Goal: Task Accomplishment & Management: Use online tool/utility

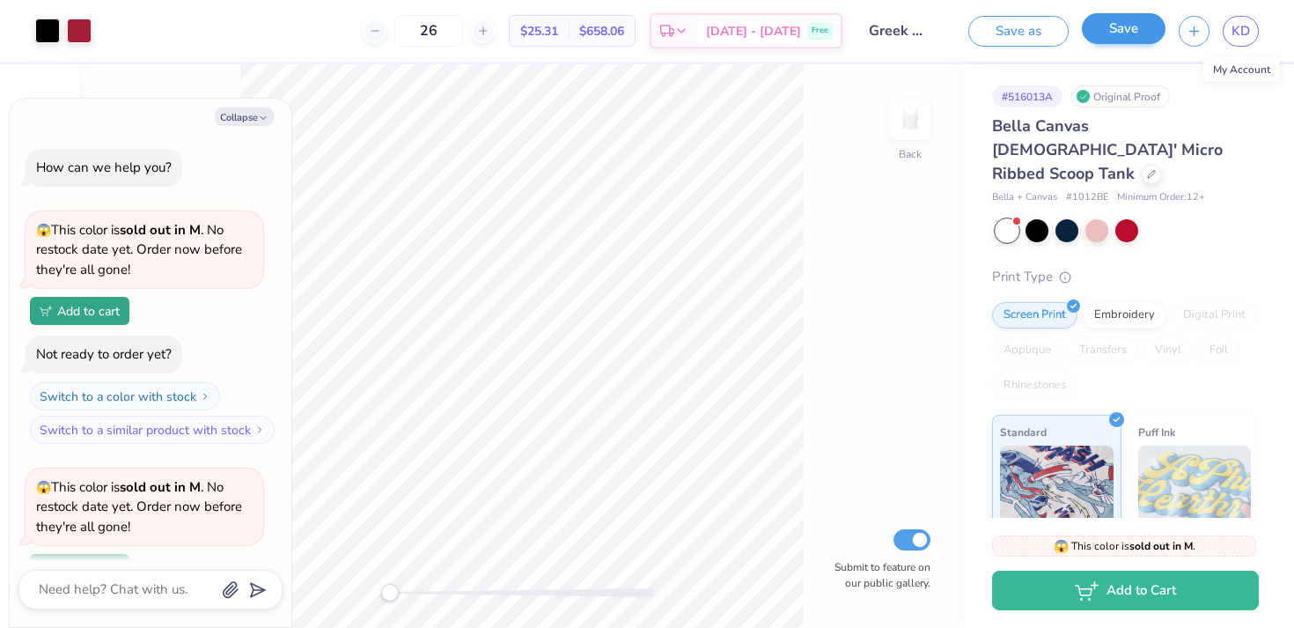
scroll to position [437, 0]
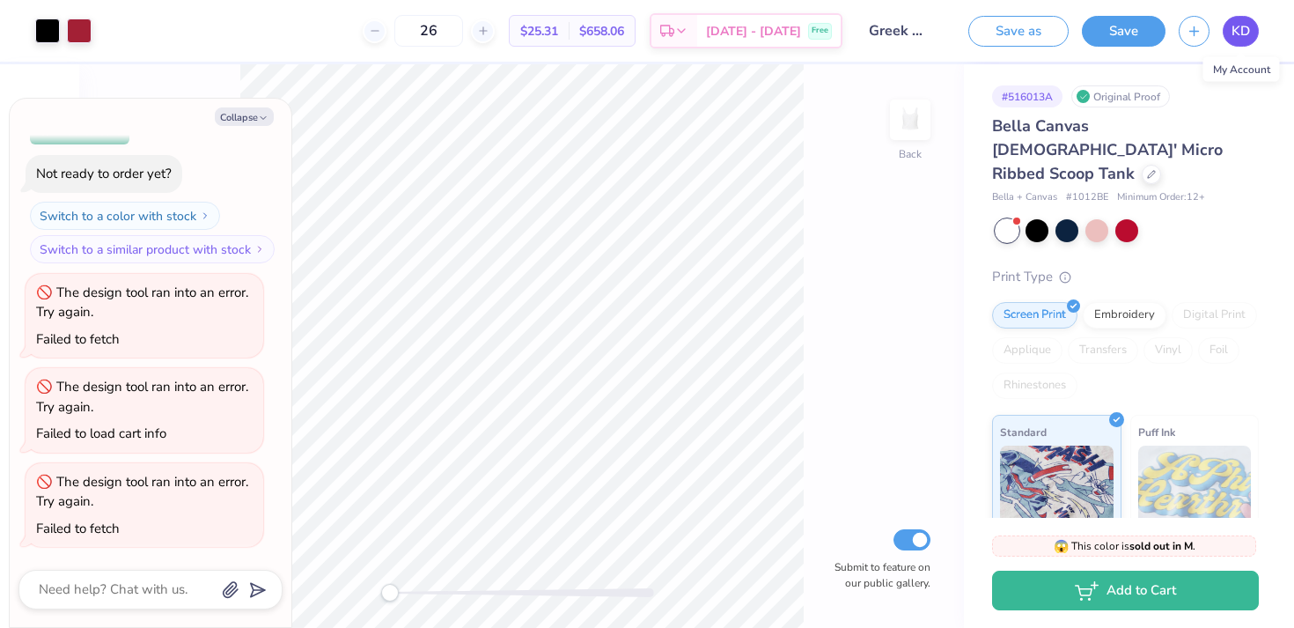
click at [1248, 35] on span "KD" at bounding box center [1240, 31] width 18 height 20
type textarea "x"
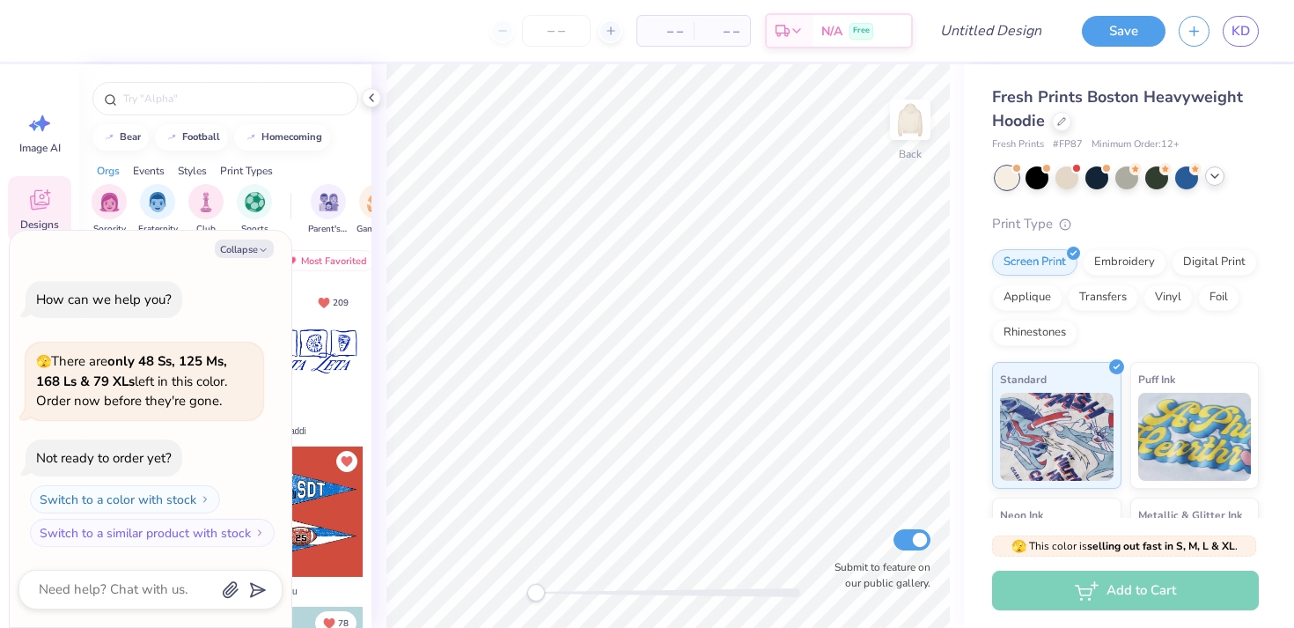
click at [1218, 180] on icon at bounding box center [1215, 176] width 14 height 14
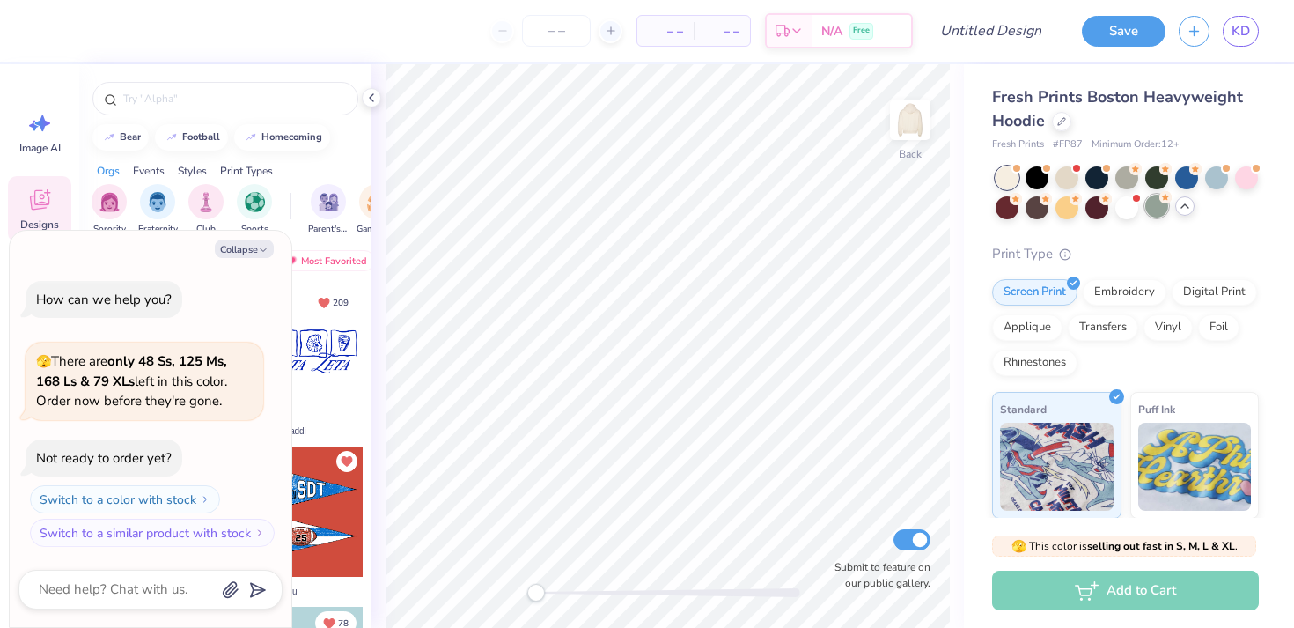
click at [1155, 208] on div at bounding box center [1156, 206] width 23 height 23
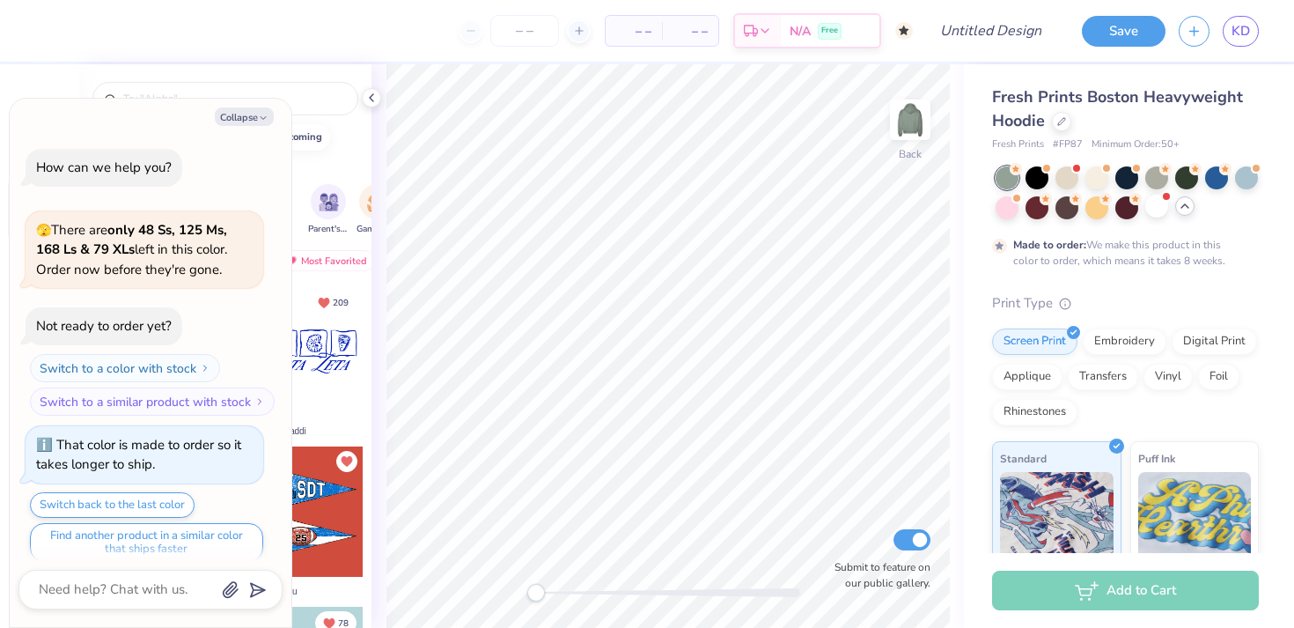
scroll to position [14, 0]
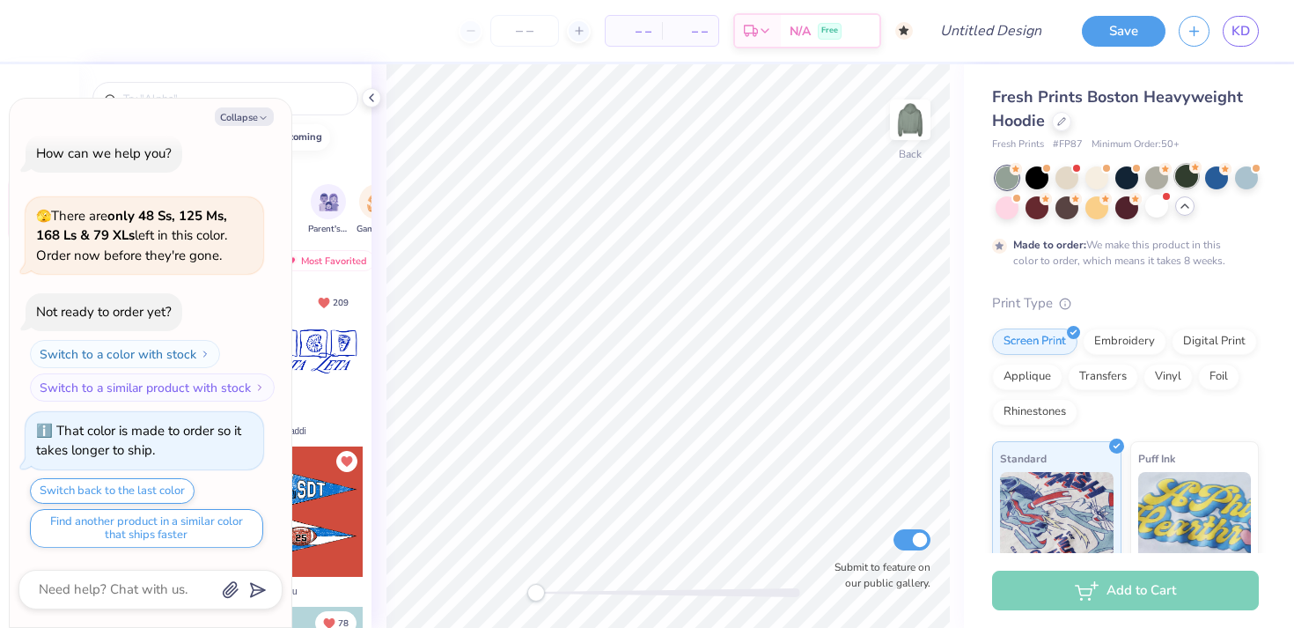
click at [1186, 185] on div at bounding box center [1186, 176] width 23 height 23
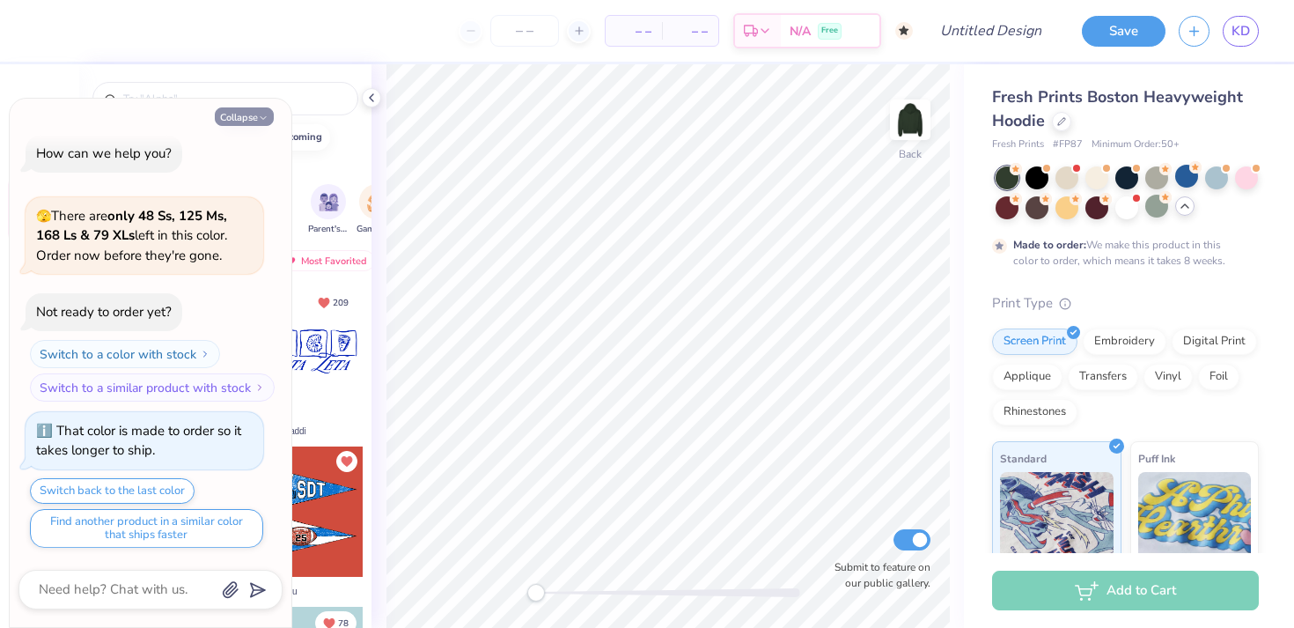
click at [261, 121] on icon "button" at bounding box center [263, 118] width 11 height 11
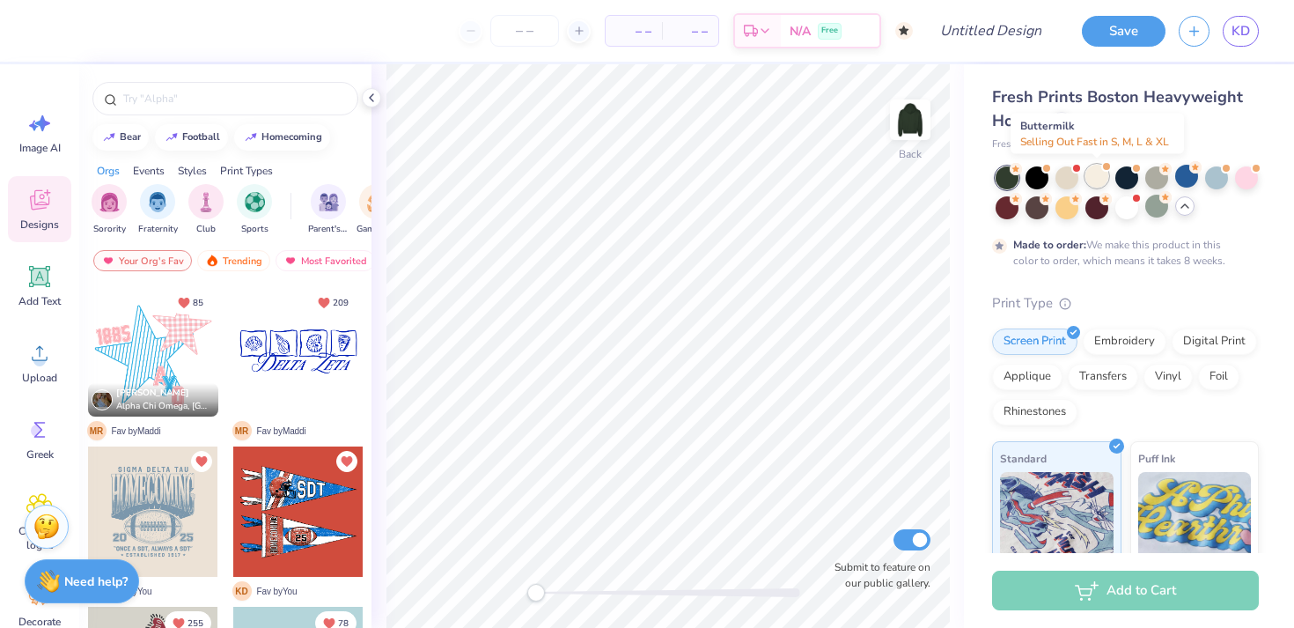
click at [1095, 182] on div at bounding box center [1096, 176] width 23 height 23
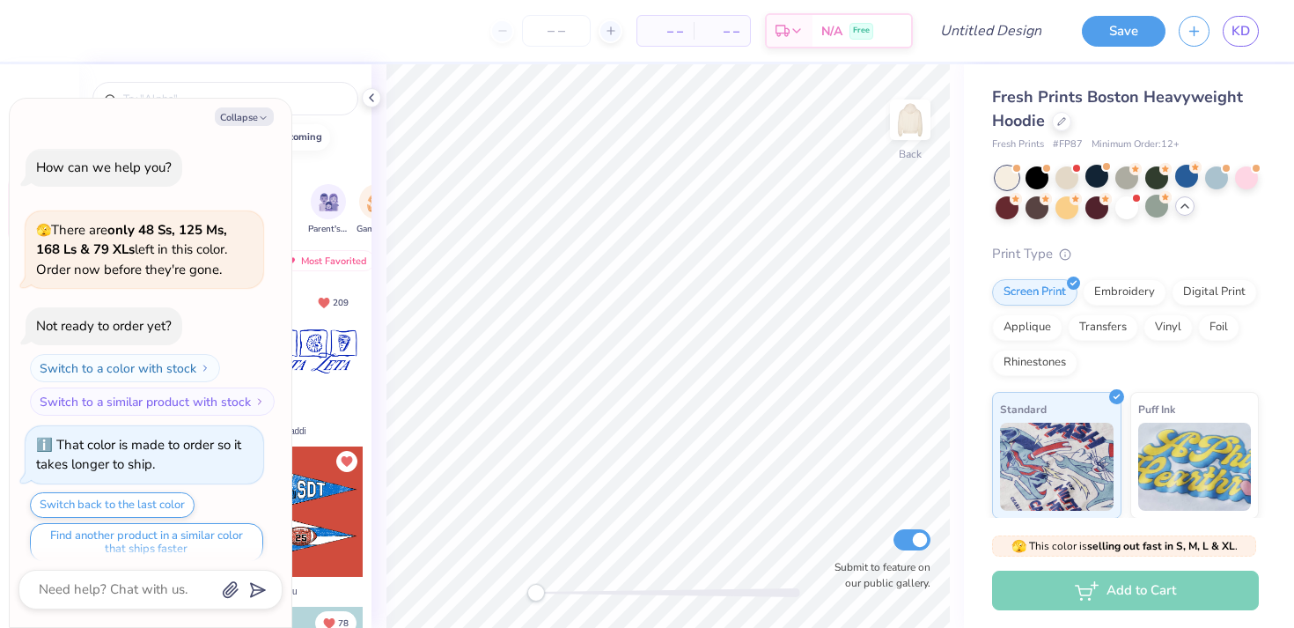
scroll to position [331, 0]
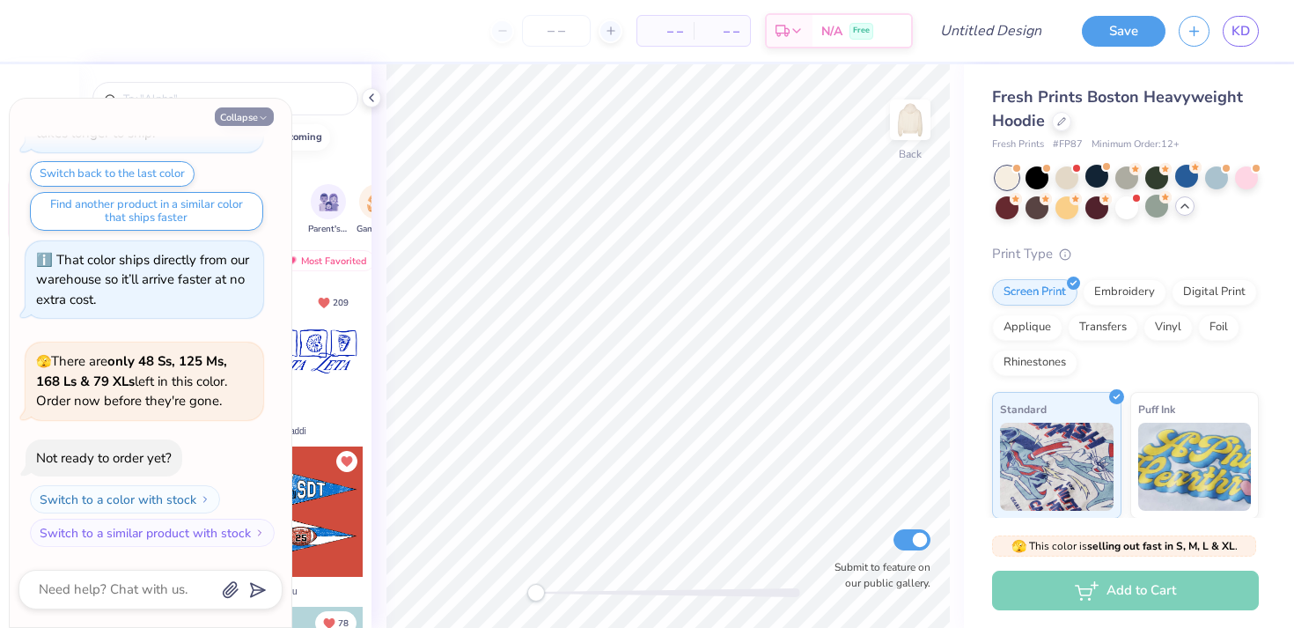
click at [261, 114] on icon "button" at bounding box center [263, 118] width 11 height 11
type textarea "x"
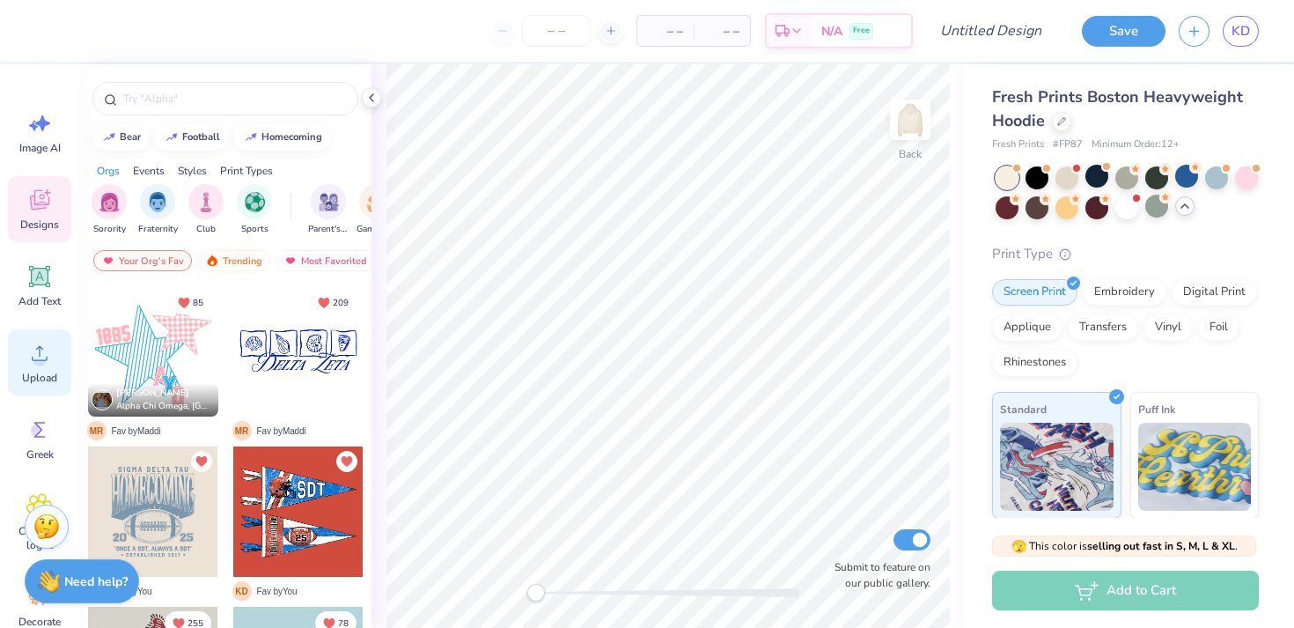
click at [36, 355] on circle at bounding box center [39, 360] width 12 height 12
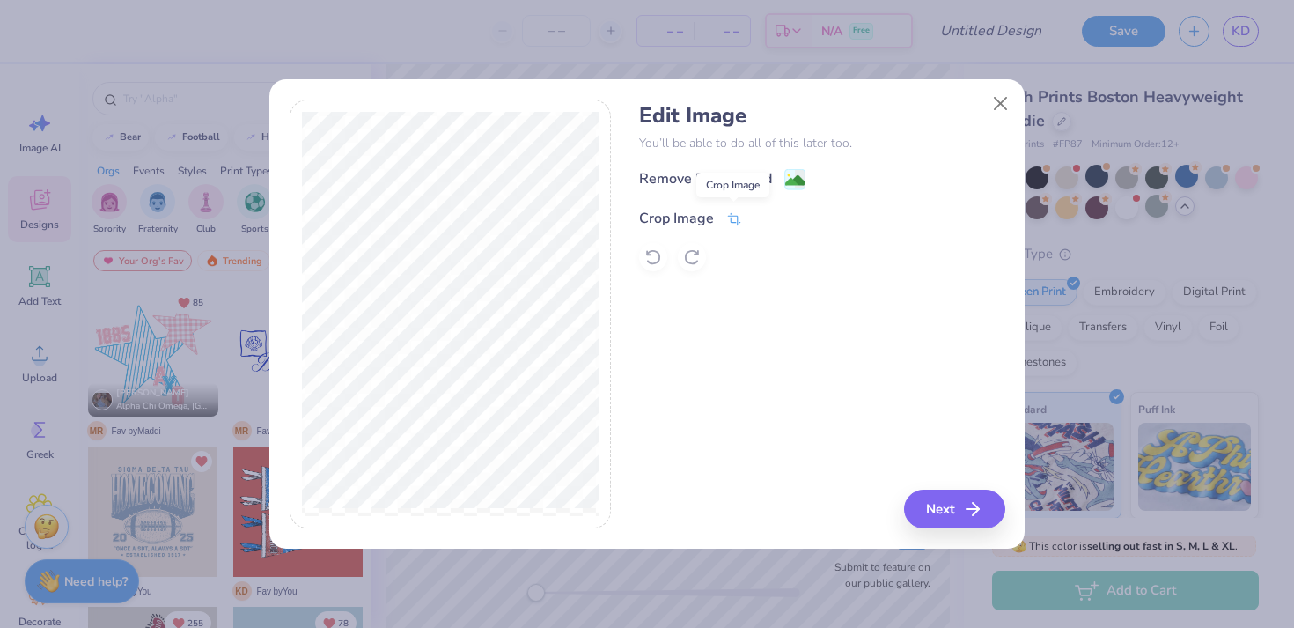
click at [726, 209] on span at bounding box center [734, 218] width 16 height 21
click at [783, 330] on div "Edit Image You’ll be able to do all of this later too. Remove Background Crop I…" at bounding box center [821, 314] width 365 height 430
click at [763, 217] on icon at bounding box center [764, 216] width 11 height 11
click at [782, 177] on div "Remove Background" at bounding box center [722, 181] width 166 height 22
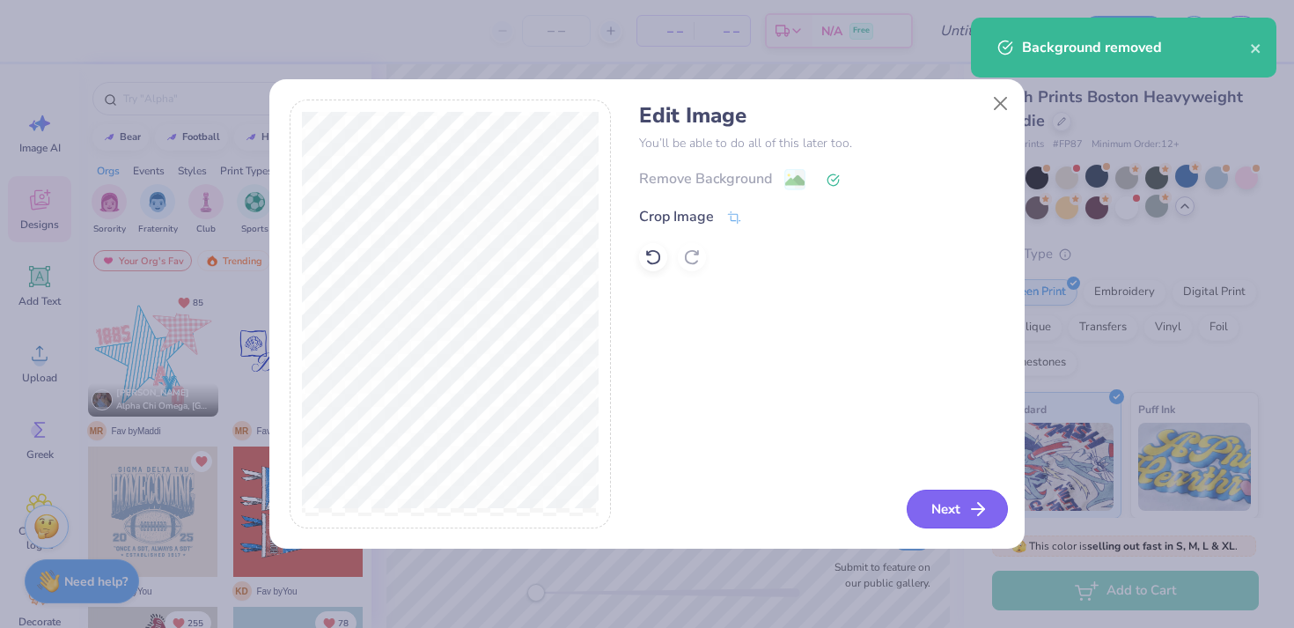
click at [934, 503] on button "Next" at bounding box center [957, 508] width 101 height 39
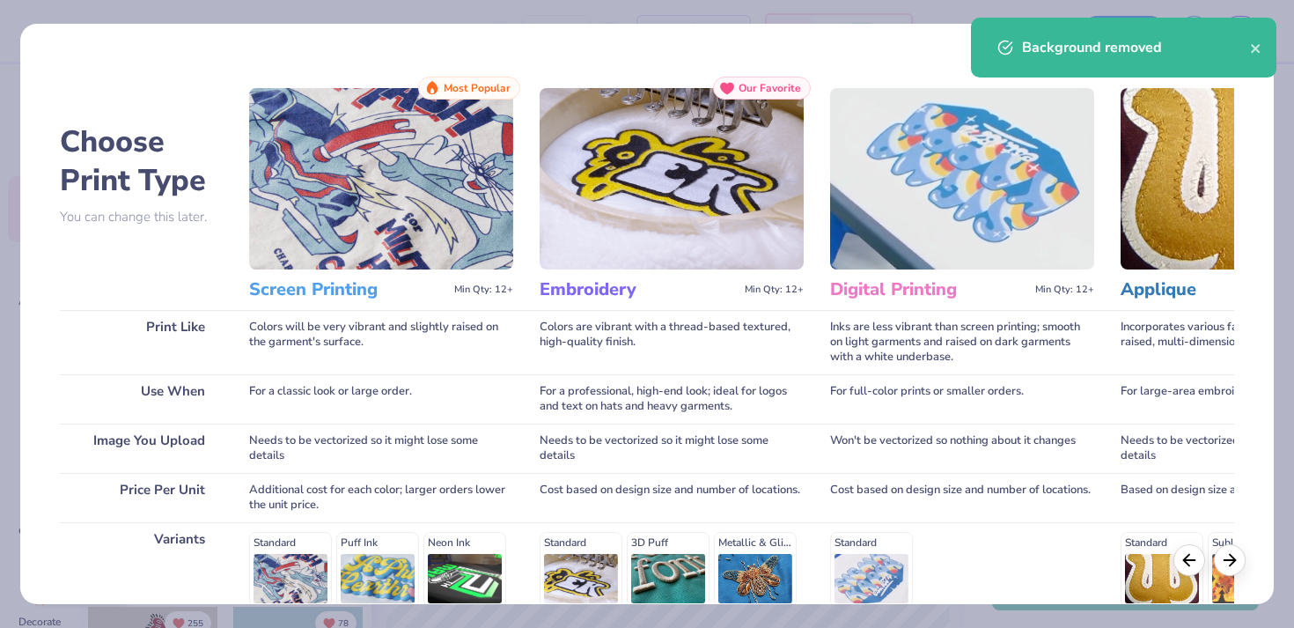
scroll to position [250, 0]
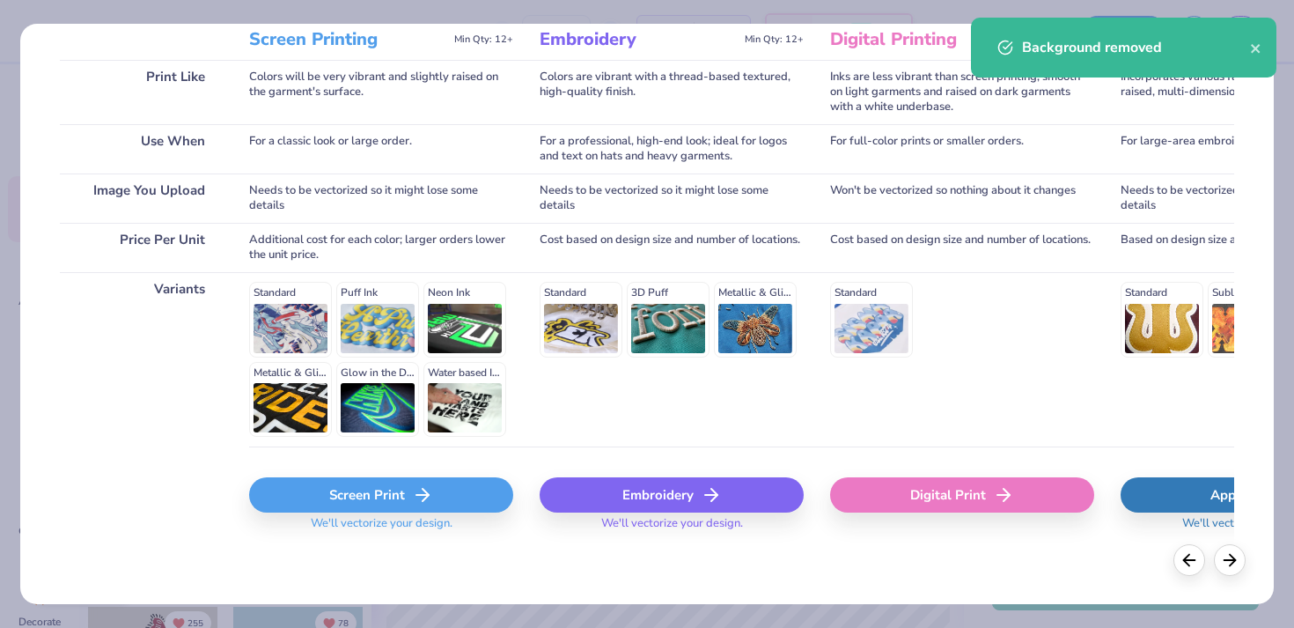
click at [405, 483] on div "Screen Print" at bounding box center [381, 494] width 264 height 35
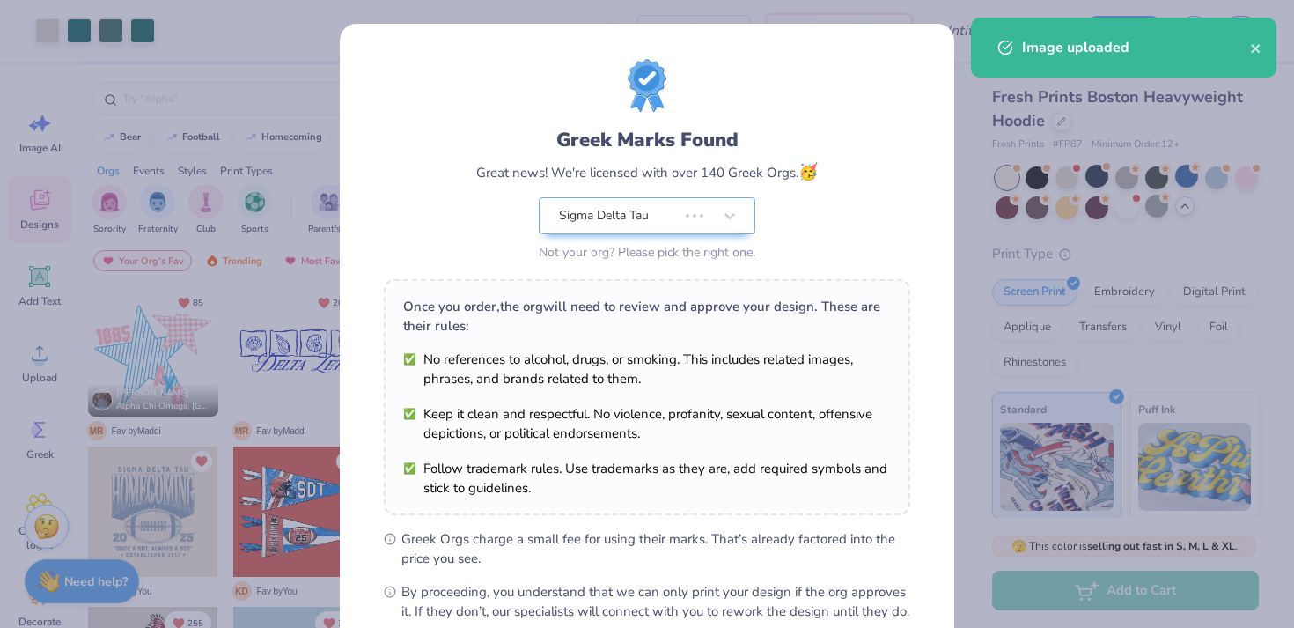
click at [635, 231] on div "Sigma Delta Tau Not your org? Please pick the right one." at bounding box center [647, 231] width 217 height 68
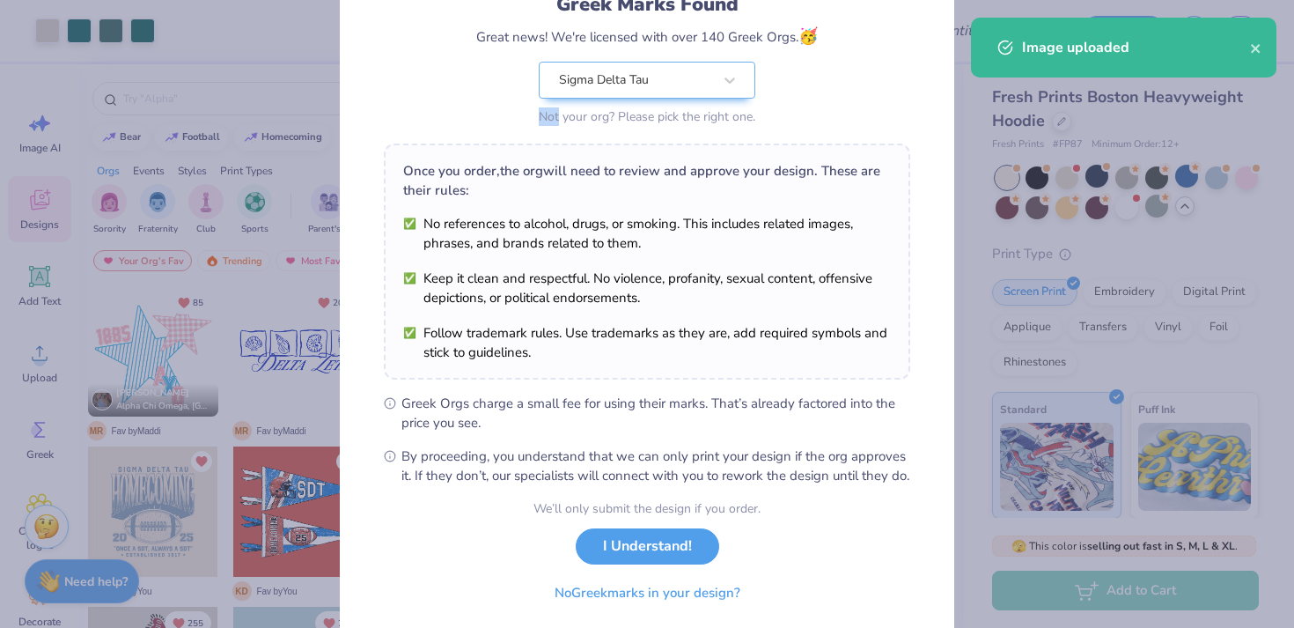
scroll to position [196, 0]
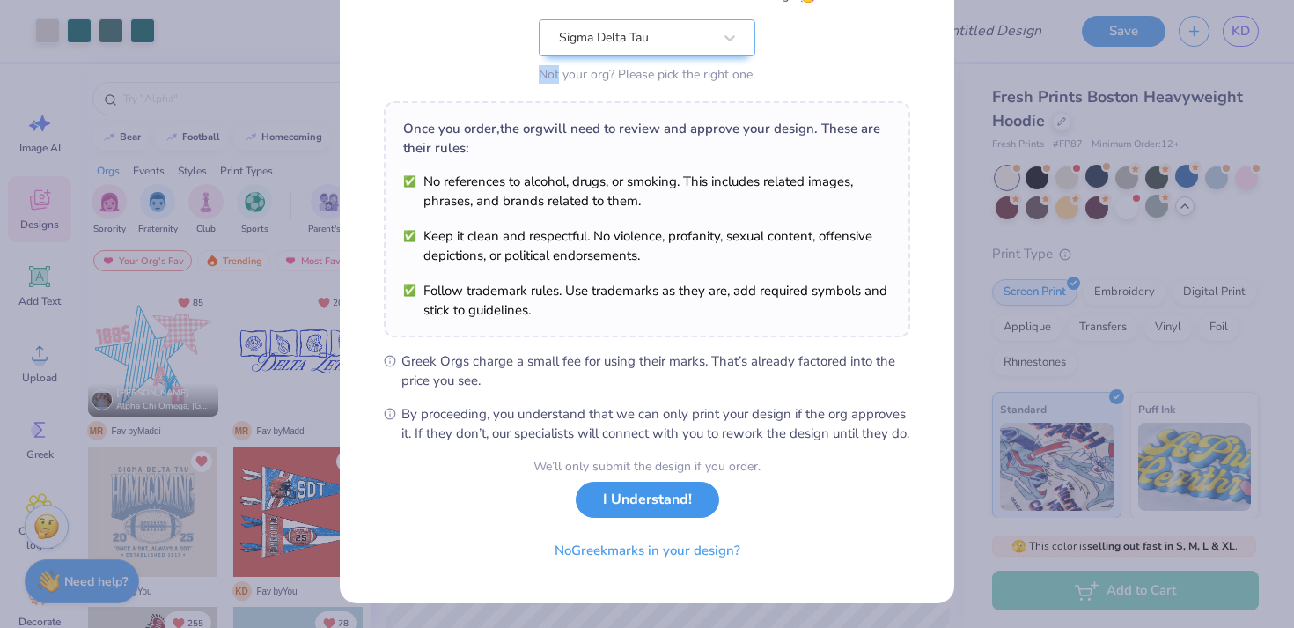
click at [667, 510] on button "I Understand!" at bounding box center [647, 499] width 143 height 36
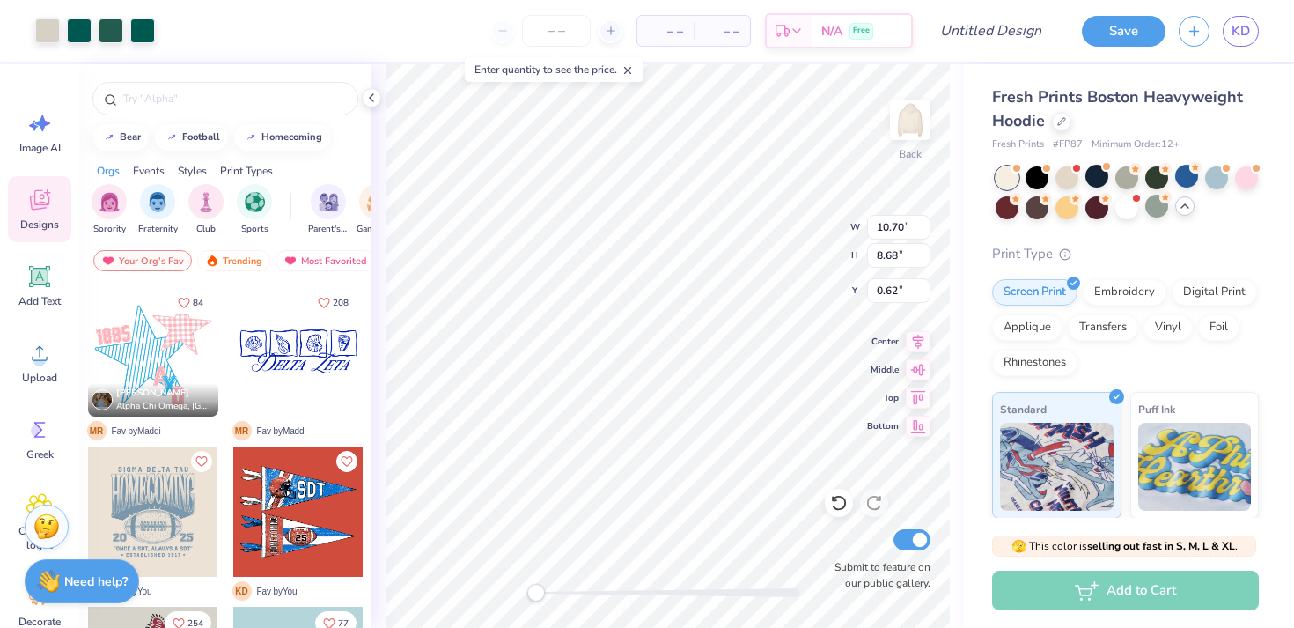
type input "10.70"
type input "8.68"
type input "3.00"
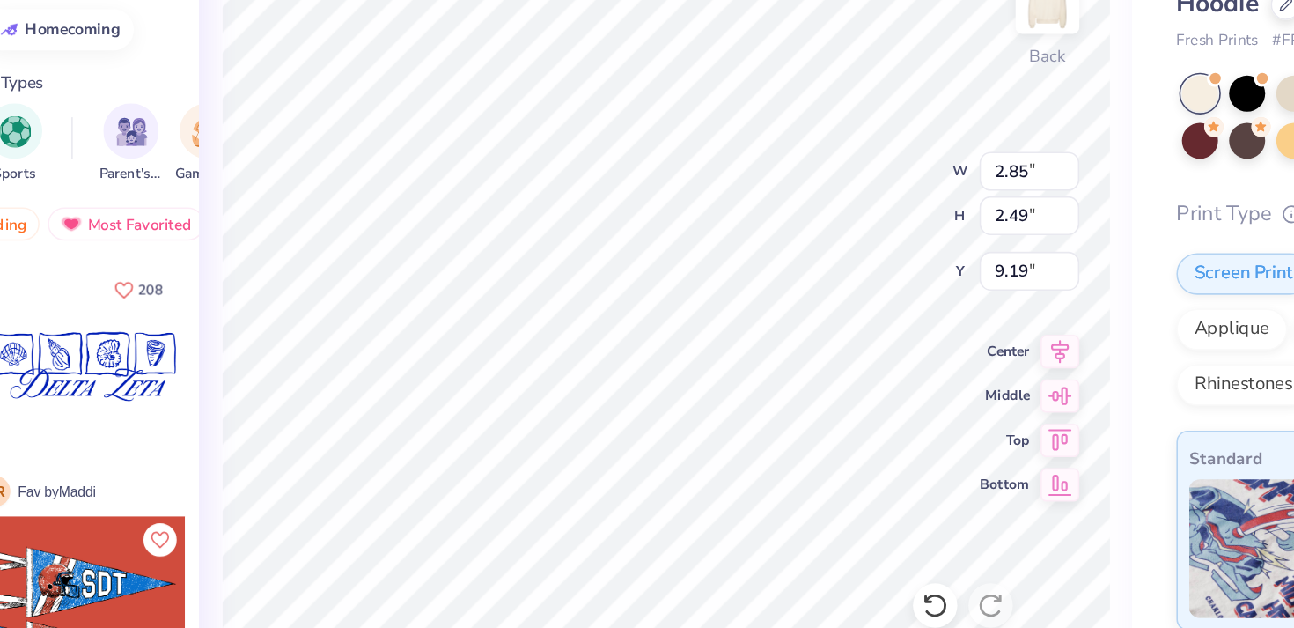
type input "6.60"
type input "4.37"
type input "3.00"
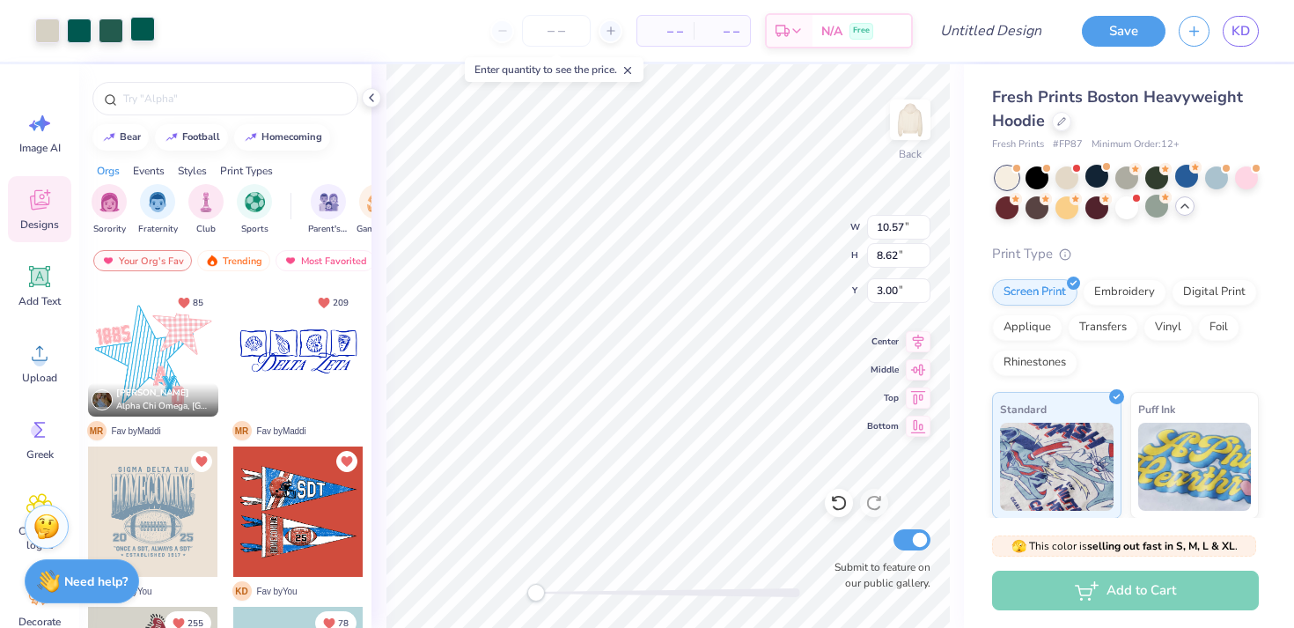
click at [138, 23] on div at bounding box center [142, 29] width 25 height 25
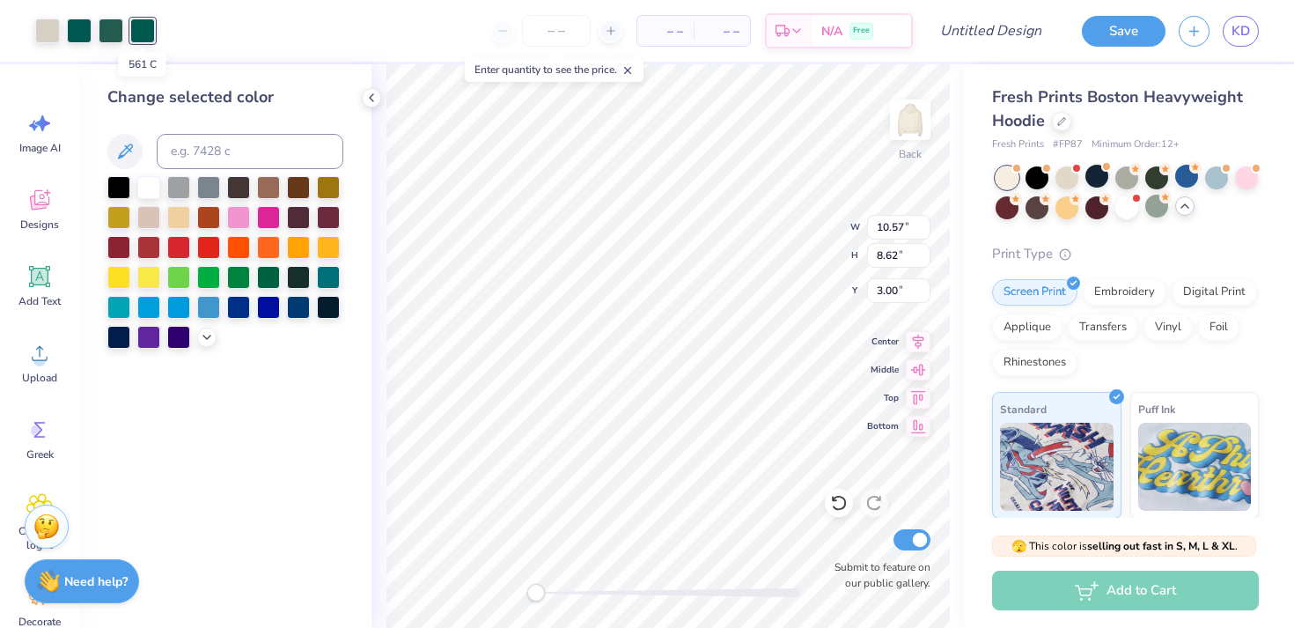
click at [138, 23] on div at bounding box center [142, 30] width 25 height 25
click at [99, 25] on div at bounding box center [111, 29] width 25 height 25
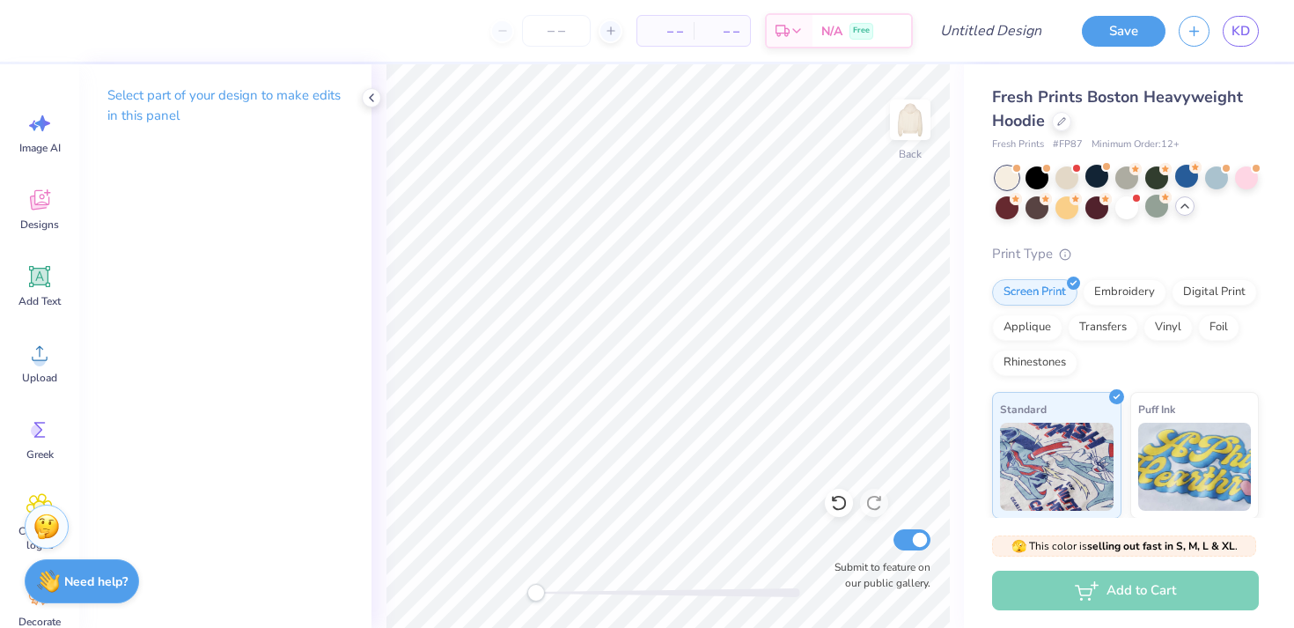
click at [165, 111] on p "Select part of your design to make edits in this panel" at bounding box center [225, 105] width 236 height 40
click at [76, 25] on div at bounding box center [79, 29] width 25 height 25
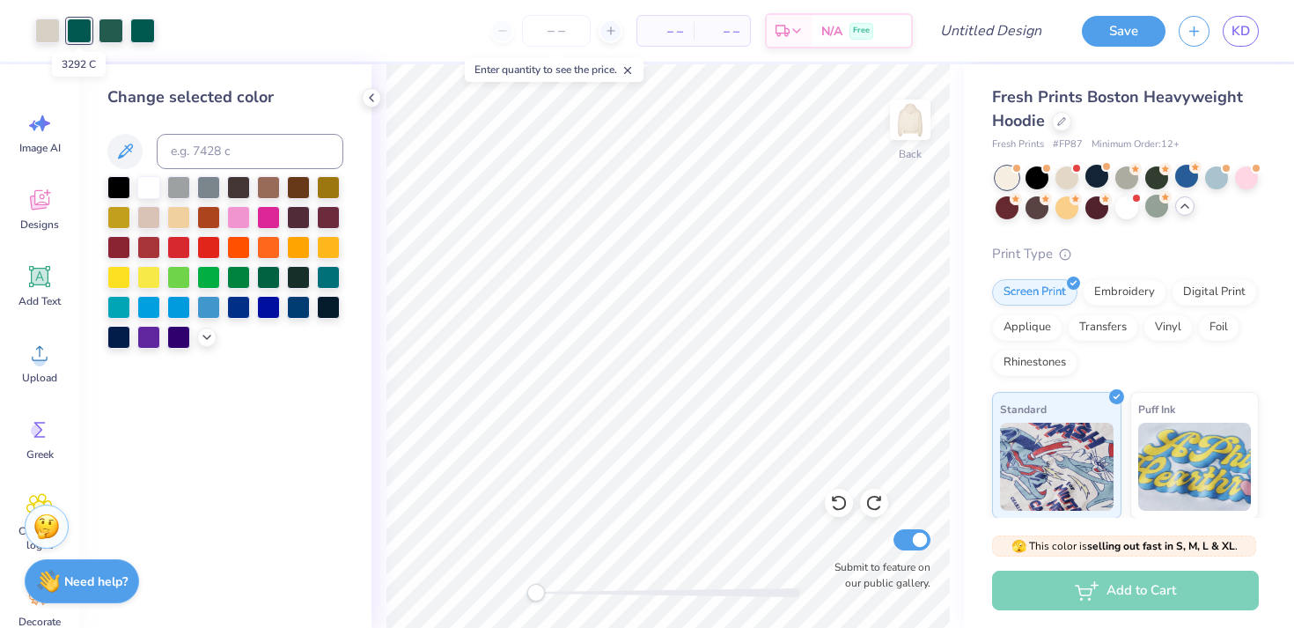
click at [76, 25] on div at bounding box center [79, 30] width 25 height 25
click at [105, 29] on div at bounding box center [111, 29] width 25 height 25
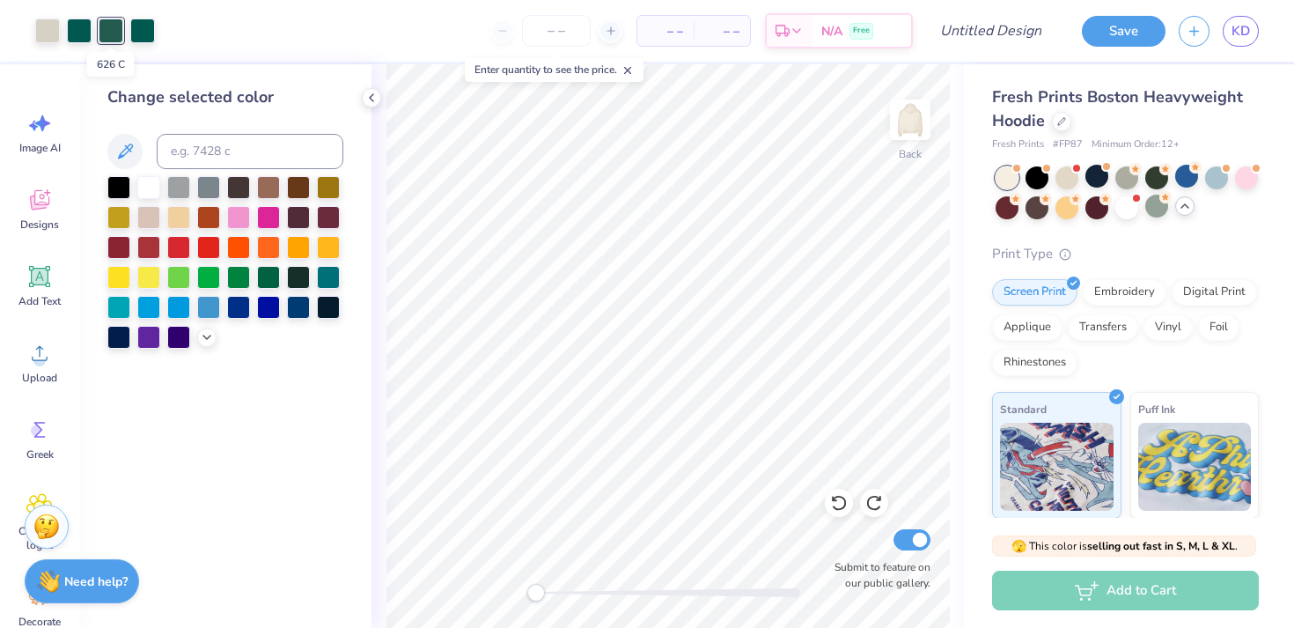
click at [105, 29] on div at bounding box center [111, 30] width 25 height 25
click at [110, 43] on div at bounding box center [111, 30] width 25 height 25
click at [116, 86] on div "Change selected color" at bounding box center [225, 97] width 236 height 24
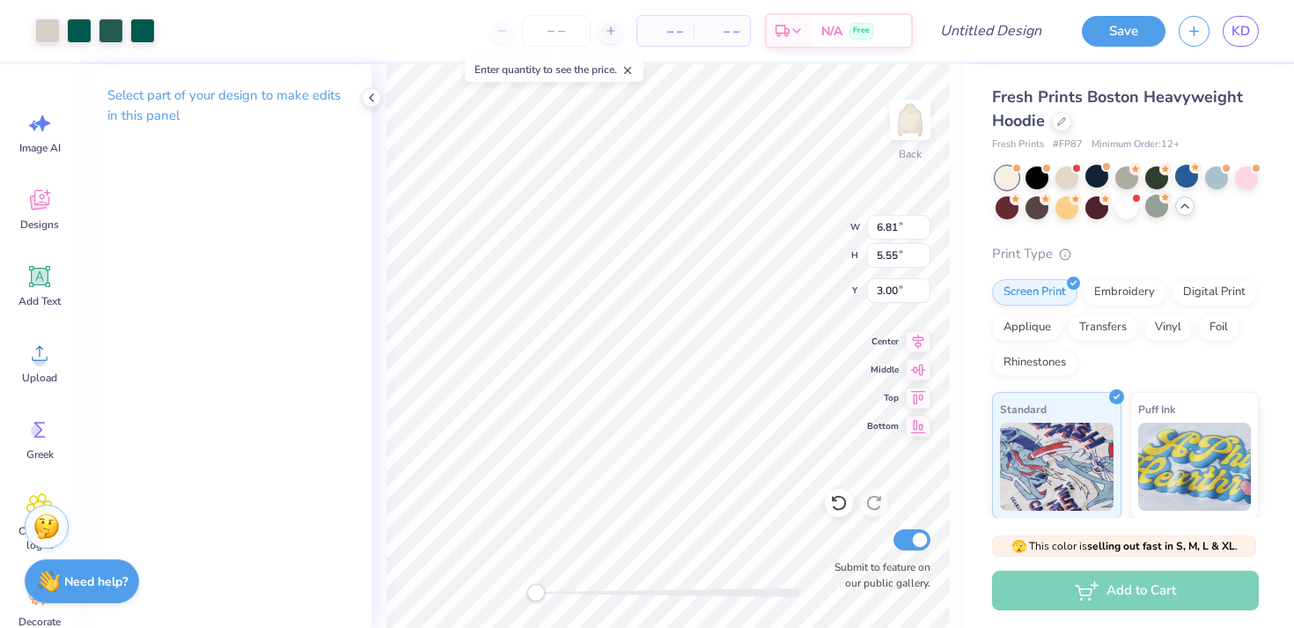
type input "6.81"
type input "5.55"
type input "0.50"
click at [133, 199] on div "Select part of your design to make edits in this panel" at bounding box center [225, 345] width 292 height 563
click at [50, 294] on span "Add Text" at bounding box center [39, 301] width 42 height 14
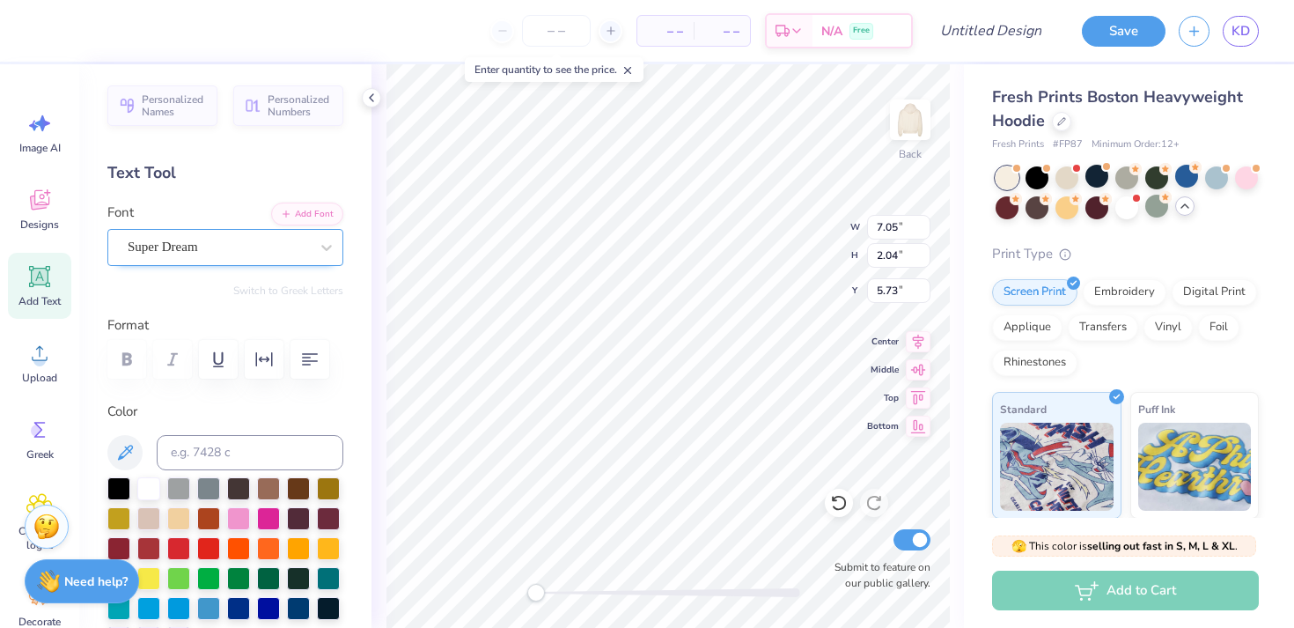
type textarea "Sigma"
click at [163, 239] on div "Super Dream" at bounding box center [218, 246] width 185 height 27
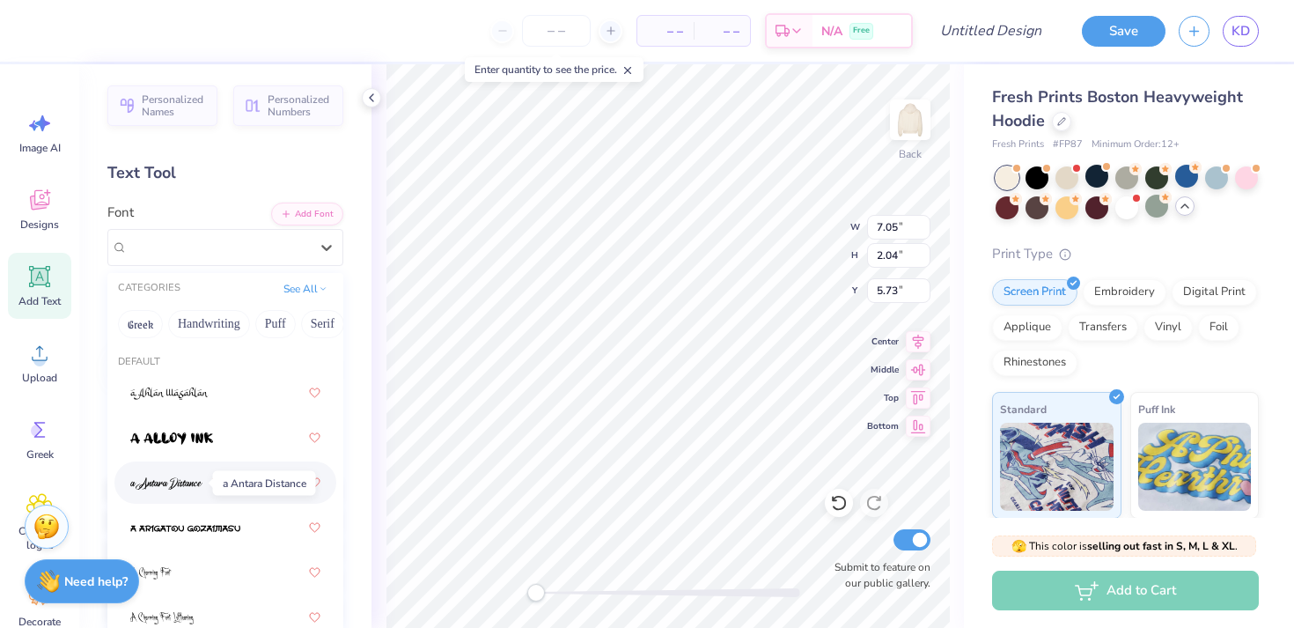
click at [183, 476] on span at bounding box center [166, 483] width 72 height 18
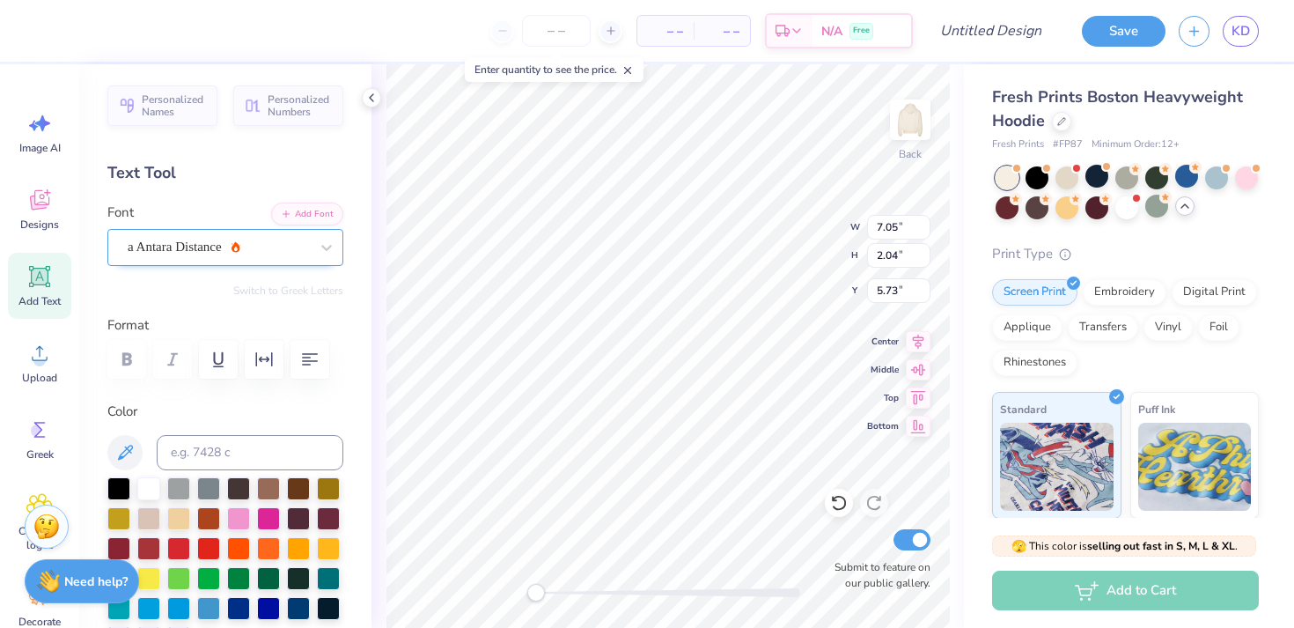
click at [193, 258] on div at bounding box center [218, 247] width 181 height 24
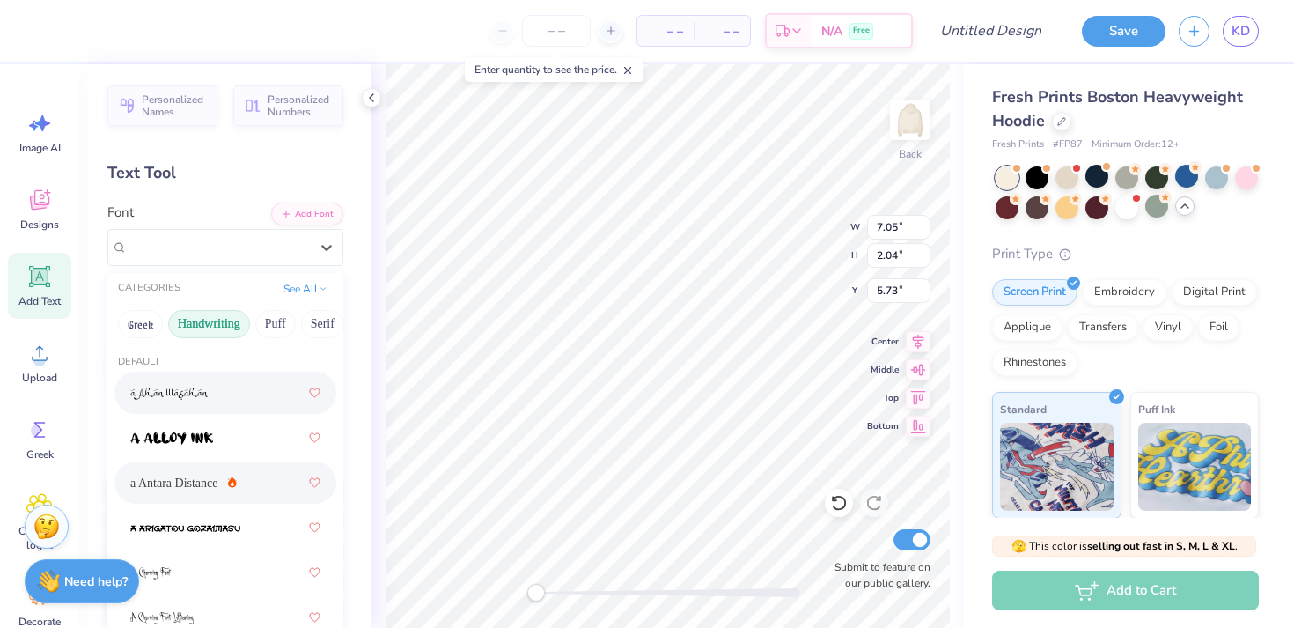
click at [202, 327] on button "Handwriting" at bounding box center [209, 324] width 82 height 28
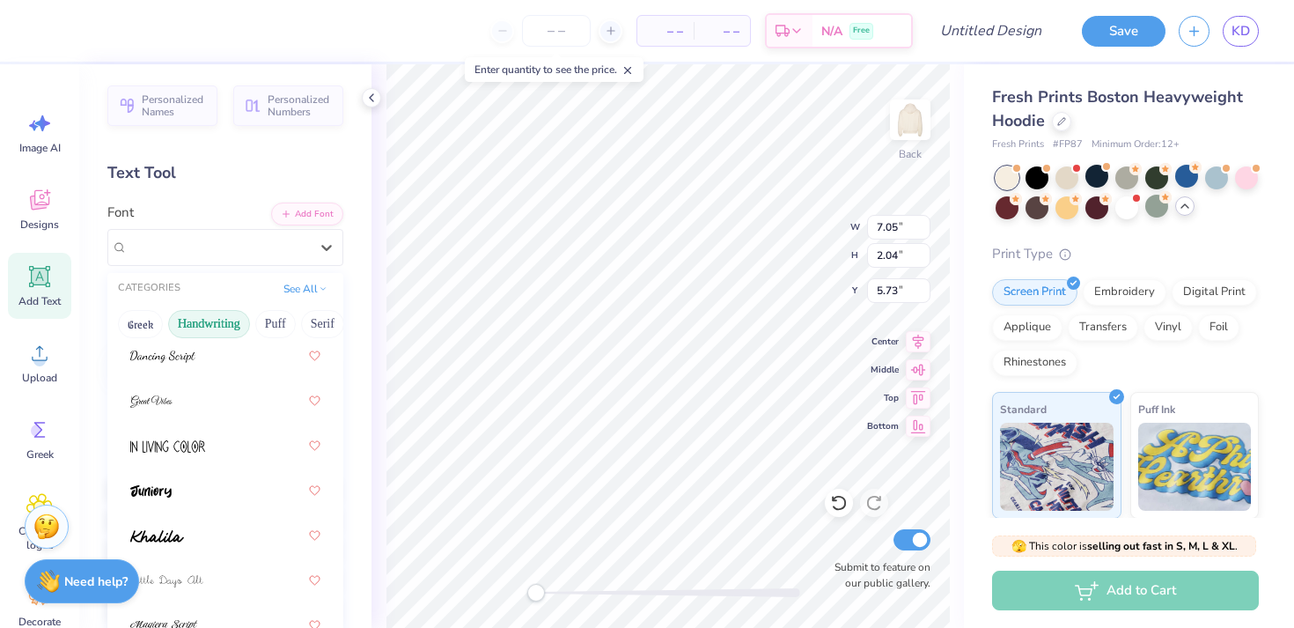
scroll to position [362, 0]
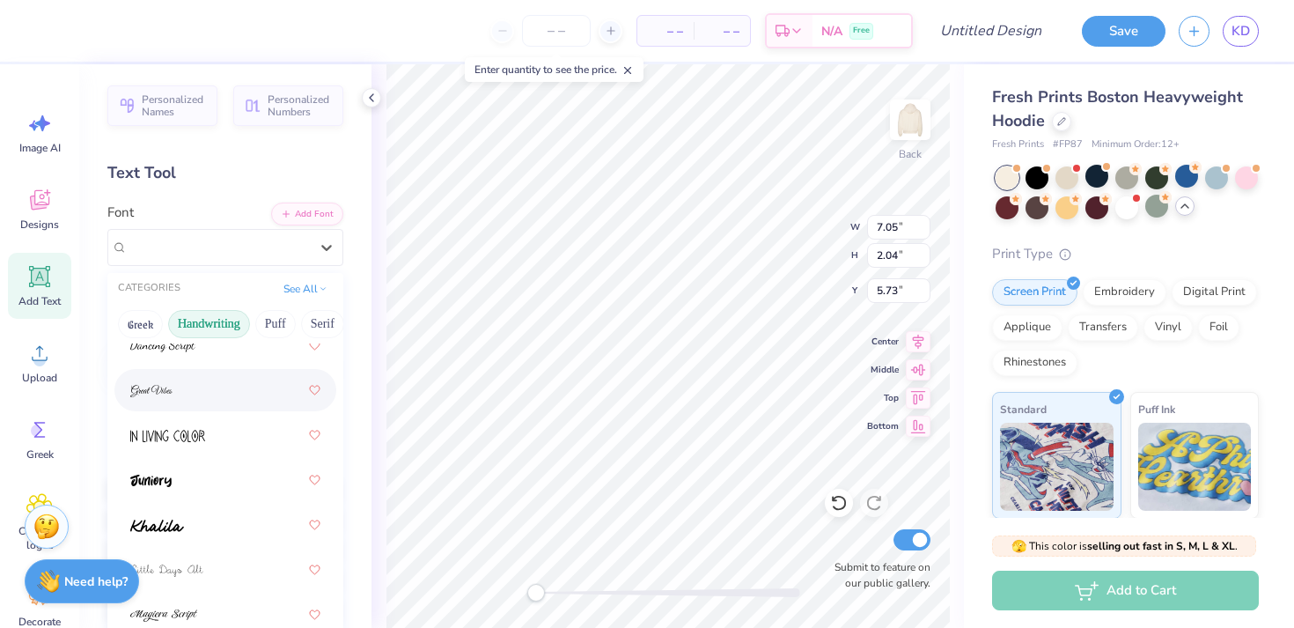
click at [209, 401] on div at bounding box center [225, 390] width 190 height 32
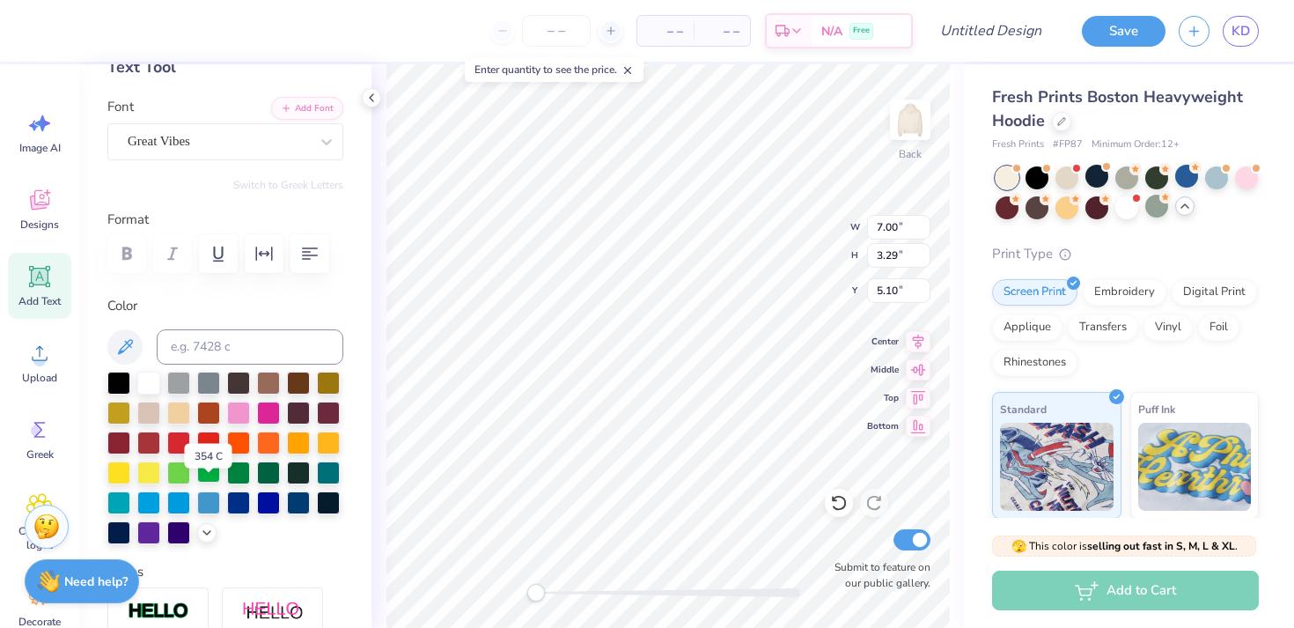
scroll to position [123, 0]
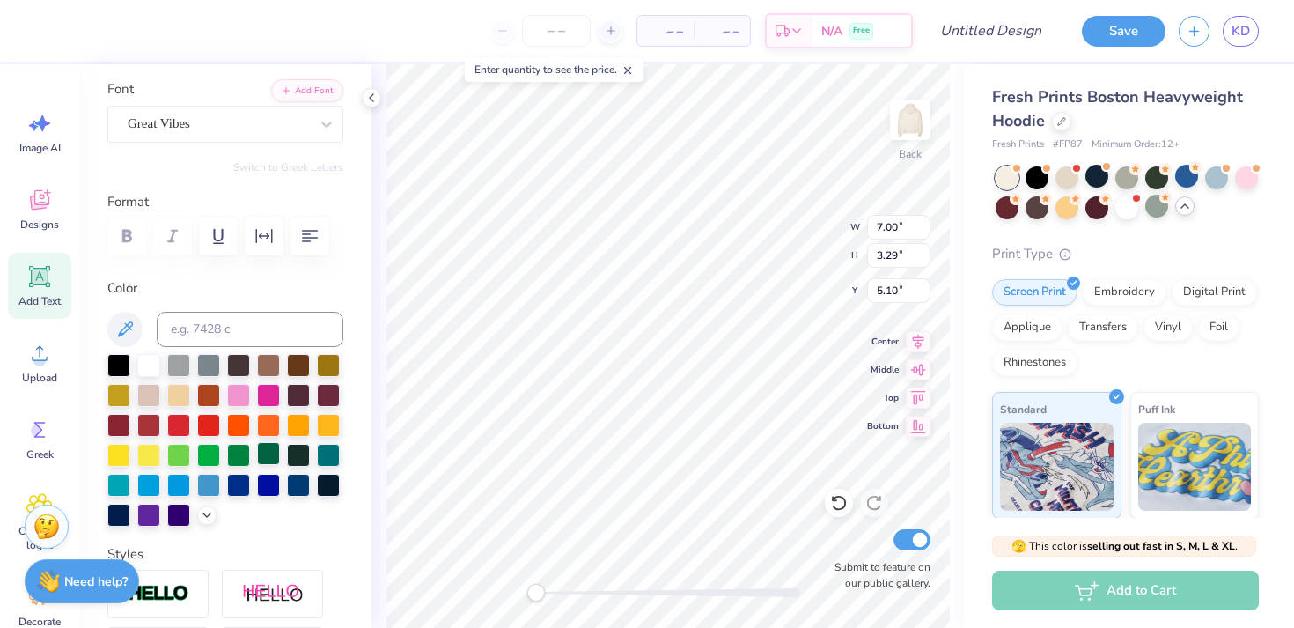
click at [268, 463] on div at bounding box center [268, 453] width 23 height 23
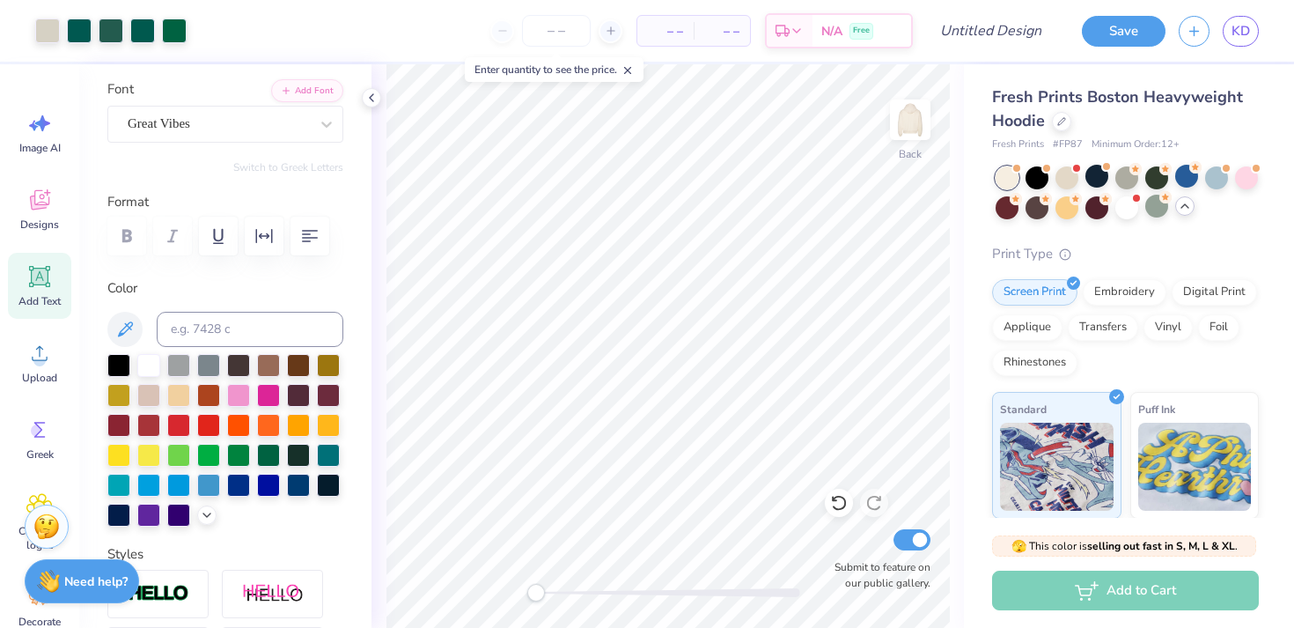
click at [45, 289] on icon at bounding box center [39, 276] width 26 height 26
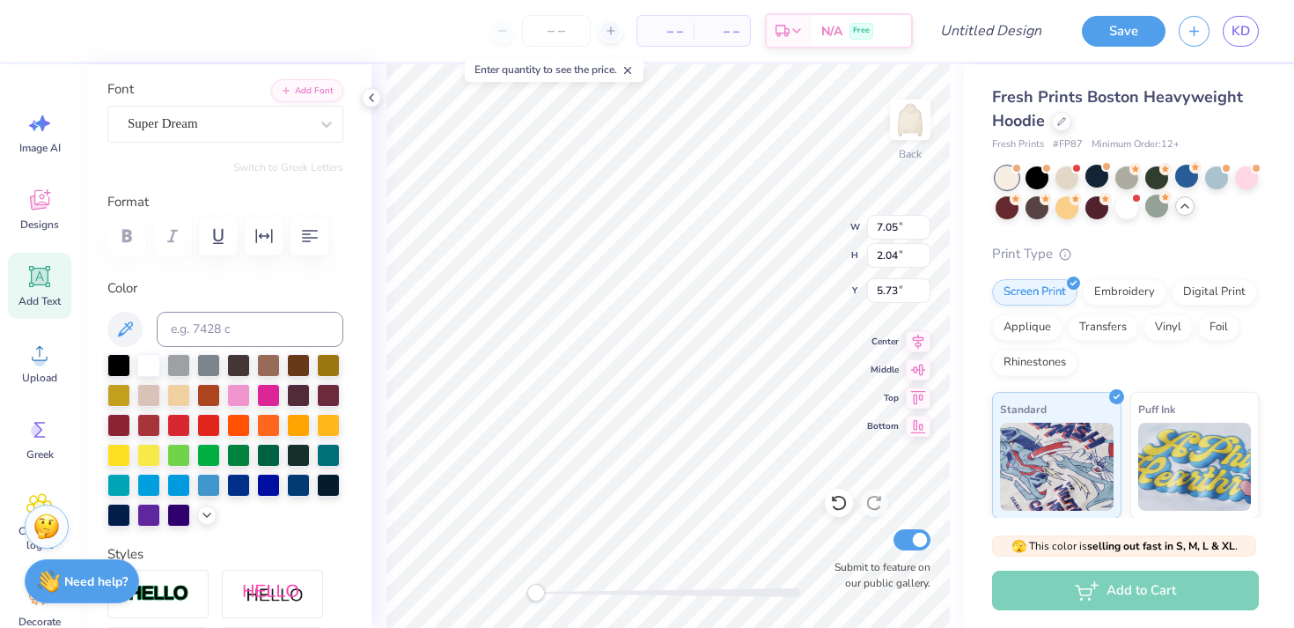
scroll to position [0, 3]
type textarea "DELTA TAU"
click at [264, 448] on div at bounding box center [268, 453] width 23 height 23
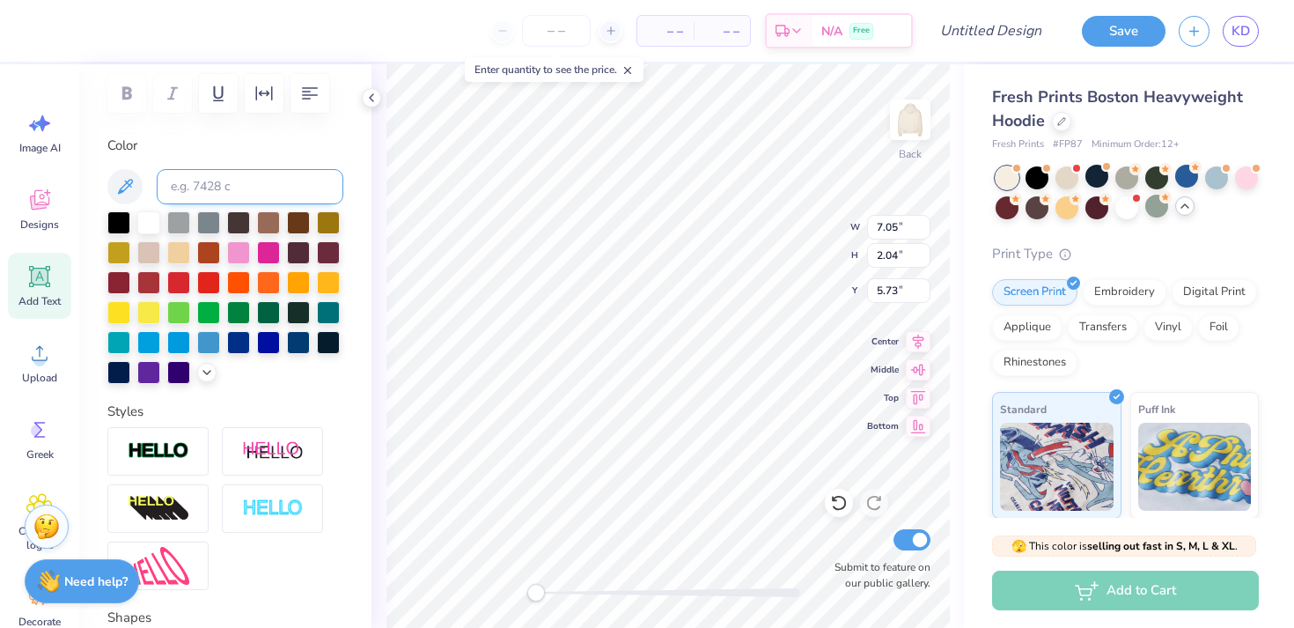
scroll to position [0, 0]
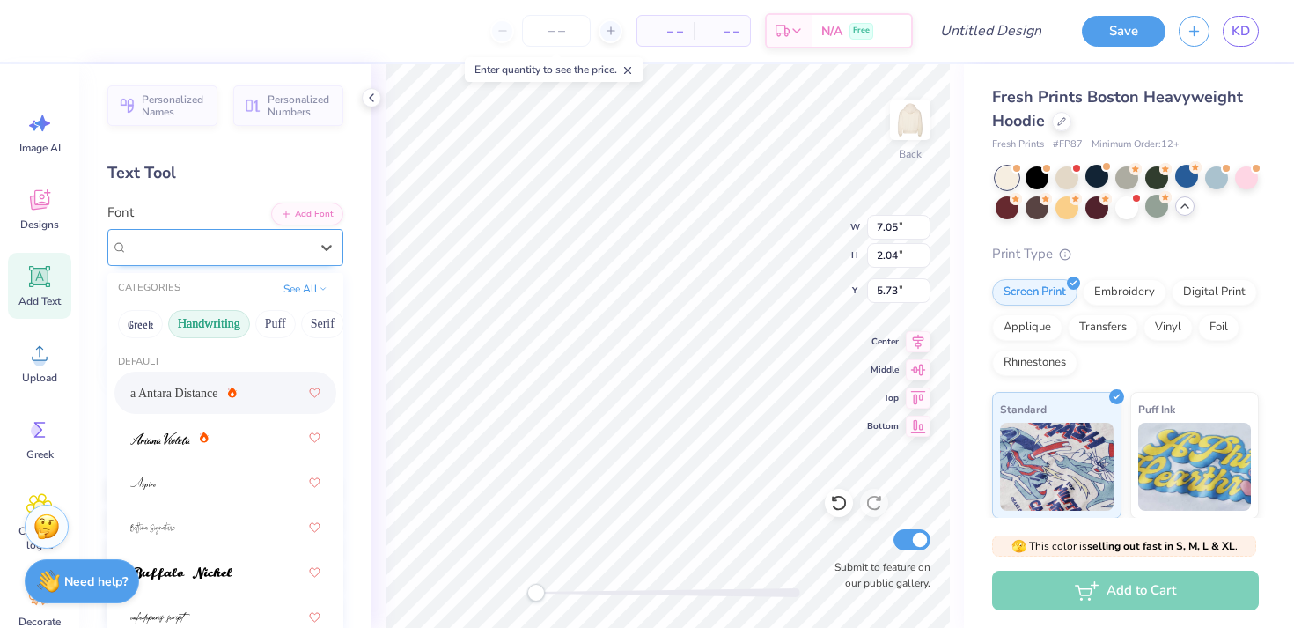
click at [186, 253] on div "Super Dream" at bounding box center [218, 246] width 185 height 27
click at [256, 326] on button "Serif" at bounding box center [265, 324] width 43 height 28
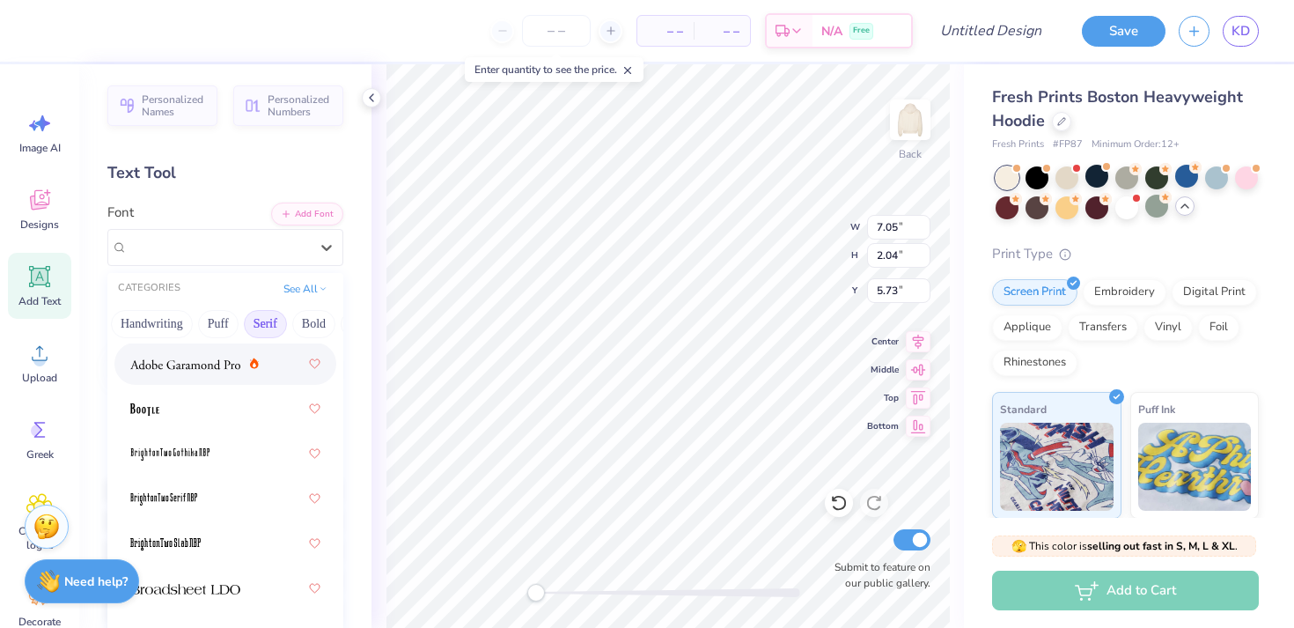
scroll to position [52, 0]
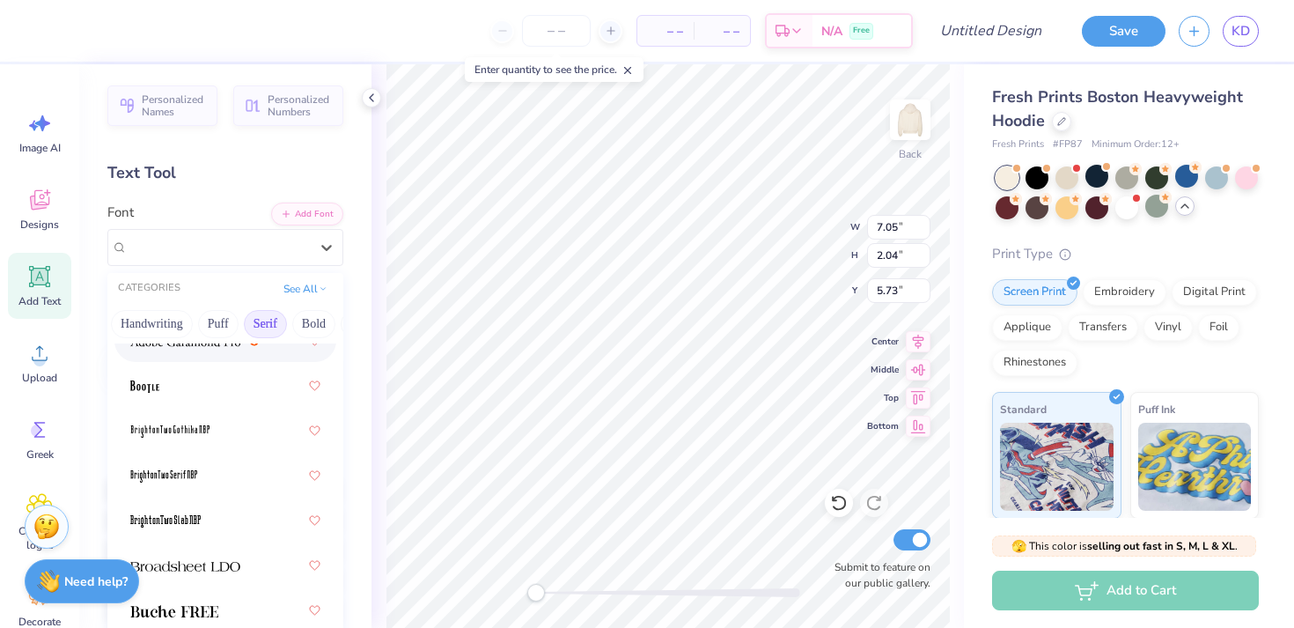
click at [199, 353] on div at bounding box center [225, 341] width 190 height 32
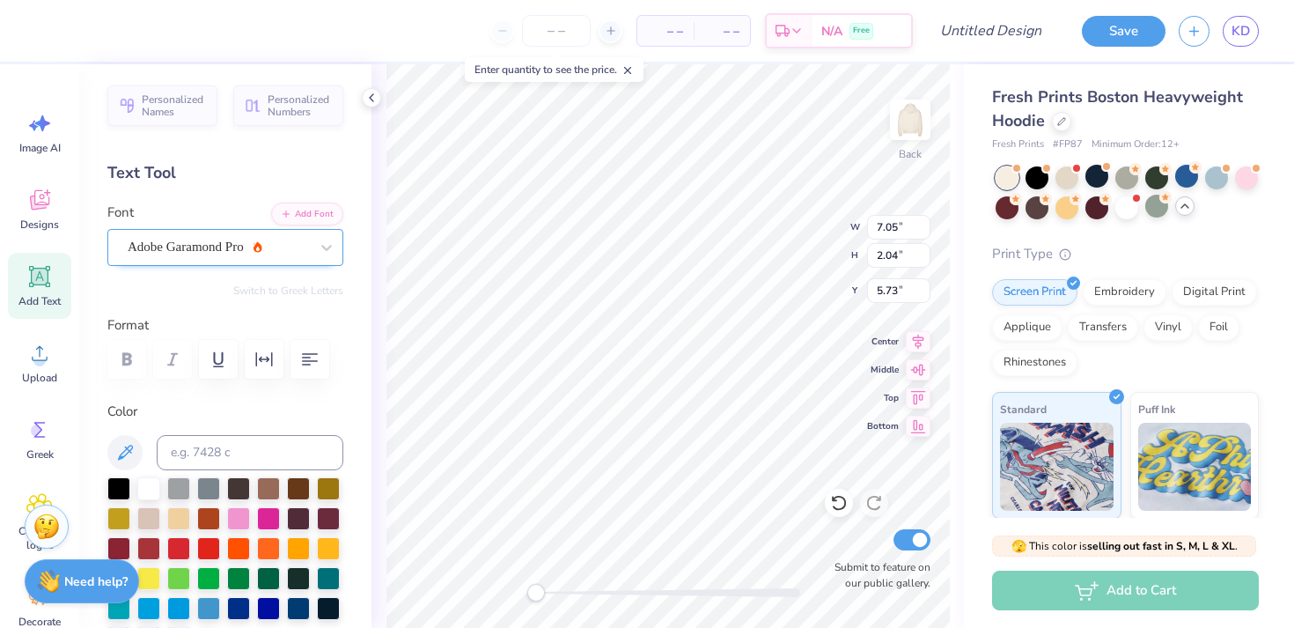
click at [248, 247] on div "Adobe Garamond Pro" at bounding box center [218, 246] width 185 height 27
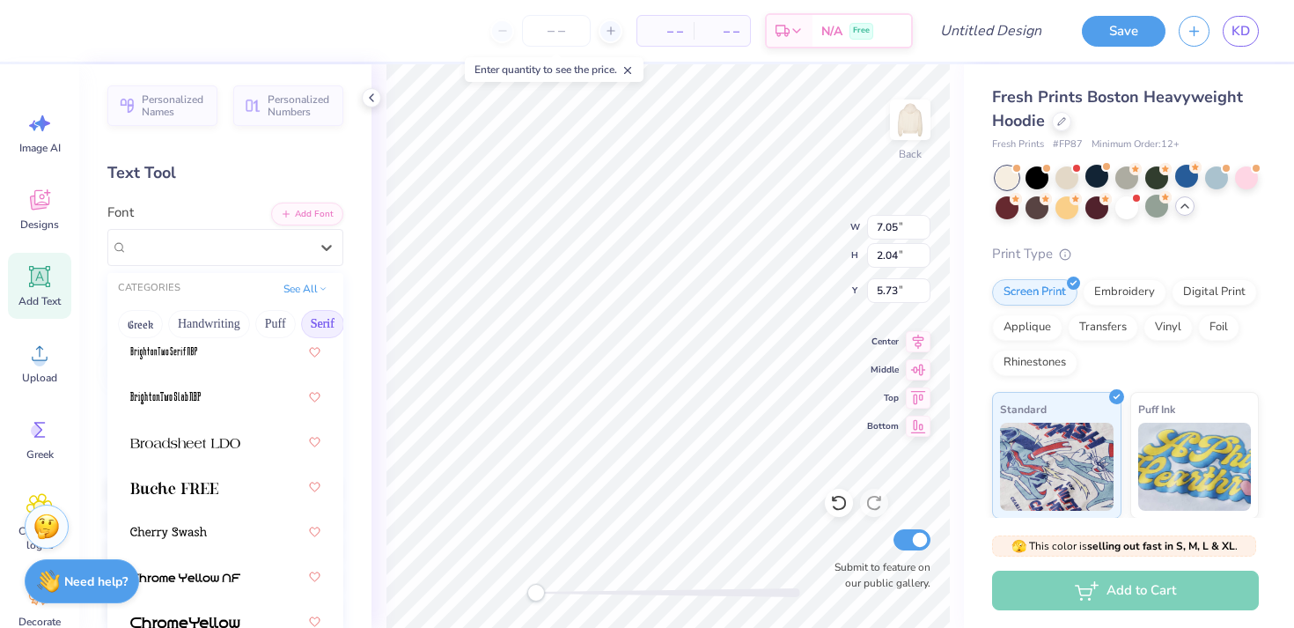
scroll to position [177, 0]
click at [222, 440] on img at bounding box center [185, 441] width 110 height 12
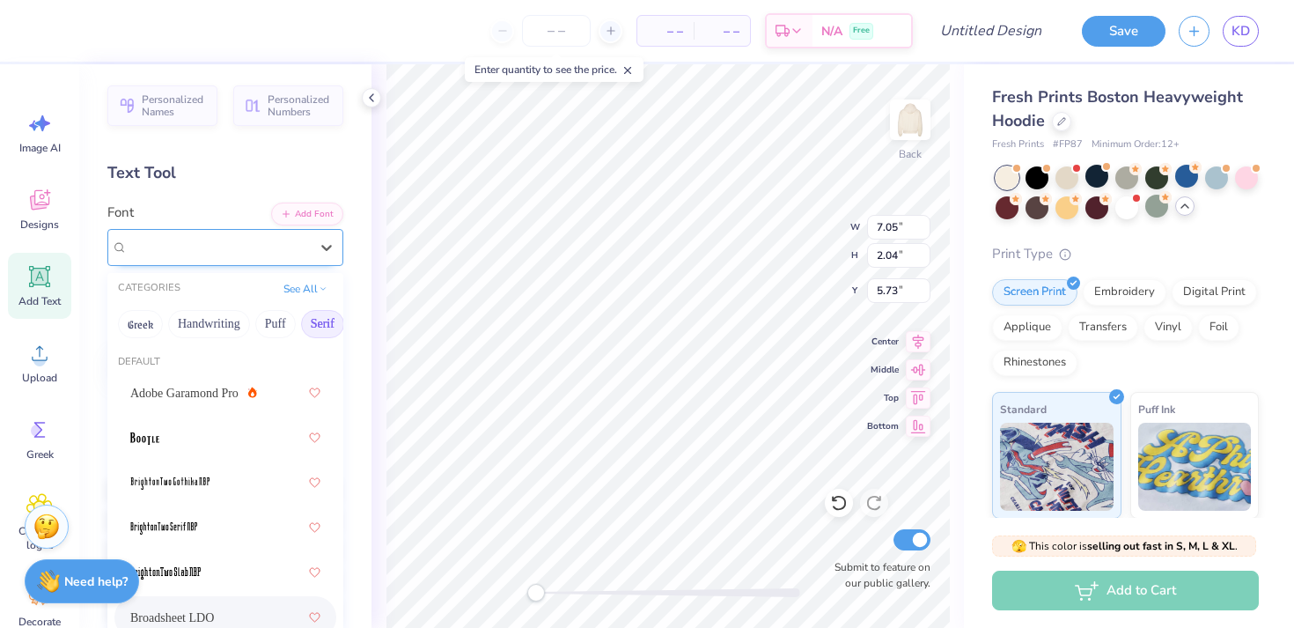
click at [233, 243] on div "Broadsheet LDO" at bounding box center [218, 246] width 185 height 27
click at [217, 422] on div at bounding box center [225, 438] width 190 height 32
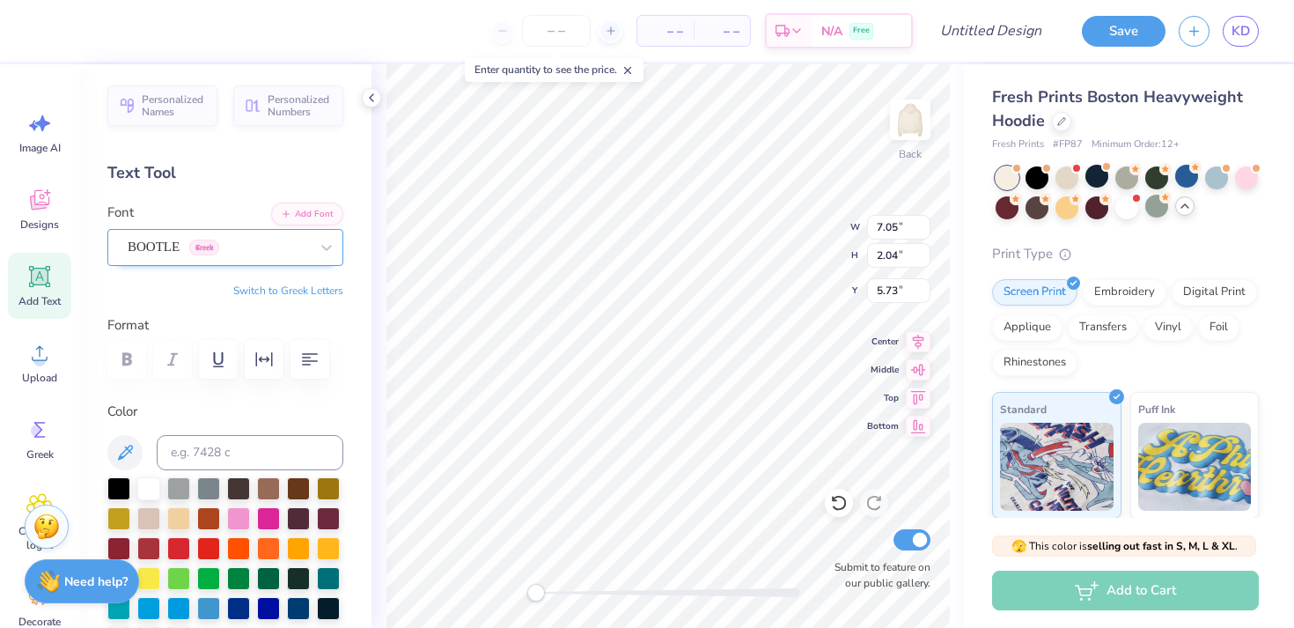
click at [224, 249] on div "BOOTLE Greek" at bounding box center [218, 246] width 185 height 27
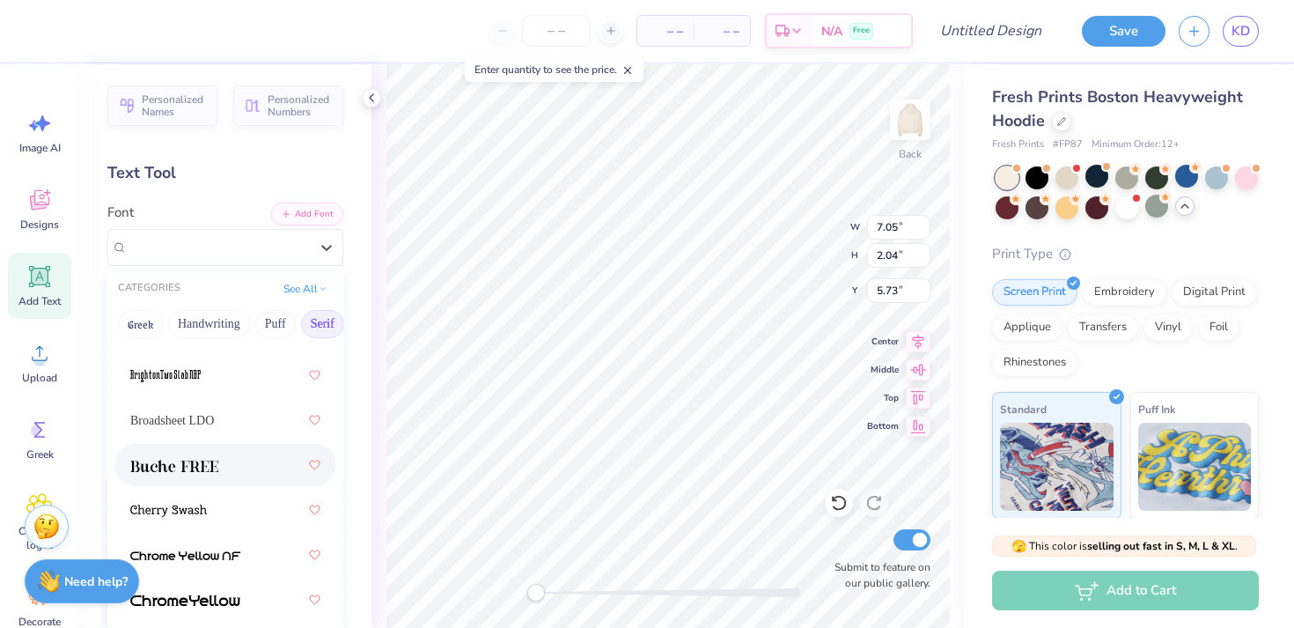
scroll to position [236, 0]
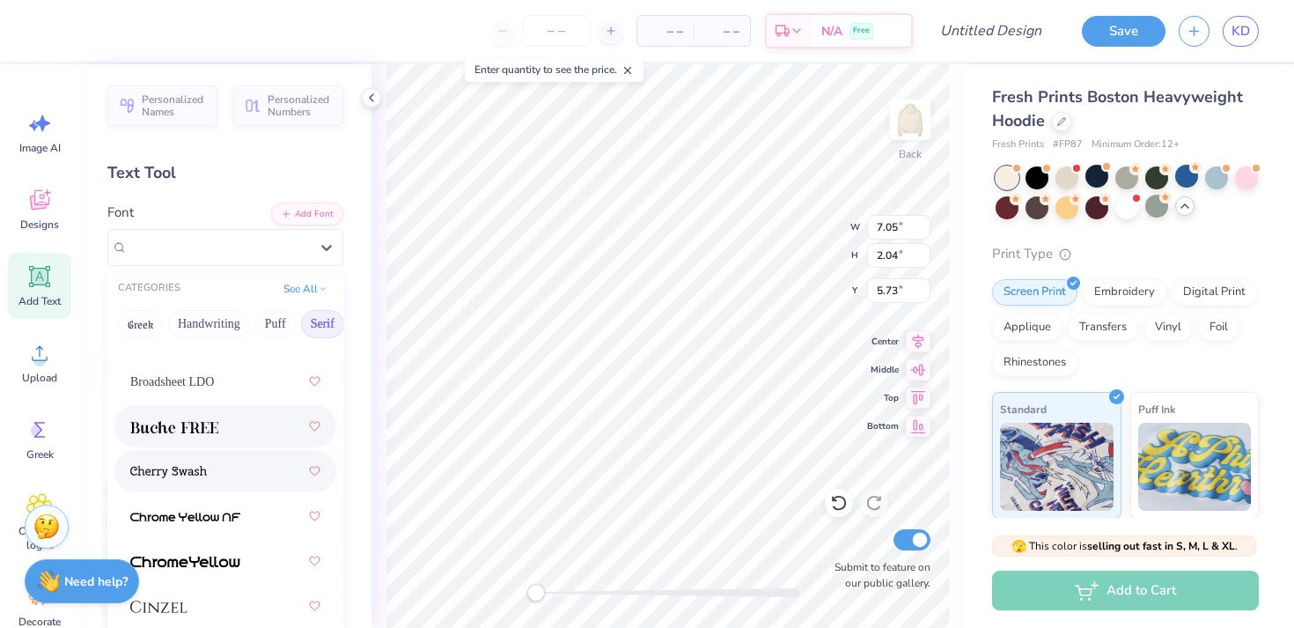
click at [211, 438] on div at bounding box center [225, 426] width 190 height 32
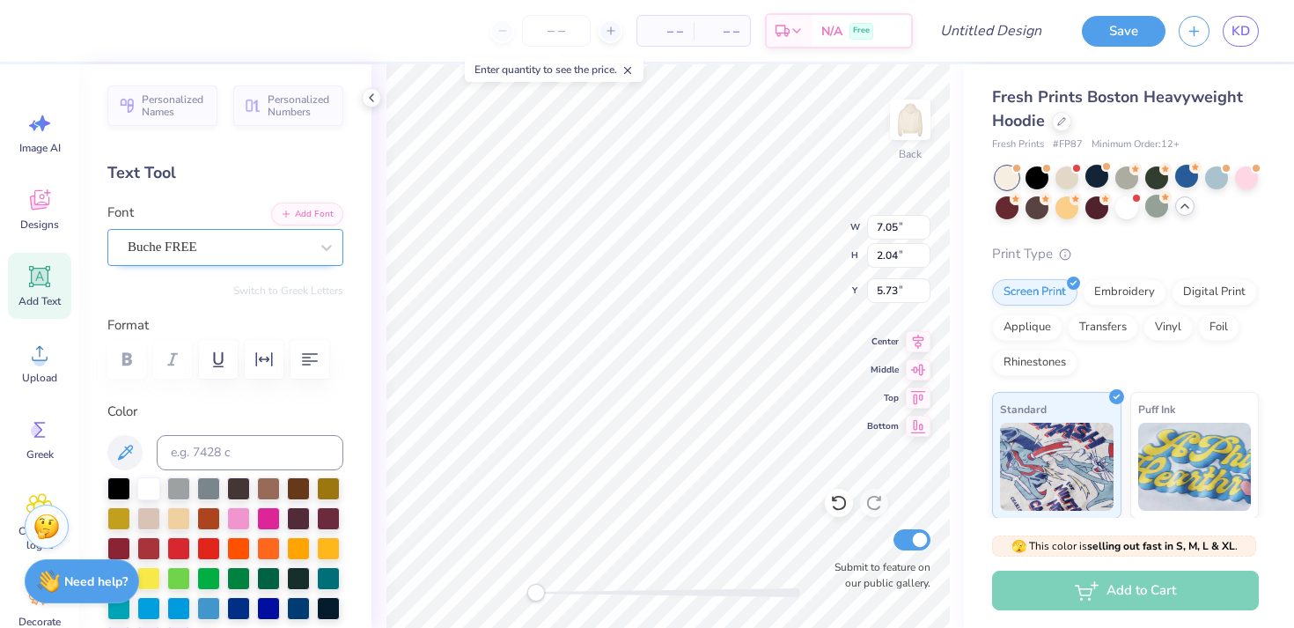
click at [227, 253] on div "Buche FREE" at bounding box center [218, 246] width 185 height 27
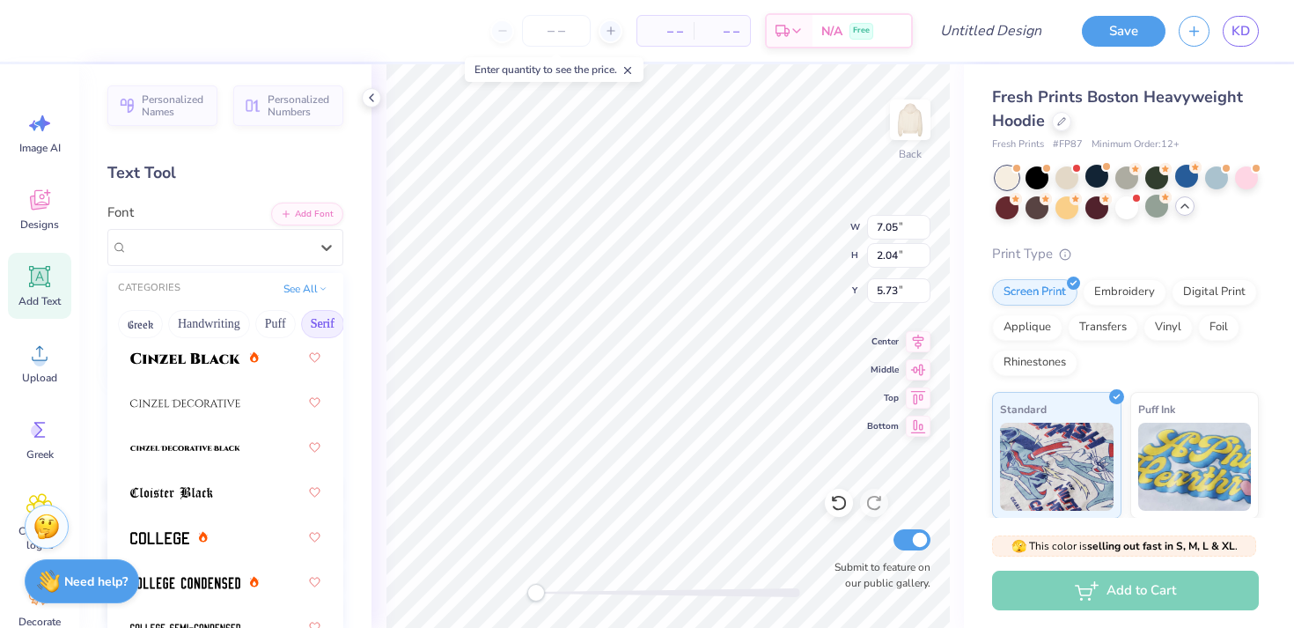
scroll to position [529, 0]
click at [202, 371] on div at bounding box center [225, 357] width 190 height 32
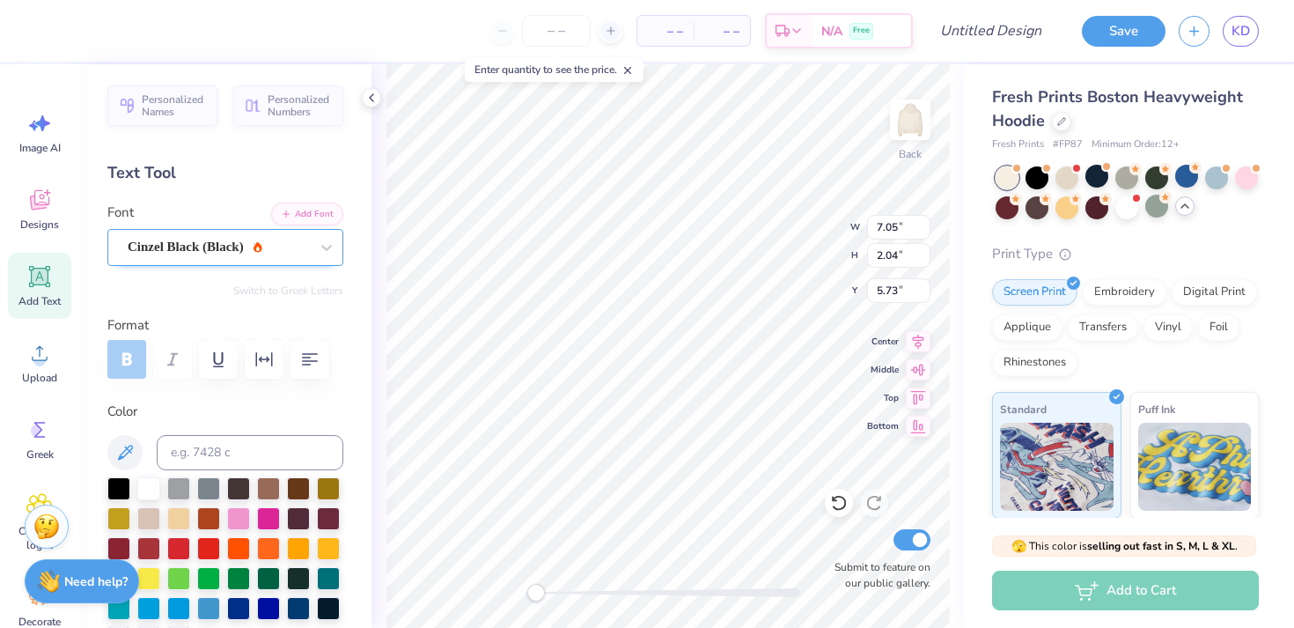
click at [210, 252] on div "Cinzel Black (Black)" at bounding box center [218, 246] width 185 height 27
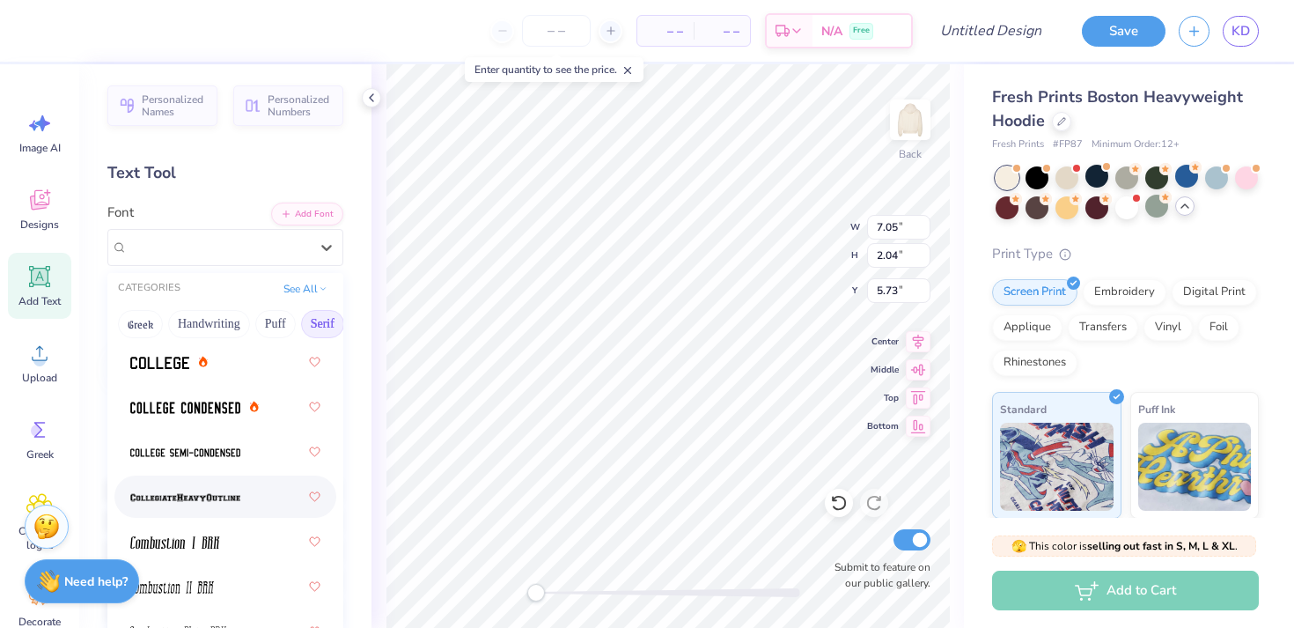
scroll to position [537, 0]
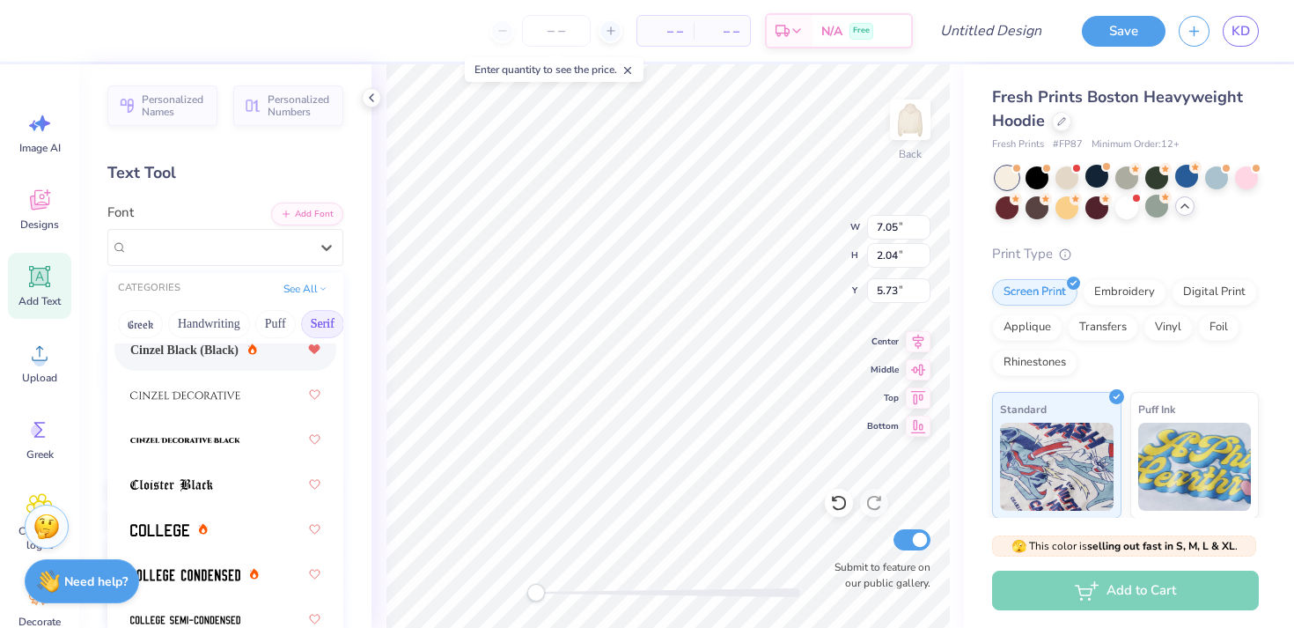
click at [316, 346] on icon at bounding box center [314, 349] width 11 height 9
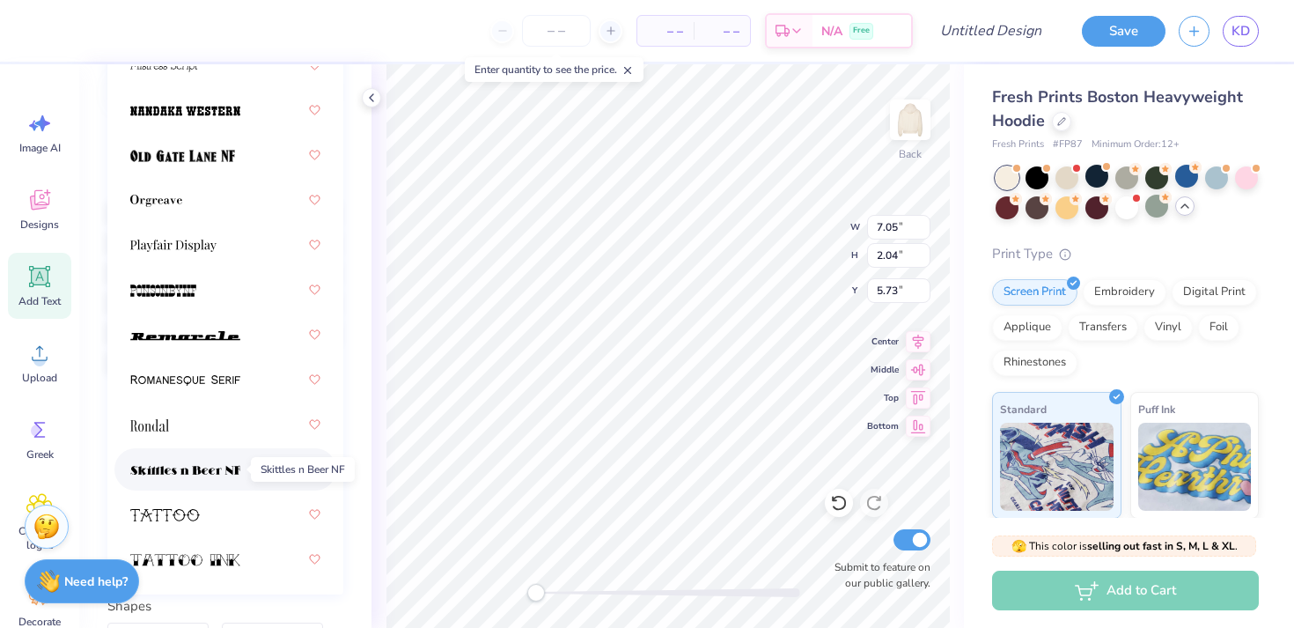
scroll to position [2654, 0]
click at [192, 455] on div at bounding box center [225, 468] width 190 height 32
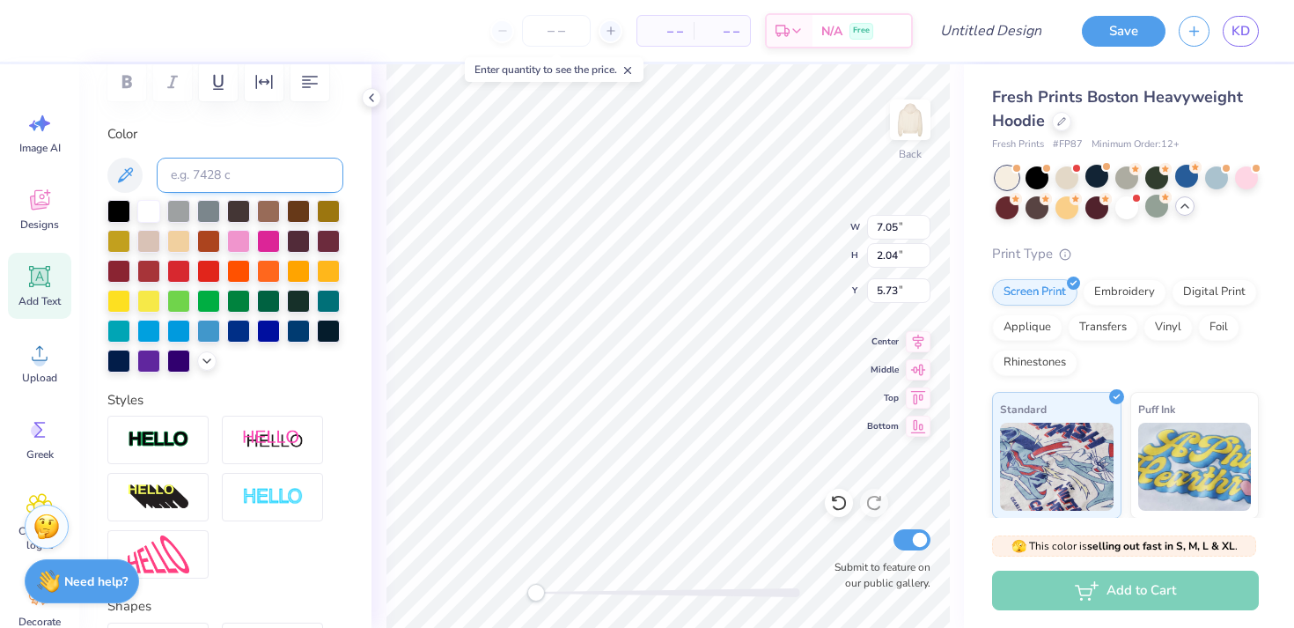
click at [220, 184] on input at bounding box center [250, 175] width 187 height 35
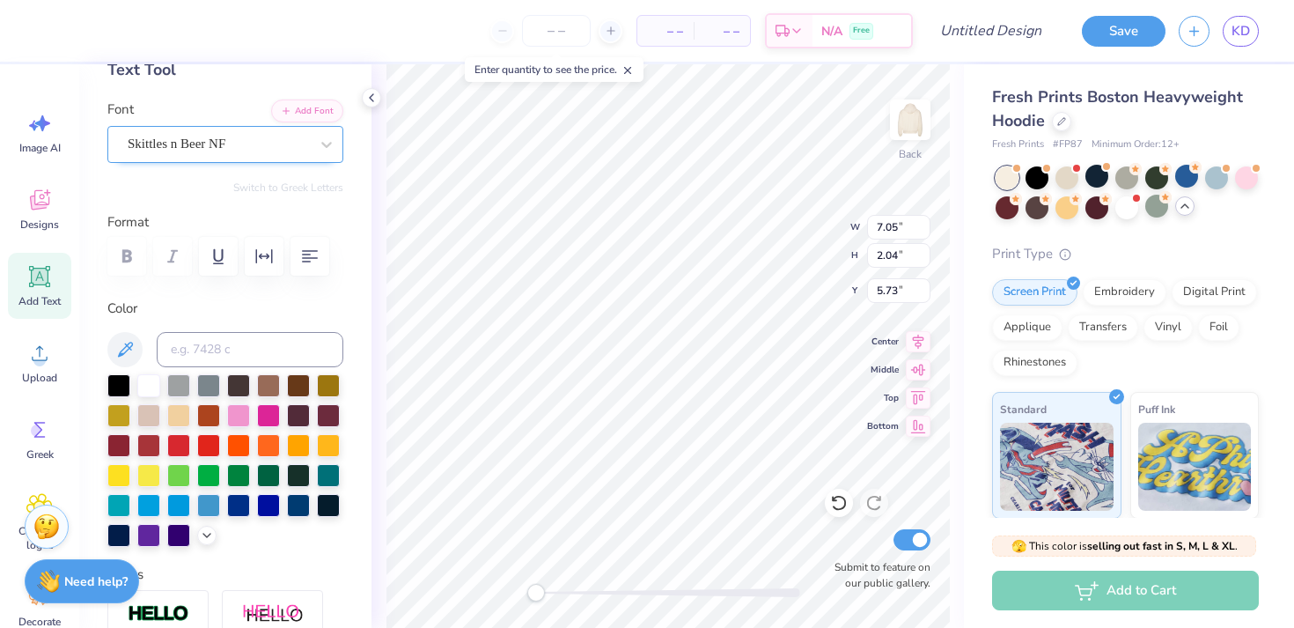
click at [200, 153] on div at bounding box center [218, 144] width 181 height 24
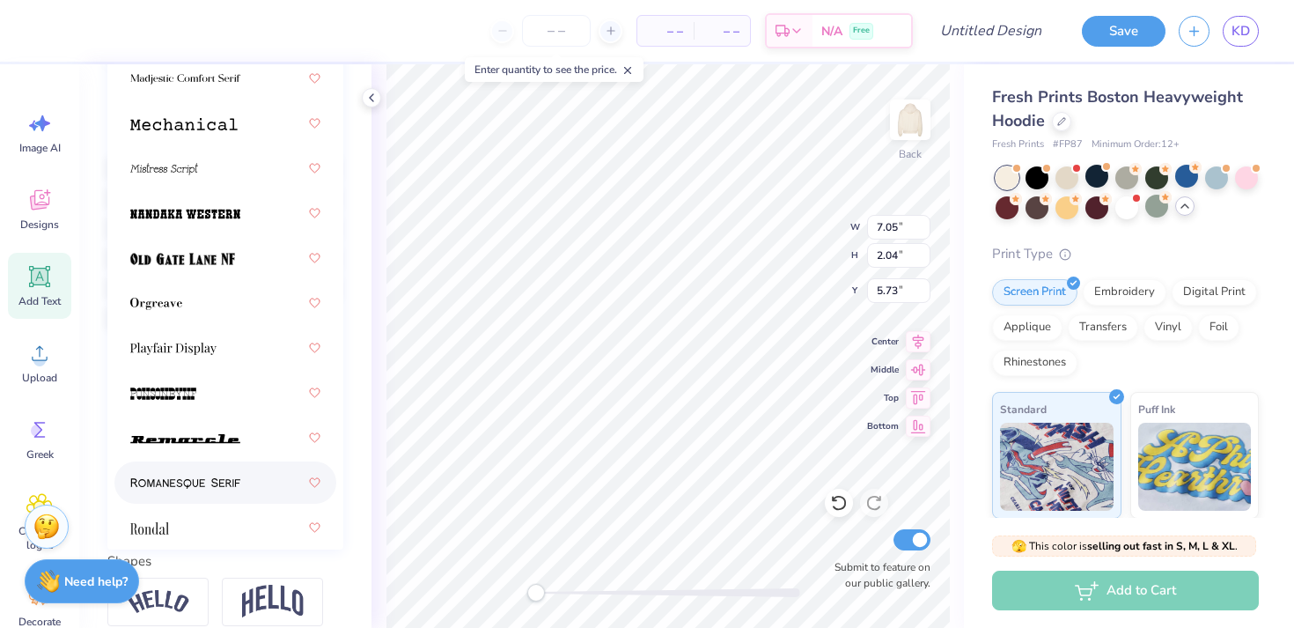
scroll to position [2527, 0]
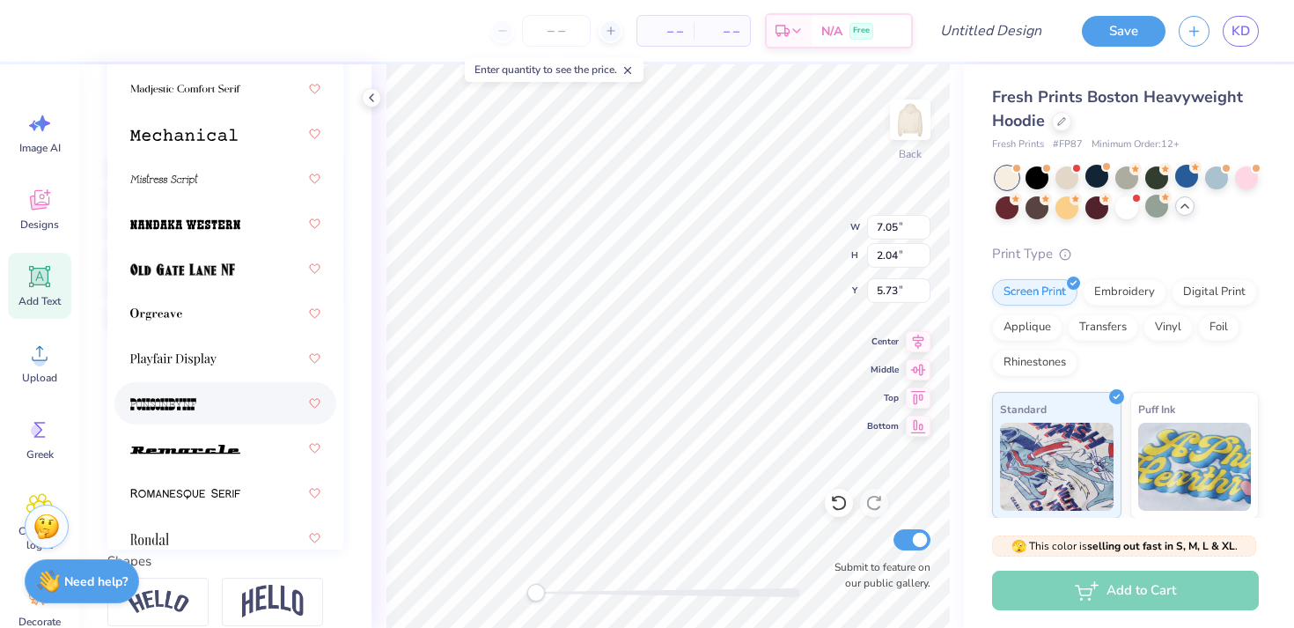
click at [185, 408] on img at bounding box center [163, 404] width 66 height 12
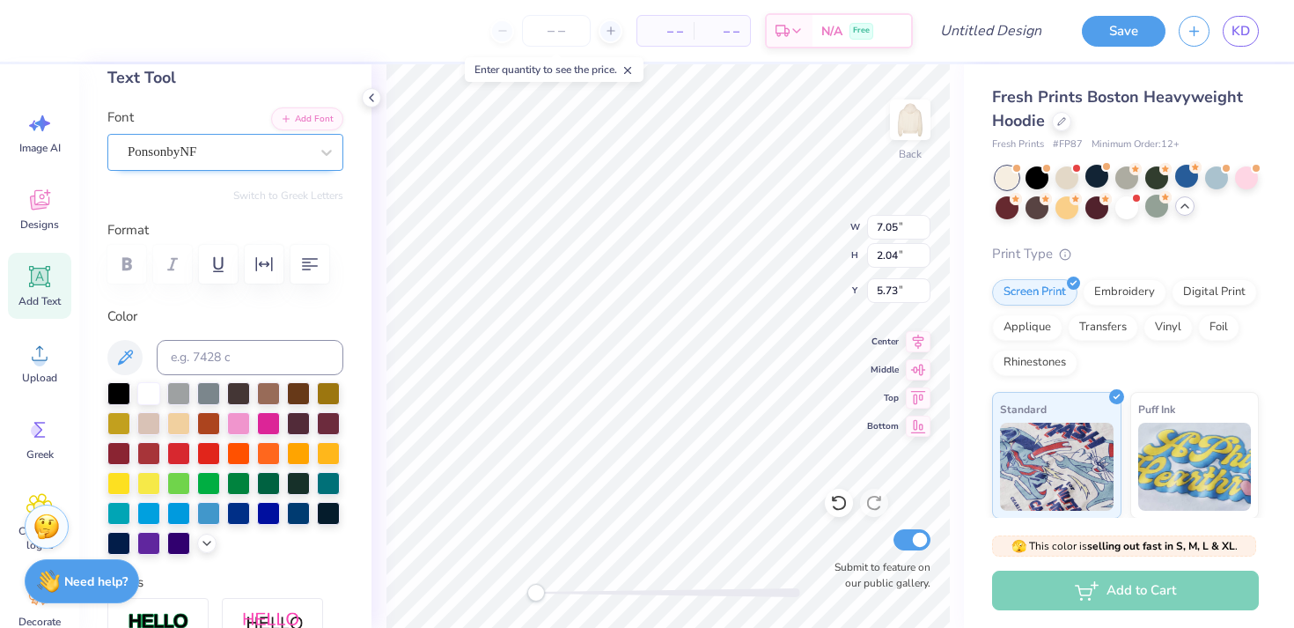
scroll to position [92, 0]
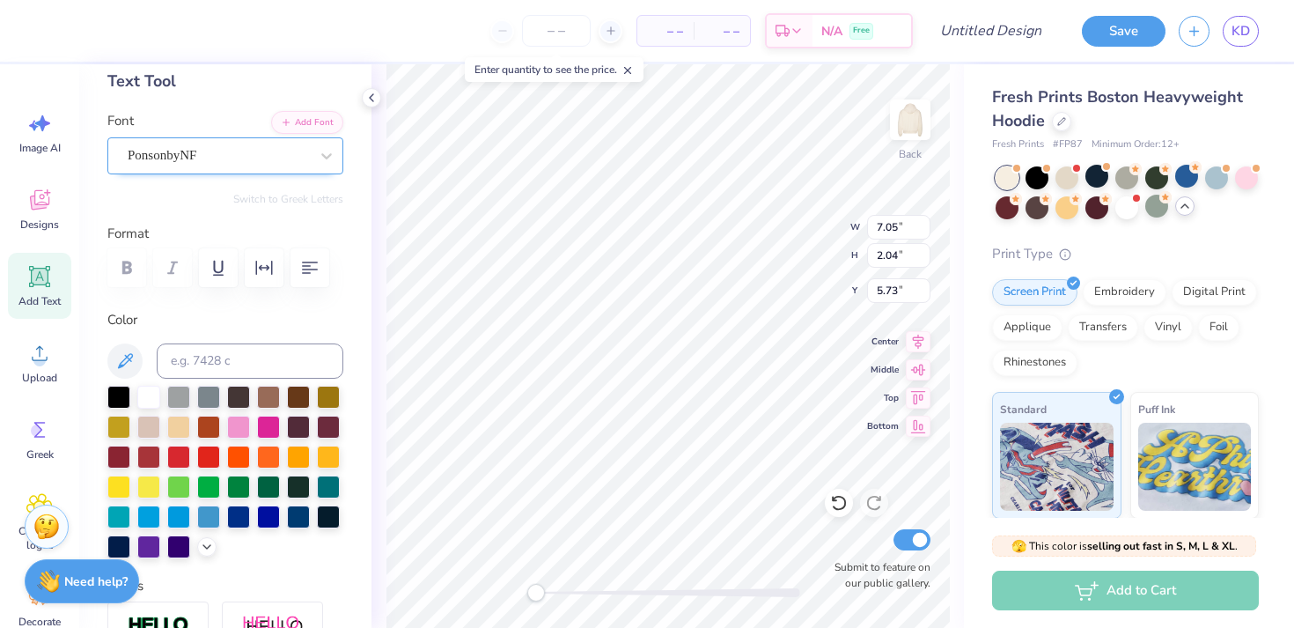
click at [181, 158] on div "PonsonbyNF" at bounding box center [218, 155] width 185 height 27
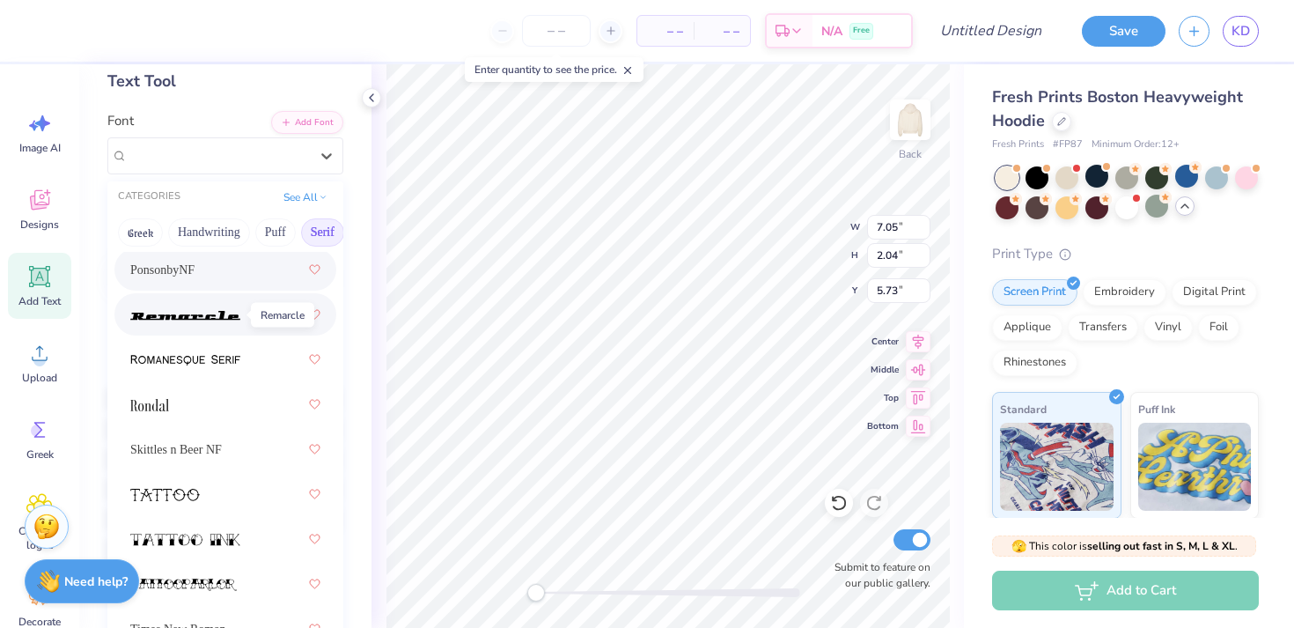
scroll to position [2894, 0]
click at [191, 412] on div at bounding box center [225, 401] width 190 height 32
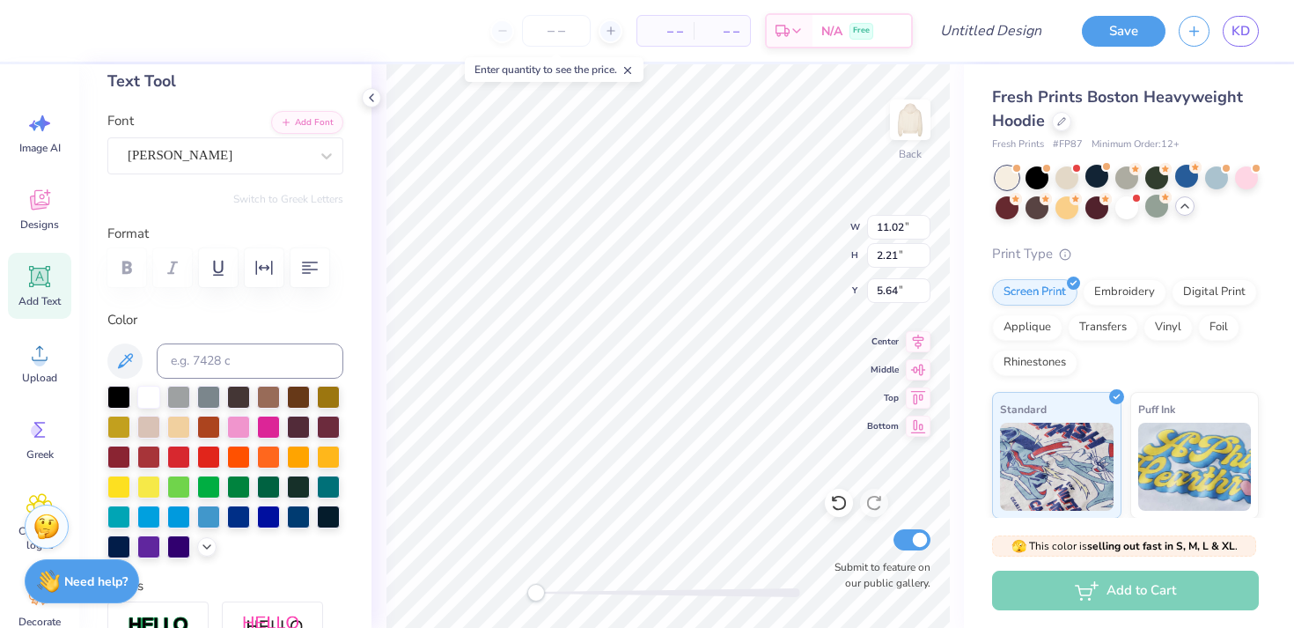
scroll to position [0, 0]
click at [134, 262] on div at bounding box center [225, 267] width 236 height 39
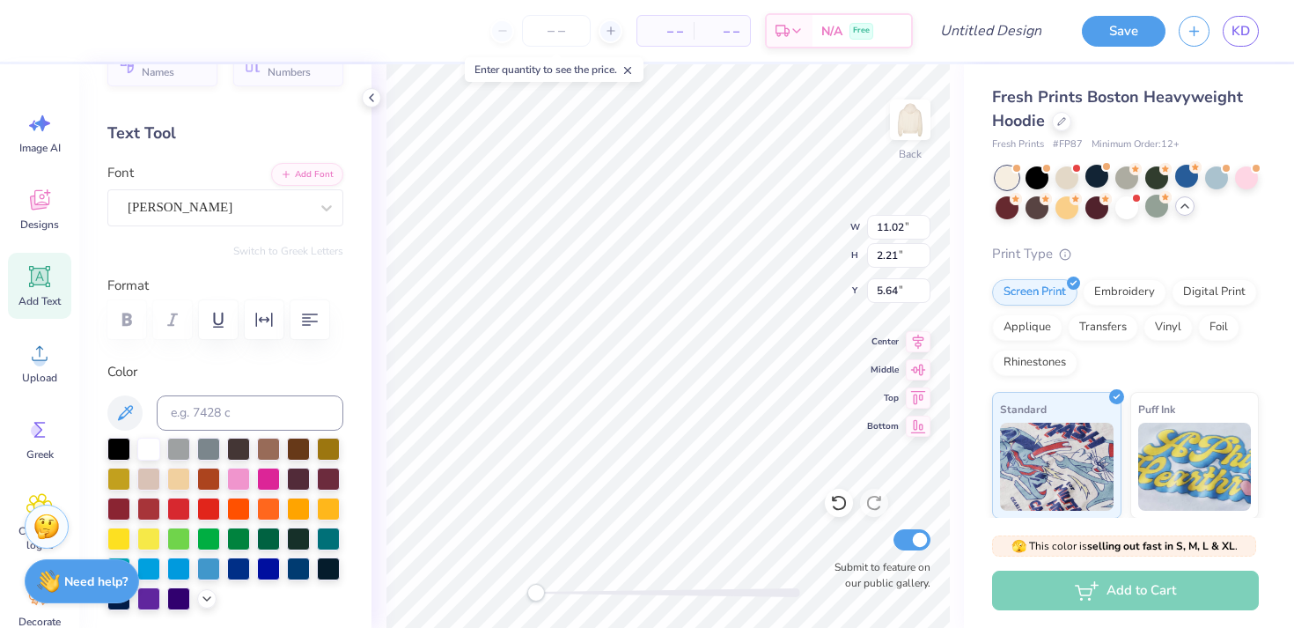
scroll to position [39, 0]
click at [266, 221] on div "Rondal" at bounding box center [218, 208] width 185 height 27
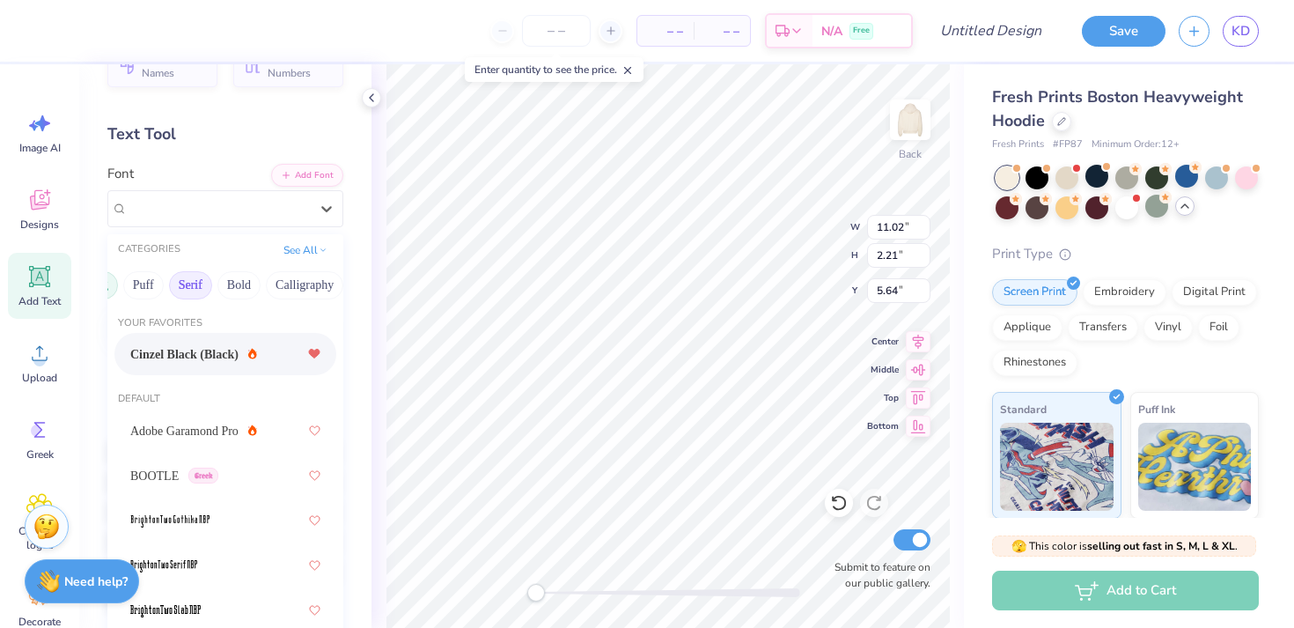
scroll to position [0, 206]
click at [320, 285] on button "Retro" at bounding box center [298, 285] width 47 height 28
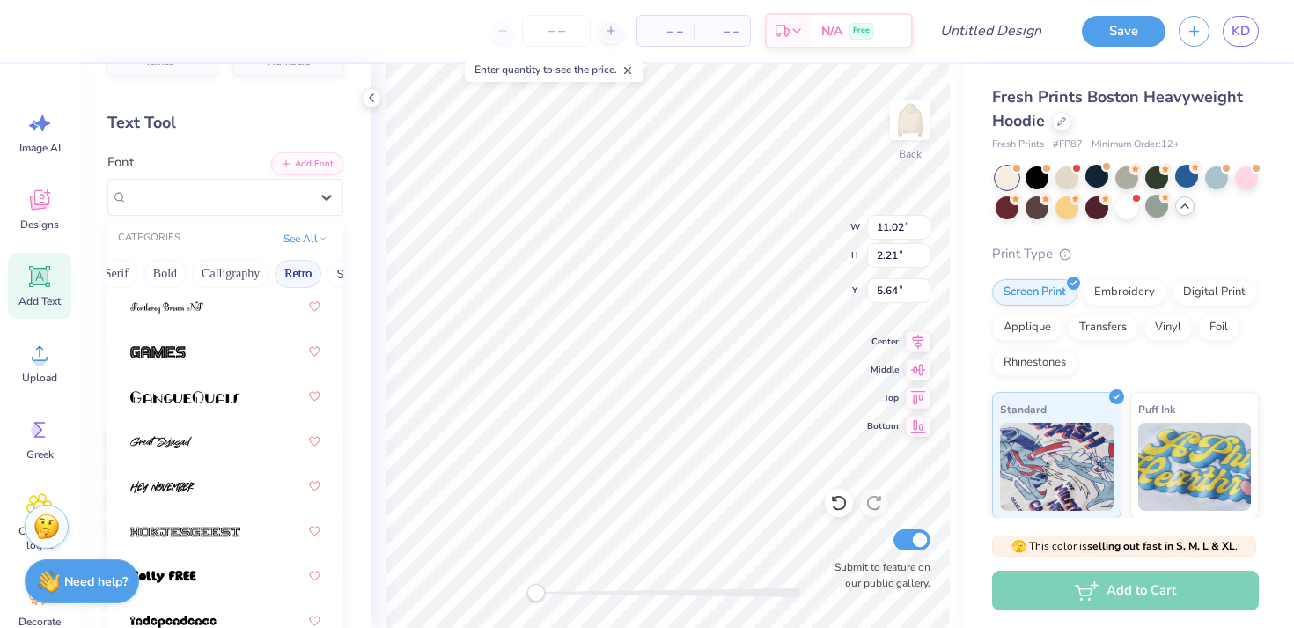
scroll to position [0, 0]
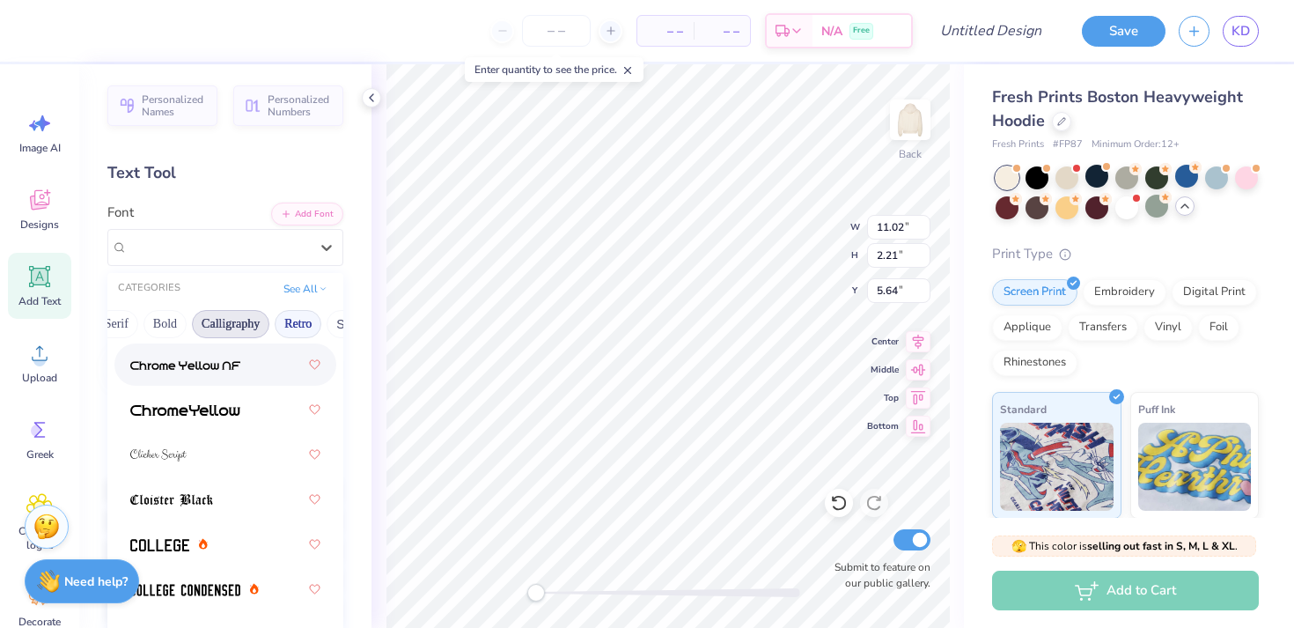
click at [246, 315] on button "Calligraphy" at bounding box center [230, 324] width 77 height 28
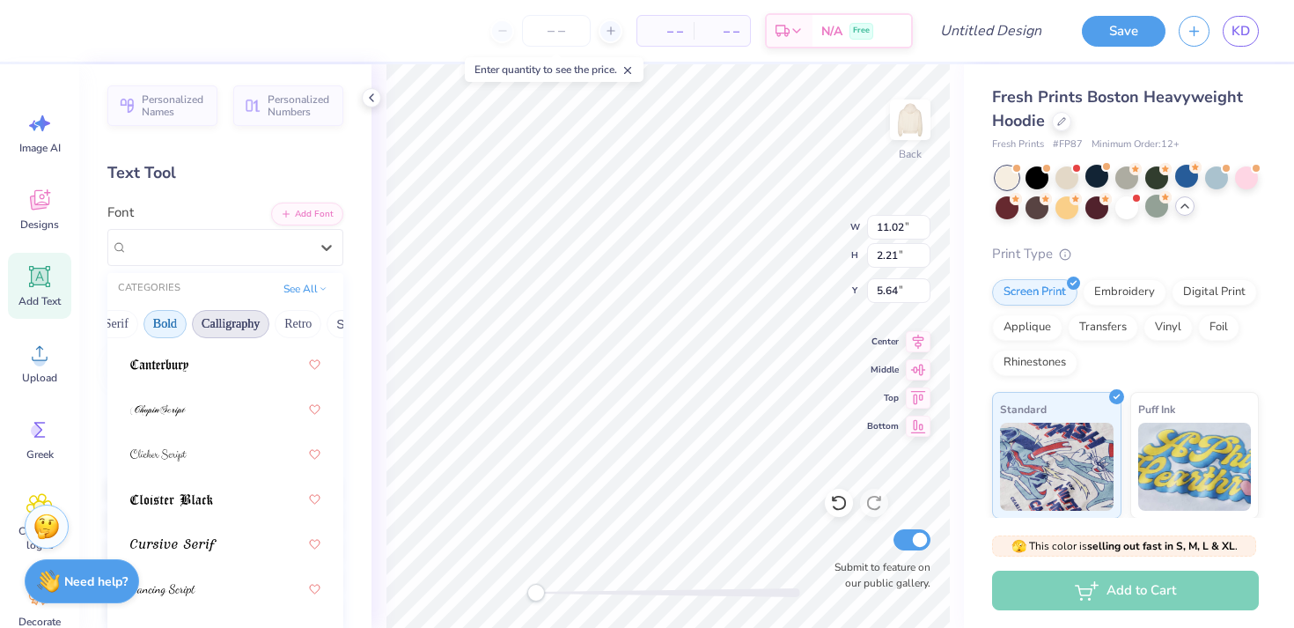
click at [180, 315] on button "Bold" at bounding box center [164, 324] width 43 height 28
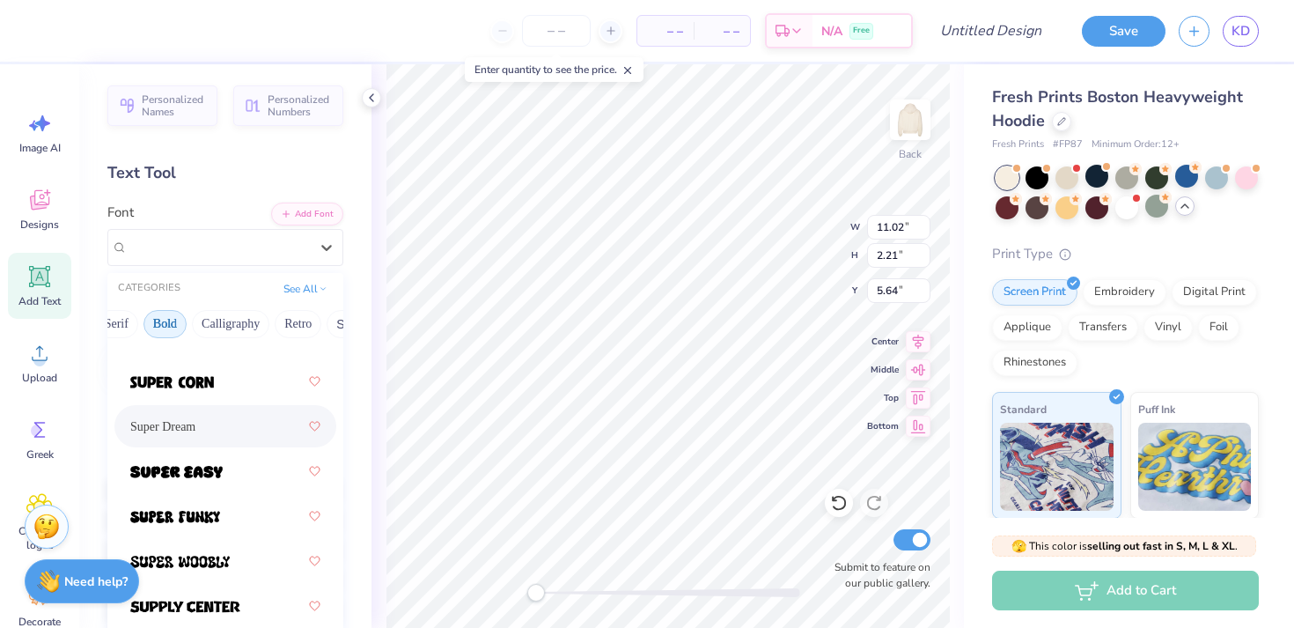
scroll to position [2955, 0]
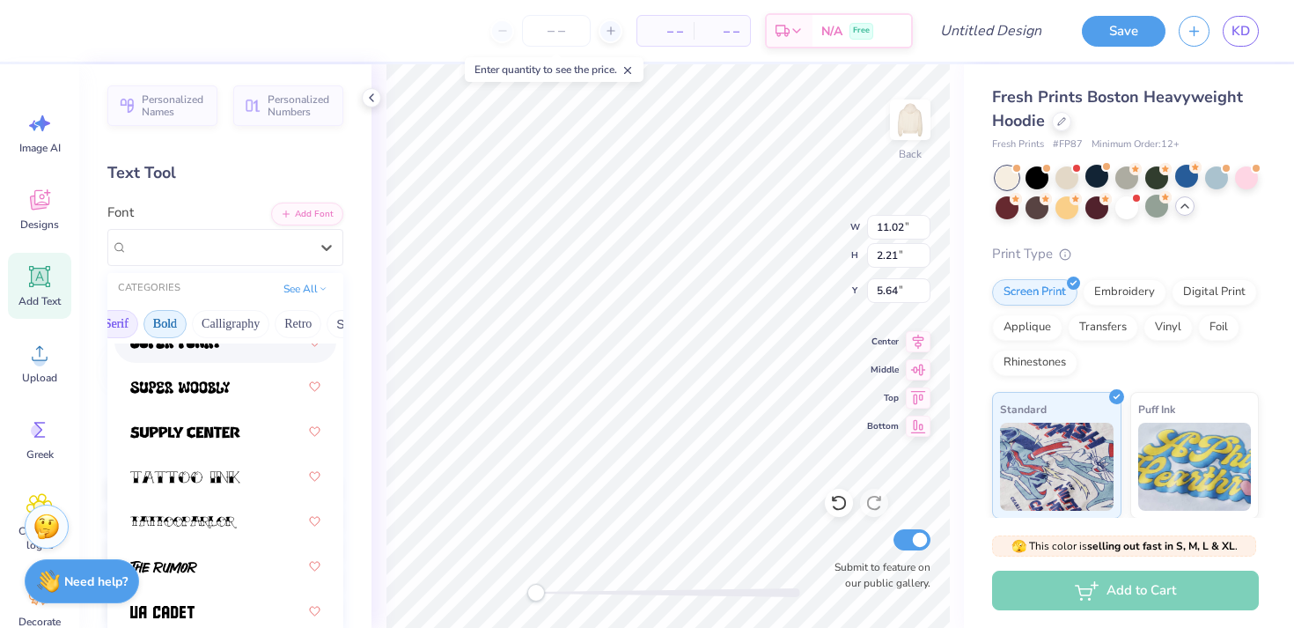
click at [129, 317] on button "Serif" at bounding box center [116, 324] width 43 height 28
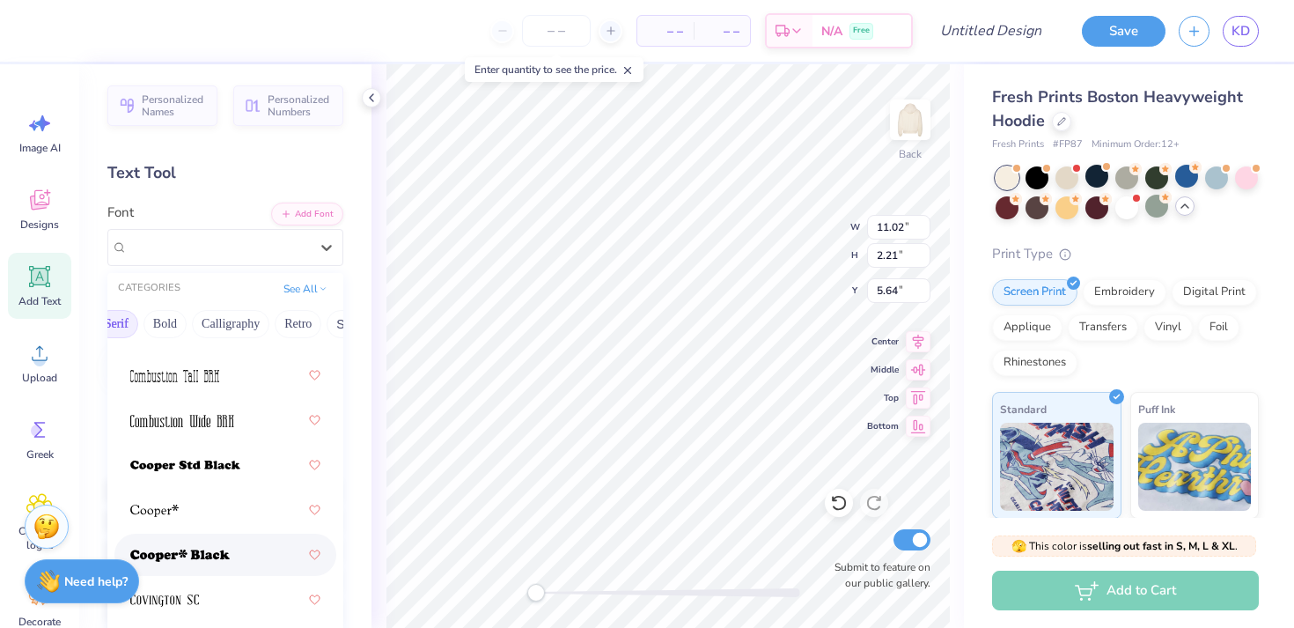
scroll to position [1036, 0]
click at [202, 460] on img at bounding box center [185, 466] width 110 height 12
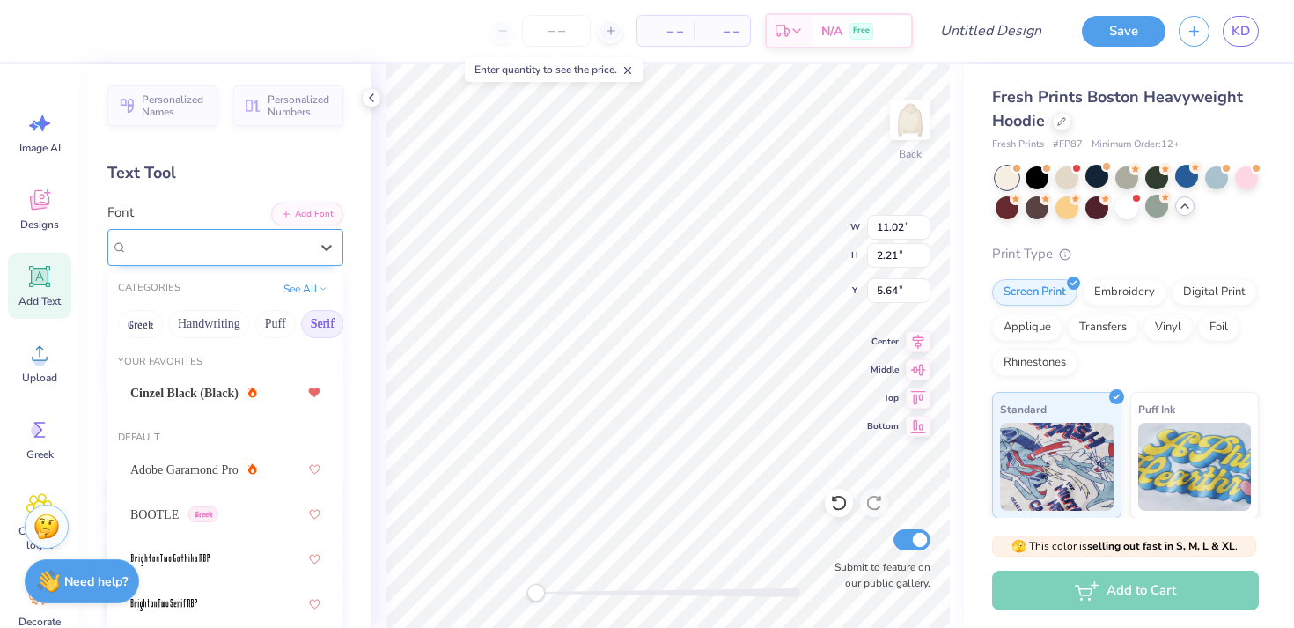
click at [185, 248] on div "Cooper Std Black" at bounding box center [218, 246] width 185 height 27
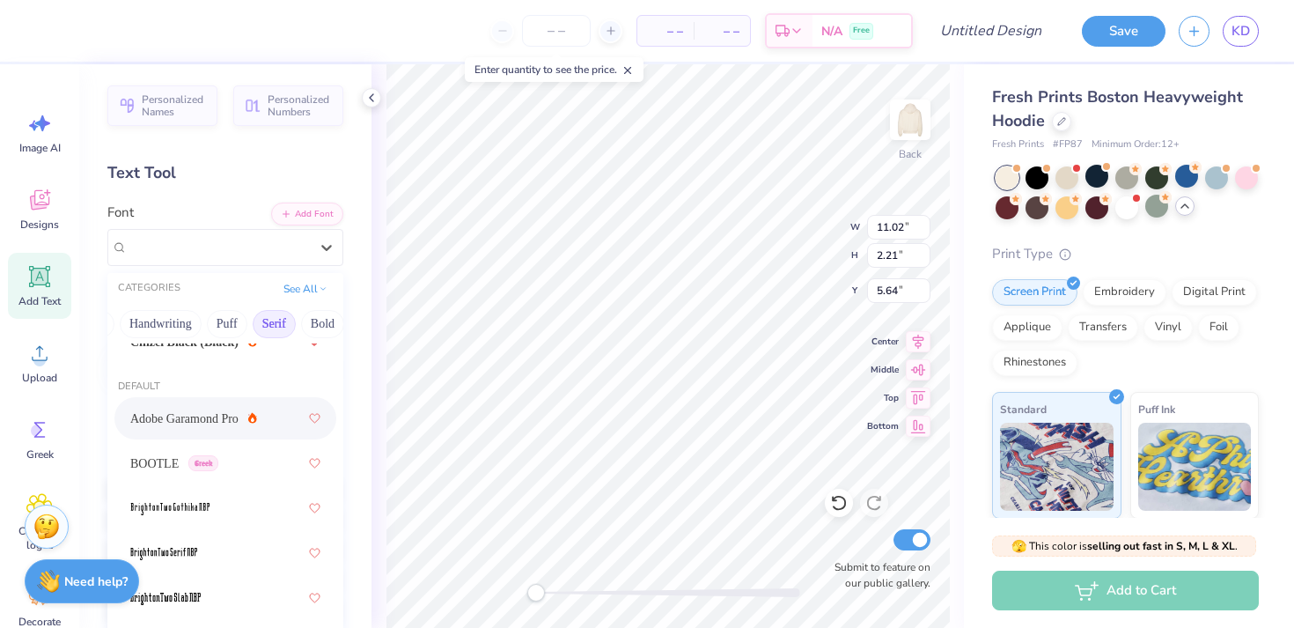
scroll to position [4, 0]
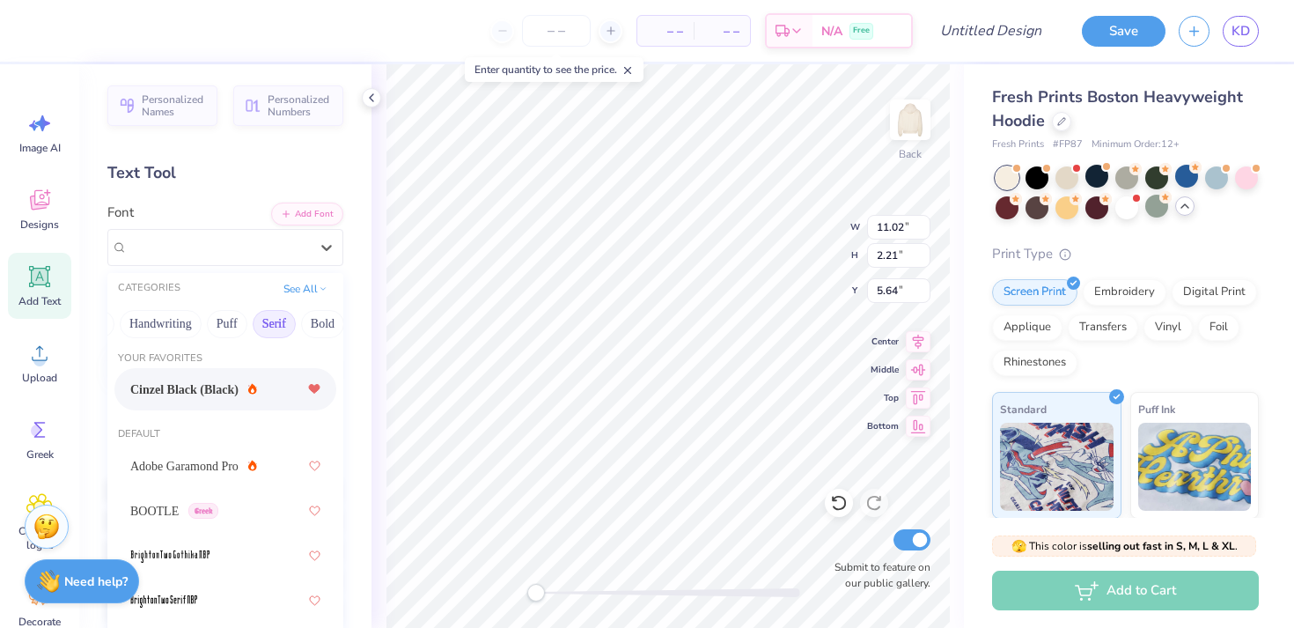
click at [224, 393] on span "Cinzel Black (Black)" at bounding box center [184, 389] width 108 height 18
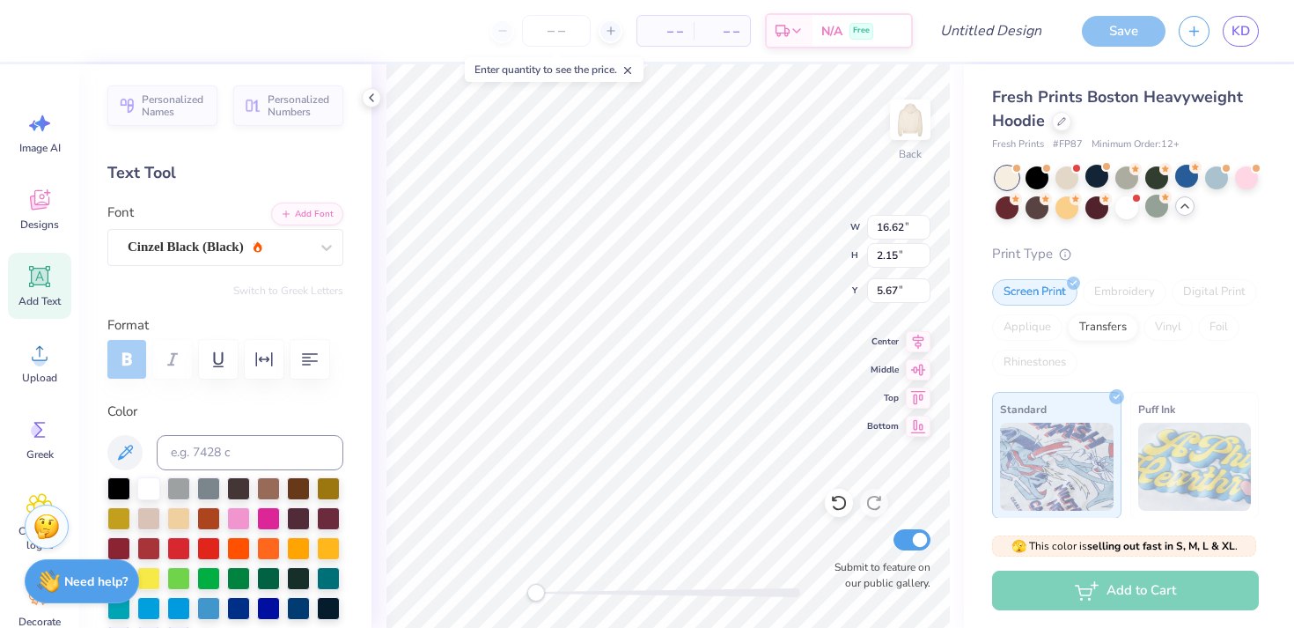
type input "7.00"
type input "3.29"
type input "5.75"
click at [122, 462] on icon at bounding box center [124, 452] width 21 height 21
click at [129, 442] on icon at bounding box center [124, 452] width 21 height 21
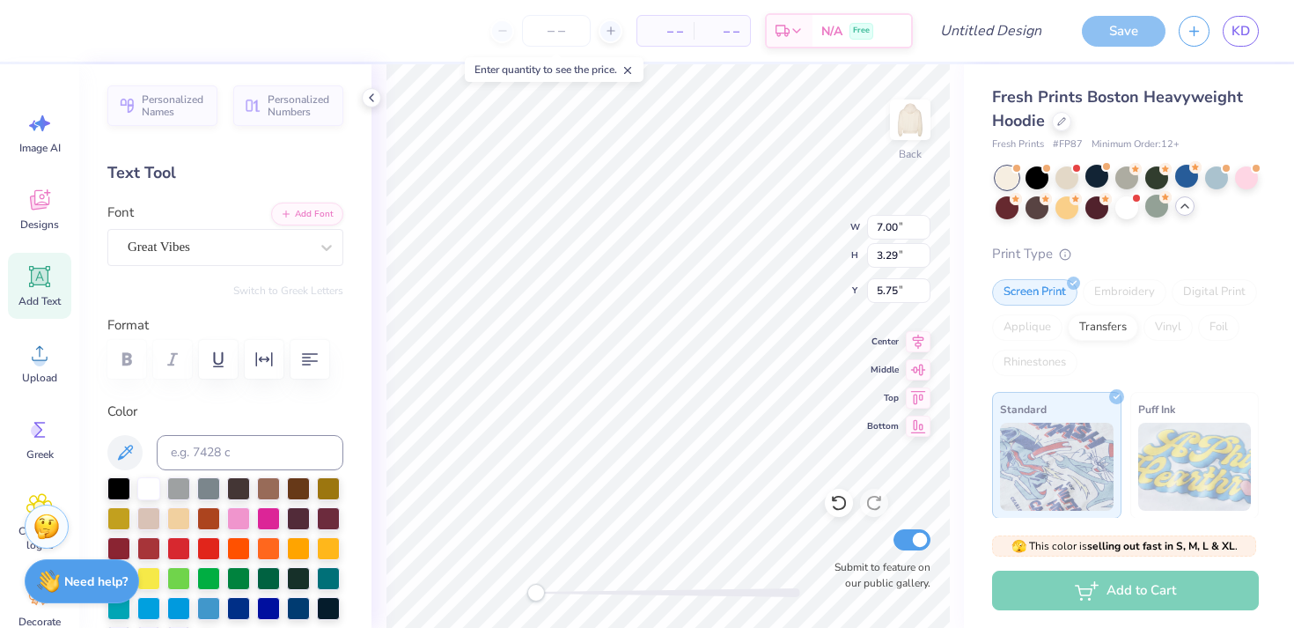
type input "16.62"
type input "2.15"
type input "9.04"
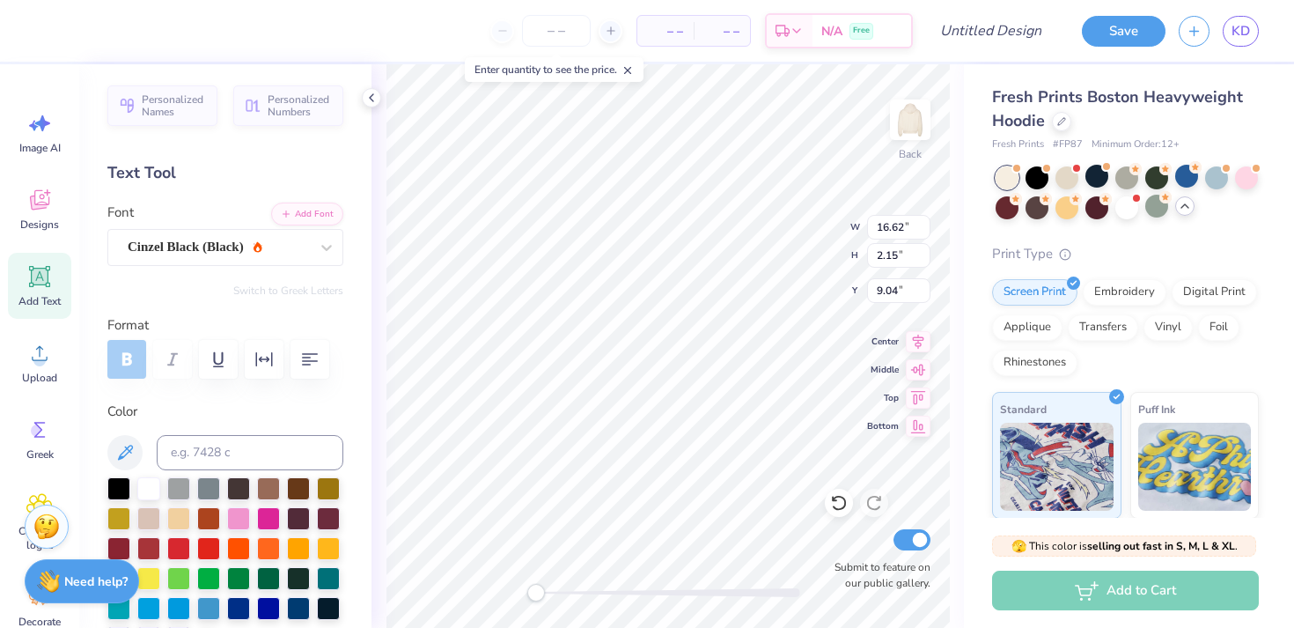
type input "10.48"
type input "1.36"
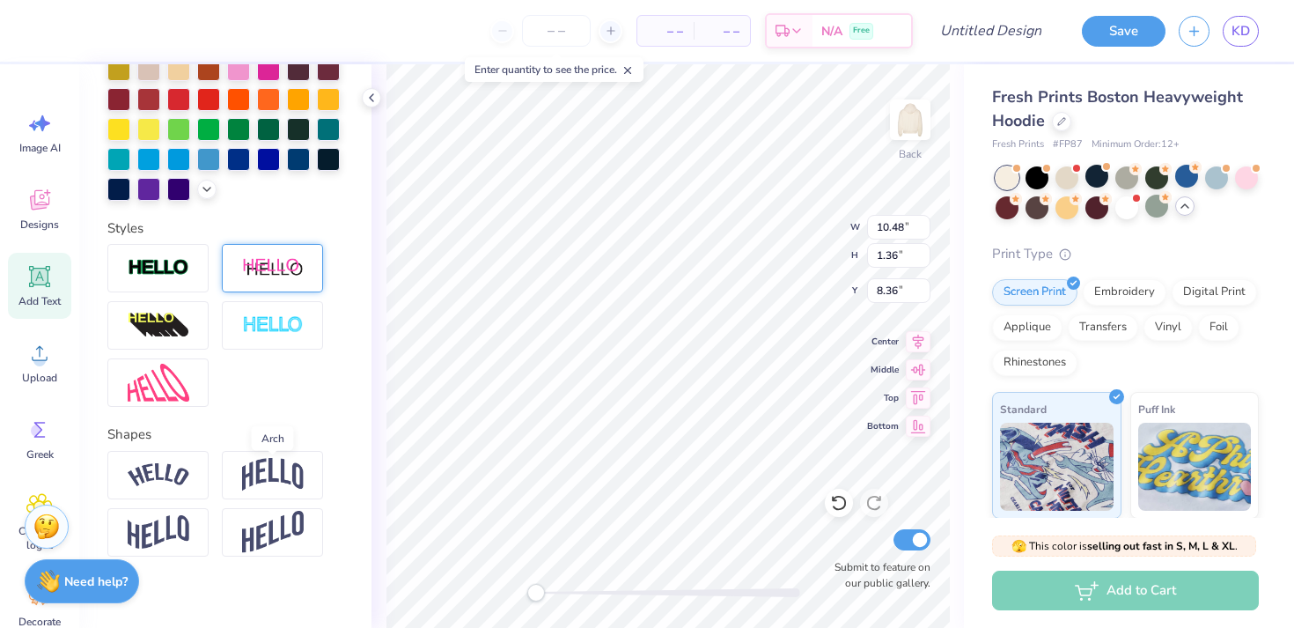
scroll to position [445, 0]
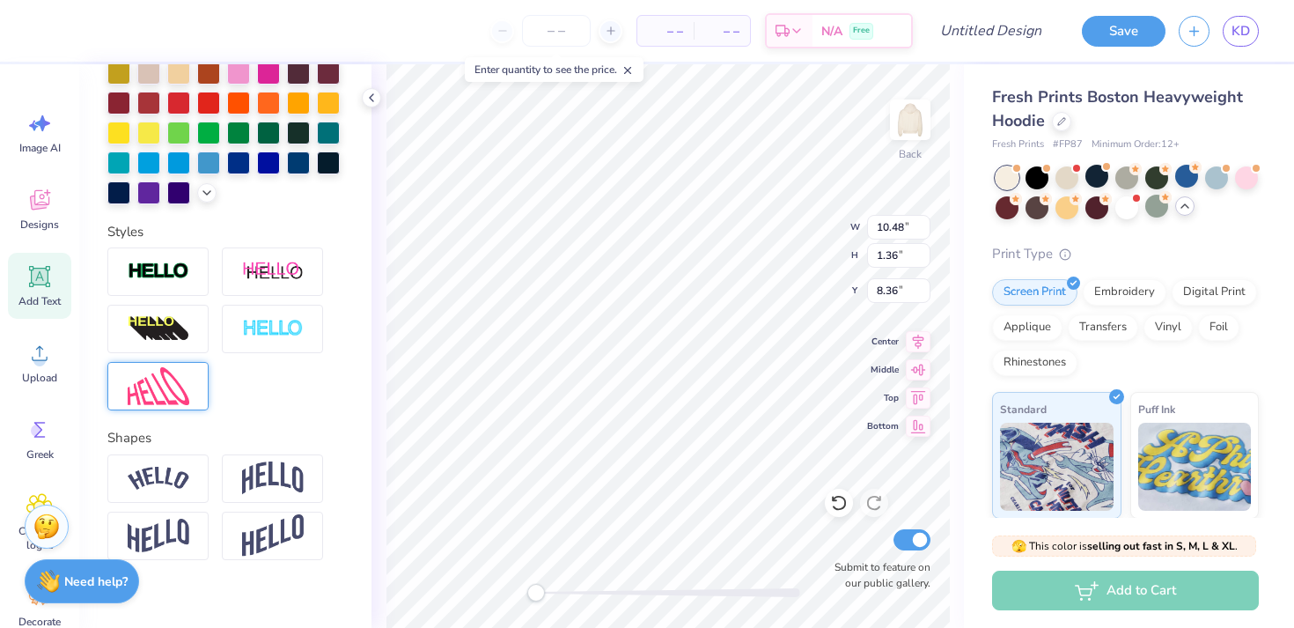
click at [194, 378] on div at bounding box center [157, 386] width 101 height 48
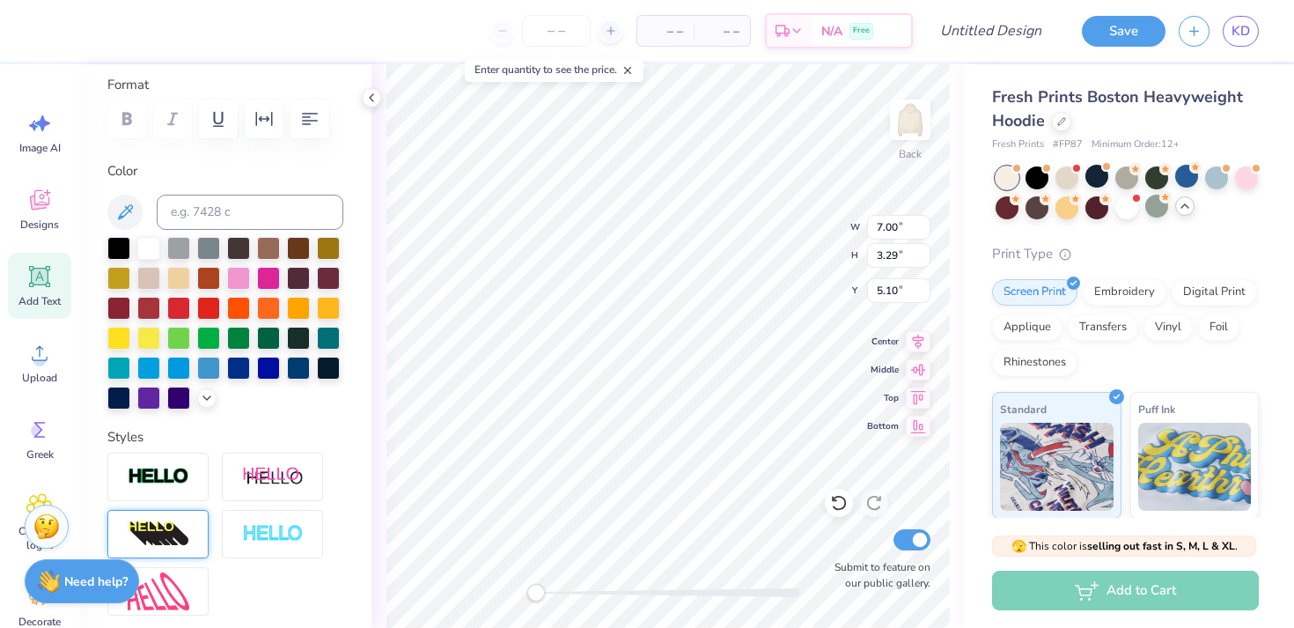
scroll to position [0, 0]
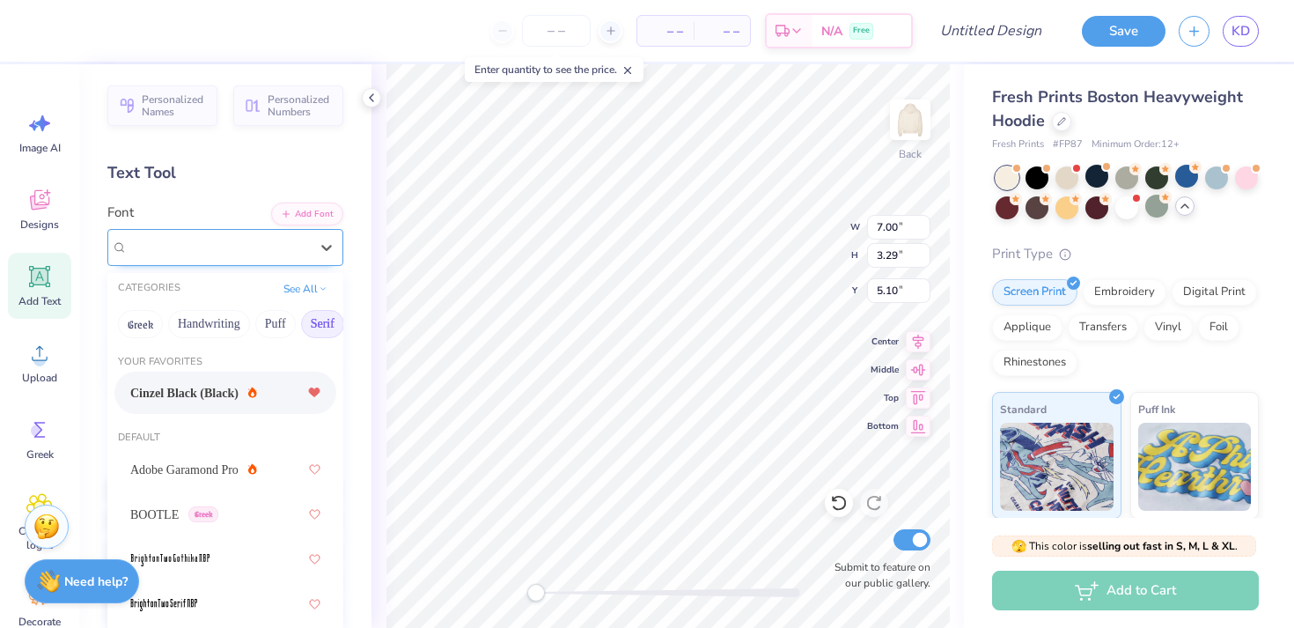
click at [207, 251] on div "Great Vibes" at bounding box center [218, 246] width 185 height 27
click at [197, 321] on button "Fantasy" at bounding box center [186, 324] width 58 height 28
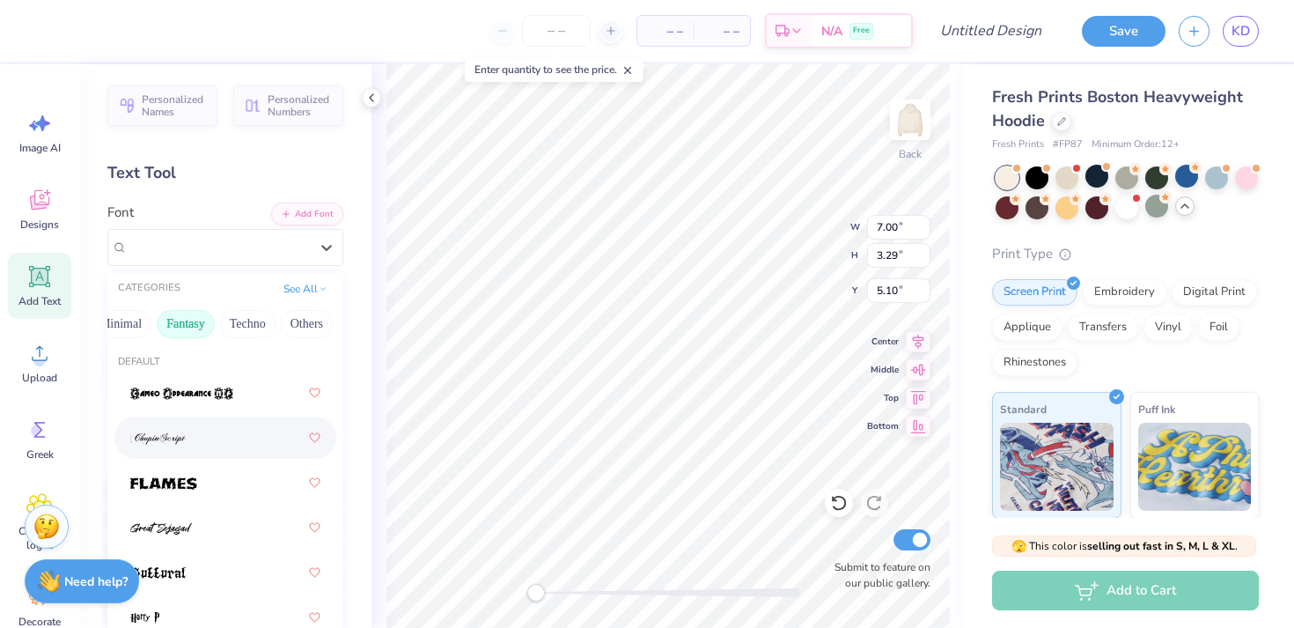
click at [198, 433] on div at bounding box center [225, 438] width 190 height 32
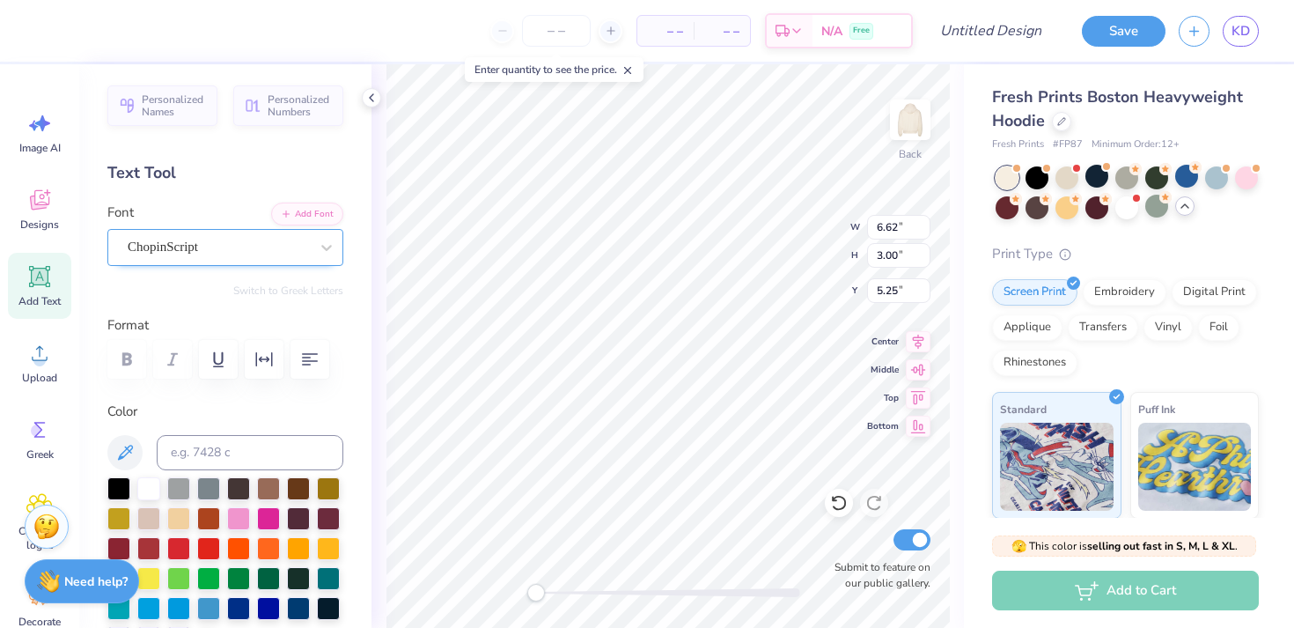
click at [187, 246] on div "ChopinScript" at bounding box center [218, 246] width 185 height 27
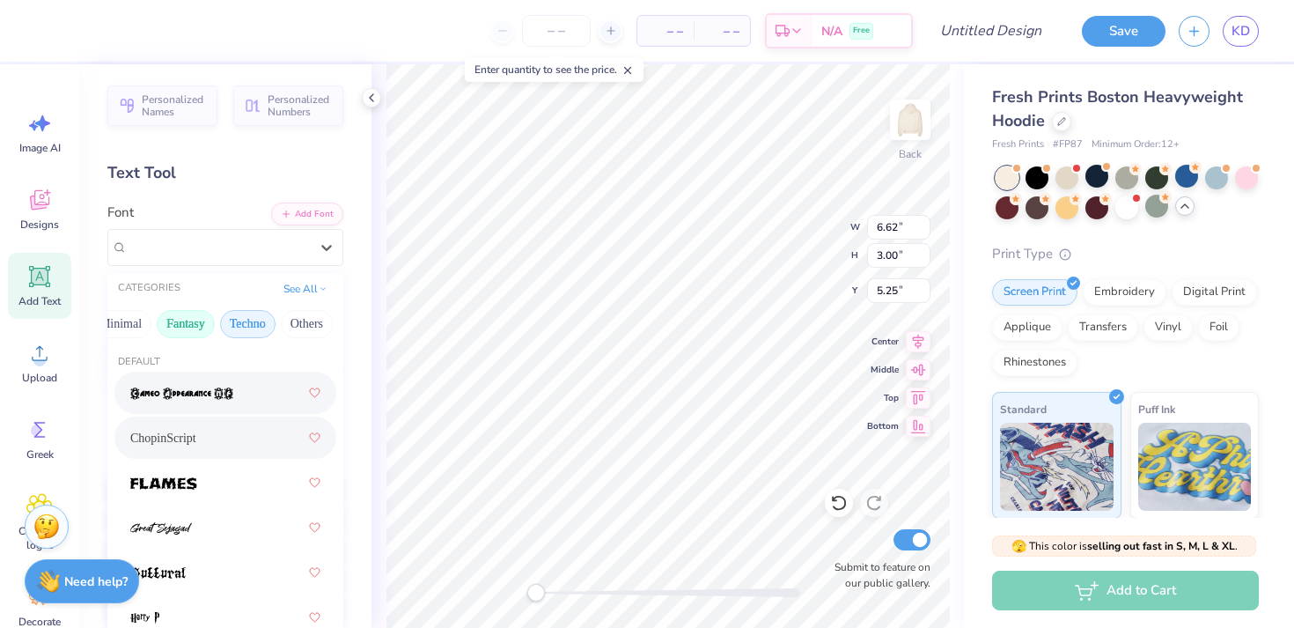
click at [260, 313] on button "Techno" at bounding box center [247, 324] width 55 height 28
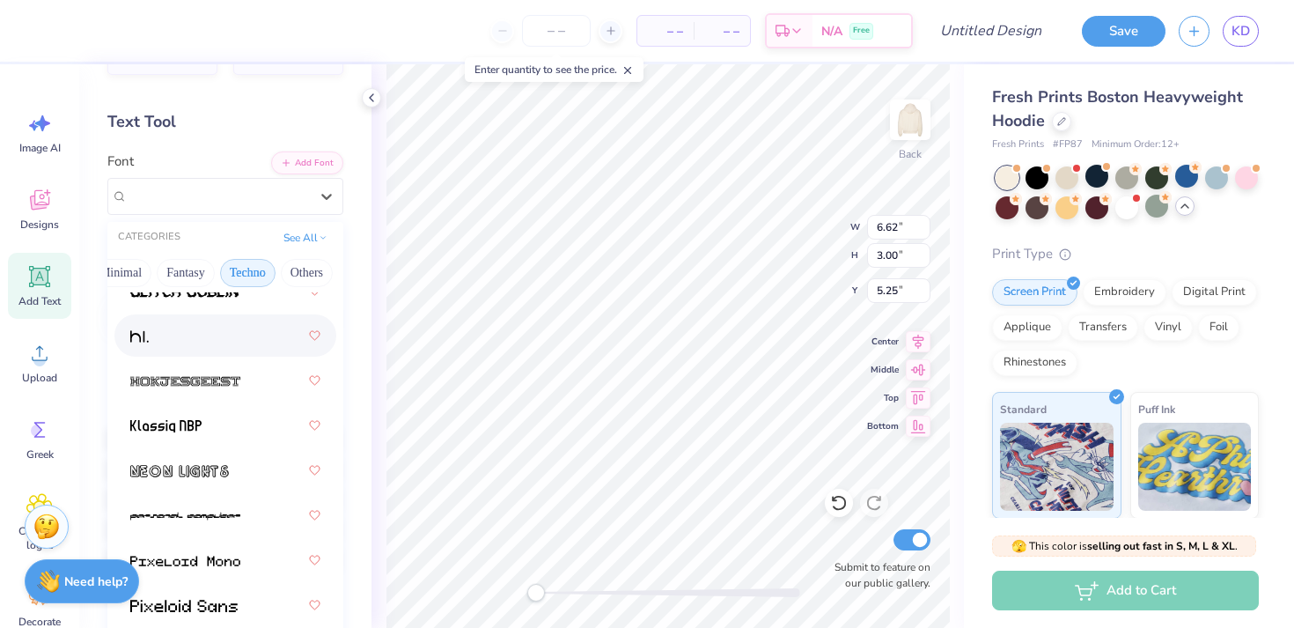
scroll to position [73, 0]
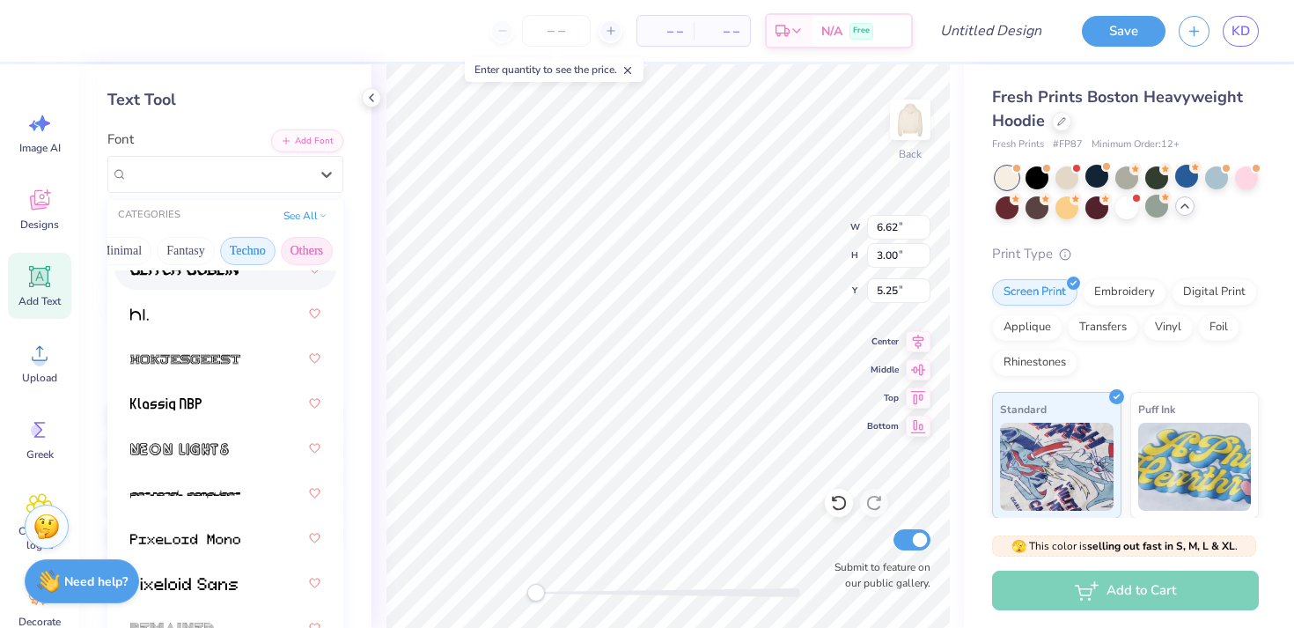
click at [295, 253] on button "Others" at bounding box center [307, 251] width 52 height 28
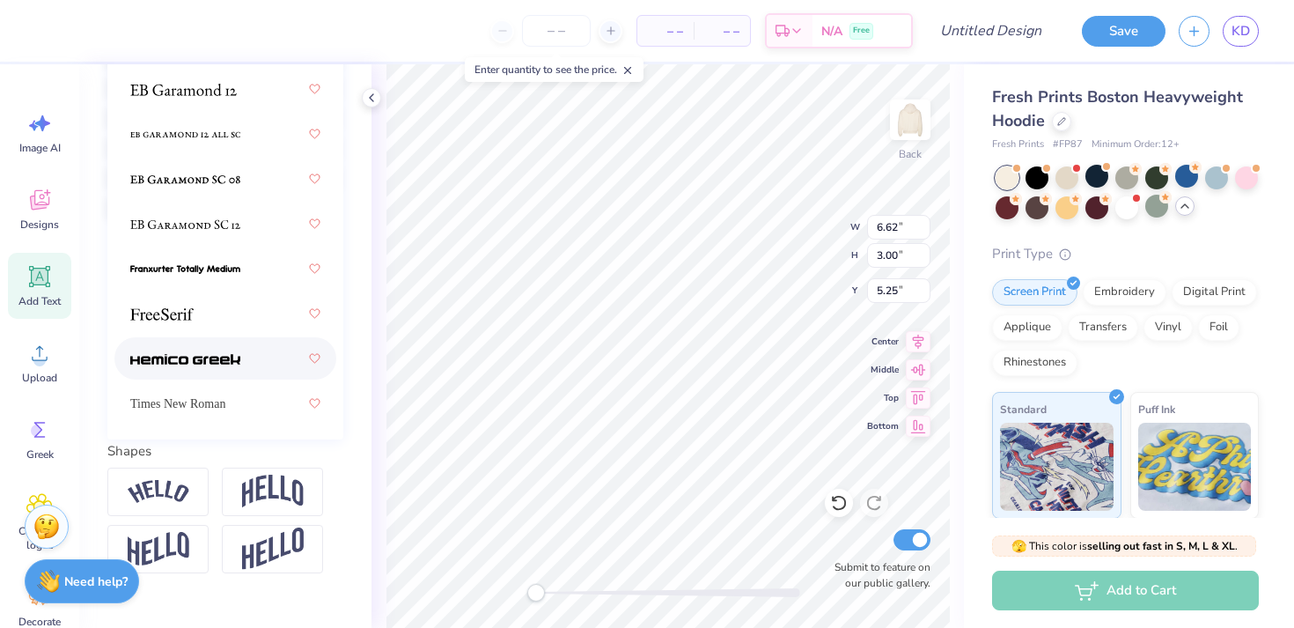
scroll to position [0, 0]
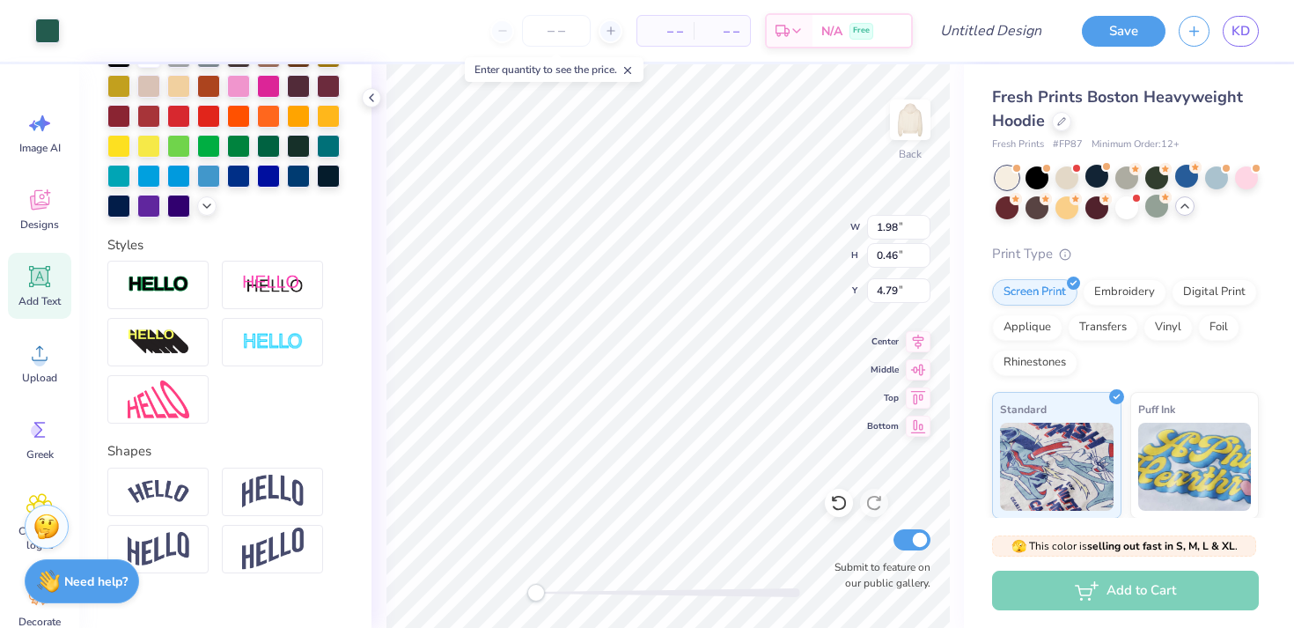
type input "11.40"
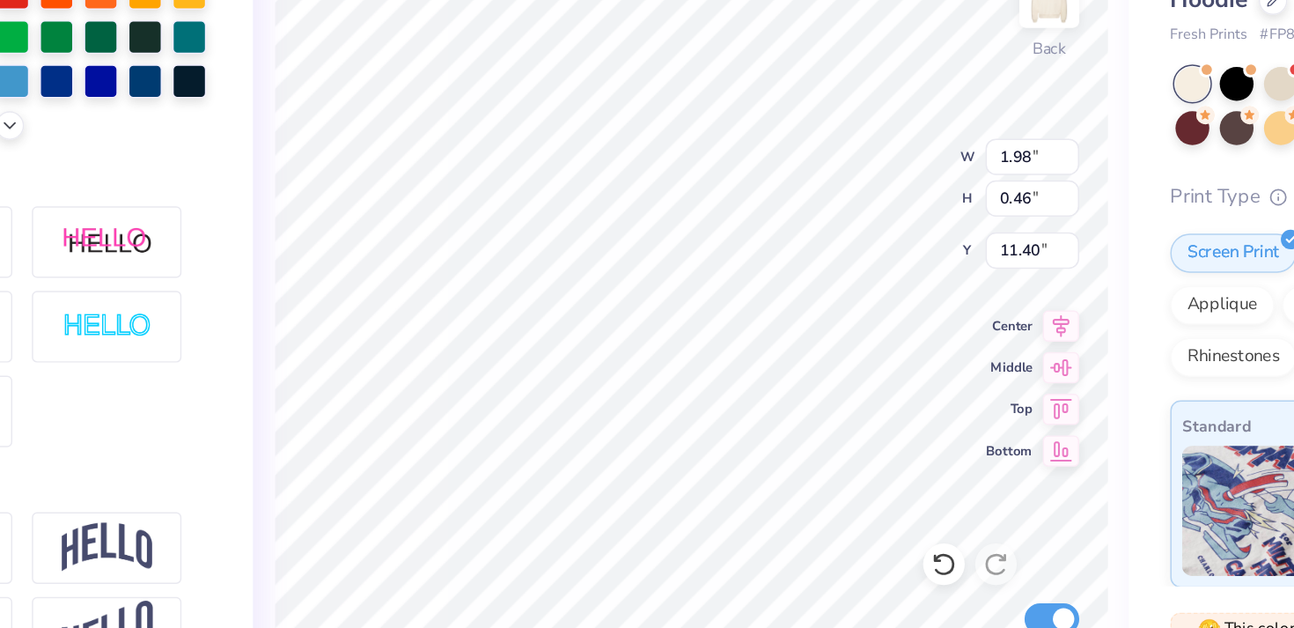
type input "5.25"
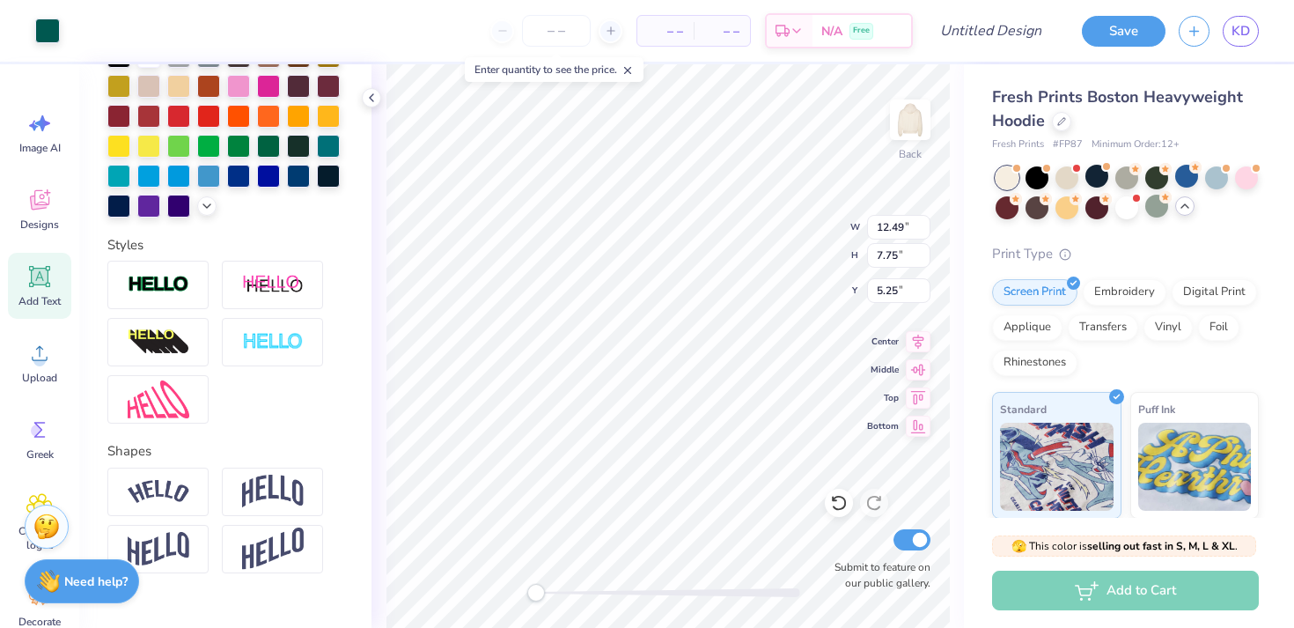
type input "3.00"
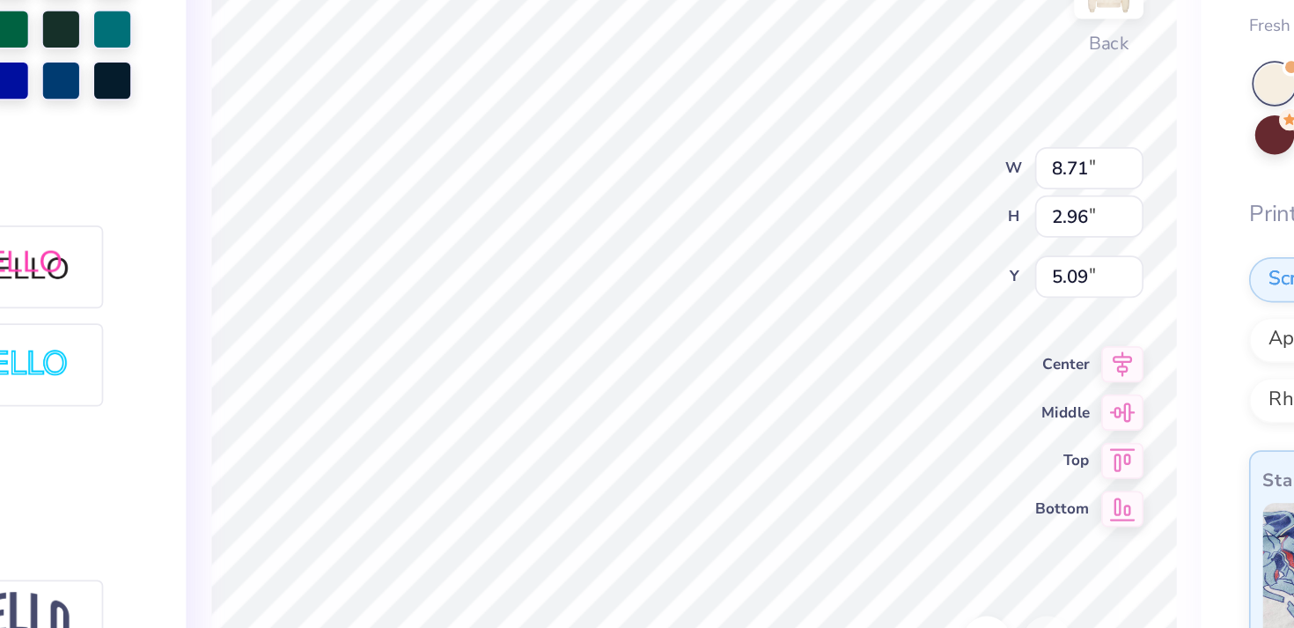
type input "8.71"
type input "2.96"
type input "7.80"
type input "4.55"
type input "2.20"
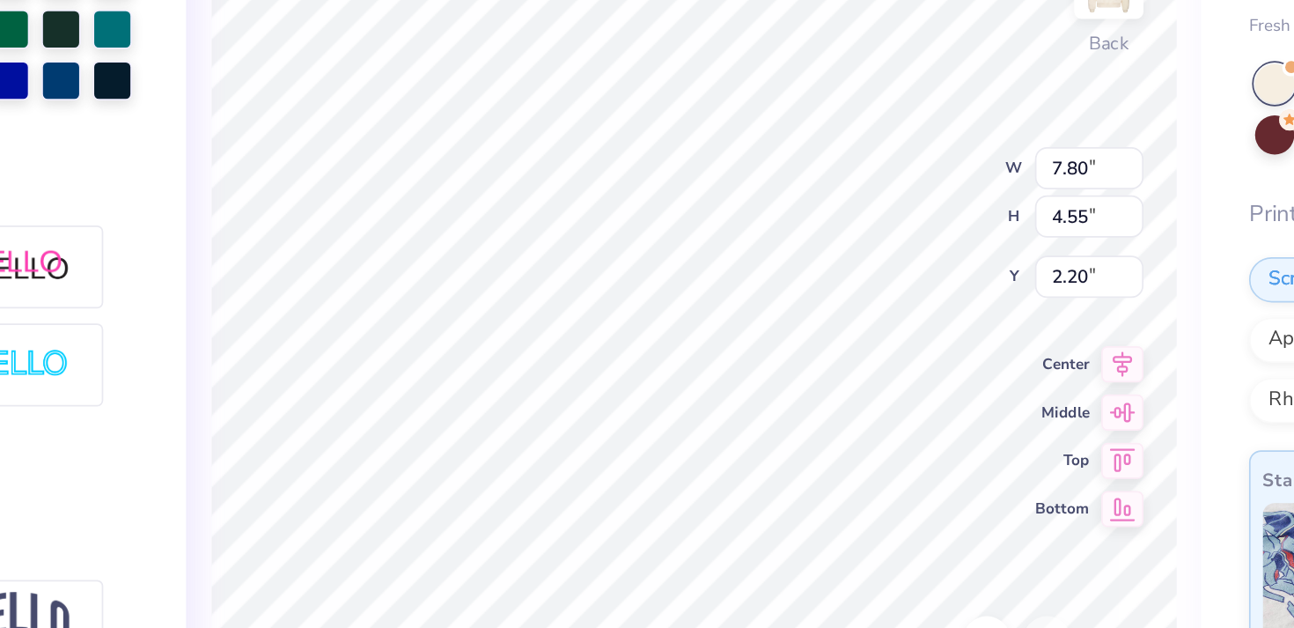
type input "7.36"
type input "4.29"
type input "2.46"
type input "6.98"
type input "4.08"
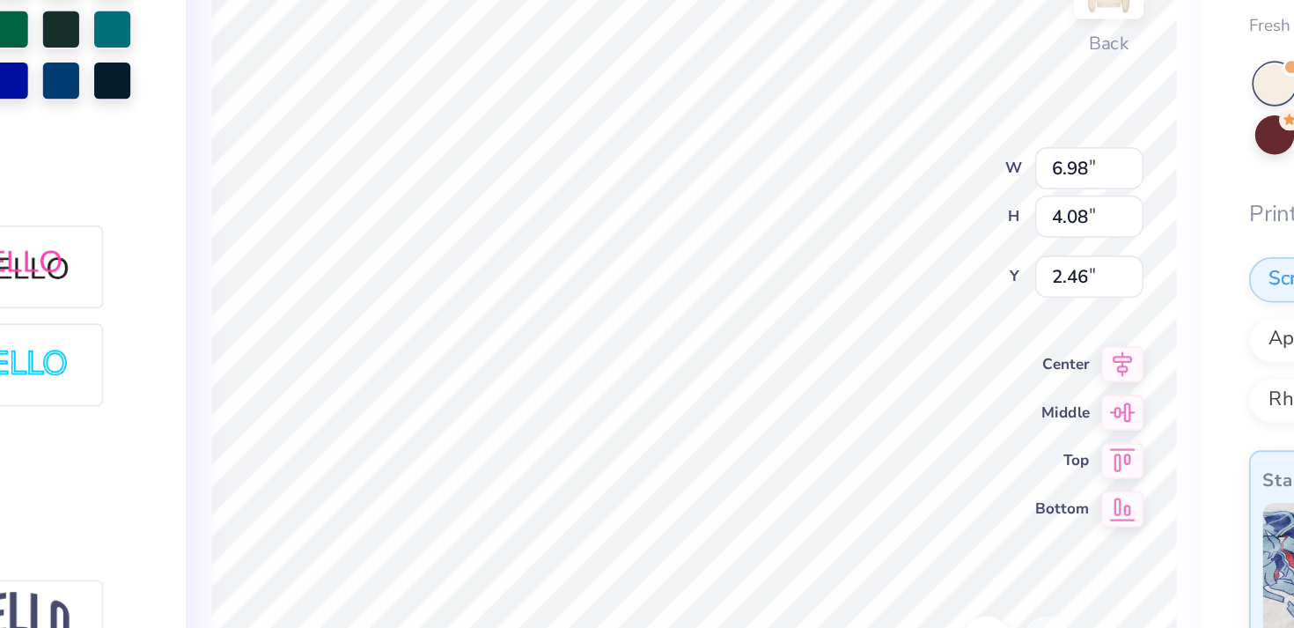
type input "2.67"
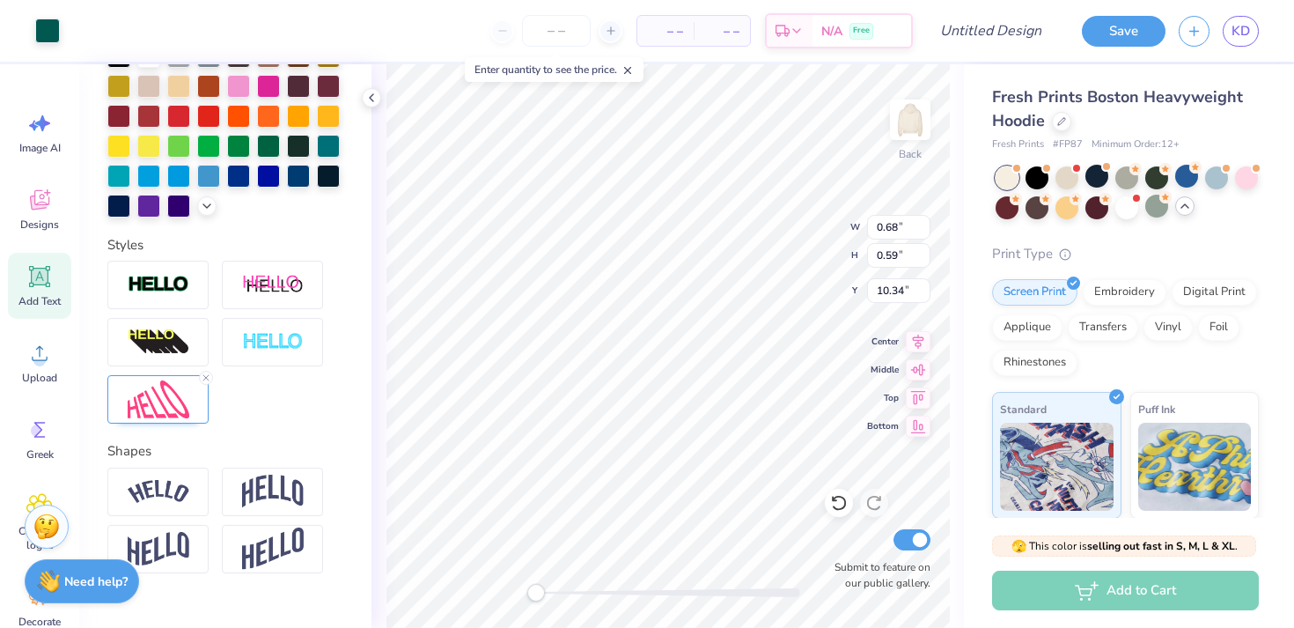
type input "0.68"
type input "0.59"
type input "10.34"
type input "1.79"
type input "1.56"
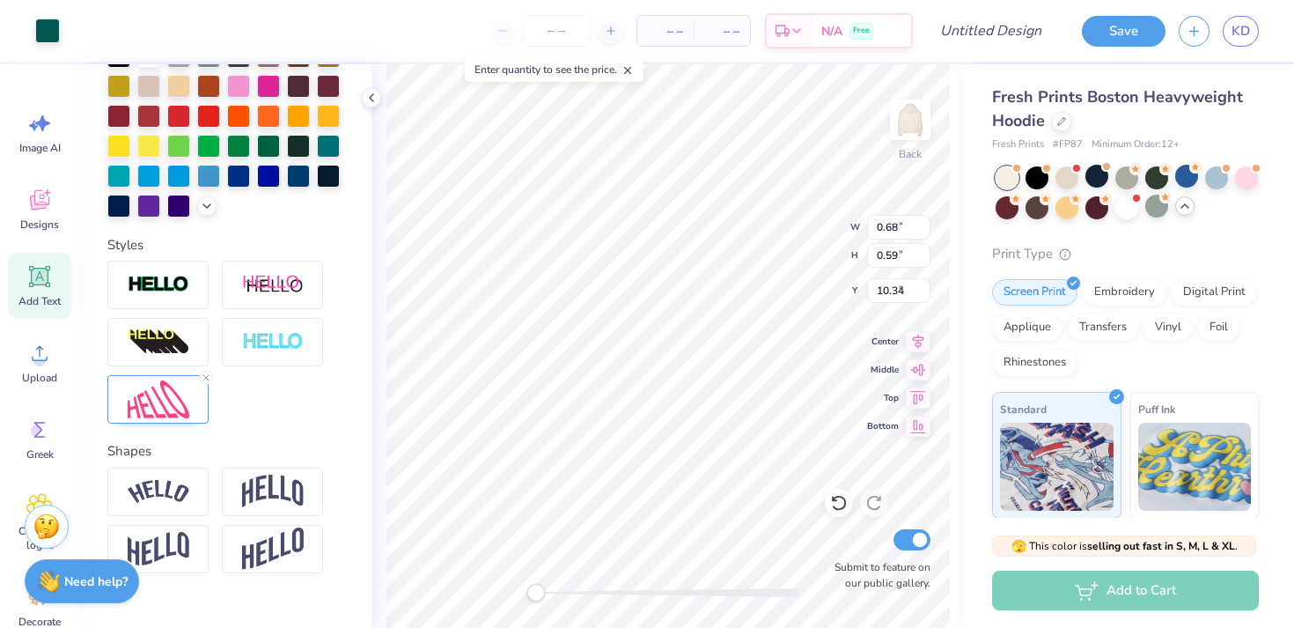
type input "9.36"
type input "11.70"
type input "9.98"
type input "1.76"
type input "8.36"
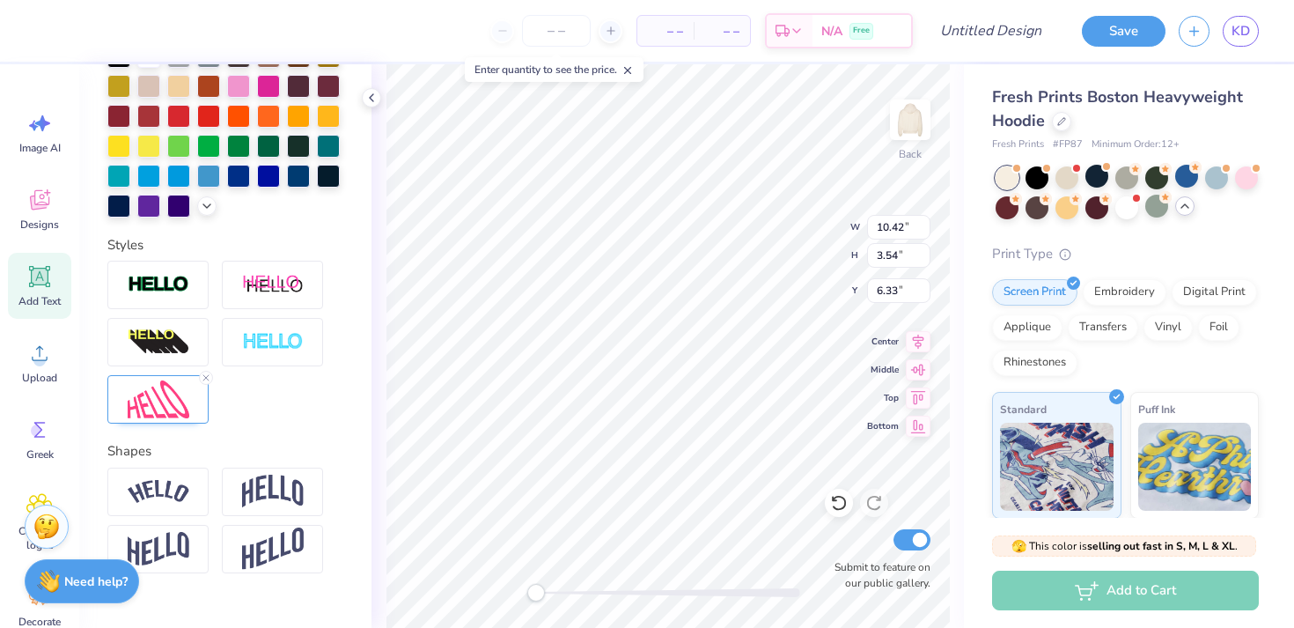
type input "3.80"
type input "3.43"
type input "3.38"
click at [238, 362] on div at bounding box center [272, 342] width 101 height 48
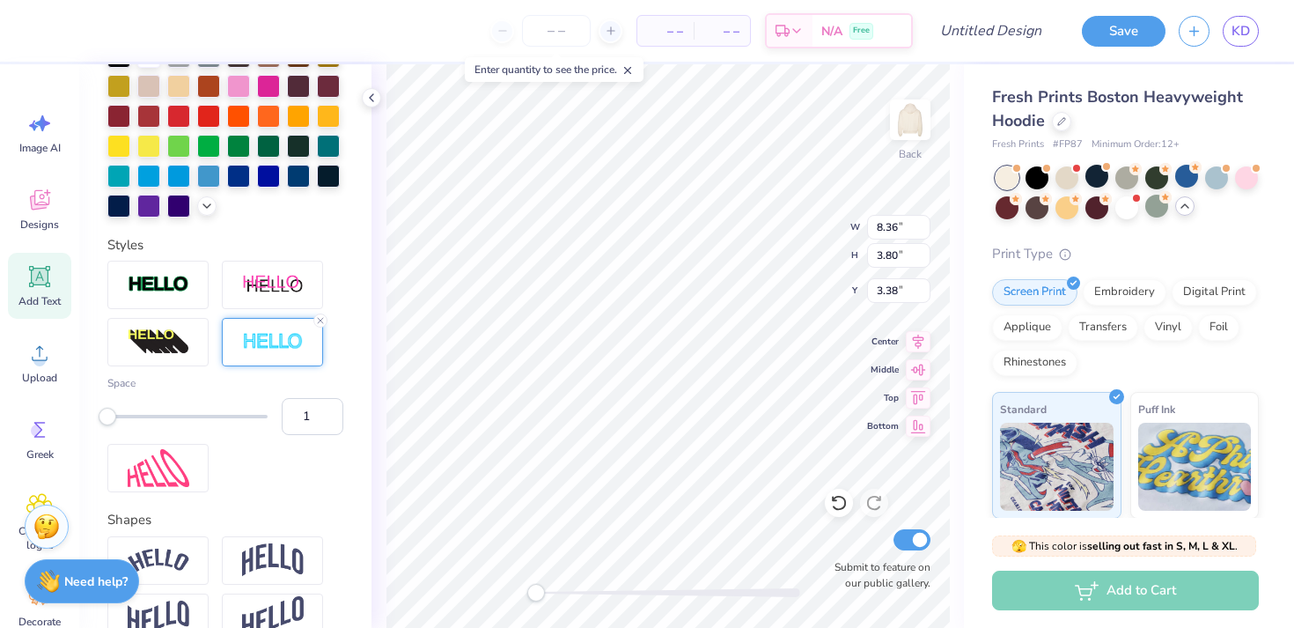
type input "9"
click at [176, 418] on div at bounding box center [187, 417] width 160 height 4
type input "4"
drag, startPoint x: 111, startPoint y: 412, endPoint x: 129, endPoint y: 414, distance: 18.6
click at [129, 414] on div at bounding box center [187, 417] width 160 height 18
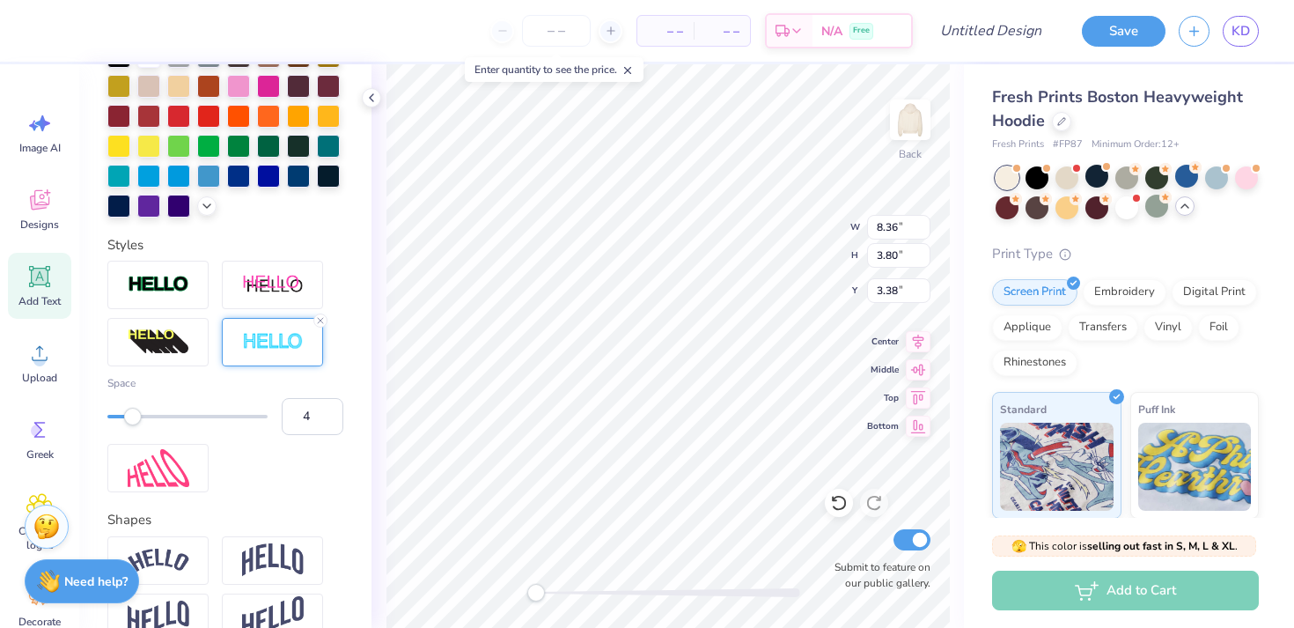
type input "5"
drag, startPoint x: 130, startPoint y: 415, endPoint x: 143, endPoint y: 415, distance: 12.3
click at [143, 415] on div "Accessibility label" at bounding box center [141, 417] width 18 height 18
type input "3"
drag, startPoint x: 143, startPoint y: 415, endPoint x: 121, endPoint y: 415, distance: 22.0
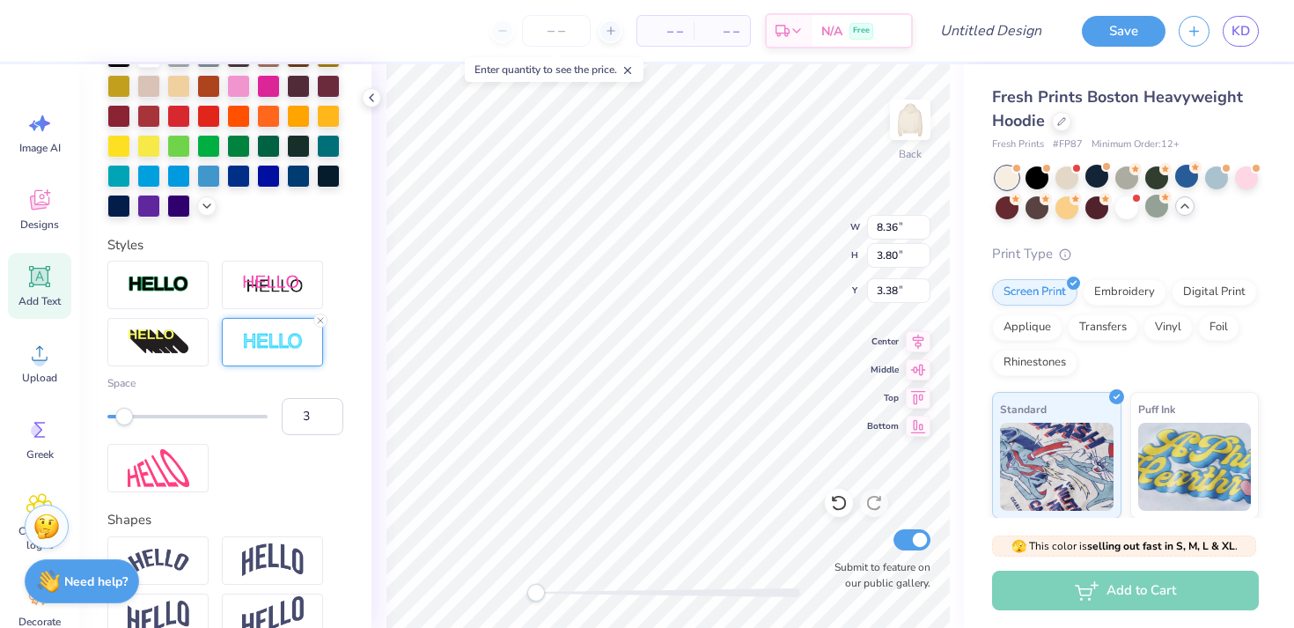
click at [121, 415] on div "Accessibility label" at bounding box center [124, 417] width 18 height 18
type input "1"
drag, startPoint x: 121, startPoint y: 415, endPoint x: 84, endPoint y: 414, distance: 36.1
click at [84, 414] on div "Personalized Names Personalized Numbers Text Tool Add Font Font ChopinScript Sw…" at bounding box center [225, 345] width 292 height 563
click at [155, 399] on div "Space 1" at bounding box center [225, 405] width 236 height 60
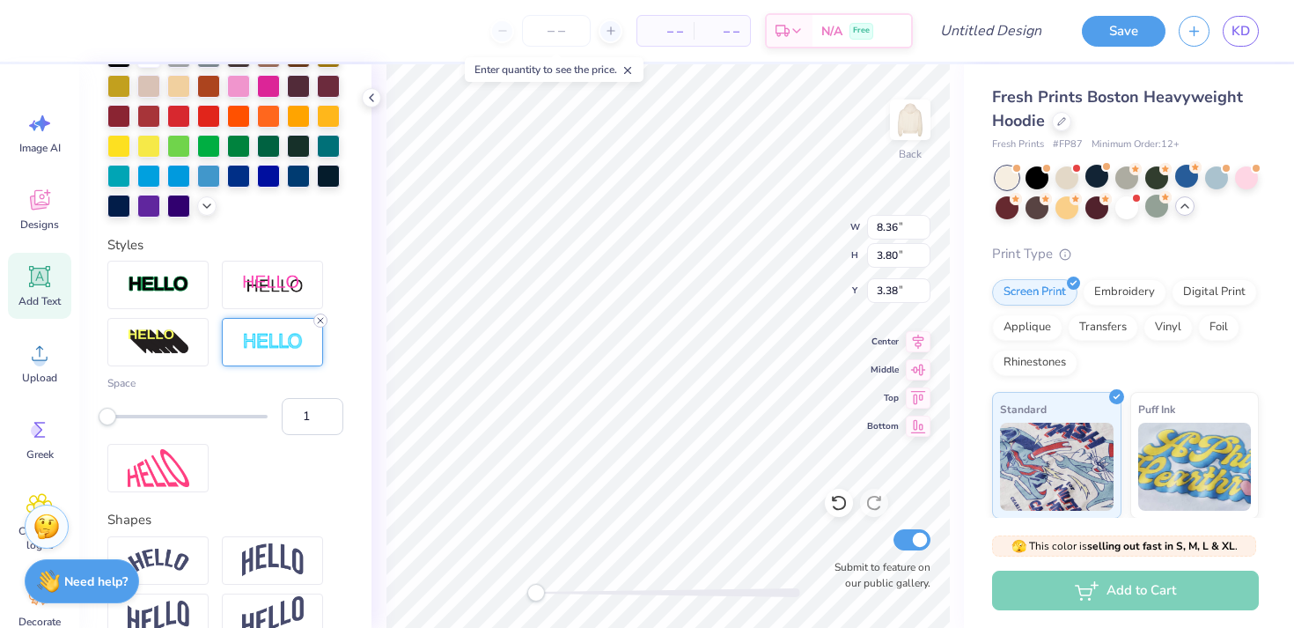
click at [322, 317] on icon at bounding box center [320, 320] width 11 height 11
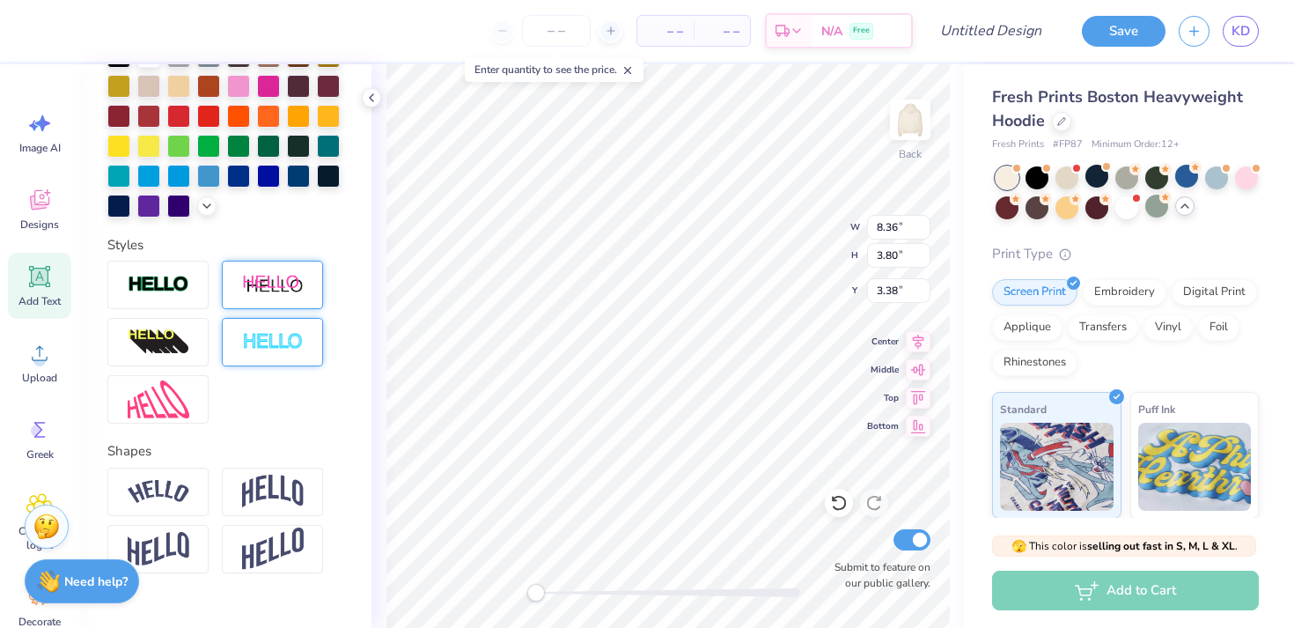
click at [289, 292] on img at bounding box center [273, 285] width 62 height 22
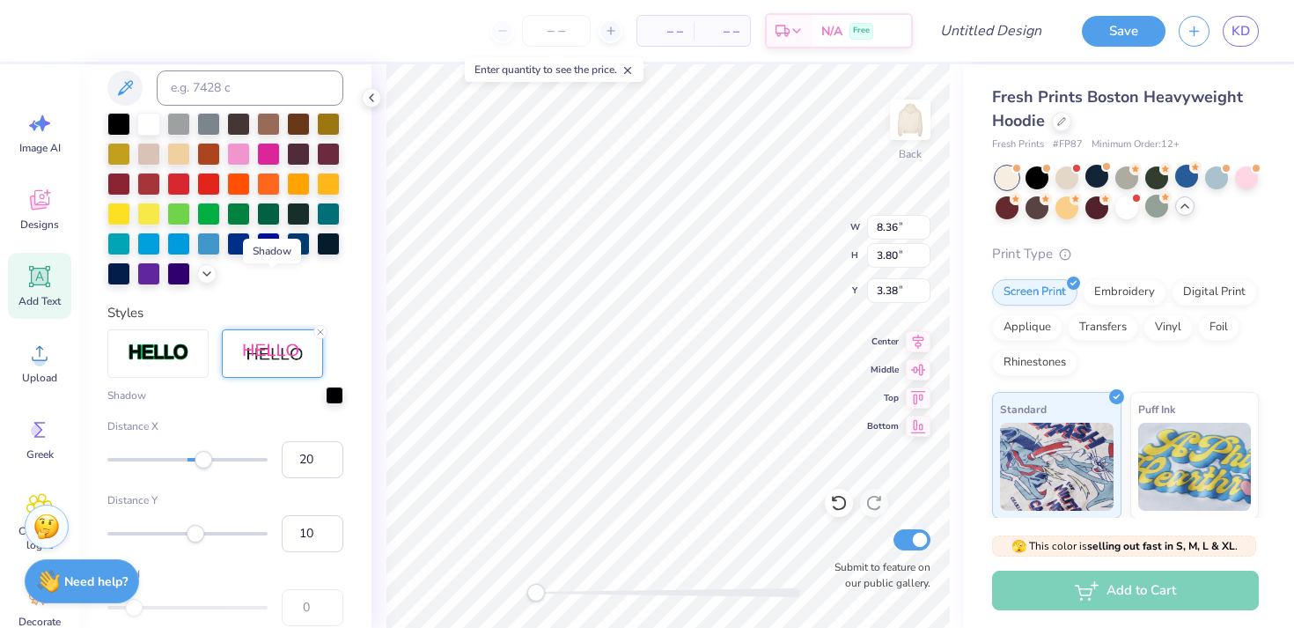
scroll to position [500, 0]
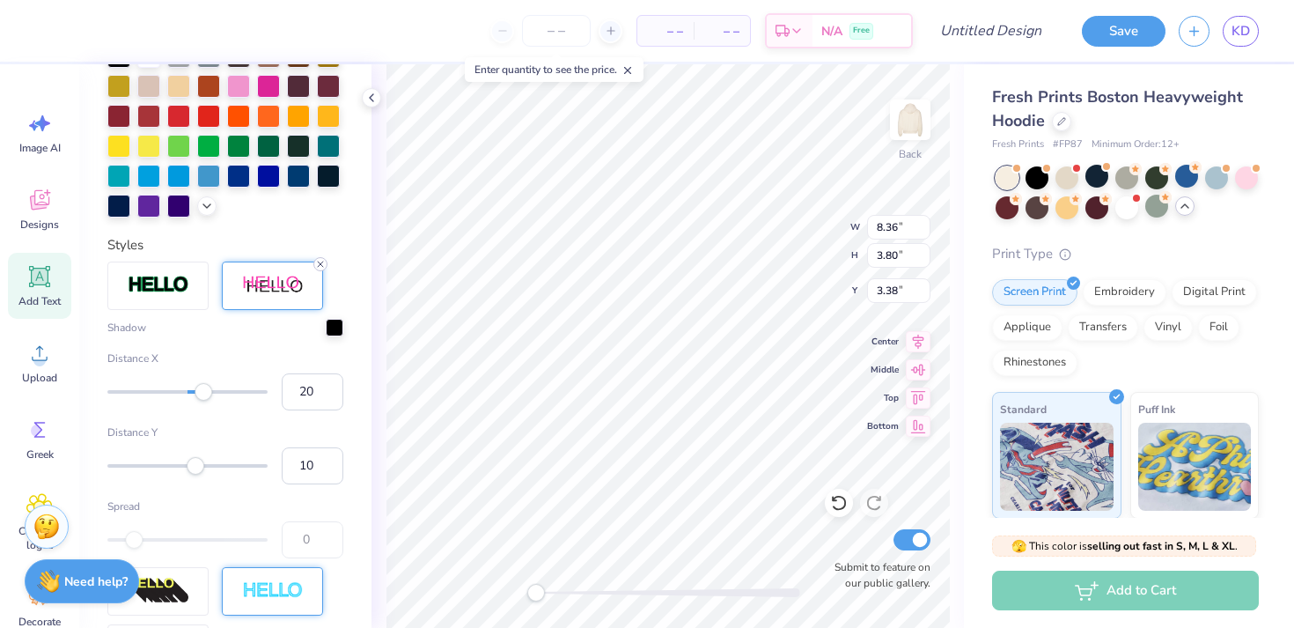
click at [319, 266] on icon at bounding box center [320, 264] width 11 height 11
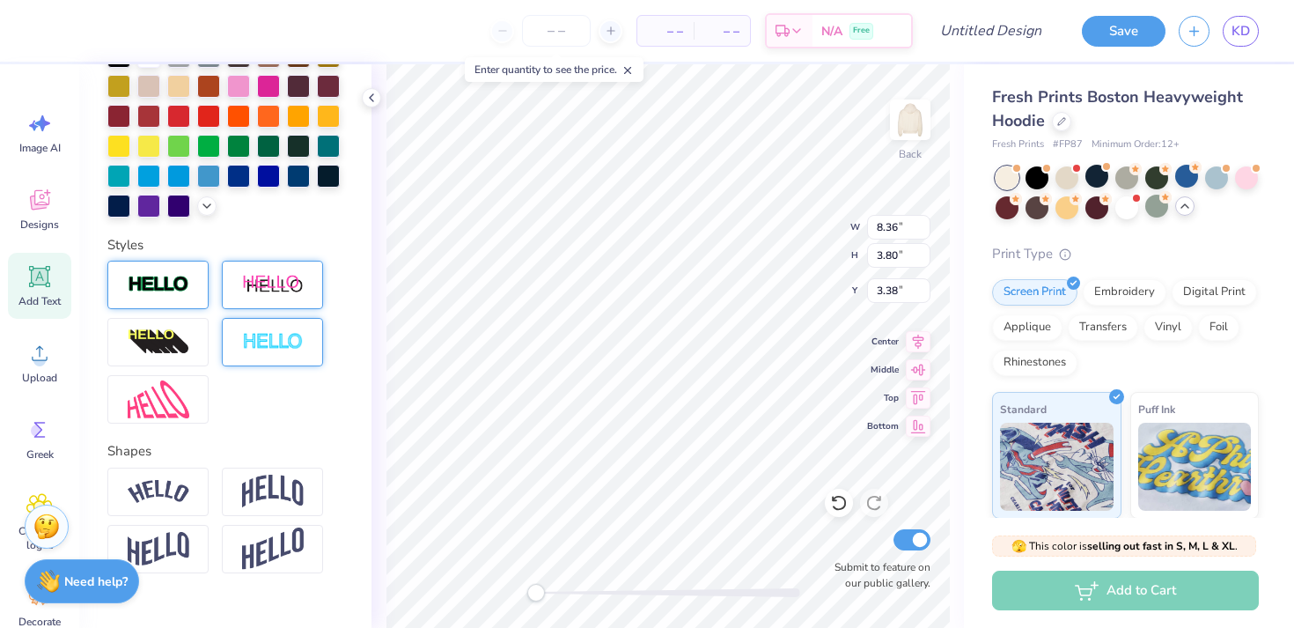
click at [182, 284] on img at bounding box center [159, 285] width 62 height 20
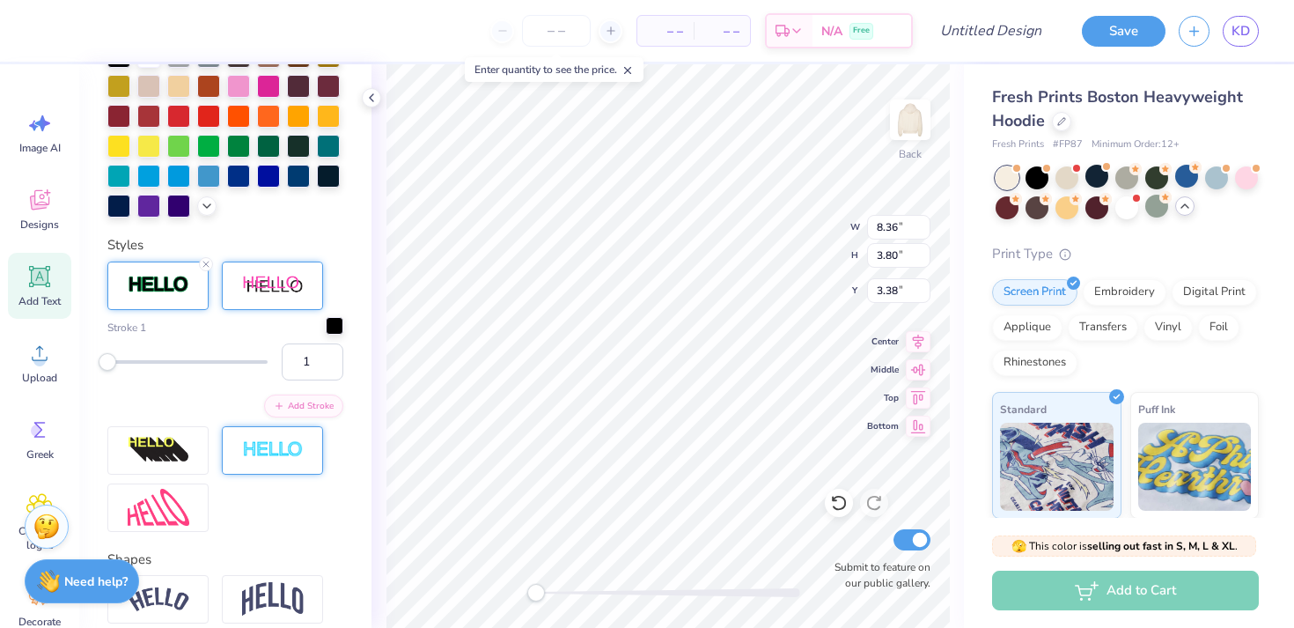
click at [336, 328] on div at bounding box center [335, 326] width 18 height 18
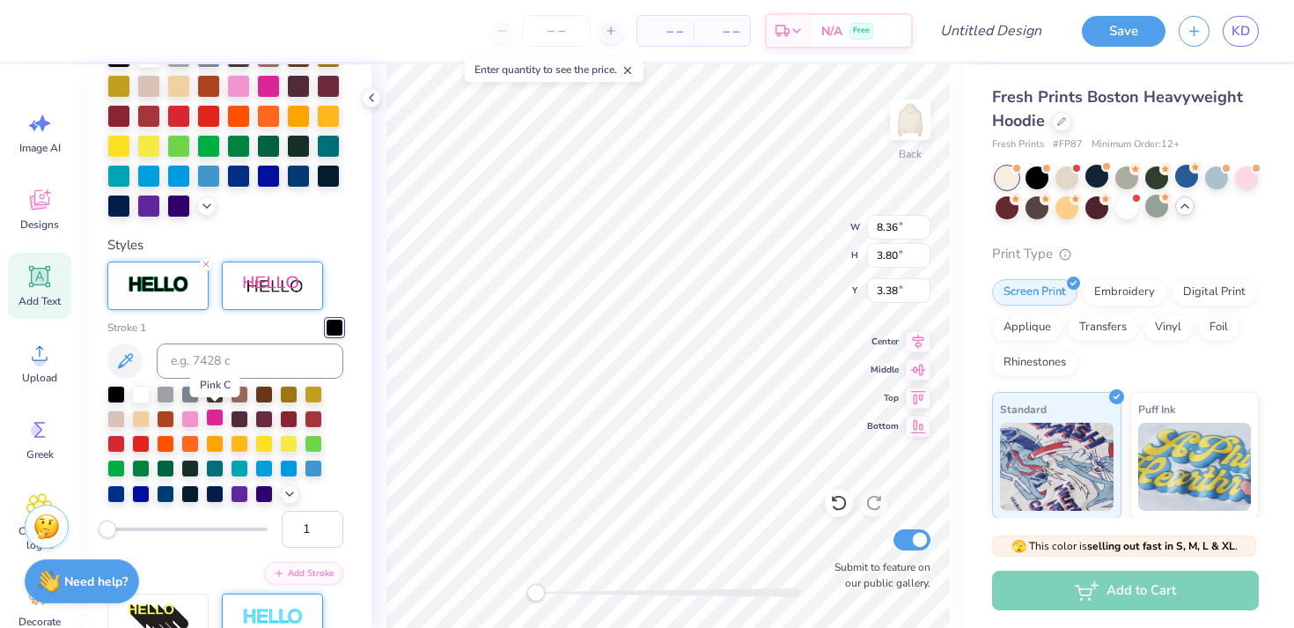
click at [215, 420] on div at bounding box center [215, 417] width 18 height 18
click at [207, 263] on icon at bounding box center [206, 264] width 11 height 11
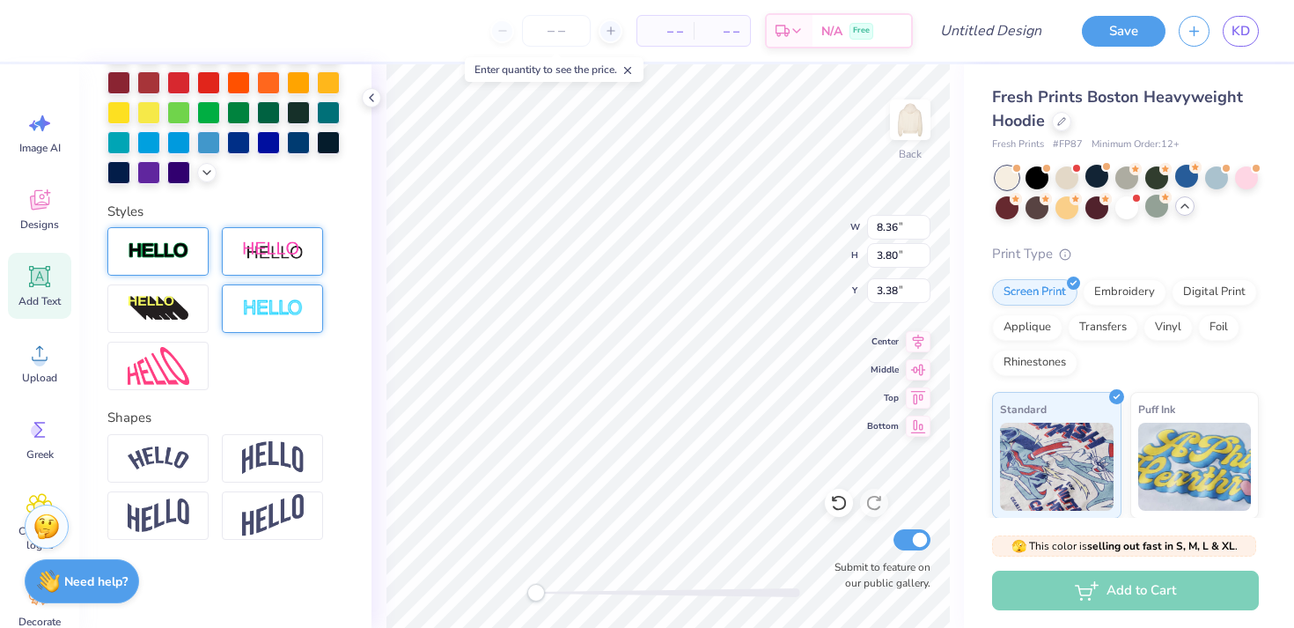
scroll to position [432, 0]
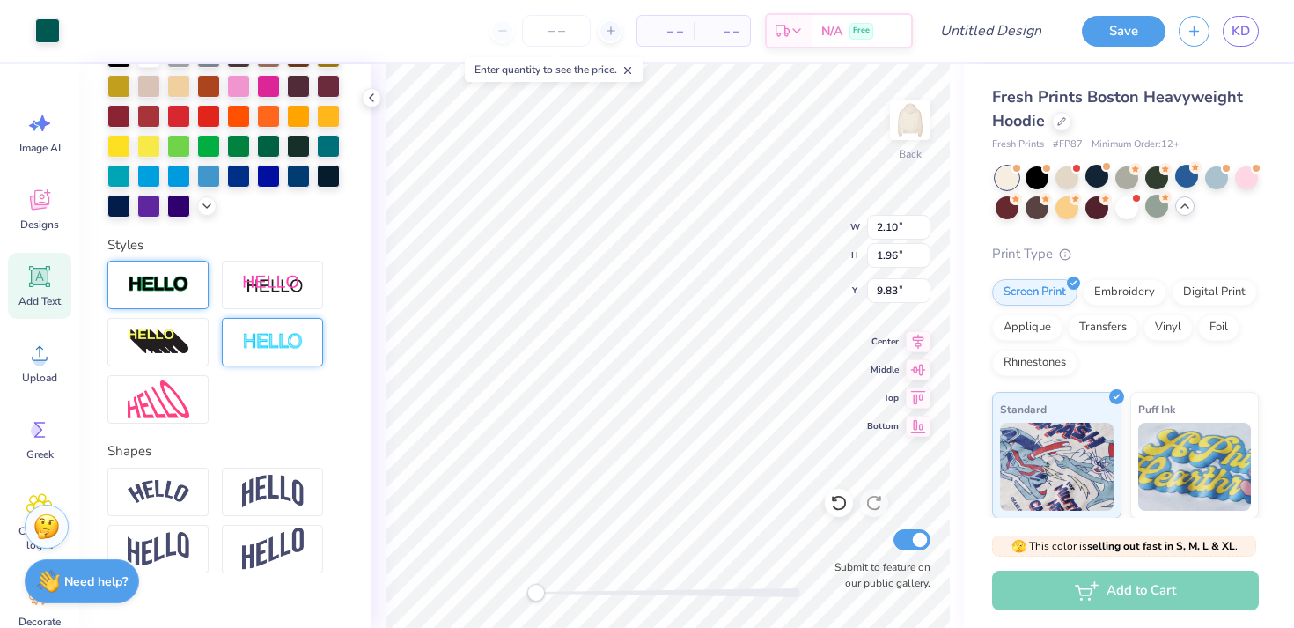
click at [185, 292] on img at bounding box center [159, 285] width 62 height 20
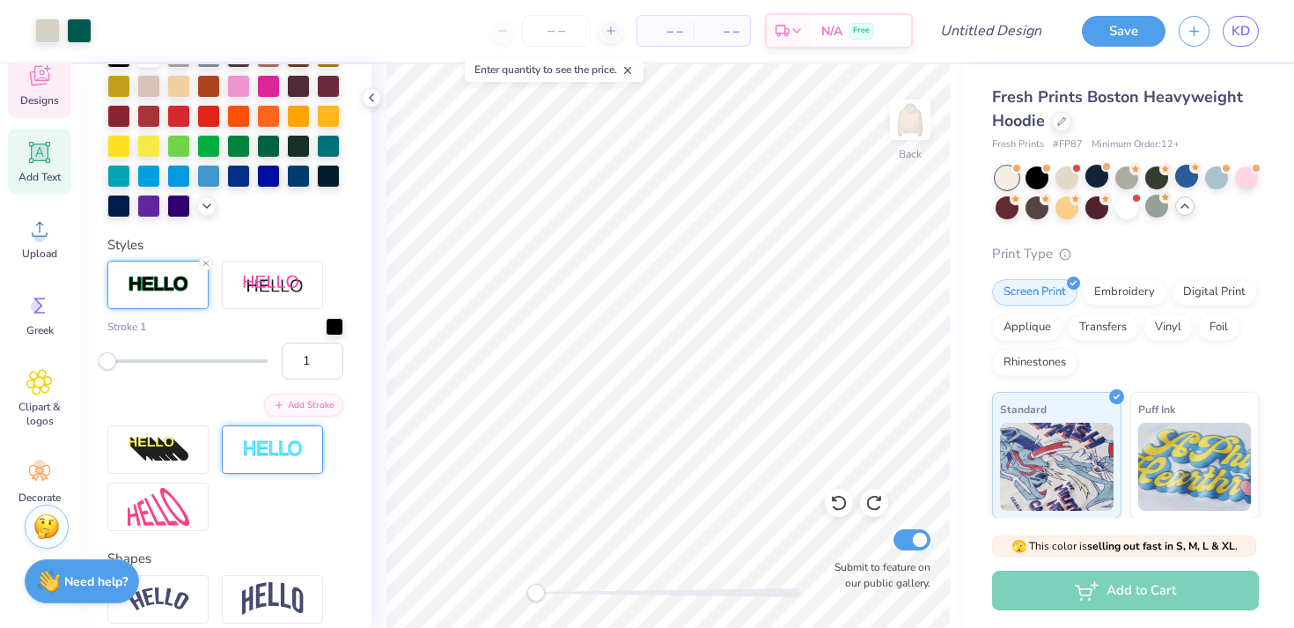
scroll to position [143, 0]
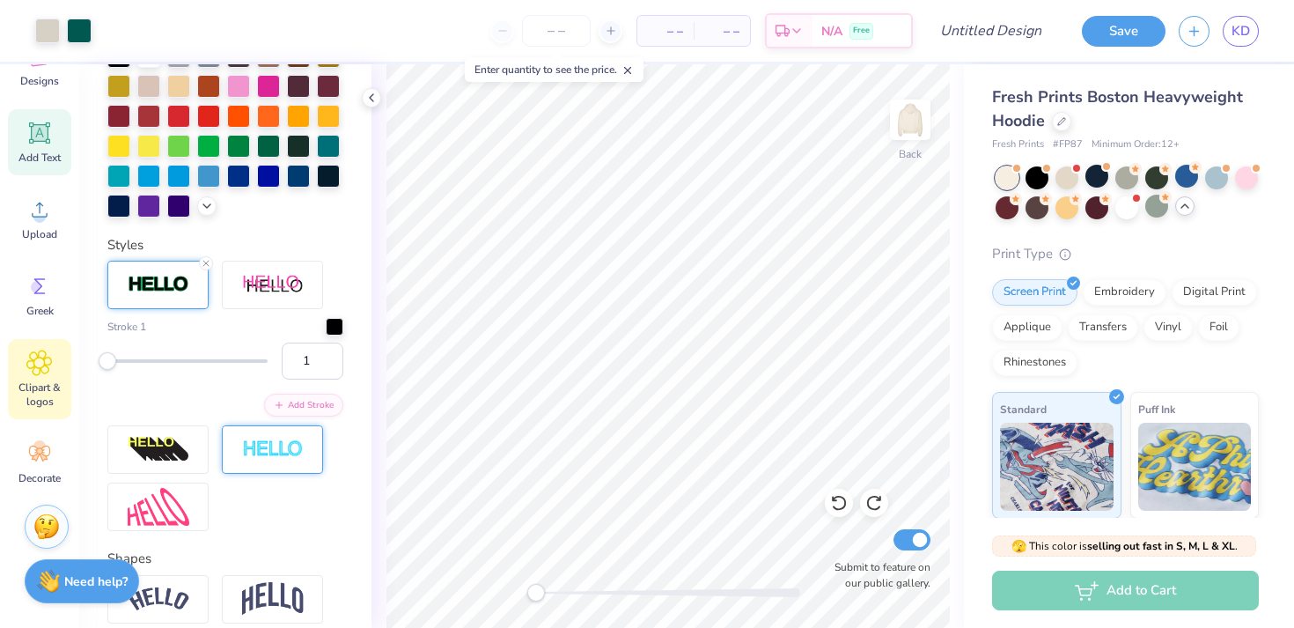
click at [46, 361] on icon at bounding box center [39, 362] width 26 height 26
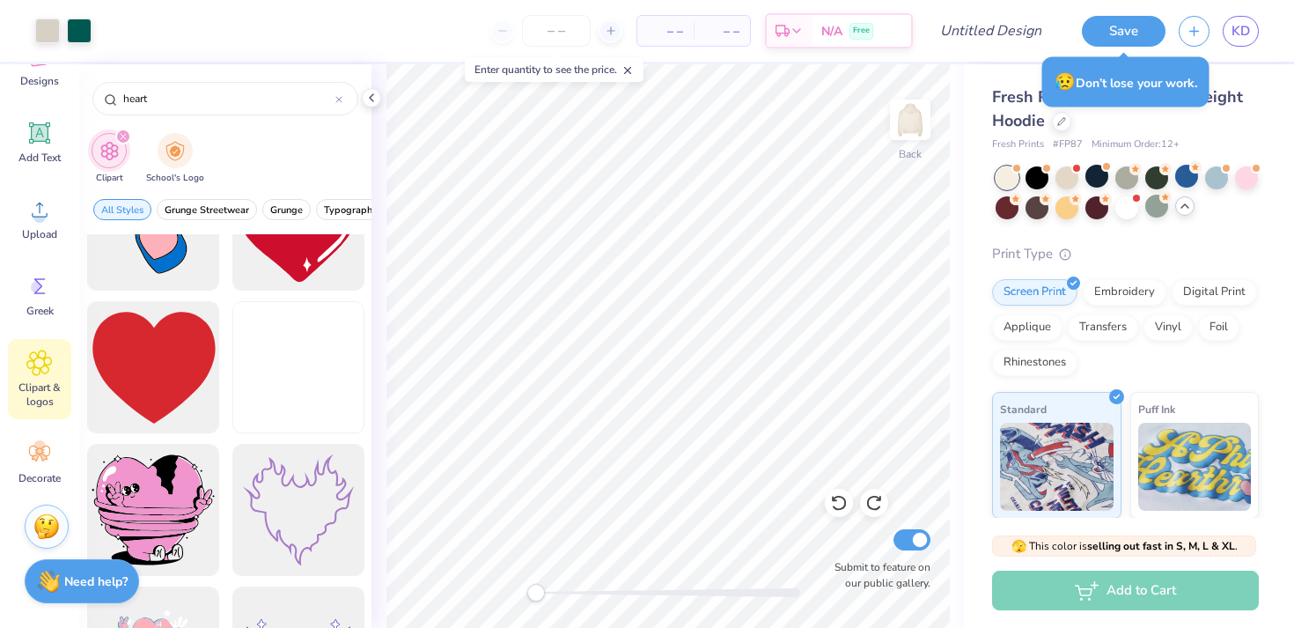
scroll to position [2779, 0]
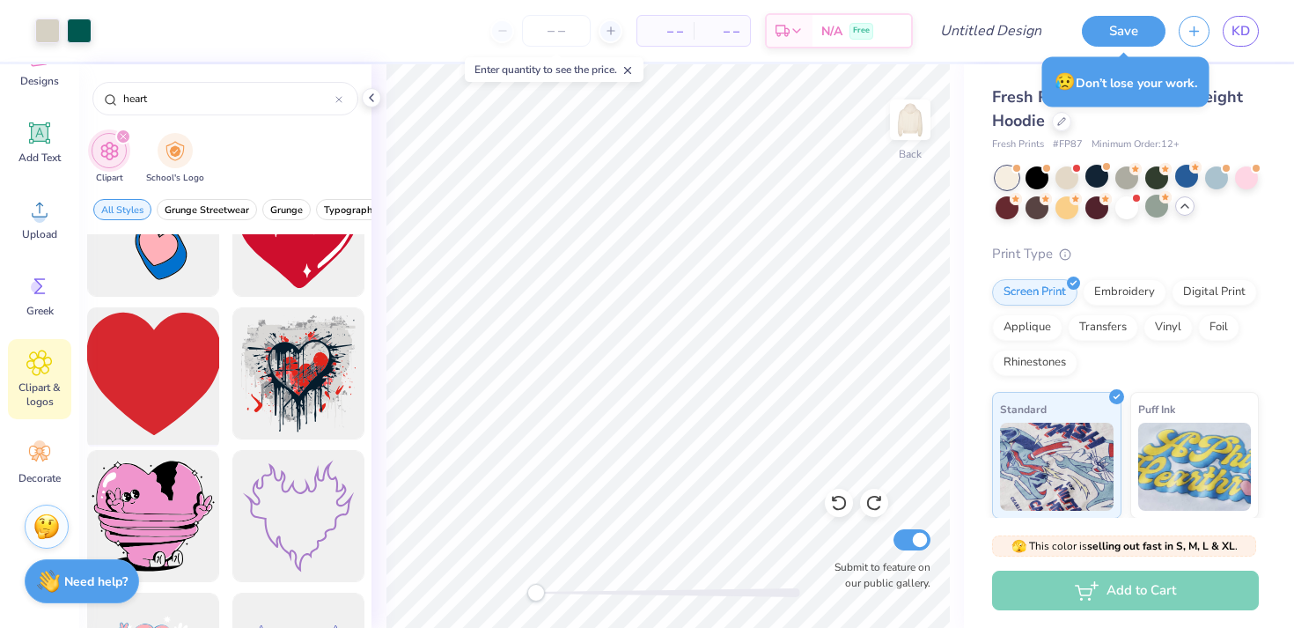
type input "heart"
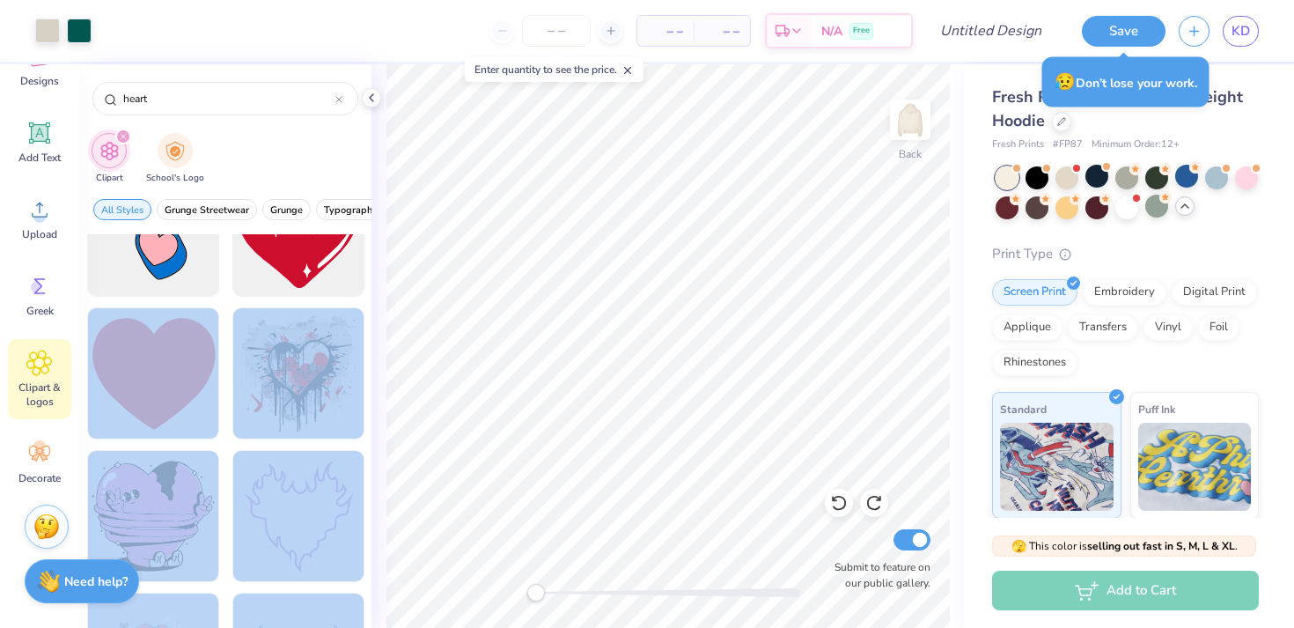
click at [605, 356] on div "Art colors – – Per Item – – Total Est. Delivery N/A Free Design Title Save KD I…" at bounding box center [647, 314] width 1294 height 628
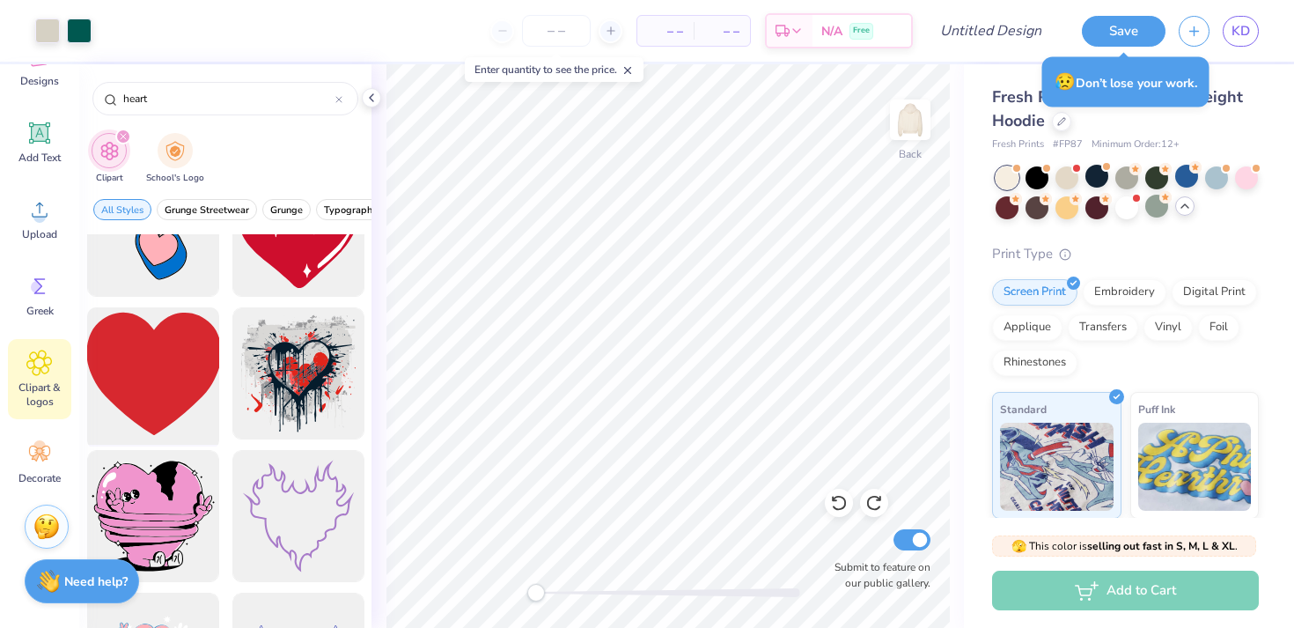
click at [189, 364] on div at bounding box center [152, 373] width 145 height 145
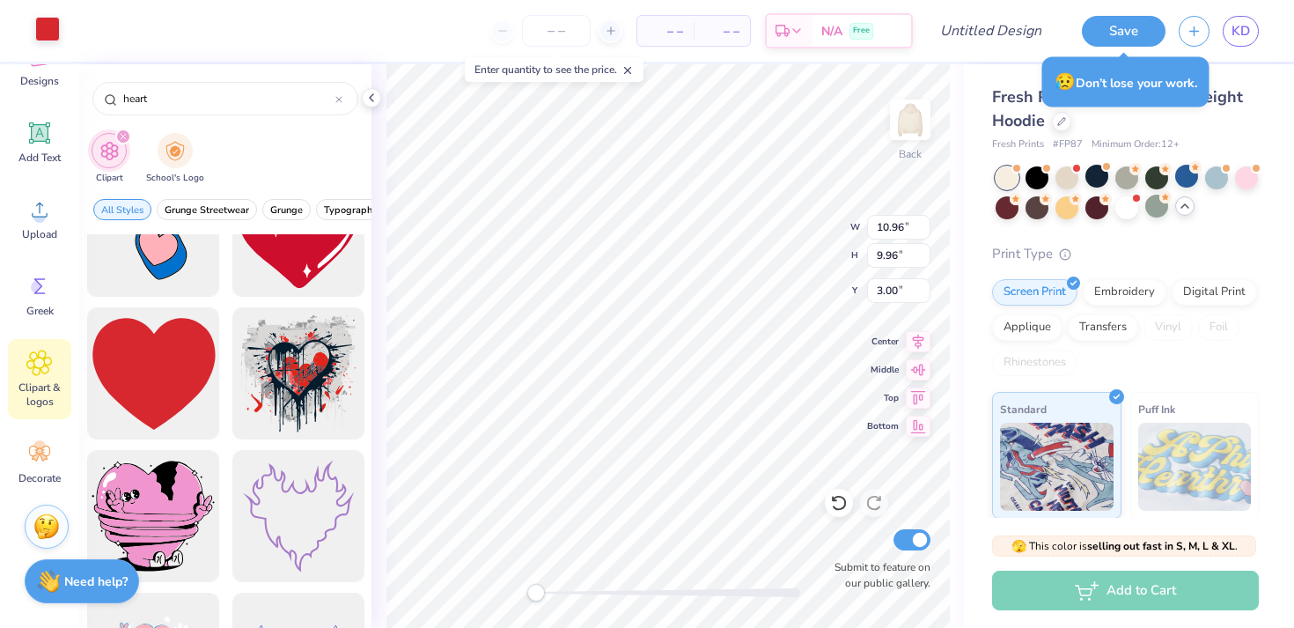
click at [52, 26] on div at bounding box center [47, 29] width 25 height 25
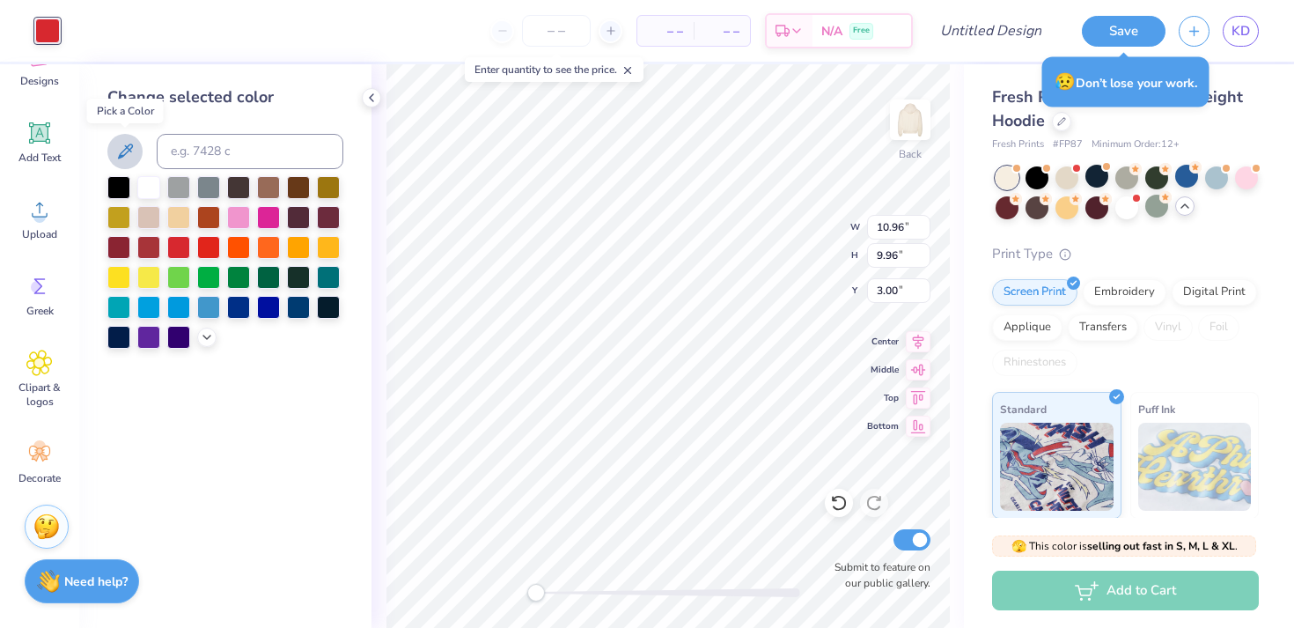
click at [120, 146] on icon at bounding box center [124, 151] width 21 height 21
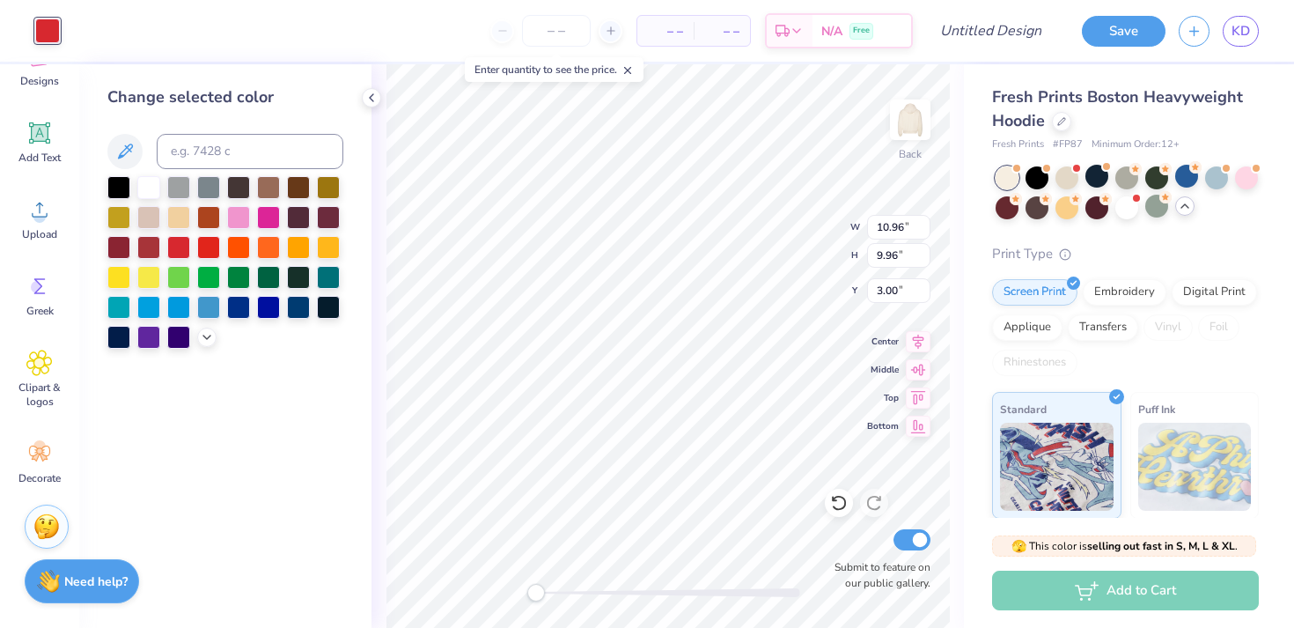
click at [43, 27] on div at bounding box center [47, 30] width 25 height 25
click at [121, 159] on icon at bounding box center [124, 151] width 21 height 21
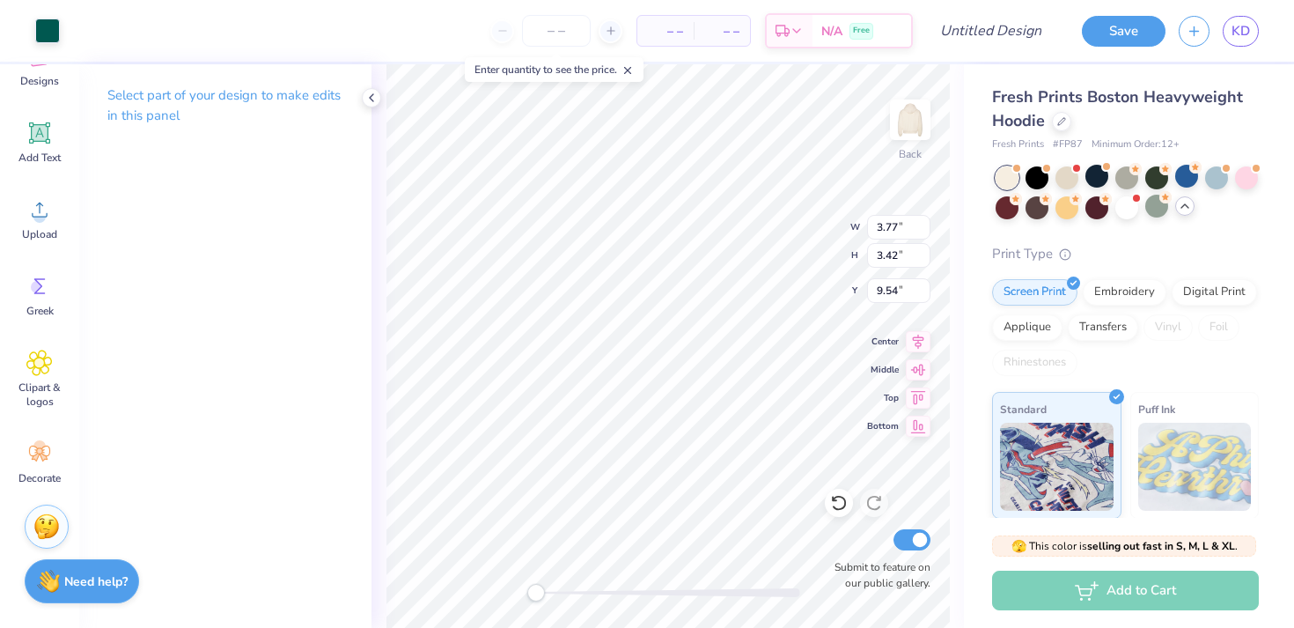
type input "3.77"
type input "3.42"
type input "9.54"
type input "2.10"
type input "1.96"
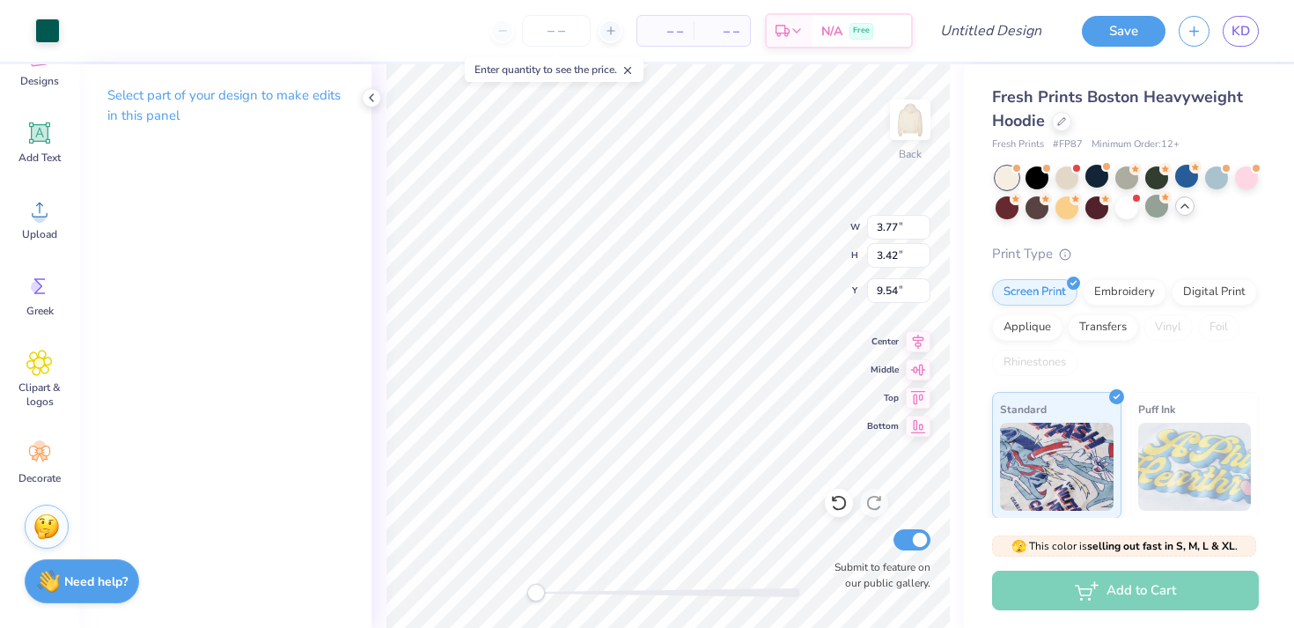
type input "9.83"
type input "2.23"
type input "2.16"
type input "10.72"
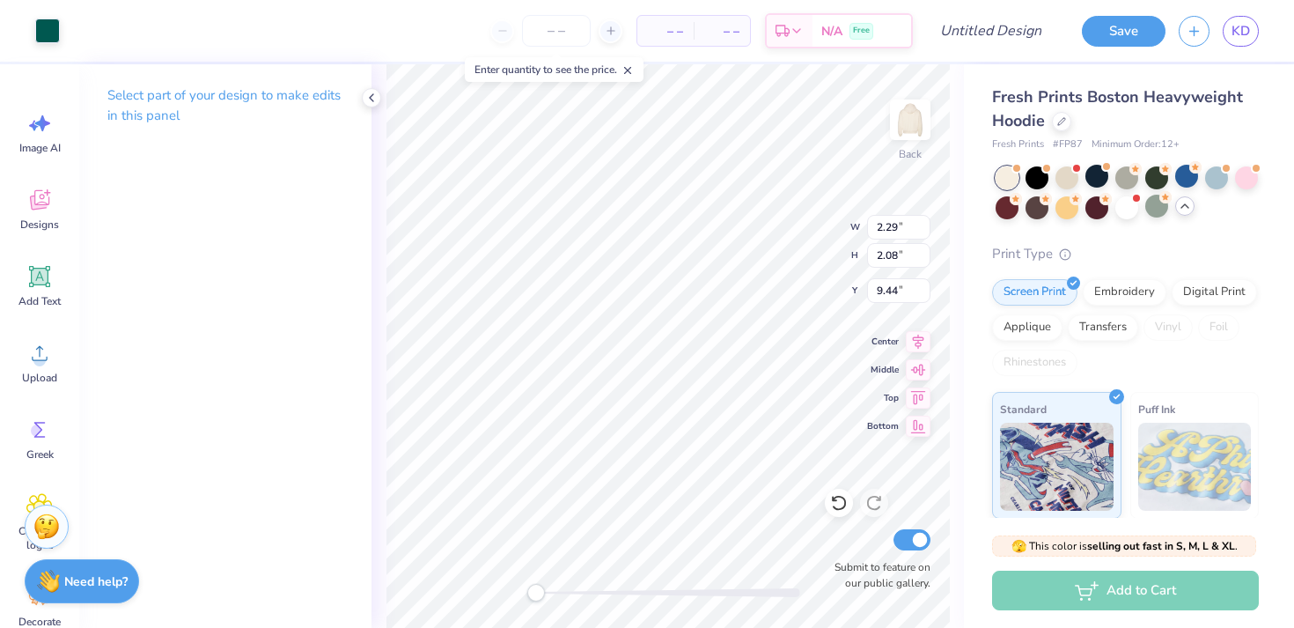
click at [141, 166] on div "Select part of your design to make edits in this panel" at bounding box center [225, 345] width 292 height 563
click at [372, 94] on polyline at bounding box center [372, 97] width 4 height 7
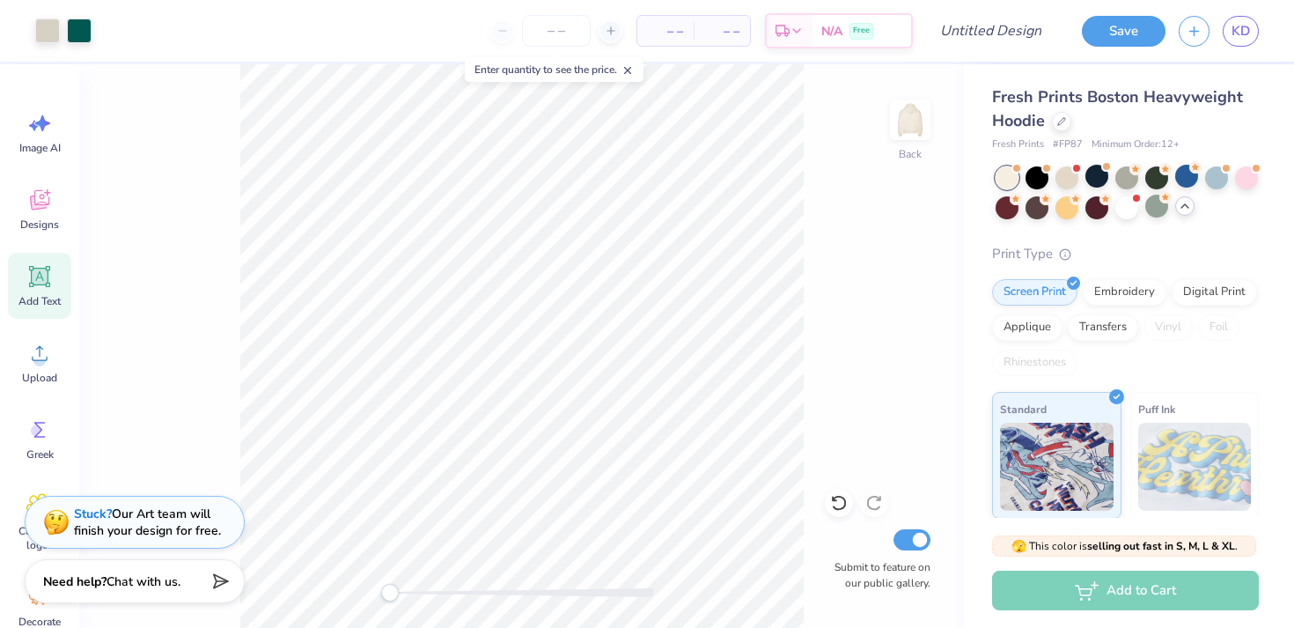
click at [38, 287] on icon at bounding box center [39, 276] width 26 height 26
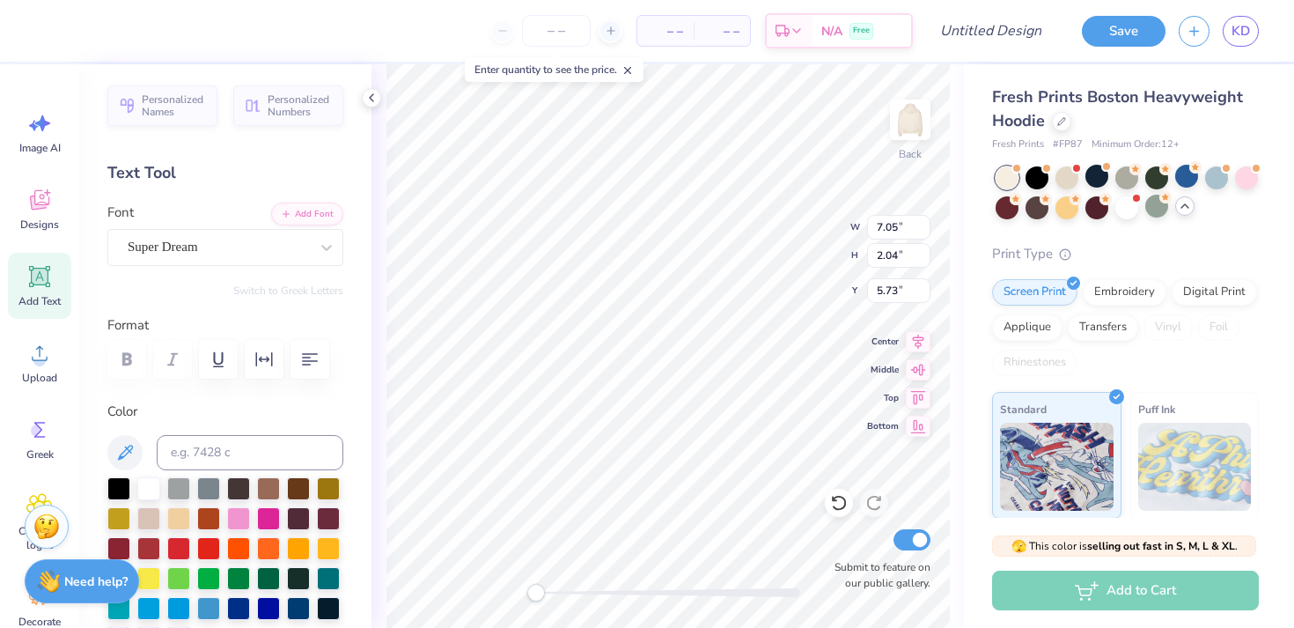
scroll to position [1, 2]
type textarea "established 1917"
click at [133, 461] on icon at bounding box center [124, 452] width 21 height 21
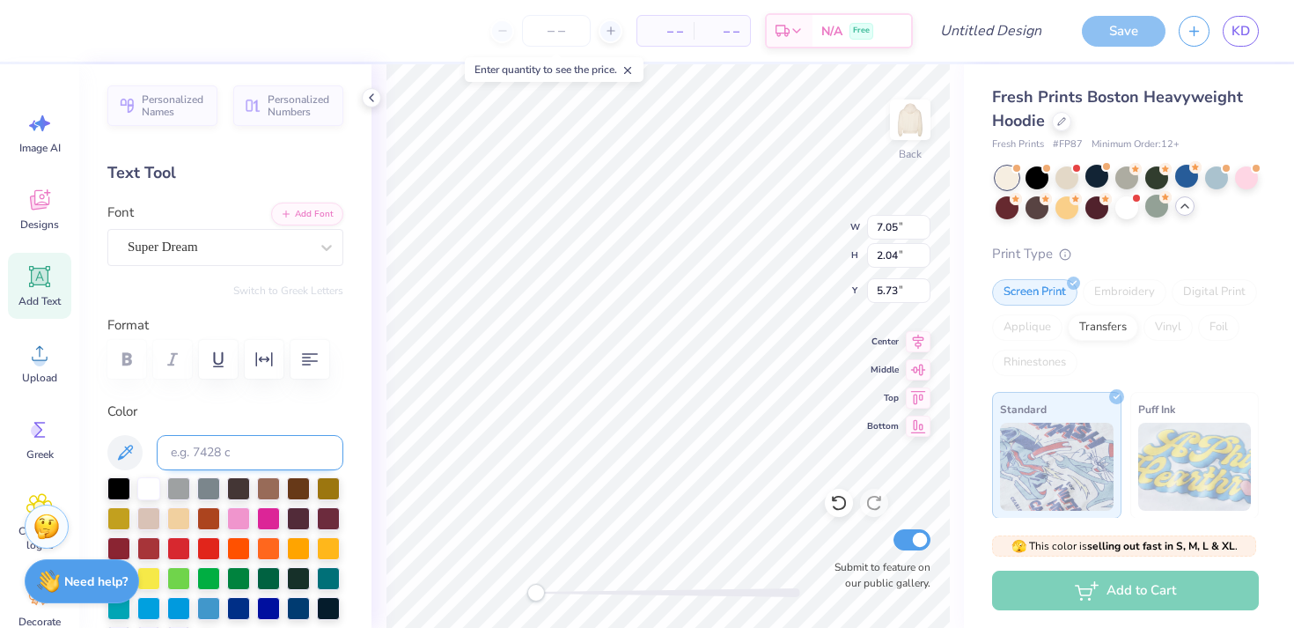
scroll to position [1, 0]
click at [296, 360] on button "button" at bounding box center [309, 359] width 39 height 39
click at [180, 250] on div "Super Dream" at bounding box center [218, 246] width 185 height 27
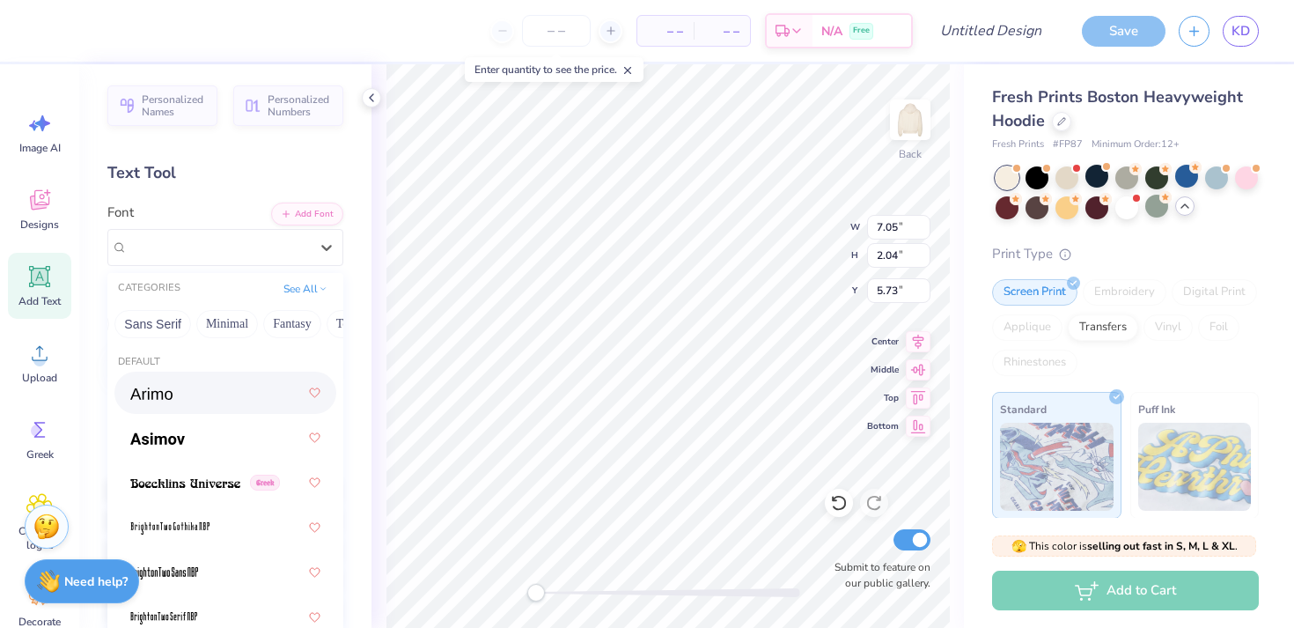
scroll to position [0, 418]
click at [172, 327] on button "Sans Serif" at bounding box center [152, 324] width 77 height 28
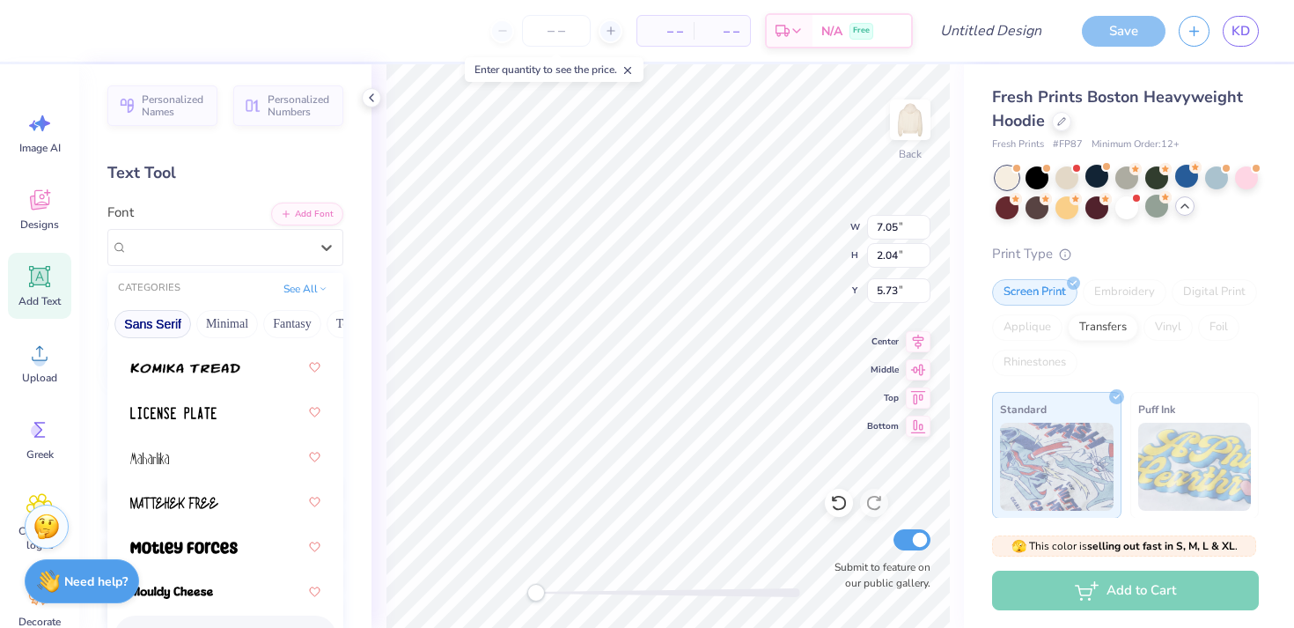
scroll to position [1954, 0]
click at [187, 410] on img at bounding box center [173, 414] width 86 height 12
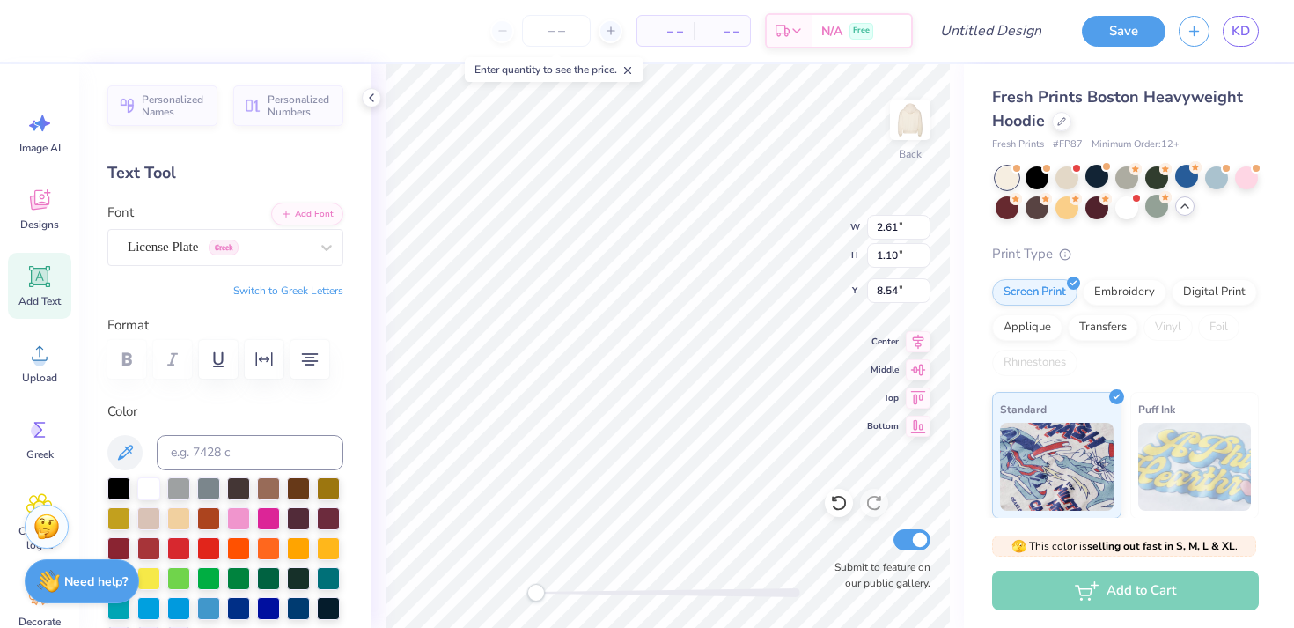
type input "2.61"
type input "1.10"
type input "8.54"
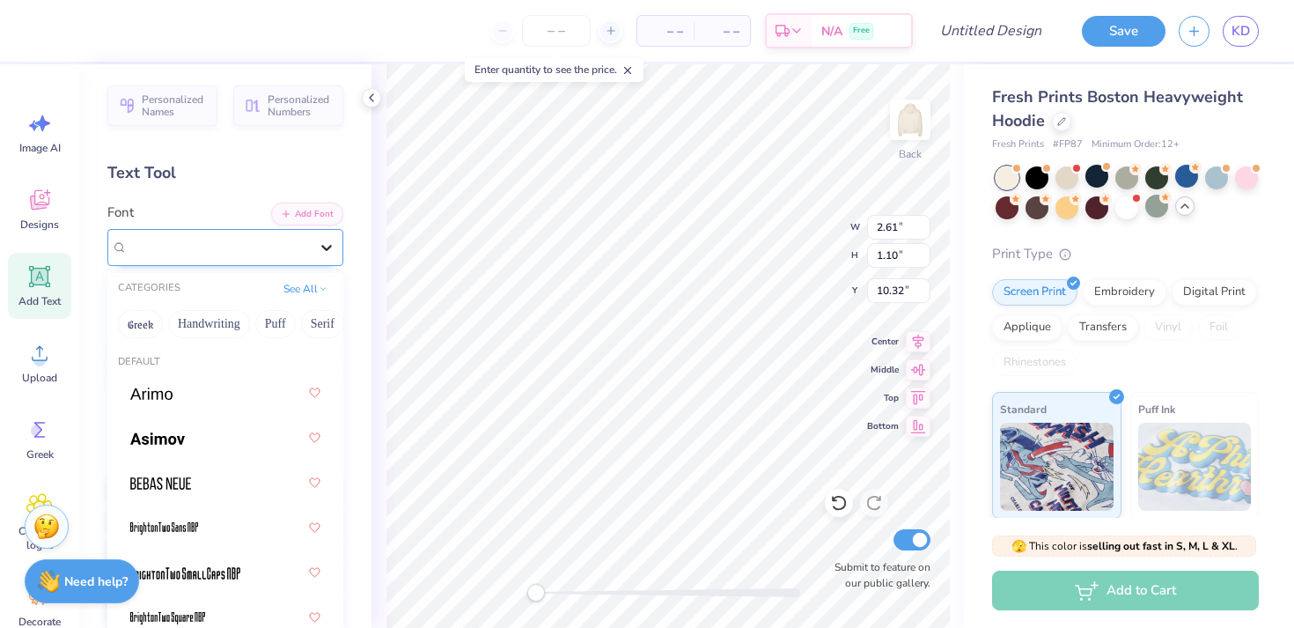
click at [325, 251] on icon at bounding box center [327, 248] width 18 height 18
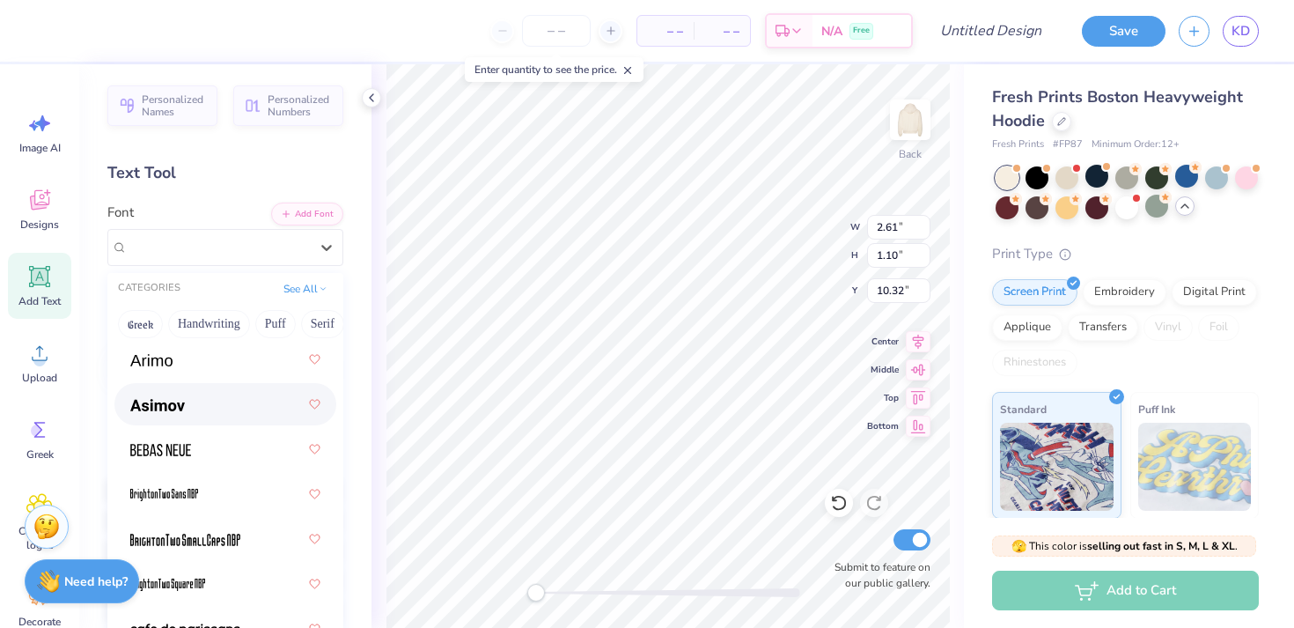
scroll to position [33, 0]
click at [235, 458] on div at bounding box center [225, 450] width 190 height 32
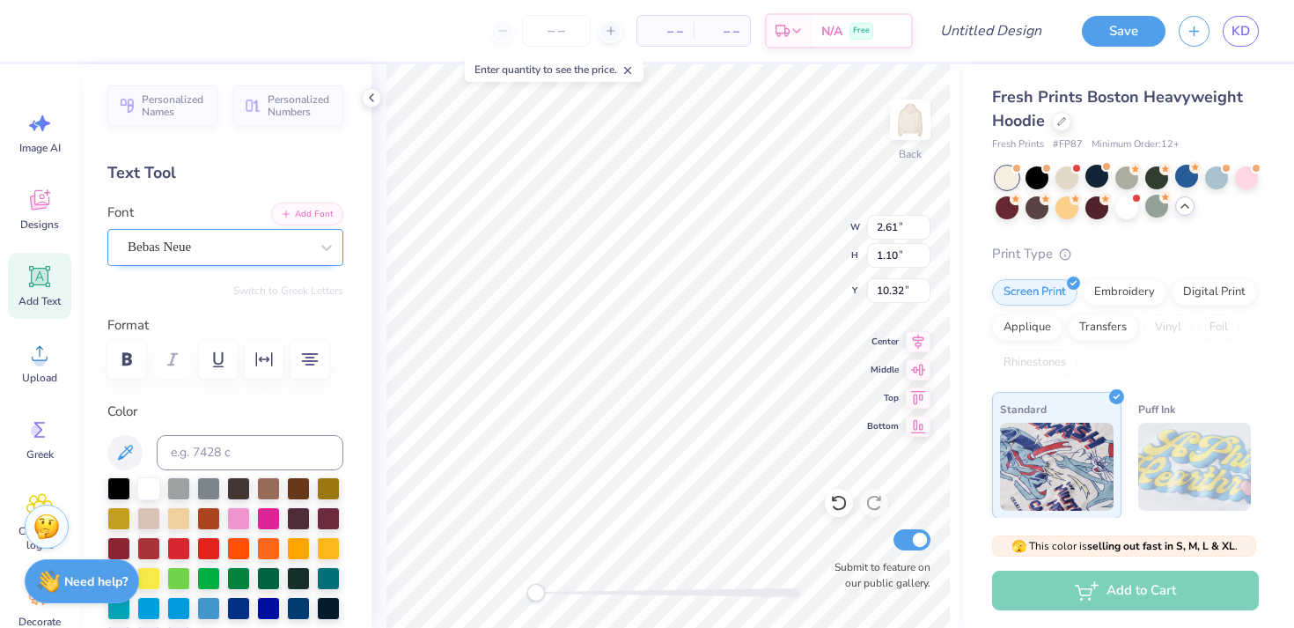
click at [287, 240] on div "Bebas Neue" at bounding box center [218, 246] width 185 height 27
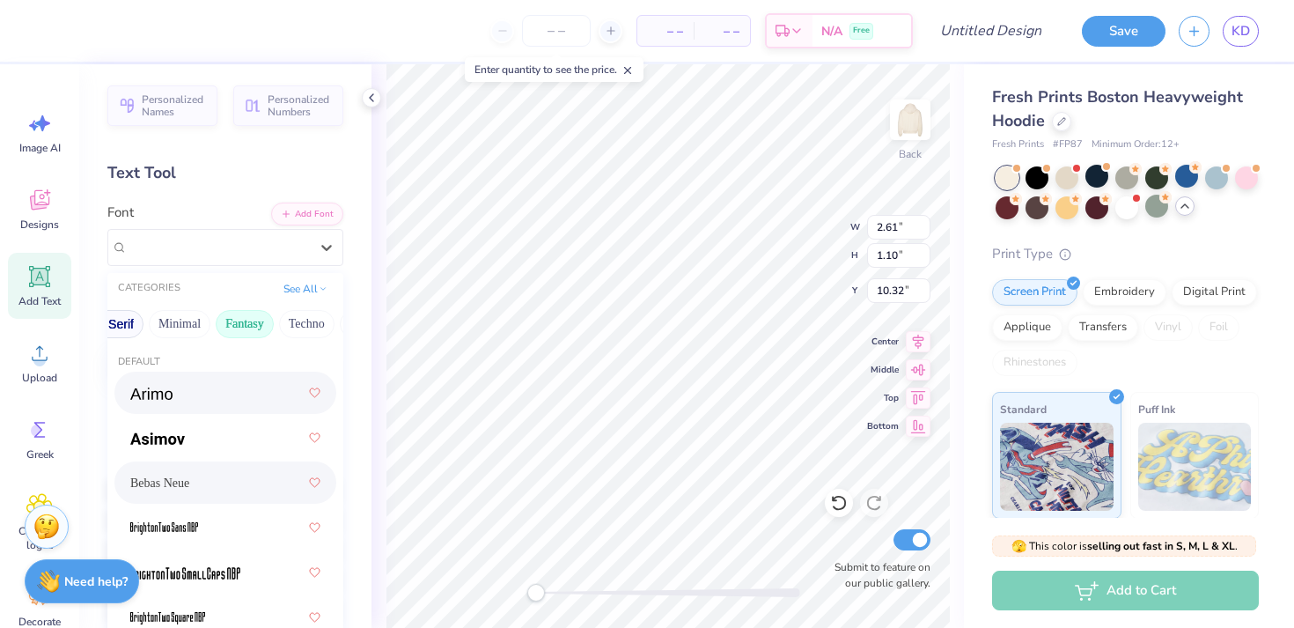
scroll to position [0, 464]
click at [191, 319] on button "Minimal" at bounding box center [182, 324] width 62 height 28
click at [196, 326] on button "Minimal" at bounding box center [182, 324] width 62 height 28
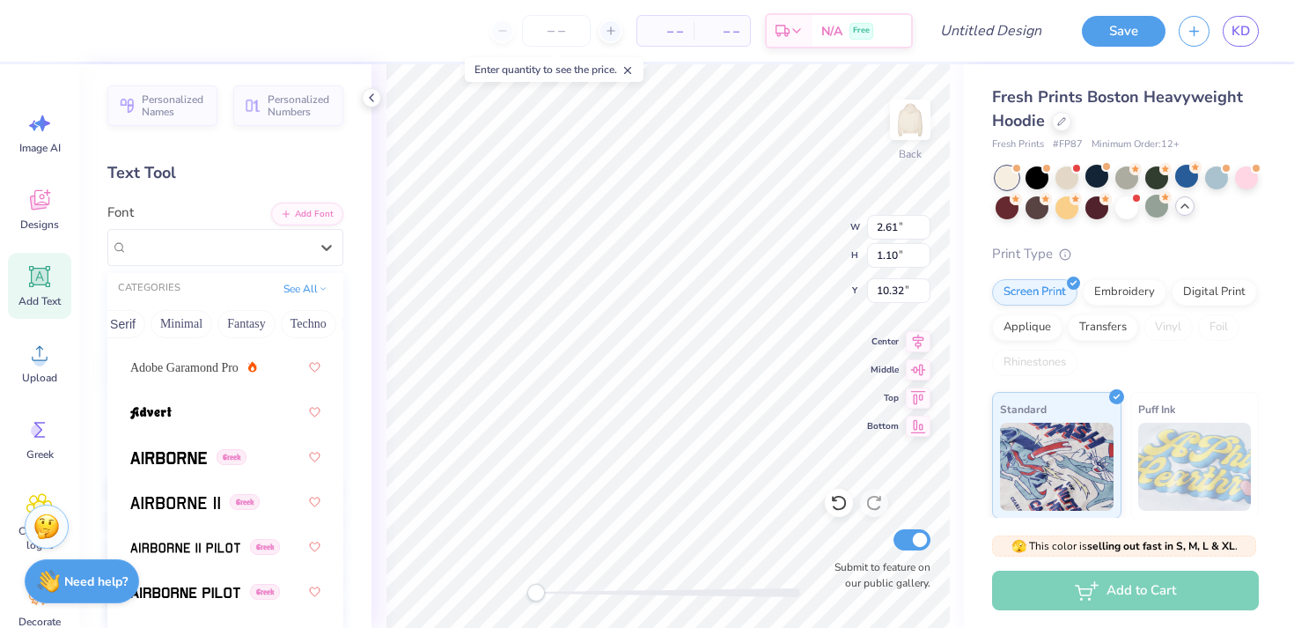
scroll to position [415, 0]
click at [199, 372] on span "Adobe Garamond Pro" at bounding box center [184, 368] width 108 height 18
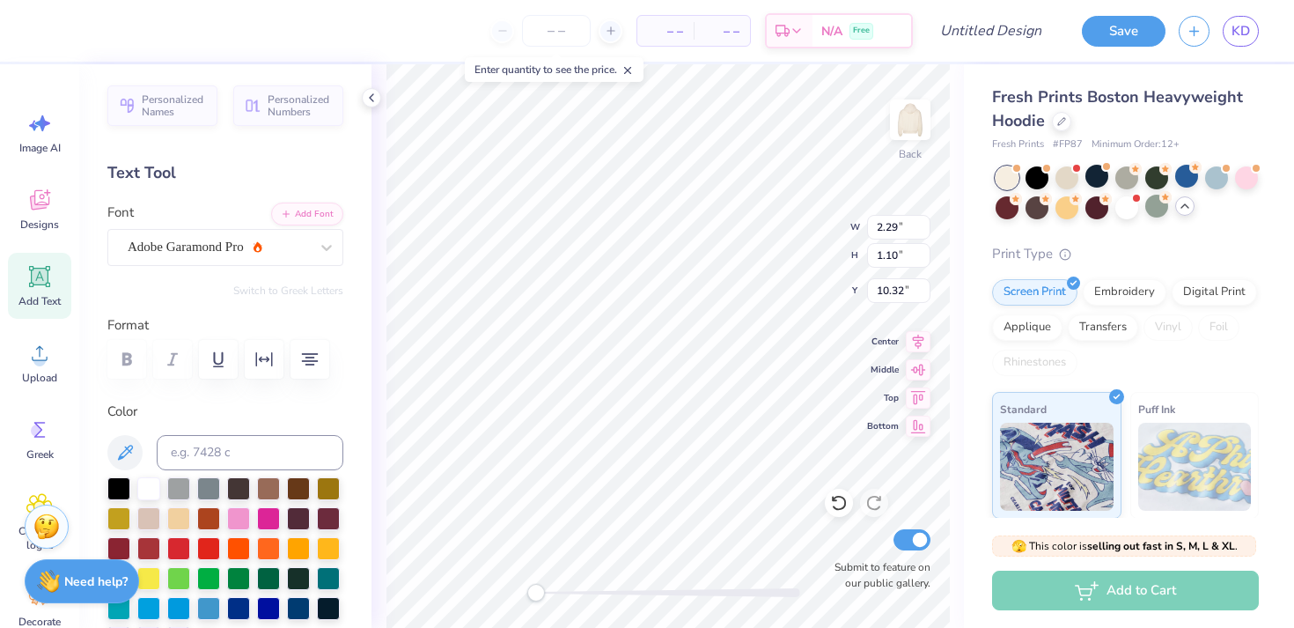
scroll to position [1, 0]
click at [283, 245] on div "Adobe Garamond Pro" at bounding box center [218, 246] width 185 height 27
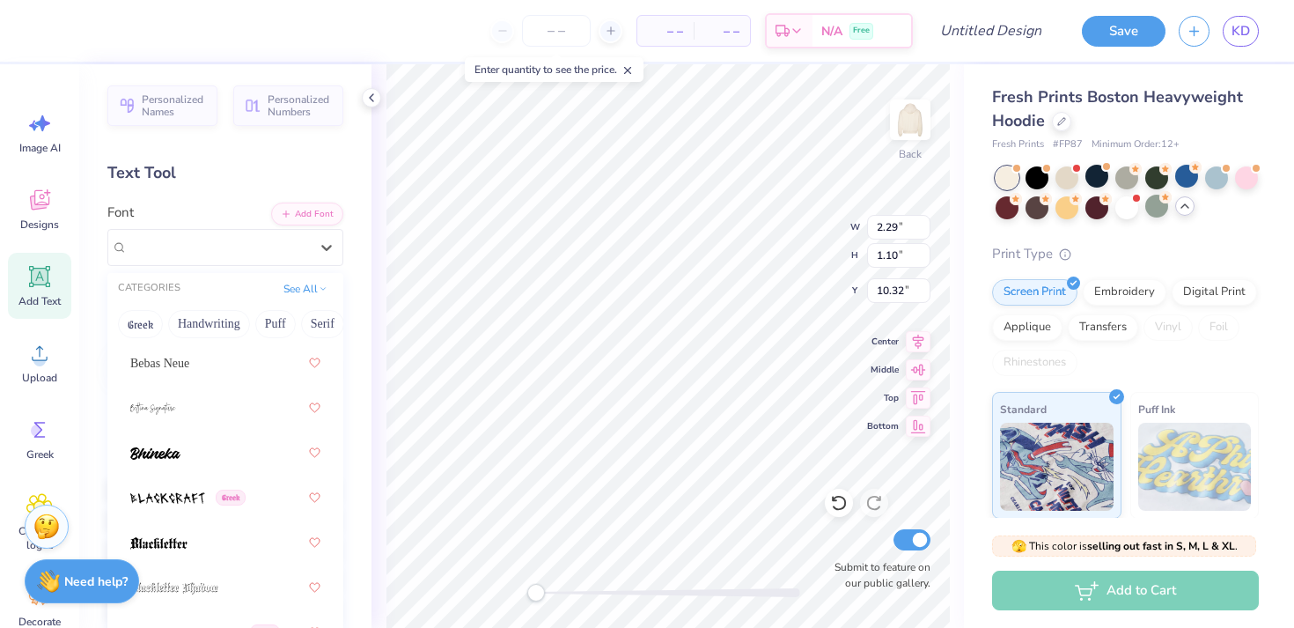
scroll to position [1272, 0]
click at [211, 374] on div "Bebas Neue" at bounding box center [225, 365] width 190 height 32
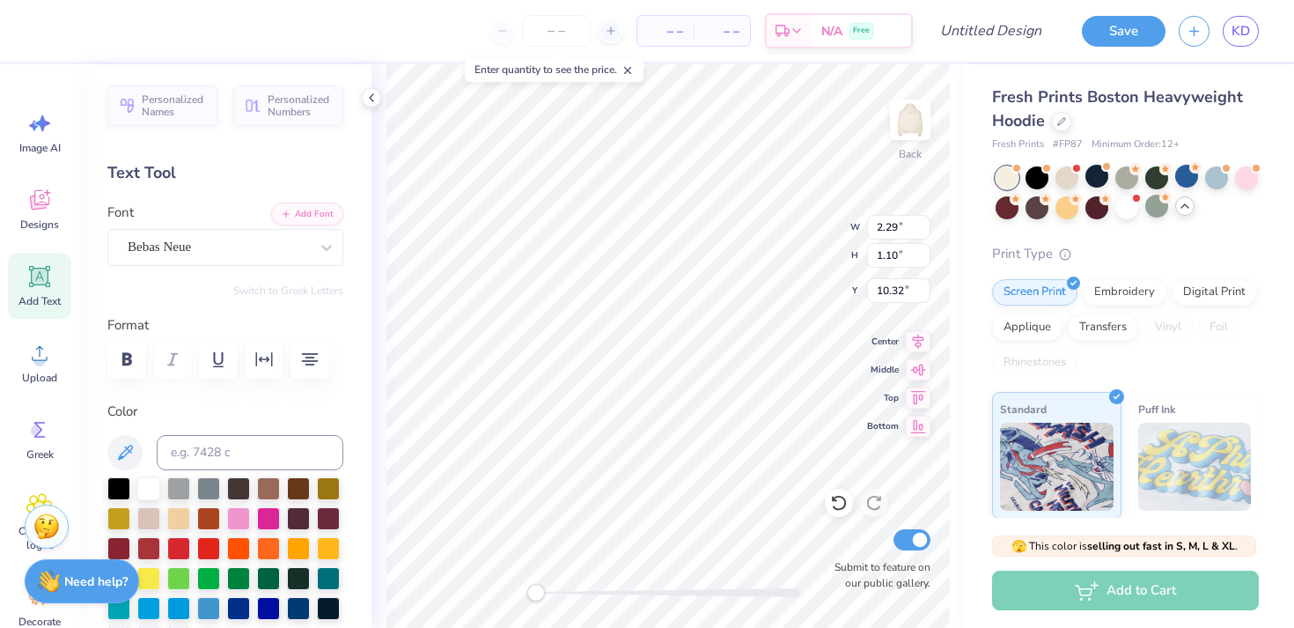
click at [264, 396] on div "Personalized Names Personalized Numbers Text Tool Add Font Font Bebas Neue Swit…" at bounding box center [225, 345] width 292 height 563
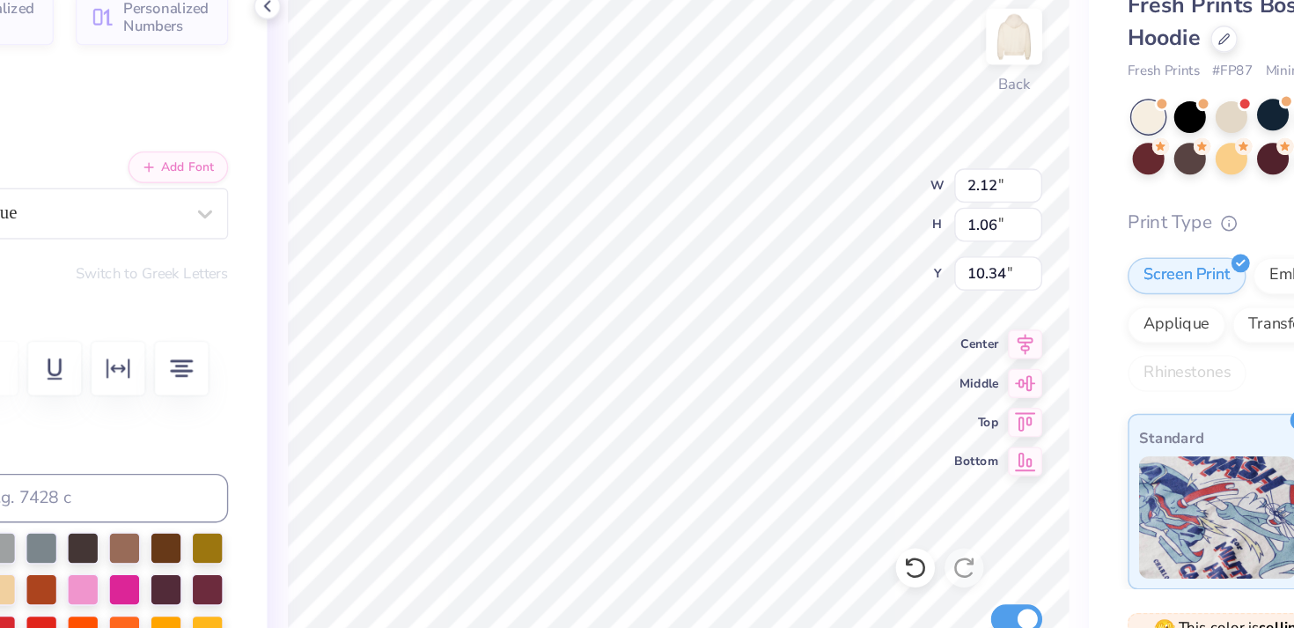
scroll to position [1, 0]
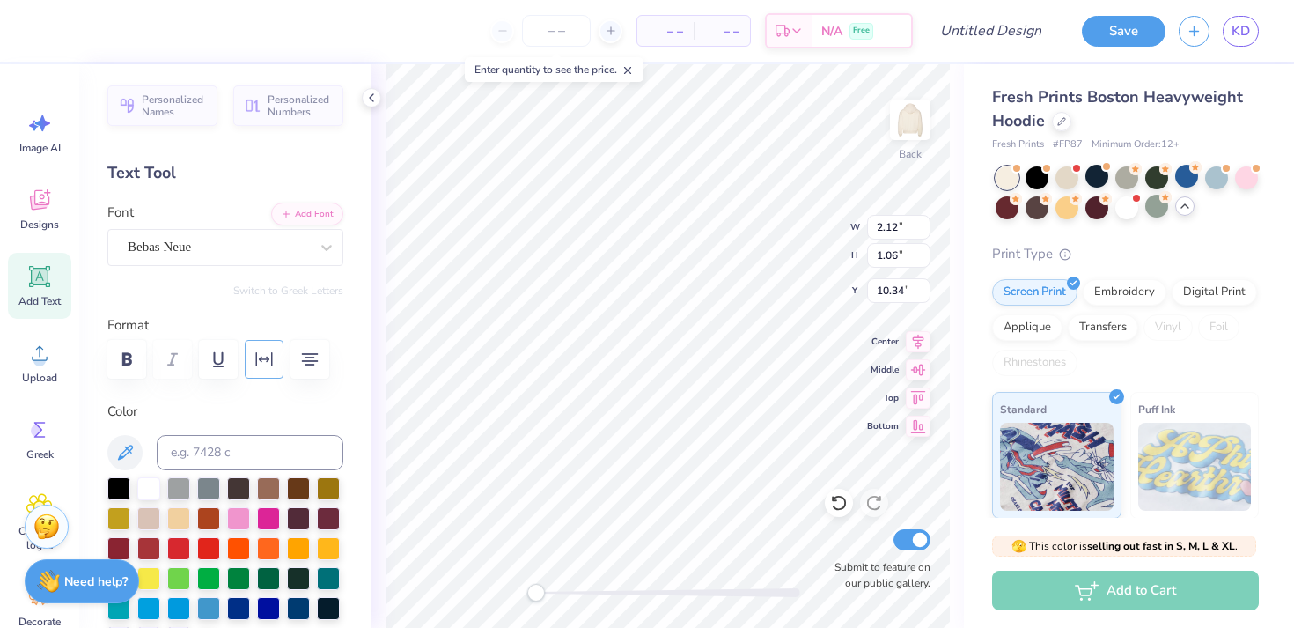
click at [267, 369] on icon "button" at bounding box center [263, 359] width 21 height 21
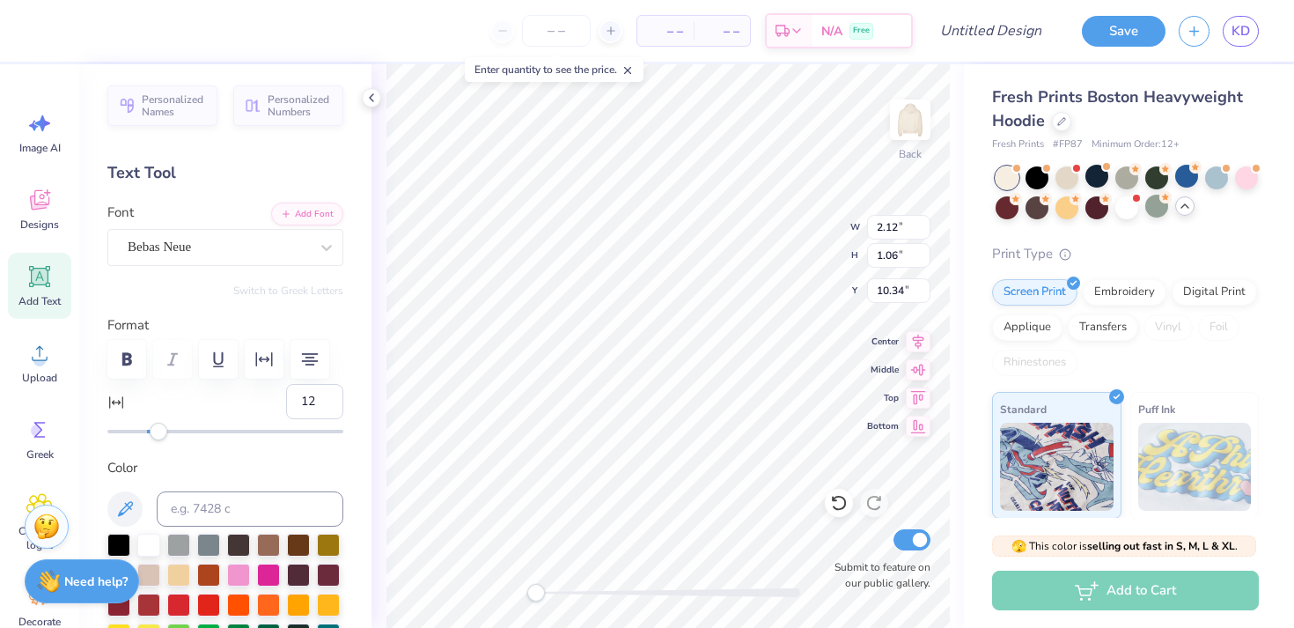
type input "13"
drag, startPoint x: 150, startPoint y: 428, endPoint x: 173, endPoint y: 430, distance: 23.0
click at [173, 430] on div "Accessibility label" at bounding box center [173, 431] width 18 height 18
type input "1"
drag, startPoint x: 173, startPoint y: 430, endPoint x: 148, endPoint y: 430, distance: 24.6
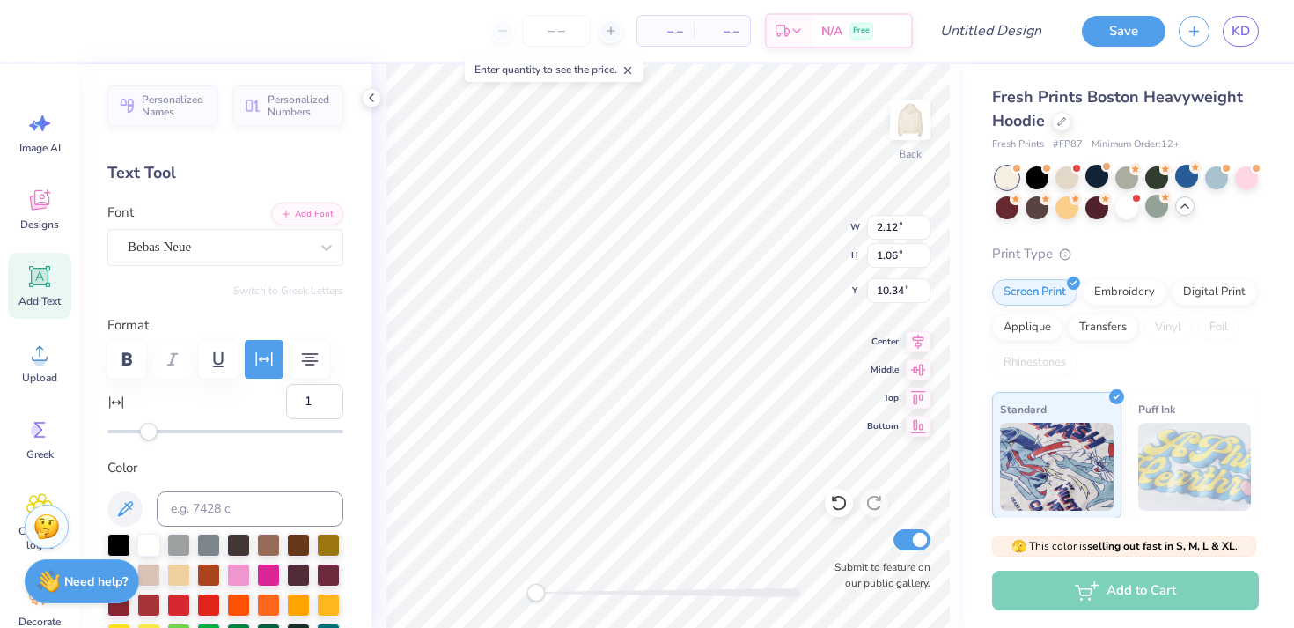
click at [148, 430] on div "Accessibility label" at bounding box center [149, 431] width 18 height 18
type input "2"
click at [151, 430] on div "Accessibility label" at bounding box center [151, 431] width 18 height 18
type input "5"
click at [157, 430] on div "Accessibility label" at bounding box center [155, 431] width 18 height 18
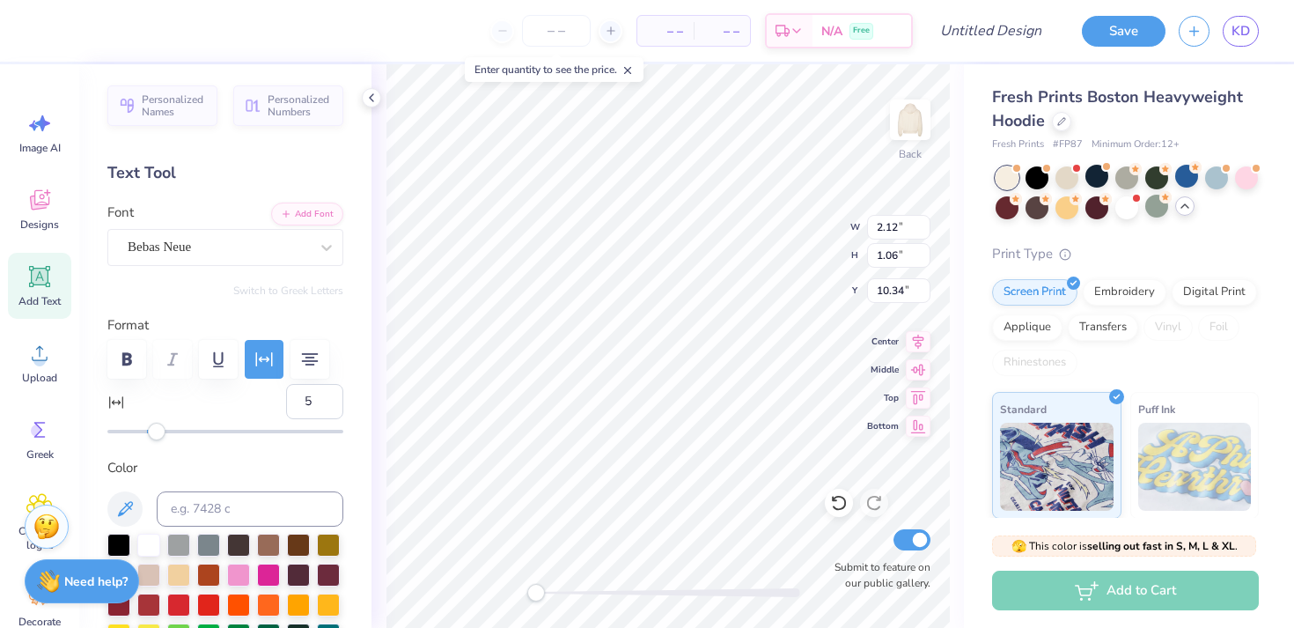
click at [284, 444] on div "Personalized Names Personalized Numbers Text Tool Add Font Font Bebas Neue Swit…" at bounding box center [225, 345] width 292 height 563
type input "0"
click at [147, 435] on div "Accessibility label" at bounding box center [147, 431] width 18 height 18
click at [216, 453] on div "Personalized Names Personalized Numbers Text Tool Add Font Font Bebas Neue Swit…" at bounding box center [225, 345] width 292 height 563
type input "10.42"
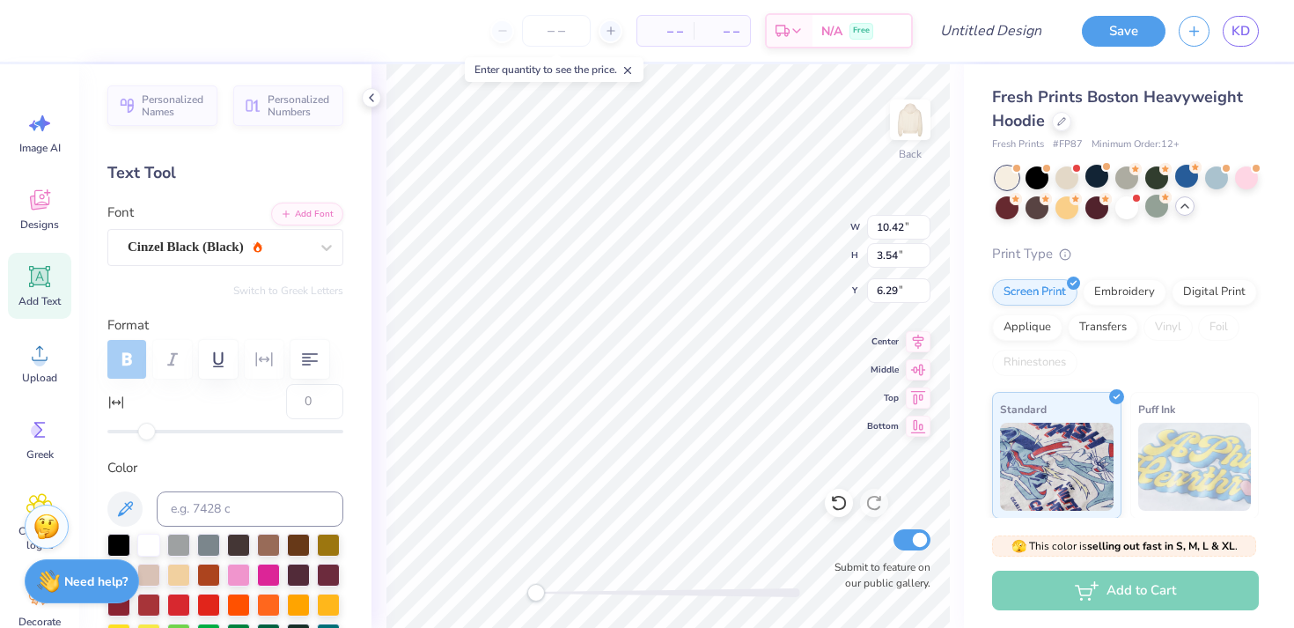
type input "3.54"
type input "6.29"
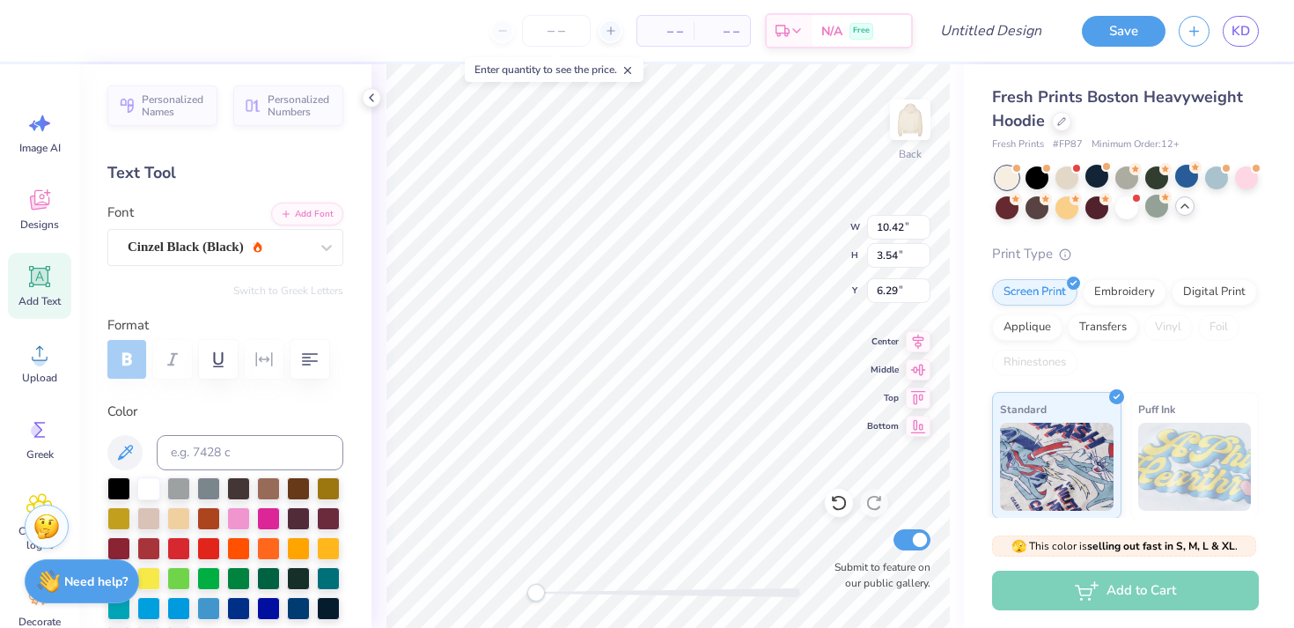
scroll to position [0, 3]
type input "6.44"
type input "3.38"
type input "1.83"
type input "1.66"
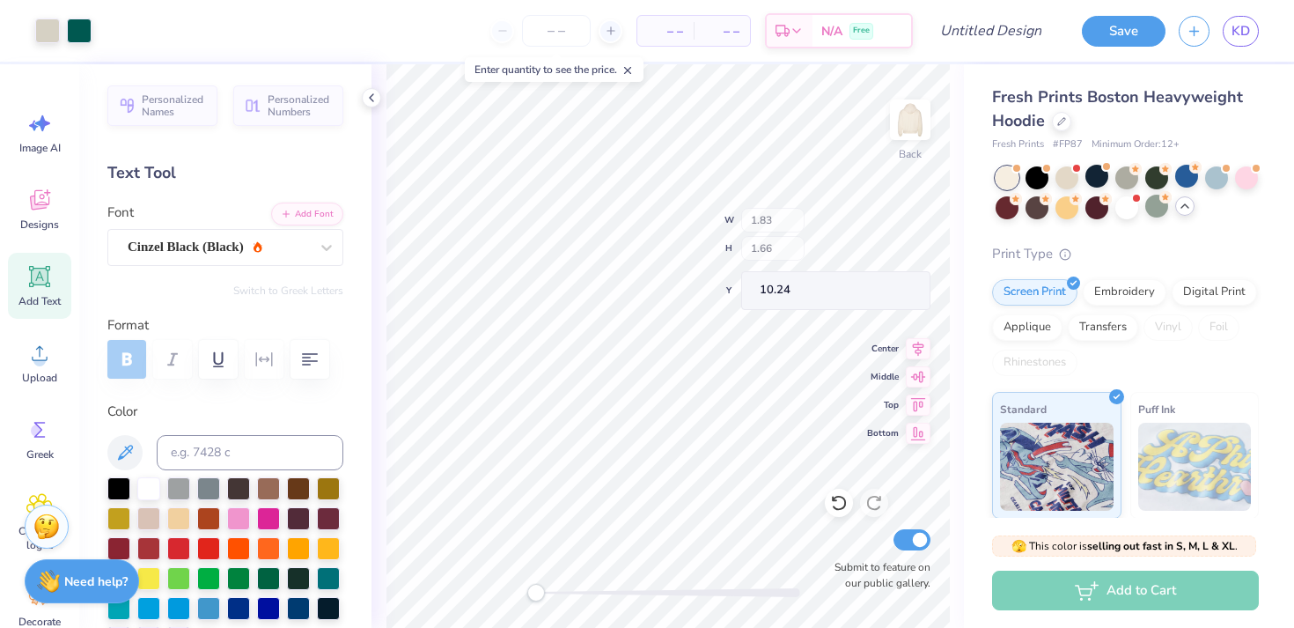
type input "10.24"
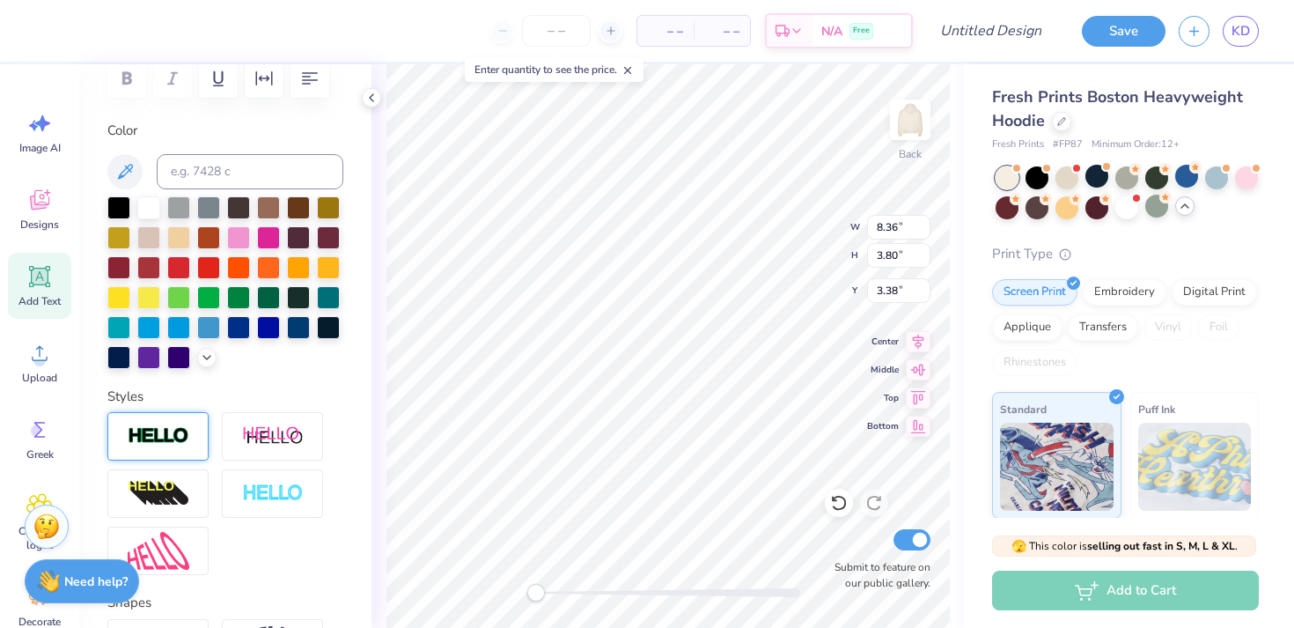
scroll to position [286, 0]
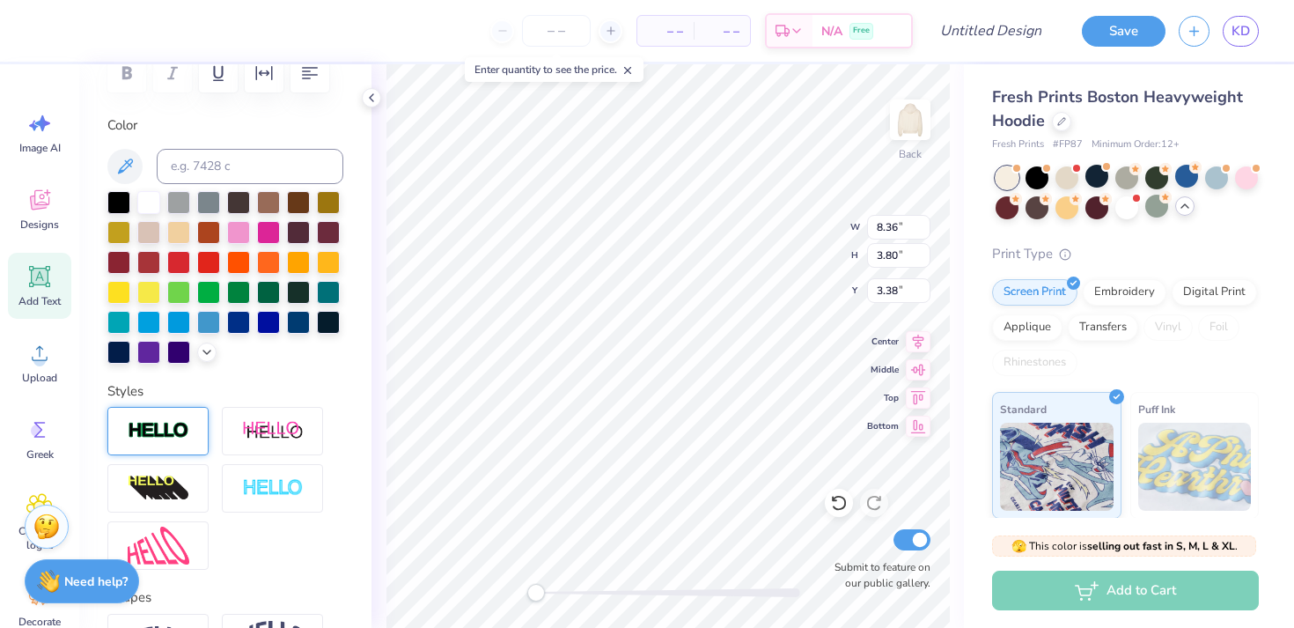
click at [170, 441] on div at bounding box center [157, 431] width 101 height 48
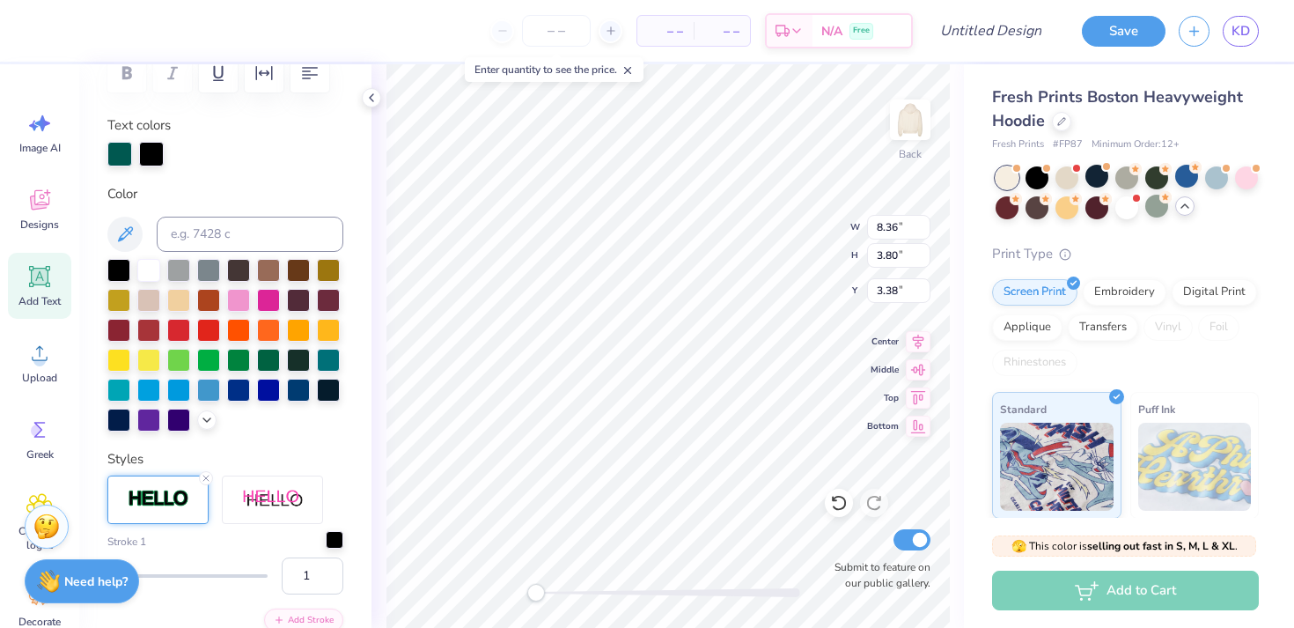
click at [327, 541] on div at bounding box center [335, 540] width 18 height 18
click at [130, 222] on button at bounding box center [124, 234] width 35 height 35
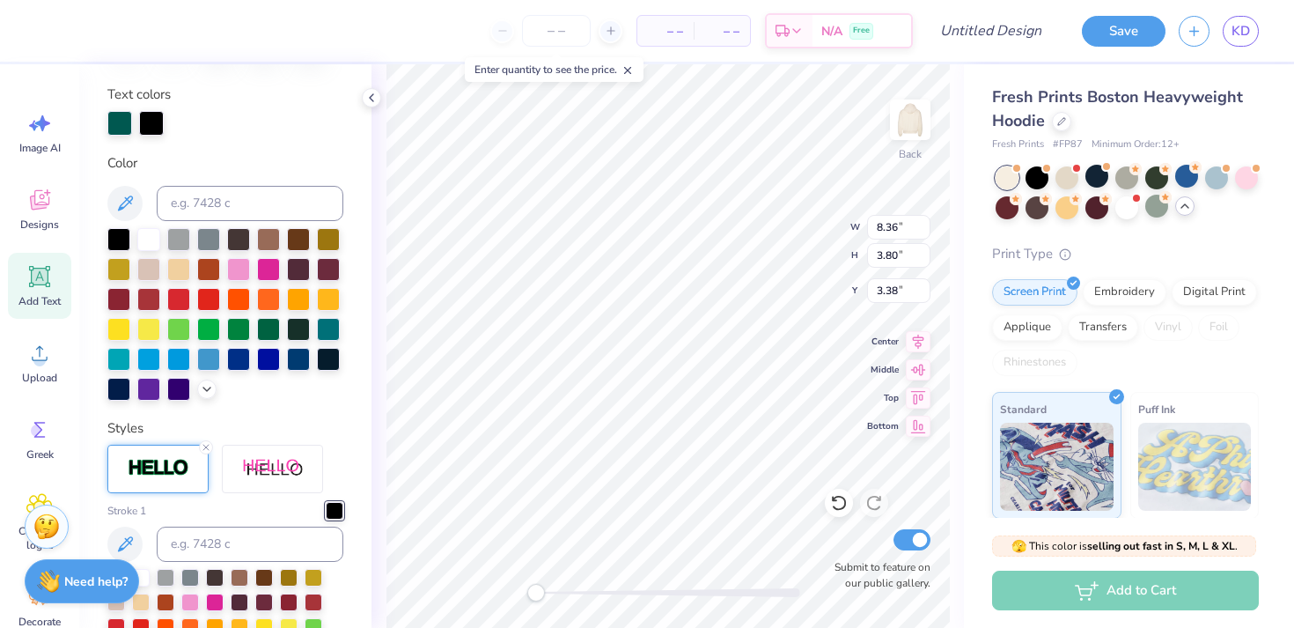
scroll to position [356, 0]
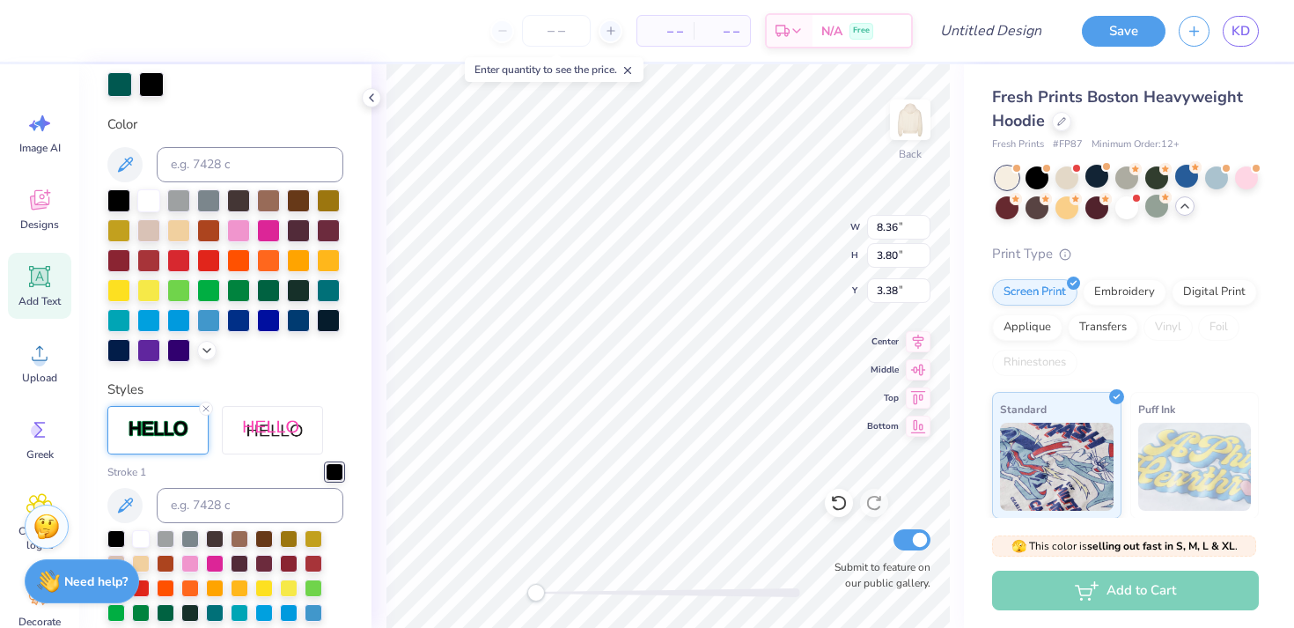
click at [336, 478] on div at bounding box center [335, 472] width 18 height 18
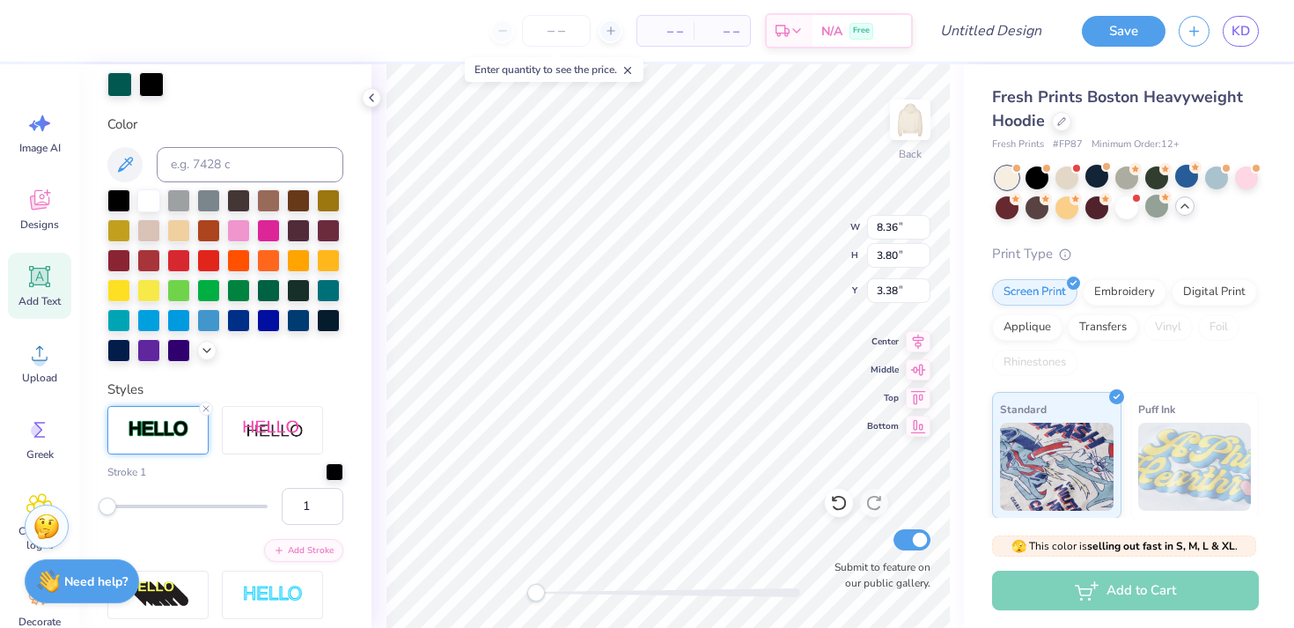
scroll to position [413, 0]
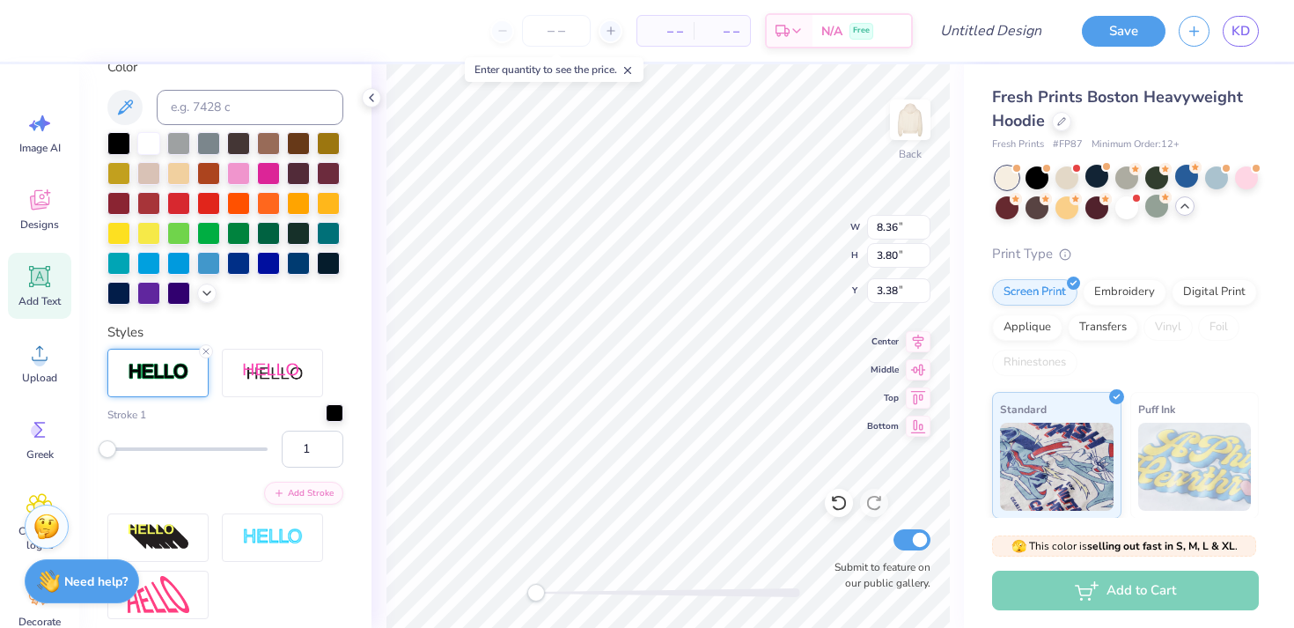
click at [340, 404] on div at bounding box center [335, 413] width 18 height 18
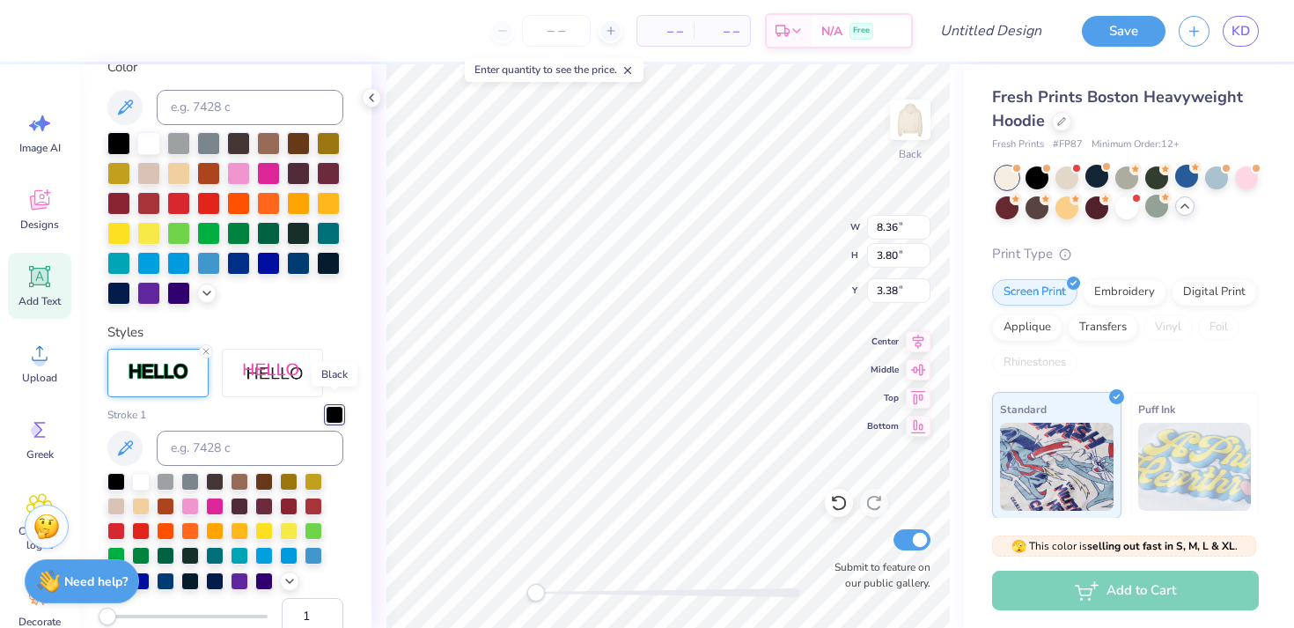
scroll to position [465, 0]
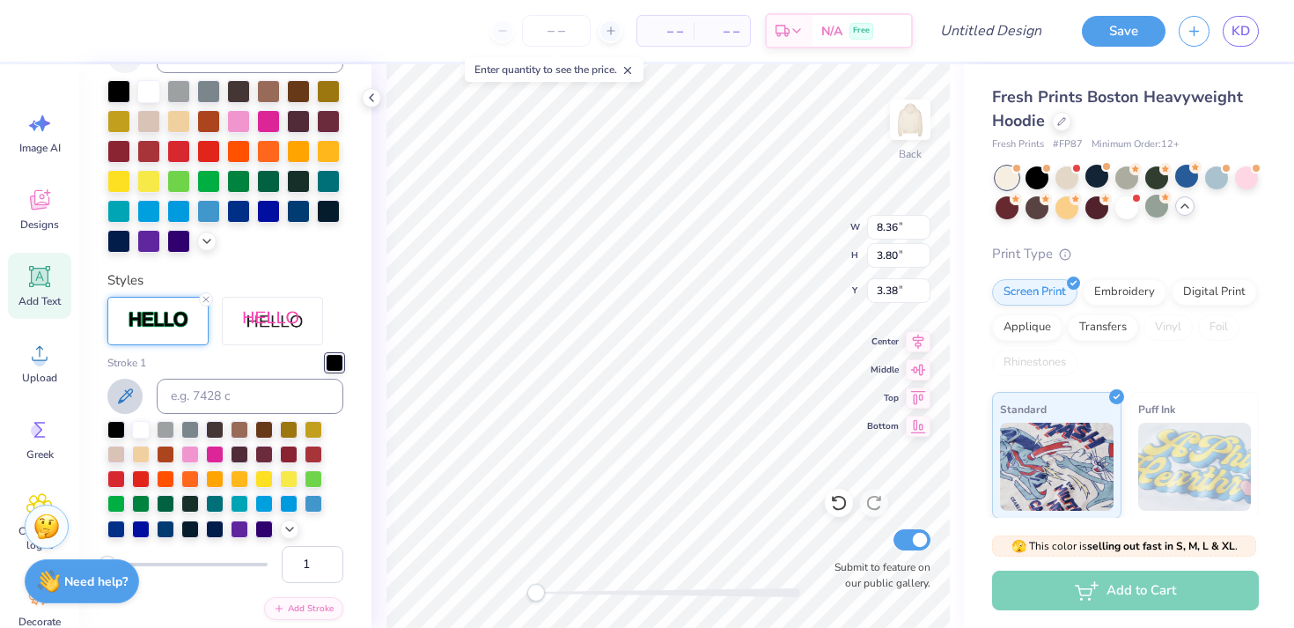
click at [122, 396] on icon at bounding box center [125, 395] width 15 height 15
click at [126, 390] on icon at bounding box center [124, 395] width 21 height 21
click at [292, 530] on icon at bounding box center [290, 527] width 14 height 14
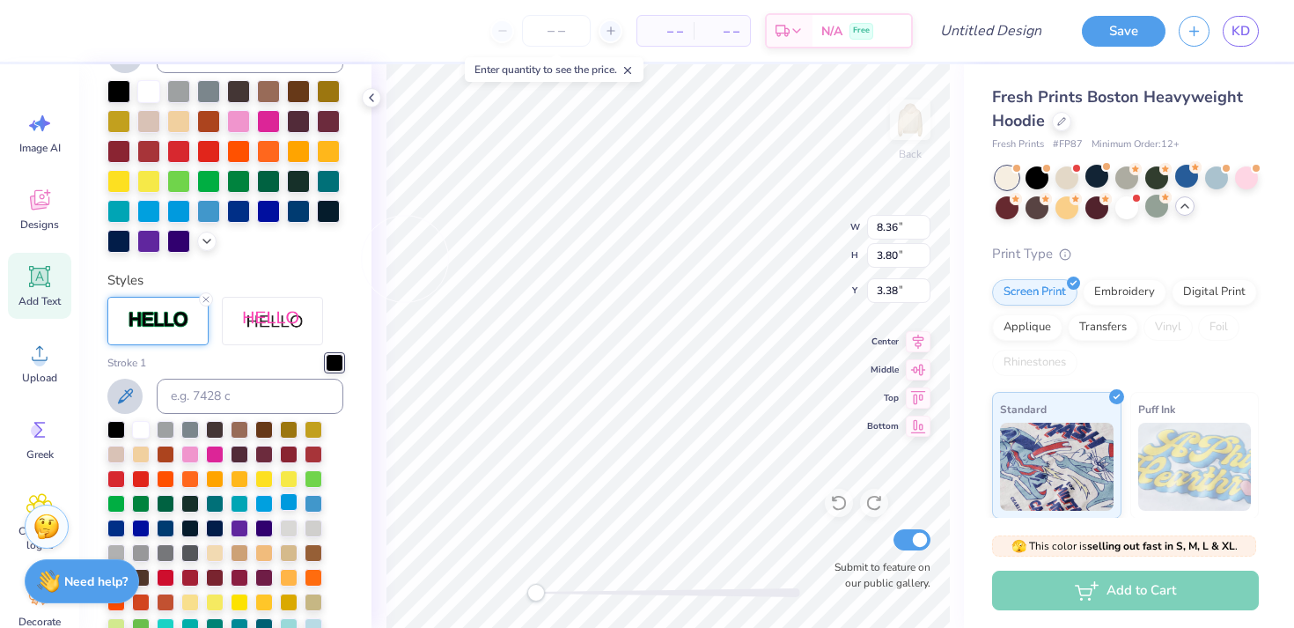
scroll to position [503, 0]
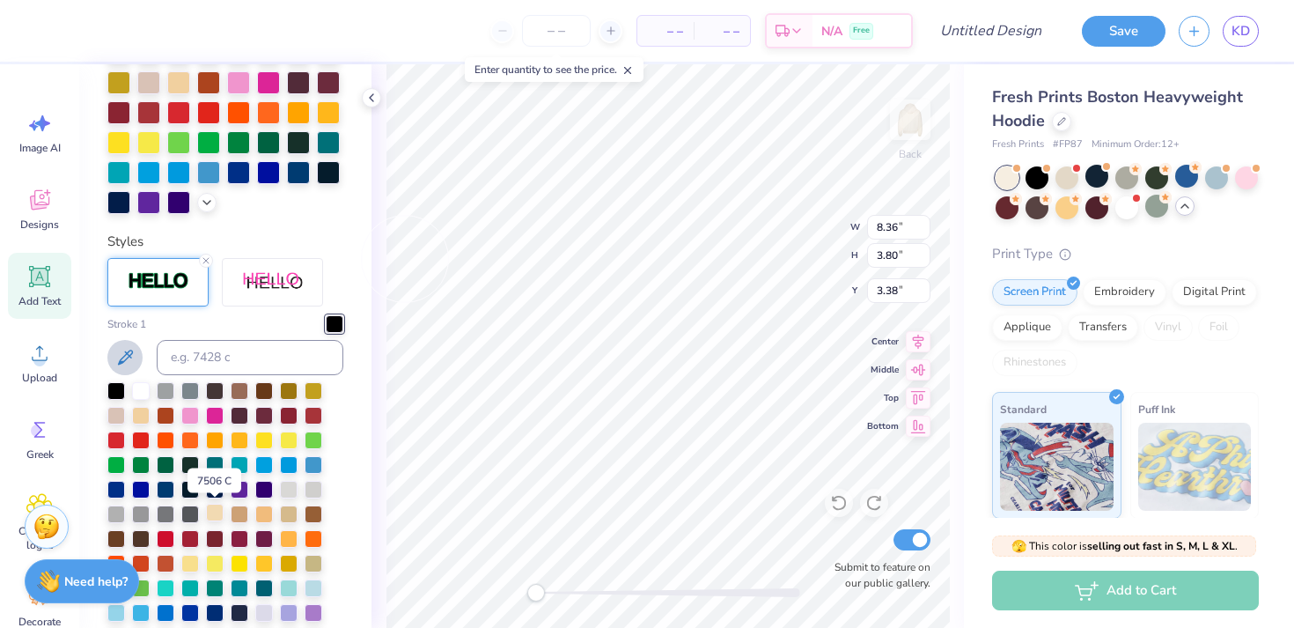
click at [211, 511] on div at bounding box center [215, 512] width 18 height 18
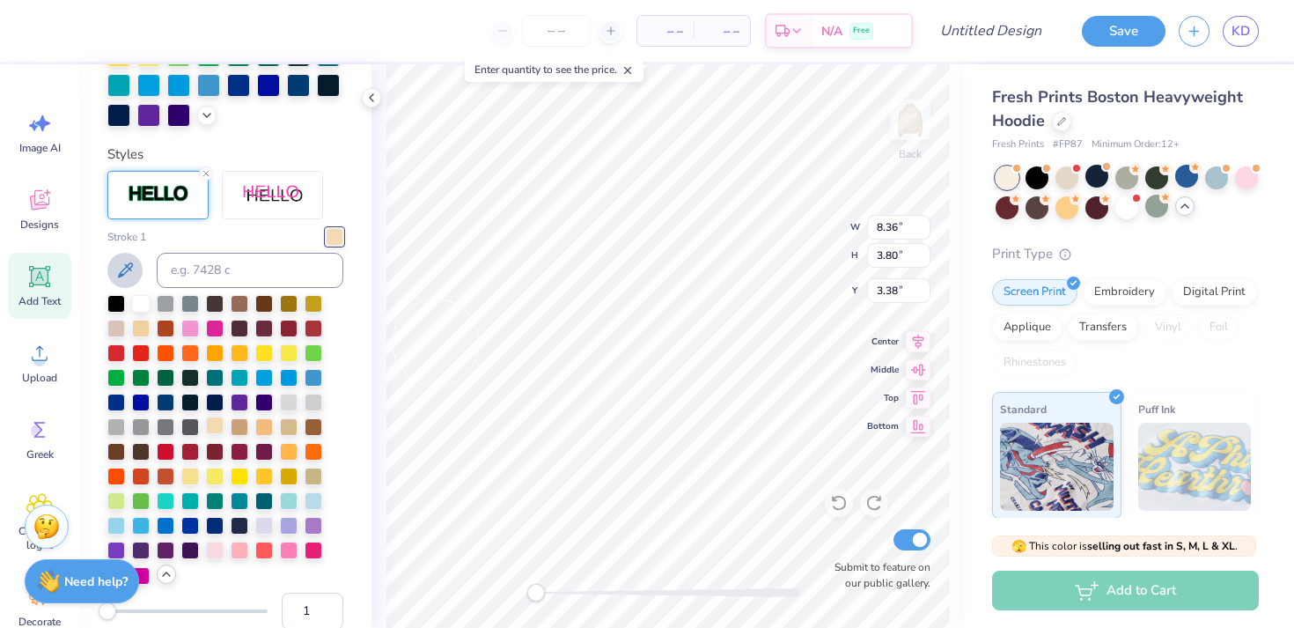
scroll to position [646, 0]
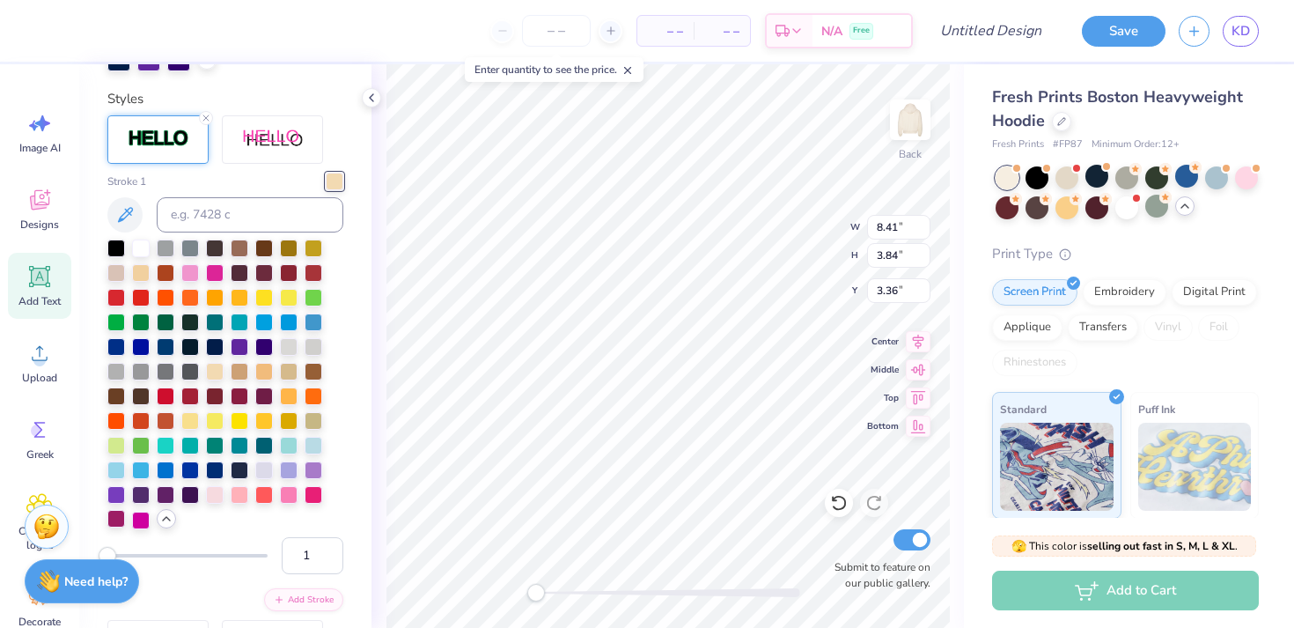
click at [124, 523] on div at bounding box center [116, 519] width 18 height 18
type input "24"
click at [144, 554] on div at bounding box center [187, 556] width 160 height 4
type input "10"
click at [121, 555] on div at bounding box center [187, 556] width 160 height 4
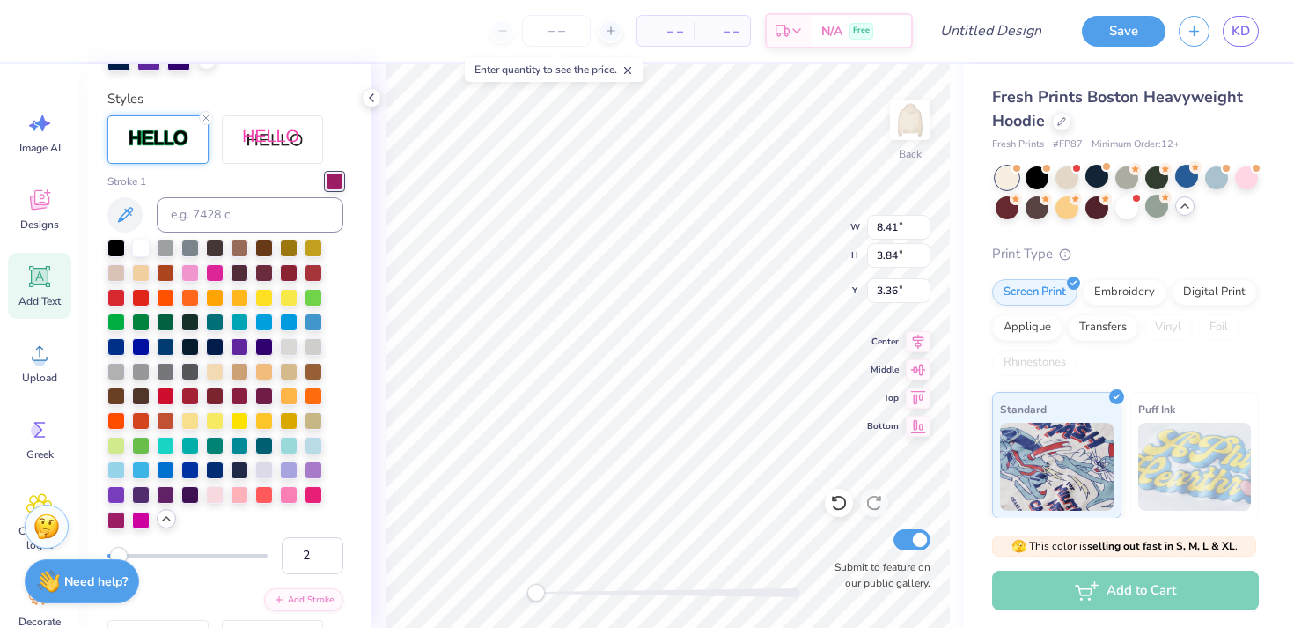
type input "1"
drag, startPoint x: 121, startPoint y: 555, endPoint x: 104, endPoint y: 555, distance: 17.6
click at [104, 555] on div "Accessibility label" at bounding box center [108, 556] width 18 height 18
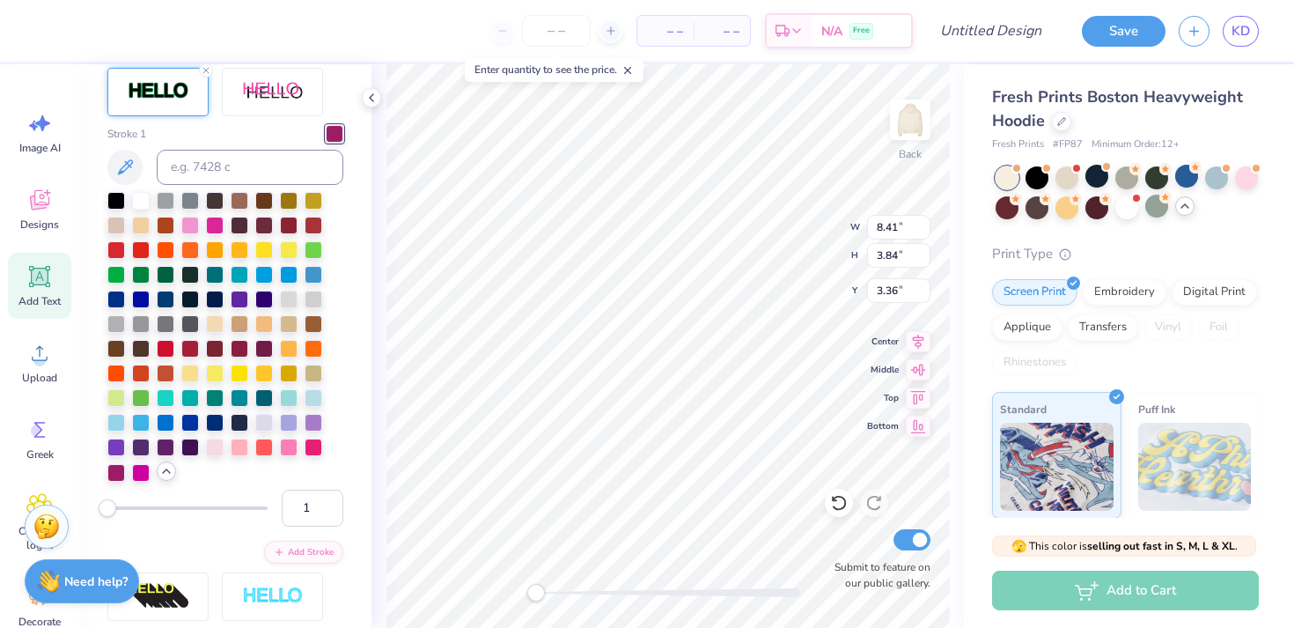
scroll to position [700, 0]
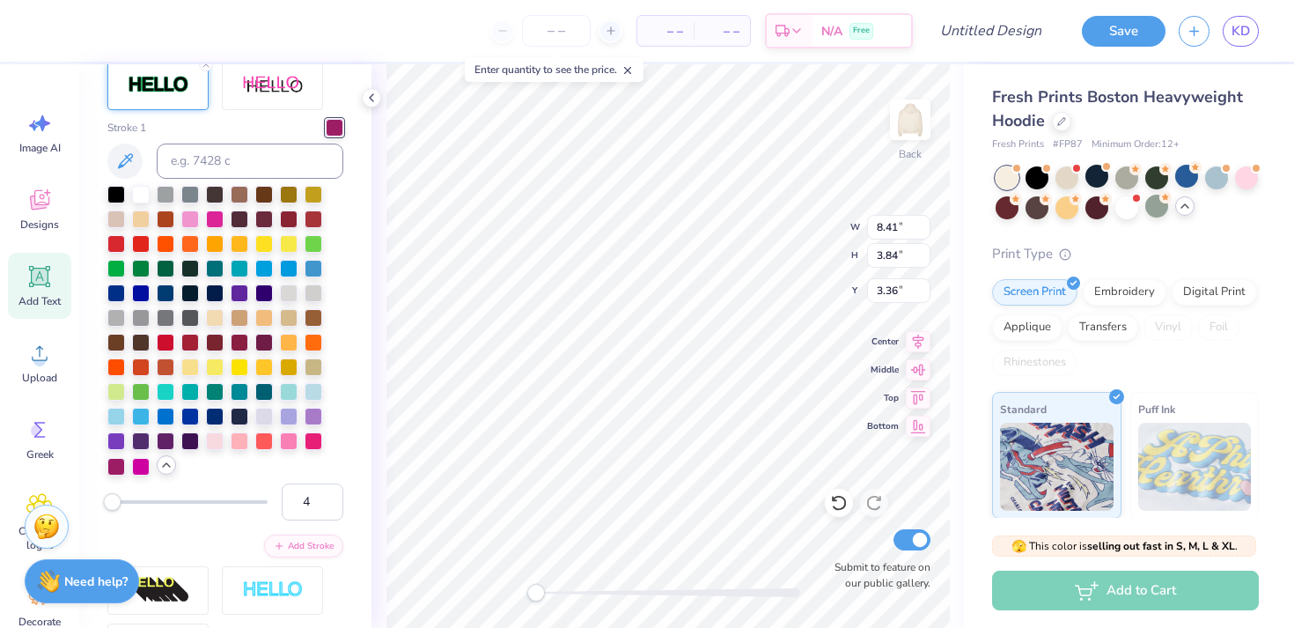
type input "5"
click at [114, 502] on div "Accessibility label" at bounding box center [114, 502] width 18 height 18
type input "2"
click at [108, 502] on div "Accessibility label" at bounding box center [109, 502] width 18 height 18
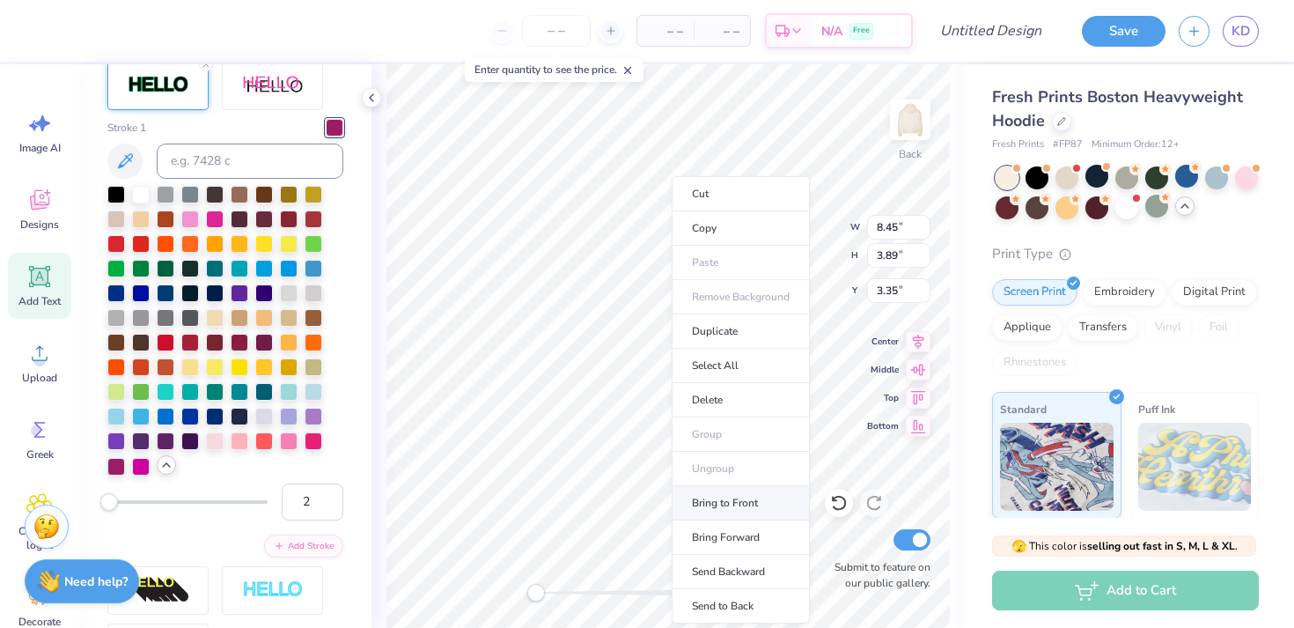
click at [734, 509] on li "Bring to Front" at bounding box center [741, 503] width 138 height 34
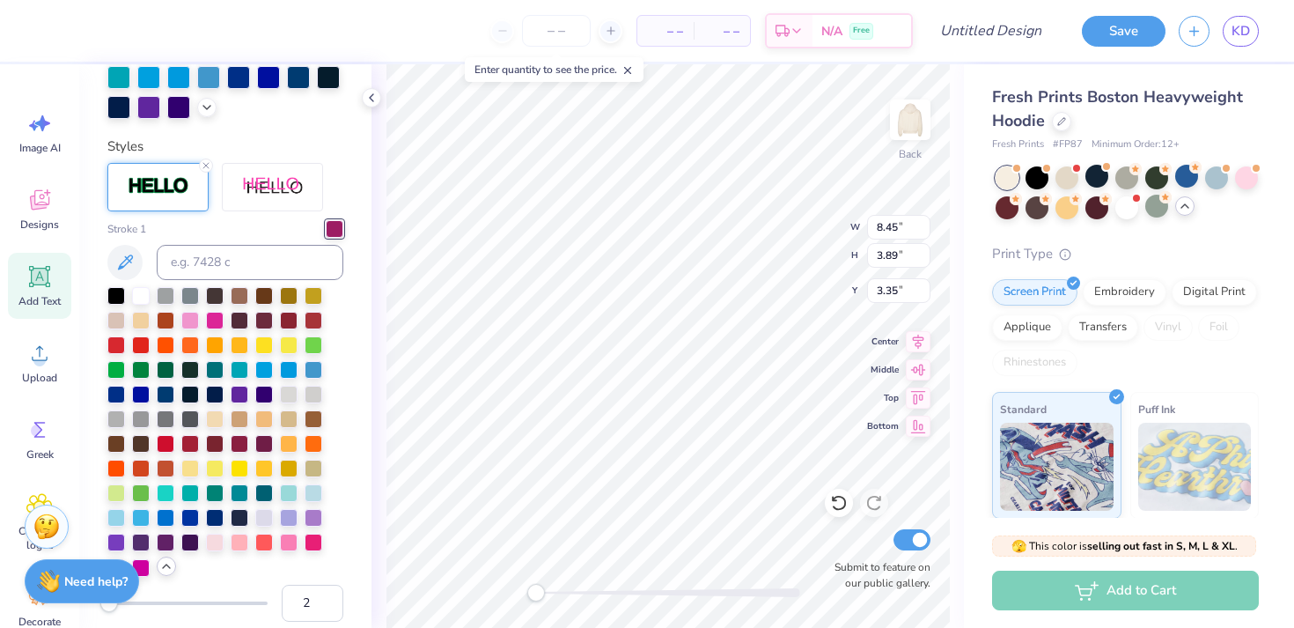
click at [206, 162] on icon at bounding box center [206, 165] width 11 height 11
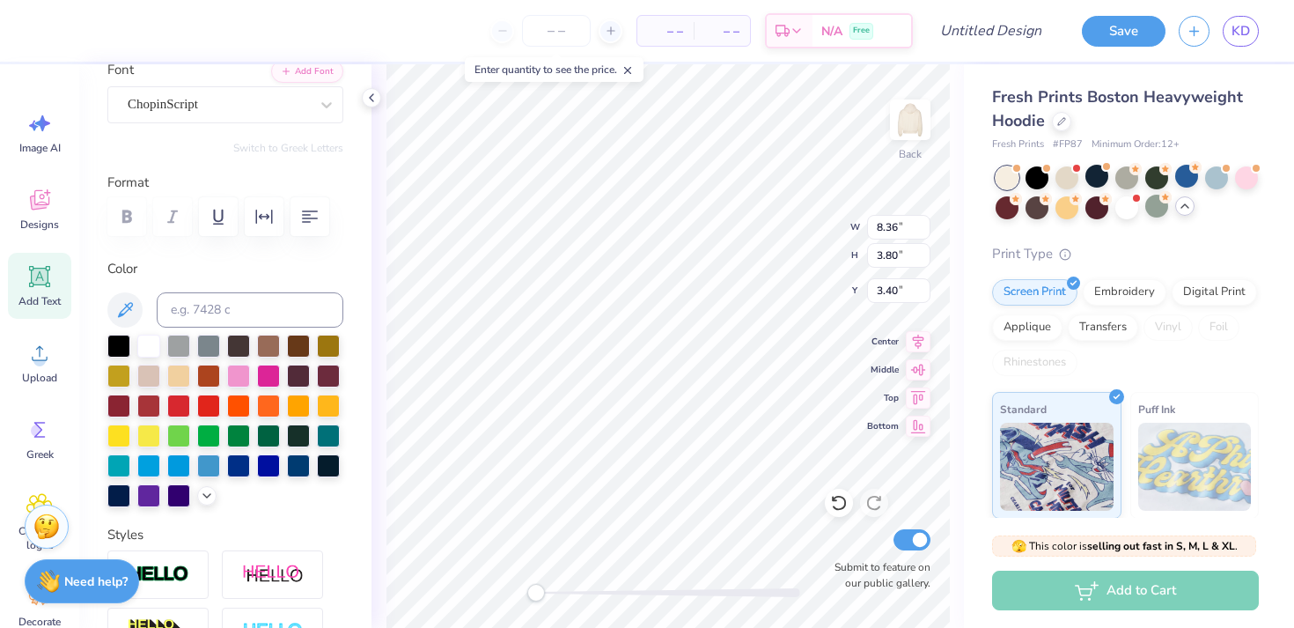
scroll to position [144, 0]
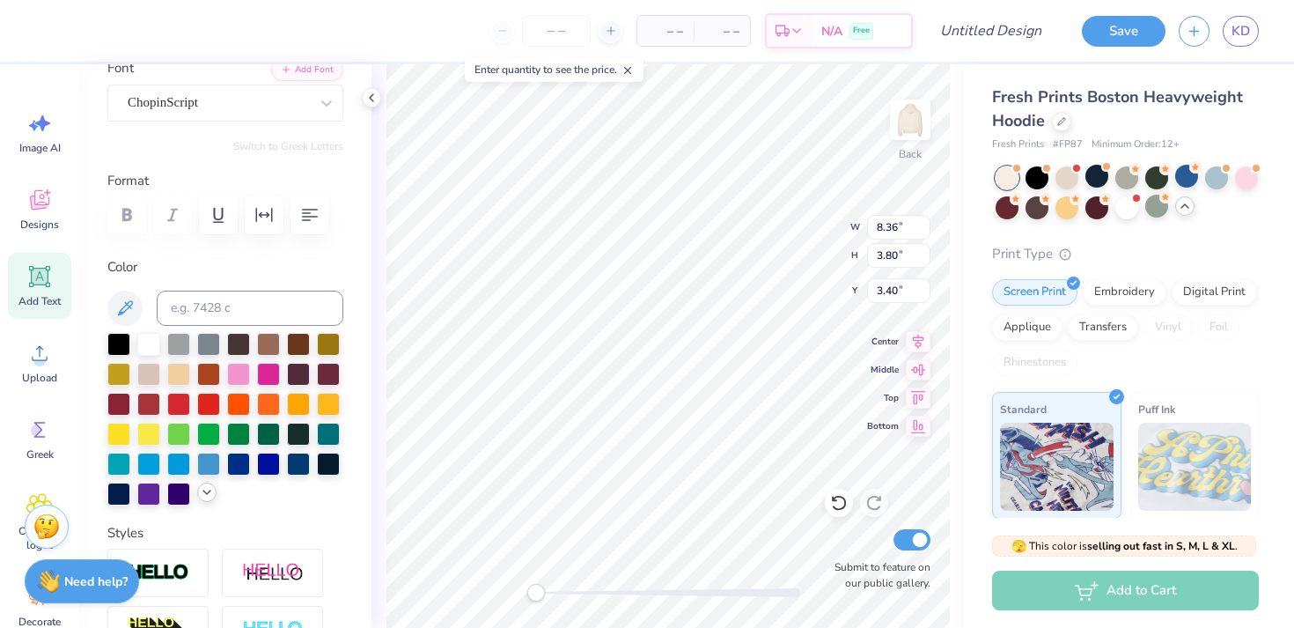
click at [202, 493] on icon at bounding box center [207, 492] width 14 height 14
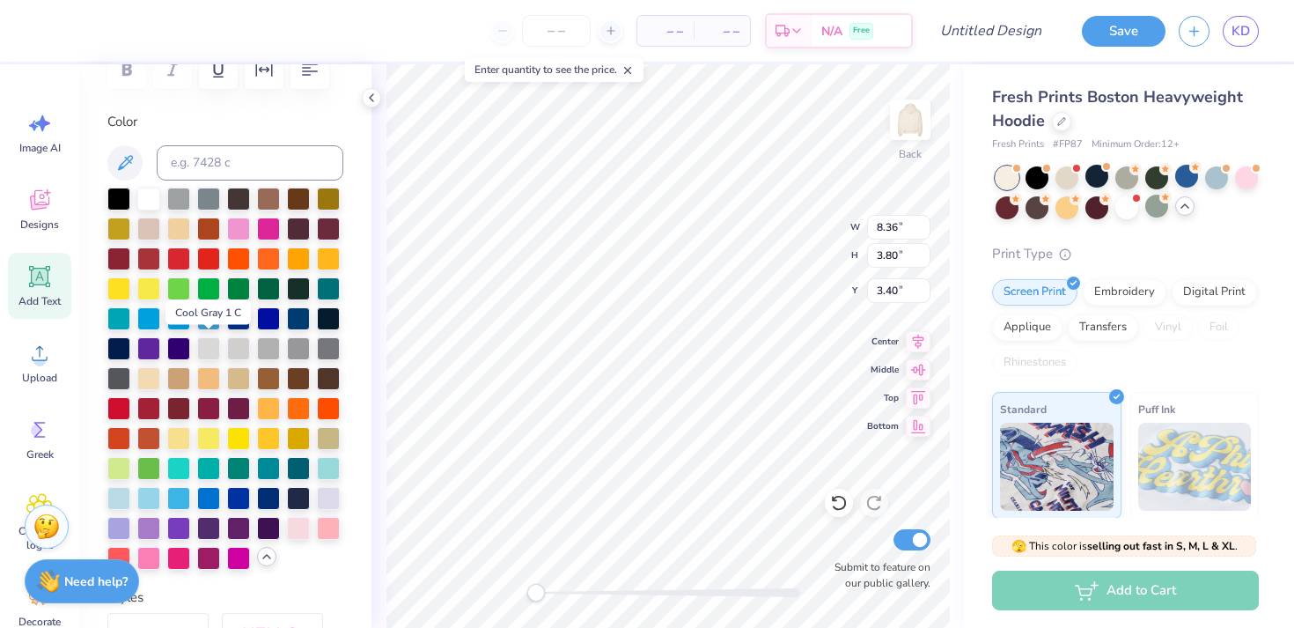
scroll to position [291, 0]
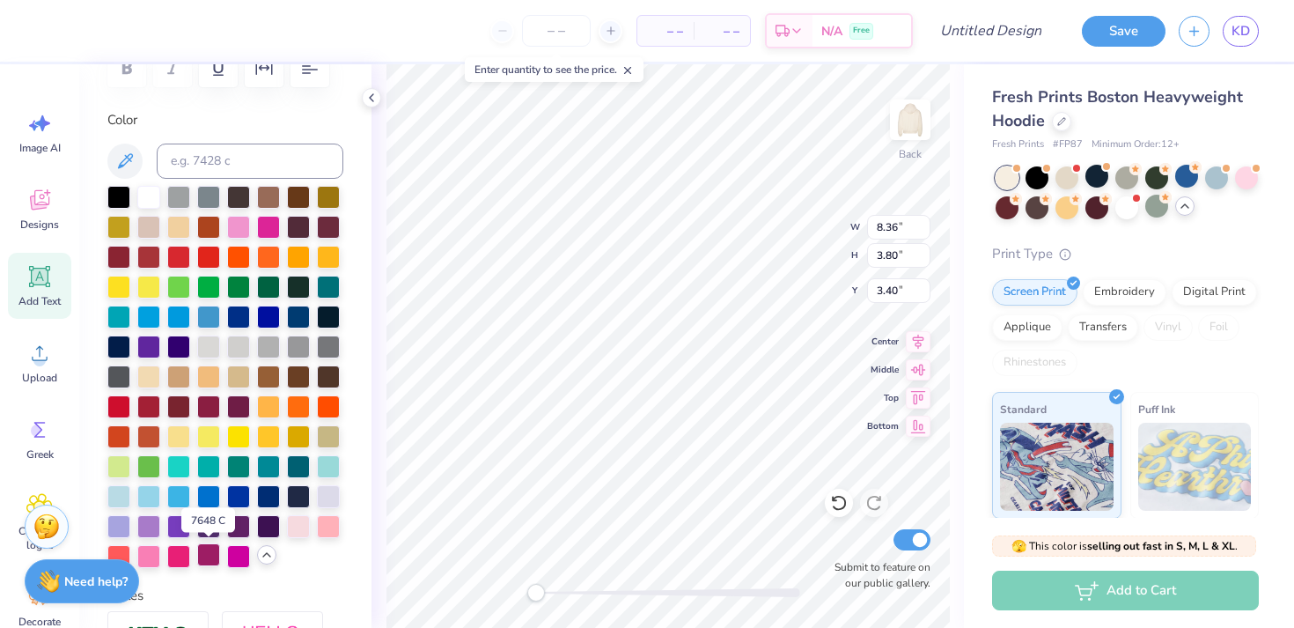
click at [207, 557] on div at bounding box center [208, 554] width 23 height 23
click at [149, 556] on div at bounding box center [148, 554] width 23 height 23
type input "3.00"
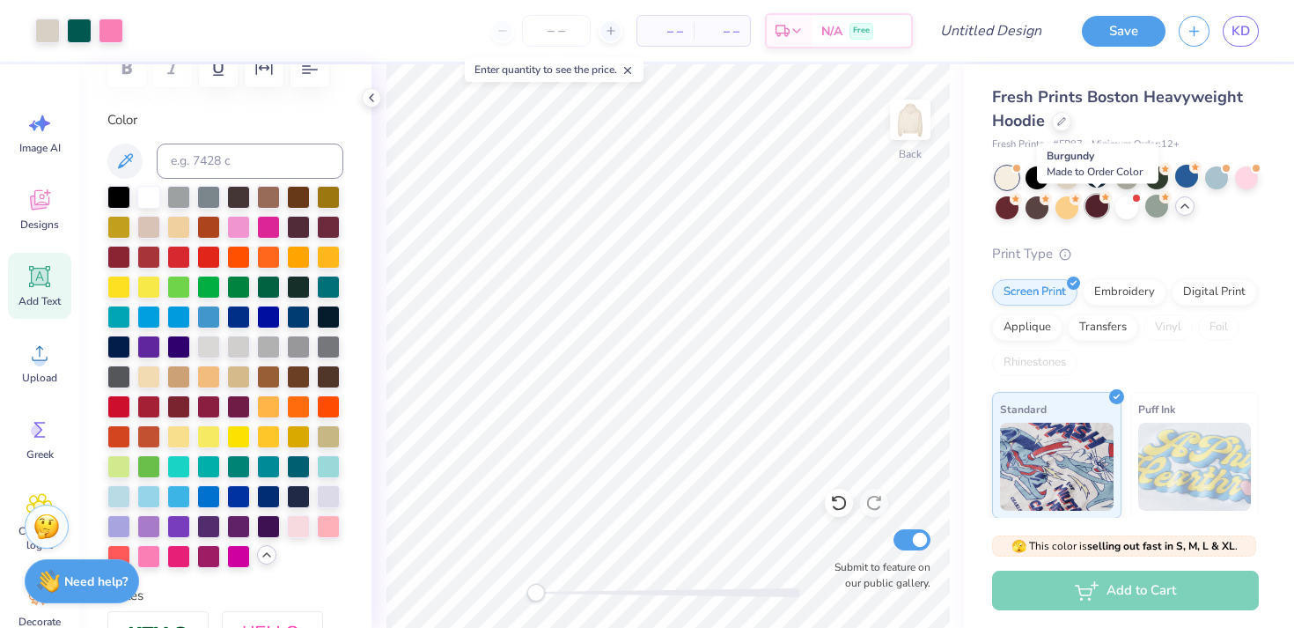
click at [1095, 210] on div at bounding box center [1096, 206] width 23 height 23
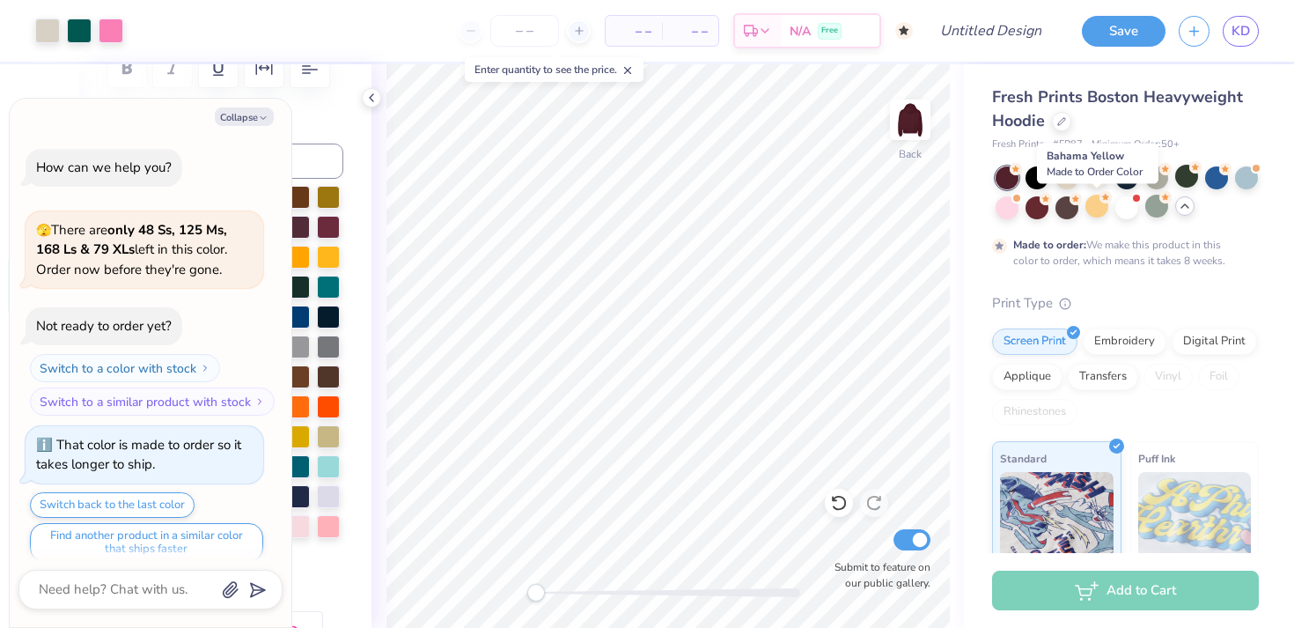
scroll to position [477, 0]
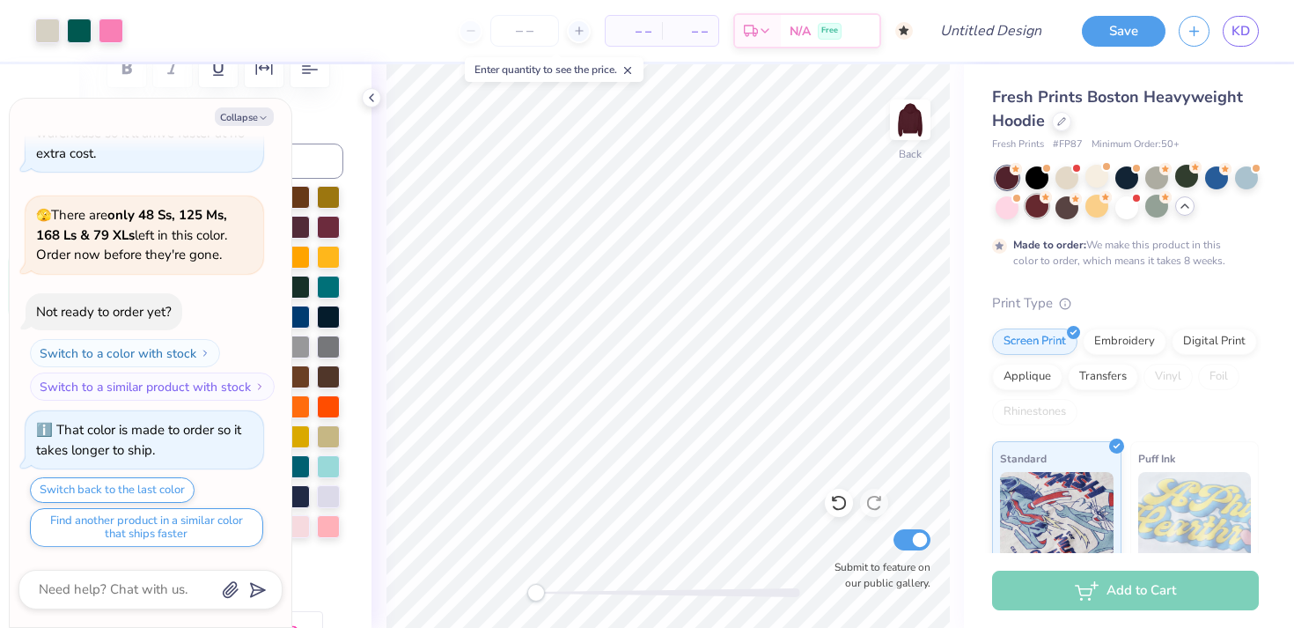
click at [1040, 211] on div at bounding box center [1036, 206] width 23 height 23
click at [1186, 209] on icon at bounding box center [1185, 206] width 14 height 14
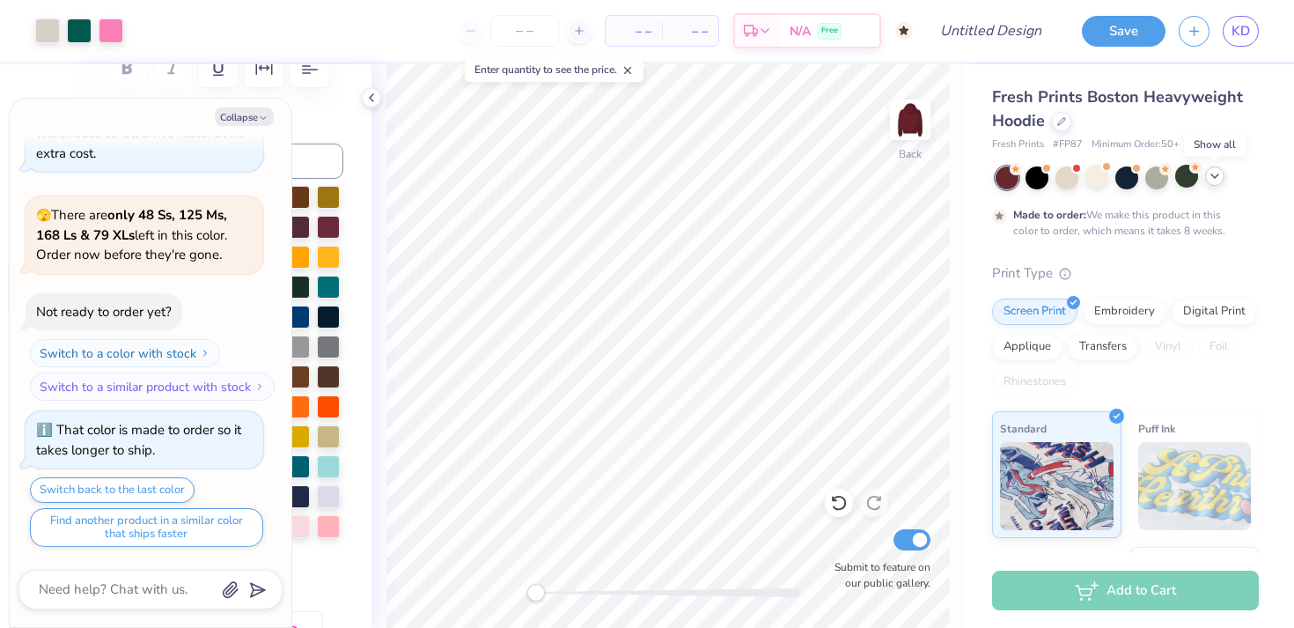
click at [1212, 183] on div at bounding box center [1214, 175] width 19 height 19
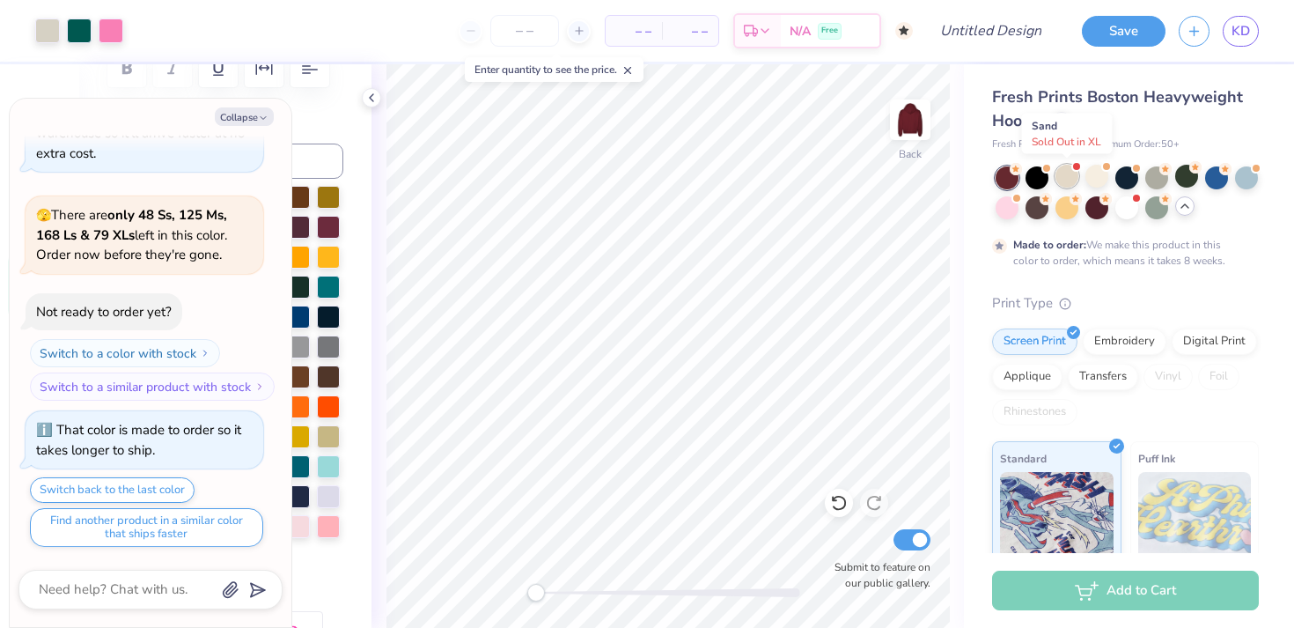
click at [1071, 176] on div at bounding box center [1066, 176] width 23 height 23
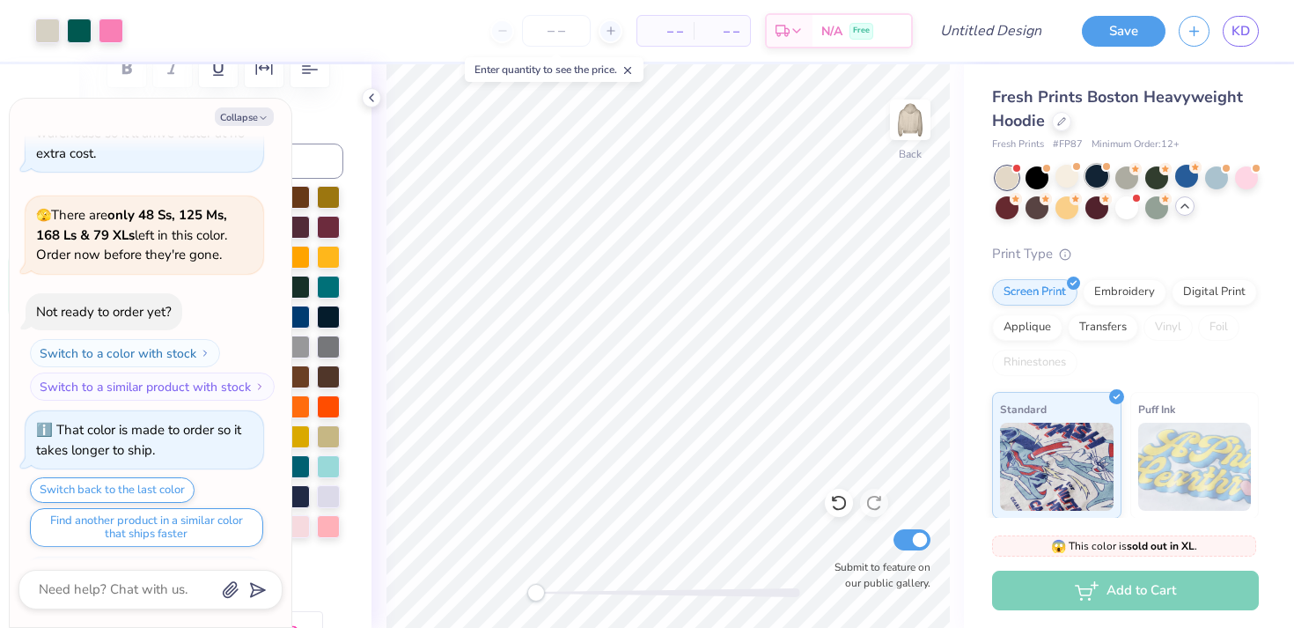
scroll to position [833, 0]
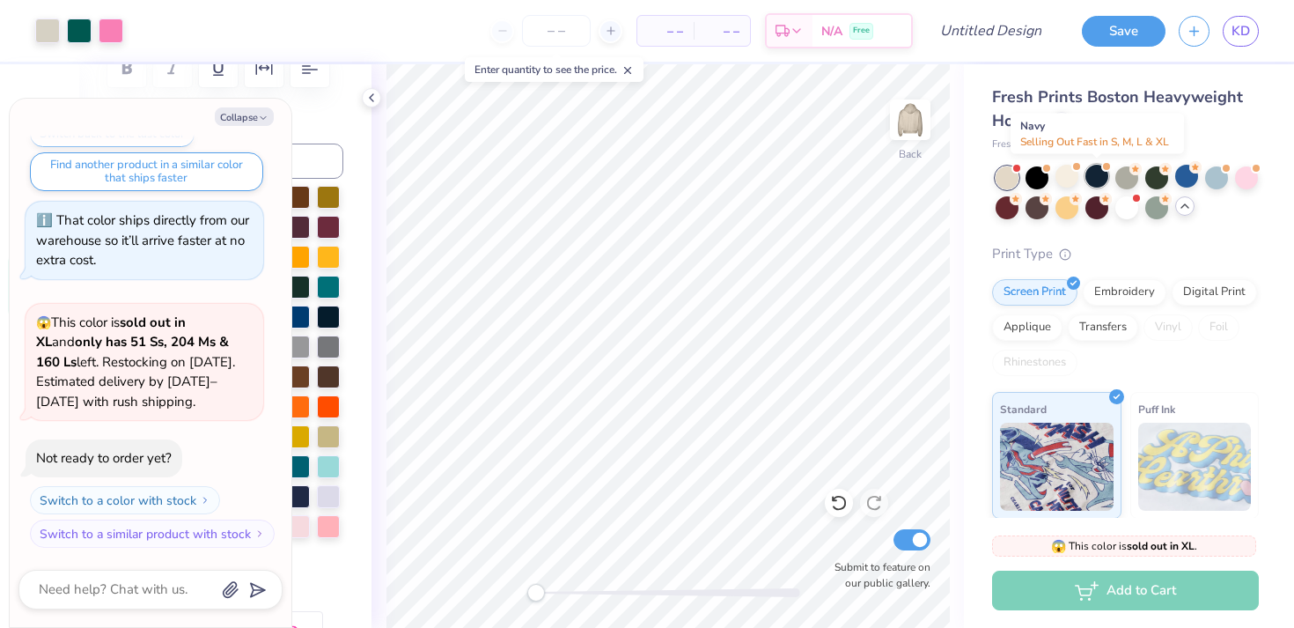
click at [1099, 180] on div at bounding box center [1096, 176] width 23 height 23
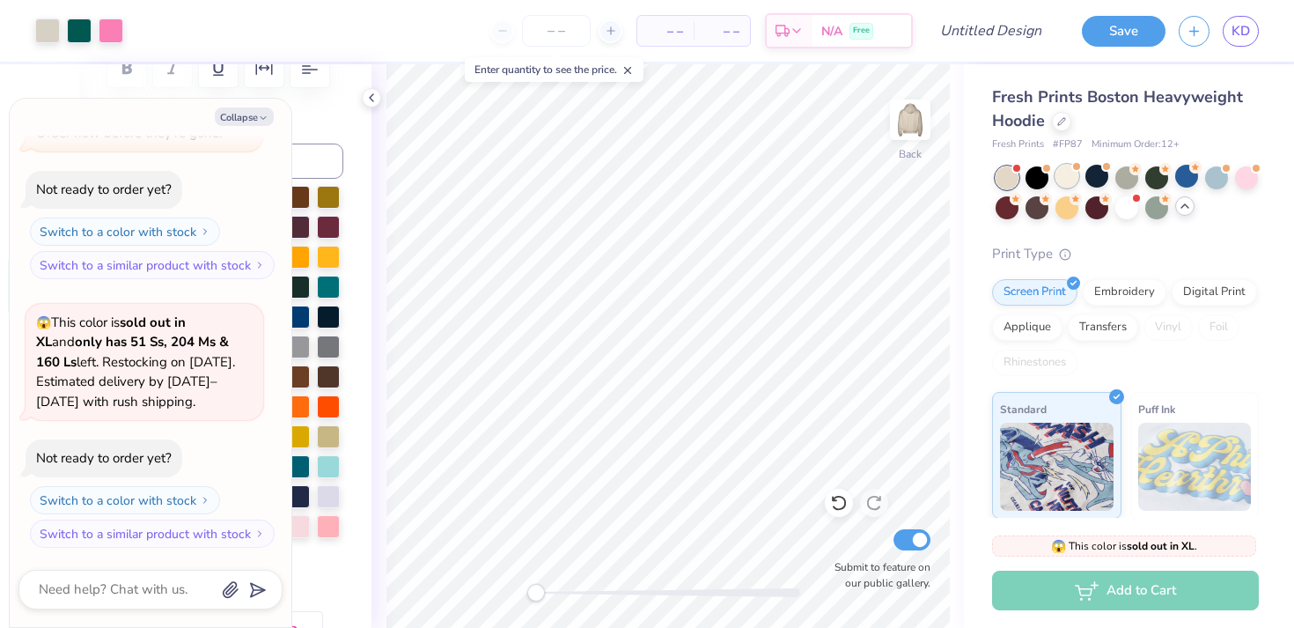
click at [1067, 177] on div at bounding box center [1066, 176] width 23 height 23
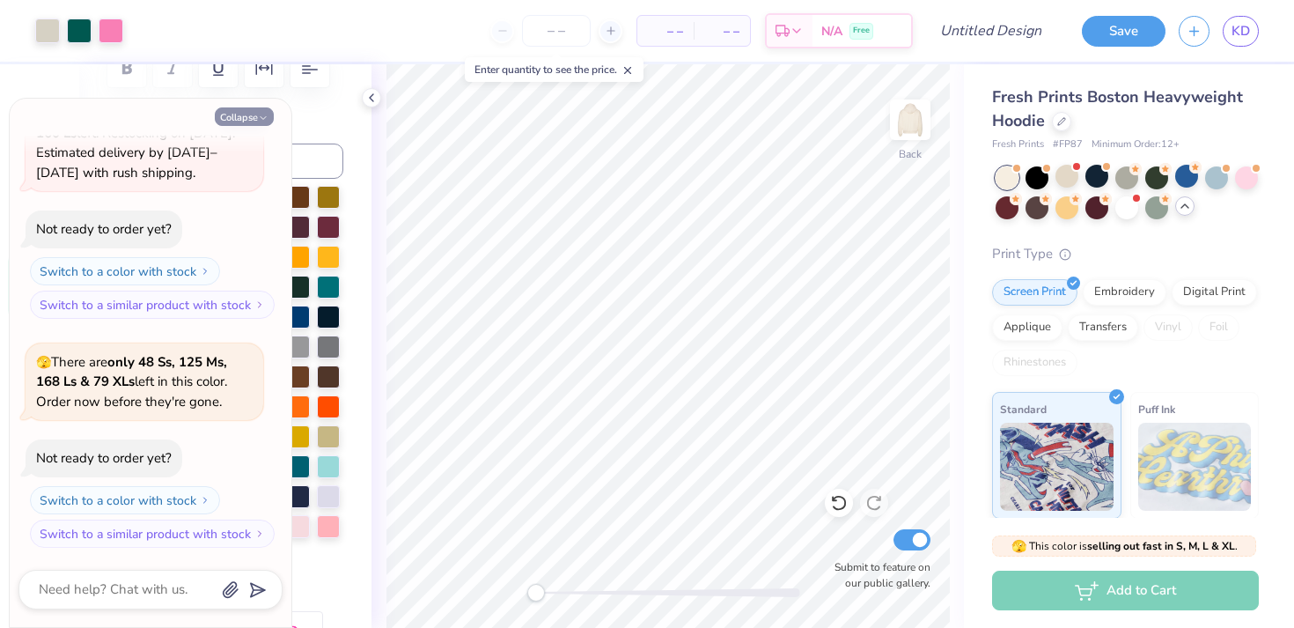
click at [258, 121] on icon "button" at bounding box center [263, 118] width 11 height 11
type textarea "x"
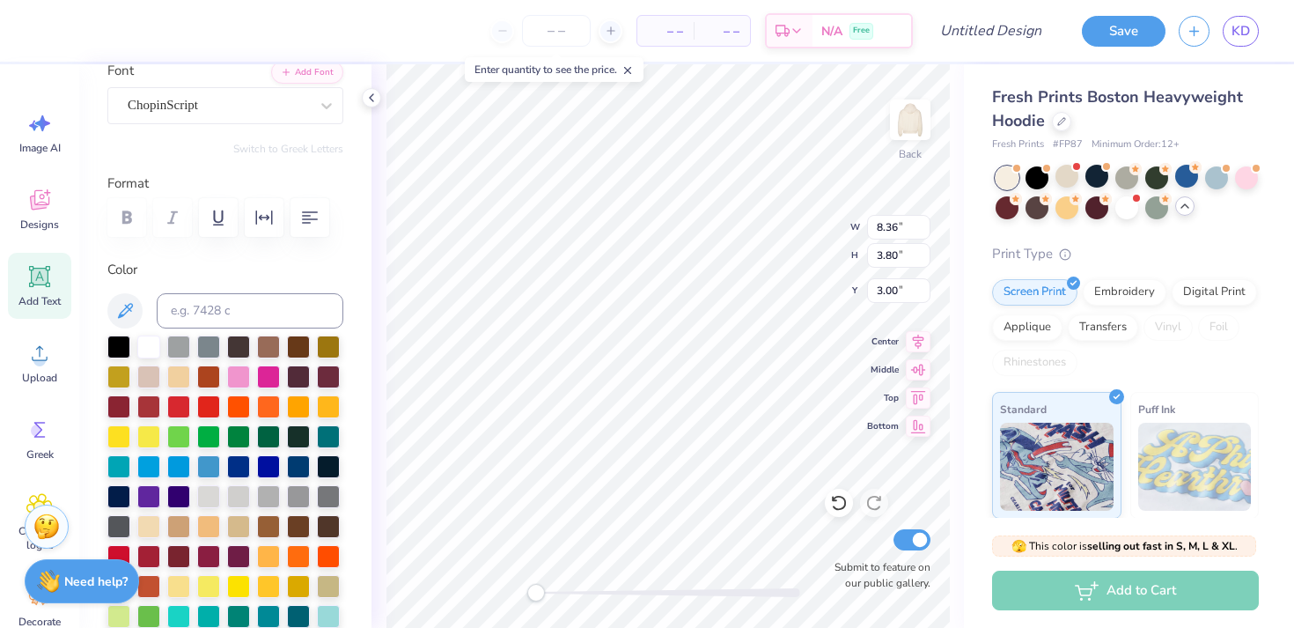
scroll to position [0, 0]
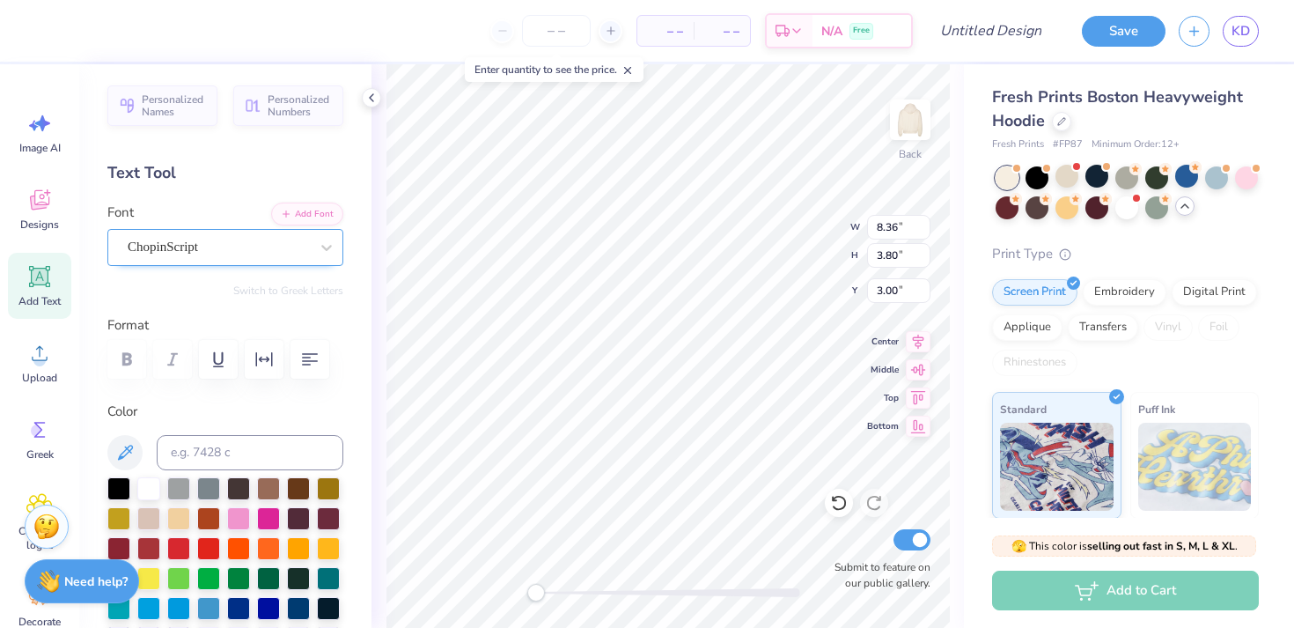
click at [272, 244] on div "ChopinScript" at bounding box center [218, 246] width 185 height 27
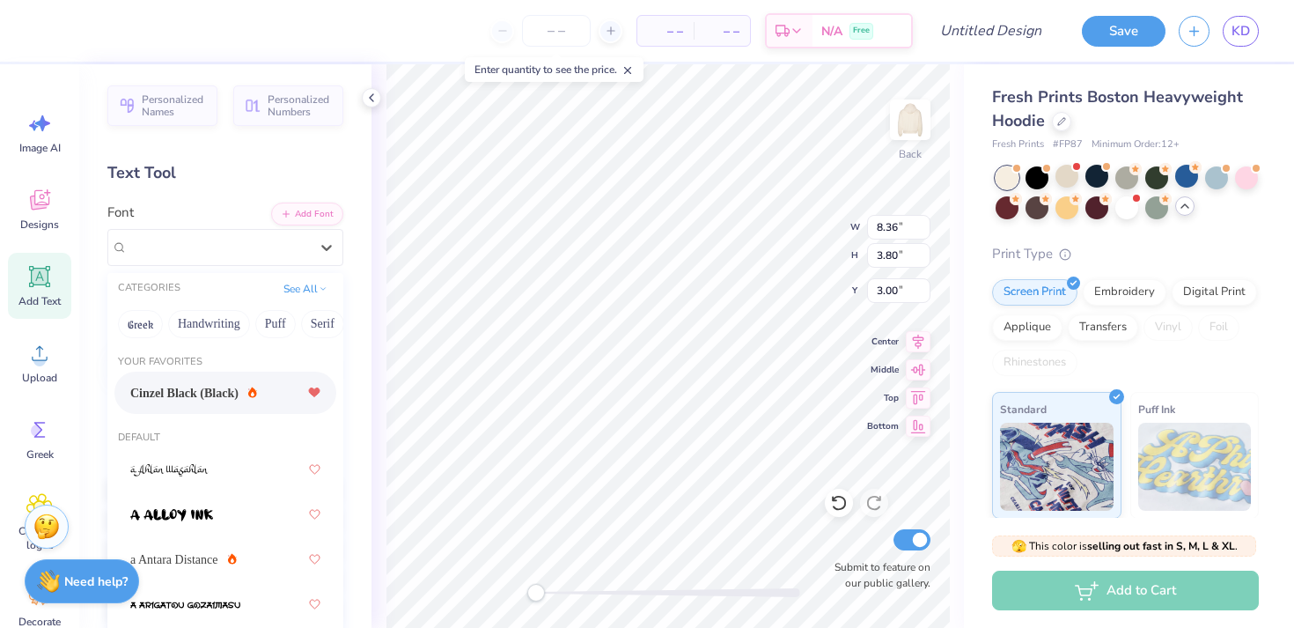
click at [332, 254] on icon at bounding box center [327, 248] width 18 height 18
click at [360, 170] on div "Personalized Names Personalized Numbers Text Tool Add Font Font option Cinzel B…" at bounding box center [225, 345] width 292 height 563
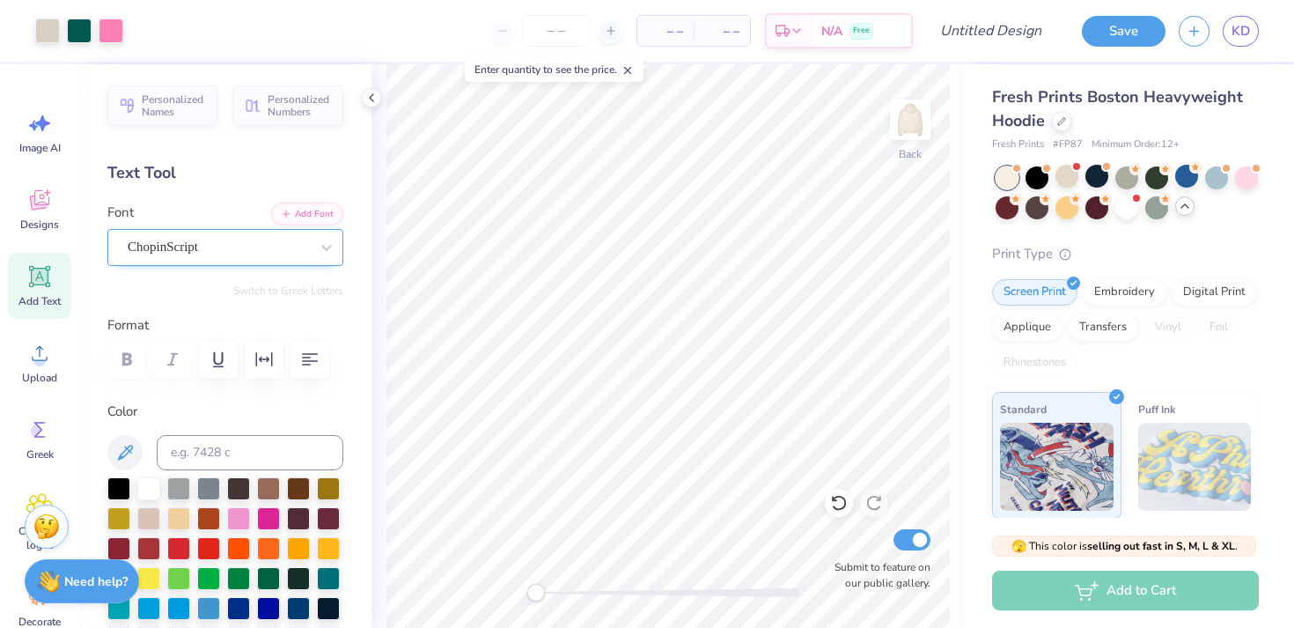
click at [286, 245] on div "ChopinScript" at bounding box center [218, 246] width 185 height 27
click at [259, 236] on div at bounding box center [218, 247] width 181 height 24
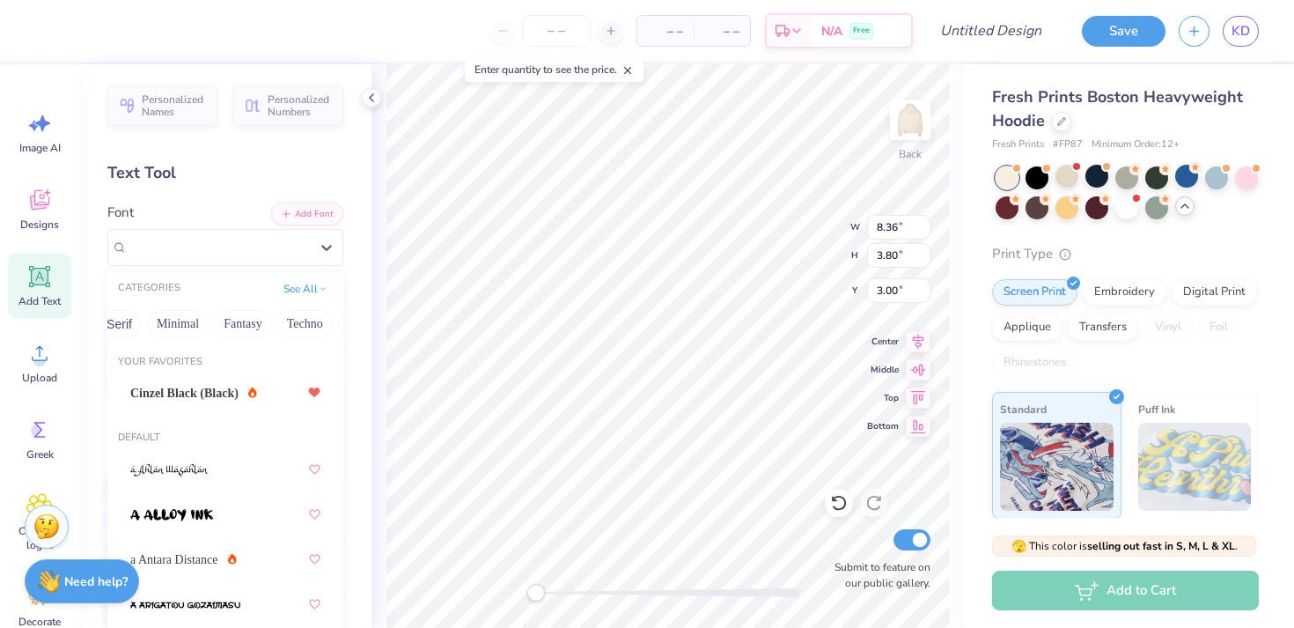
scroll to position [0, 540]
click at [292, 318] on button "Others" at bounding box center [307, 324] width 52 height 28
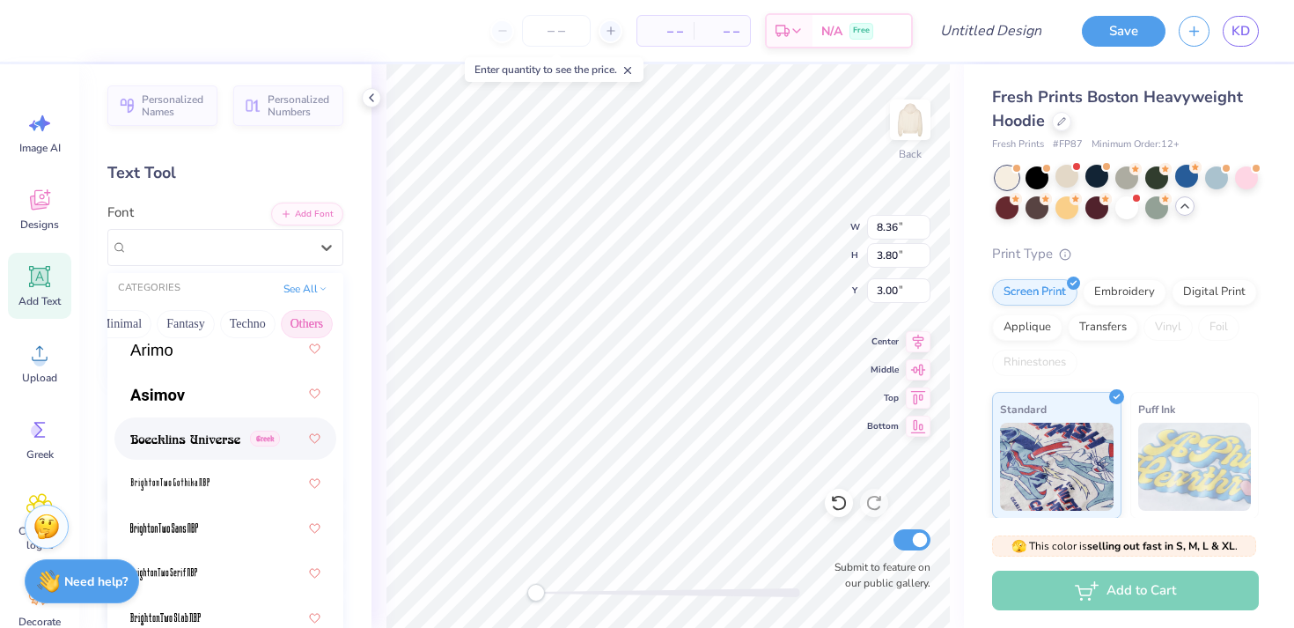
scroll to position [0, 0]
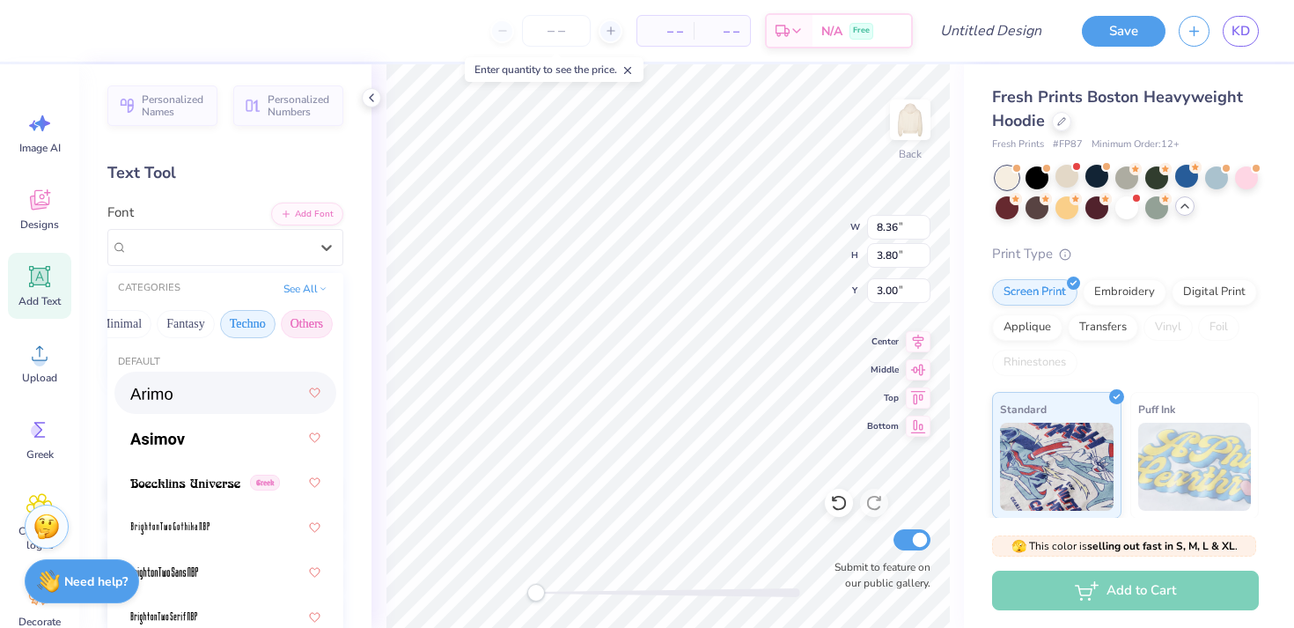
click at [259, 315] on button "Techno" at bounding box center [247, 324] width 55 height 28
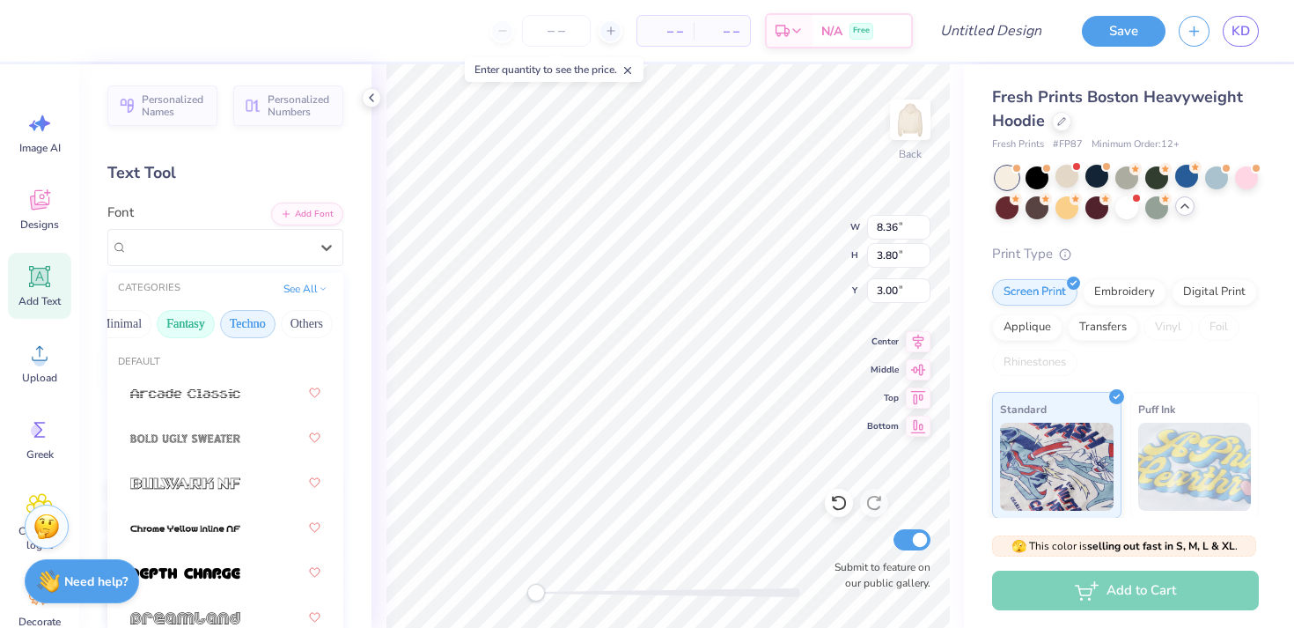
click at [199, 319] on button "Fantasy" at bounding box center [186, 324] width 58 height 28
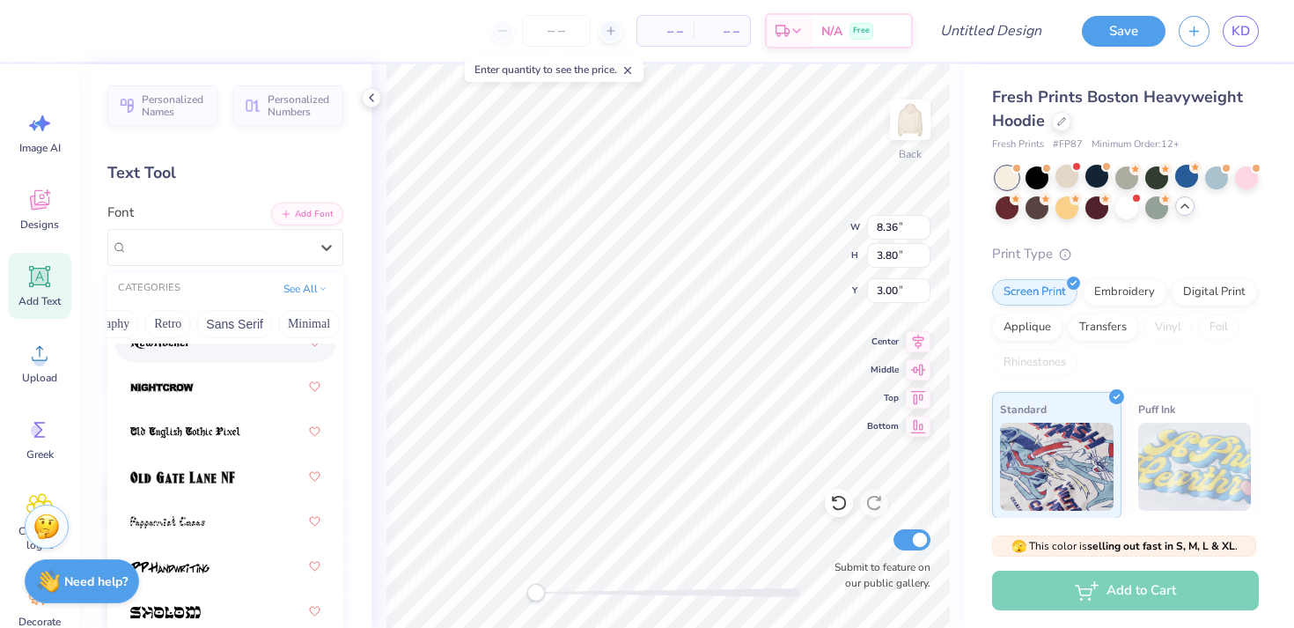
scroll to position [0, 356]
click at [312, 323] on button "Minimal" at bounding box center [290, 324] width 62 height 28
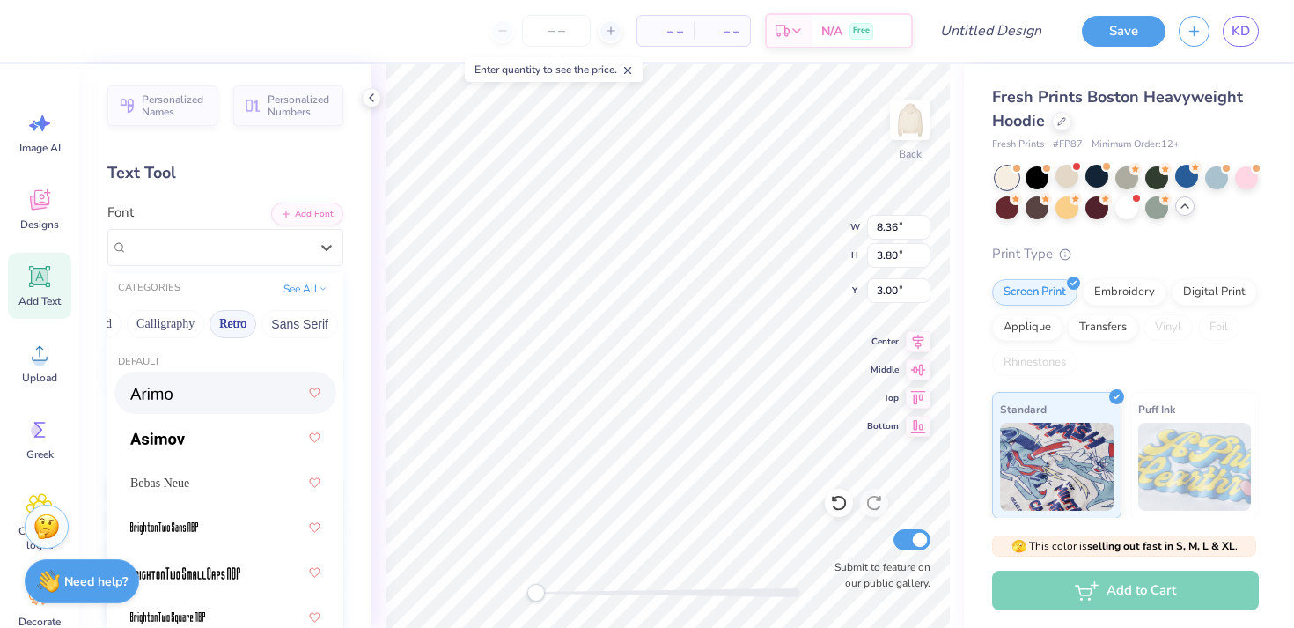
scroll to position [0, 268]
click at [163, 319] on button "Calligraphy" at bounding box center [167, 324] width 77 height 28
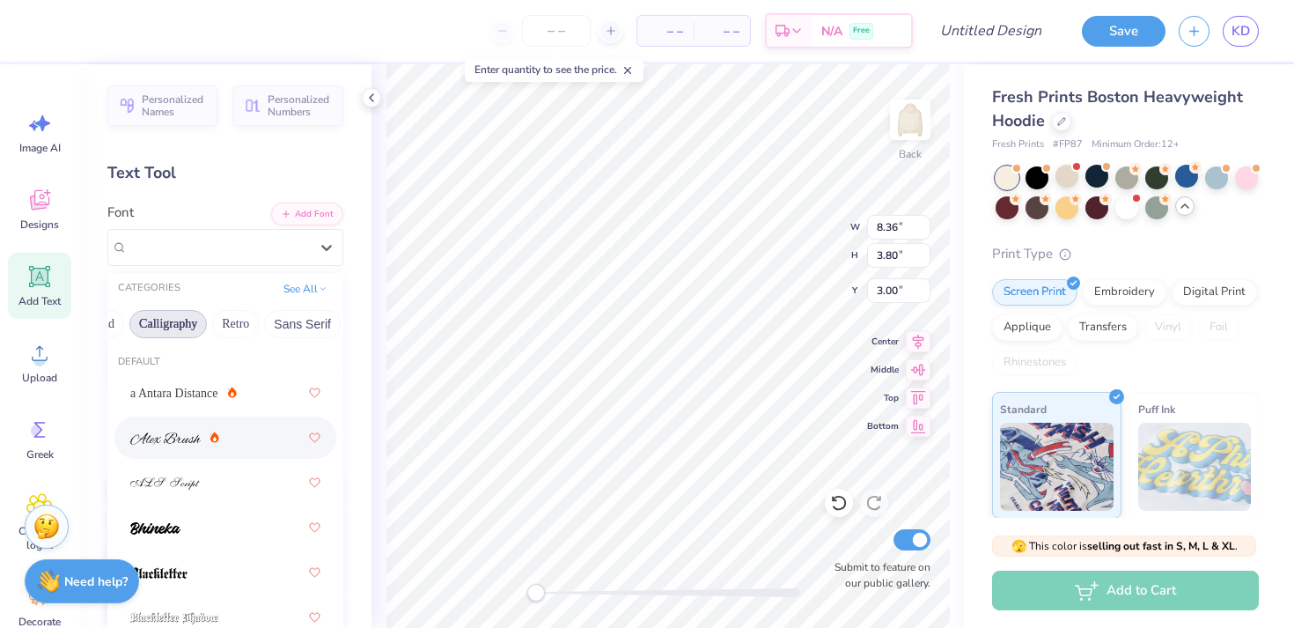
click at [162, 445] on span at bounding box center [165, 438] width 70 height 18
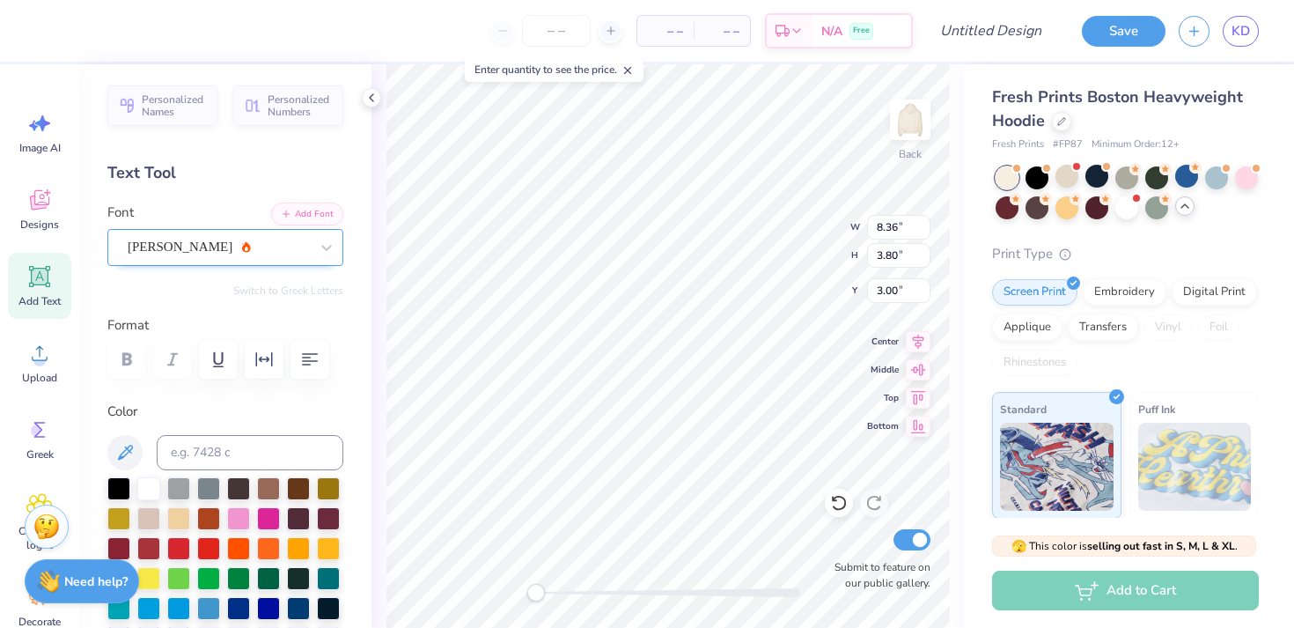
click at [237, 242] on div "Alex Brush" at bounding box center [218, 246] width 185 height 27
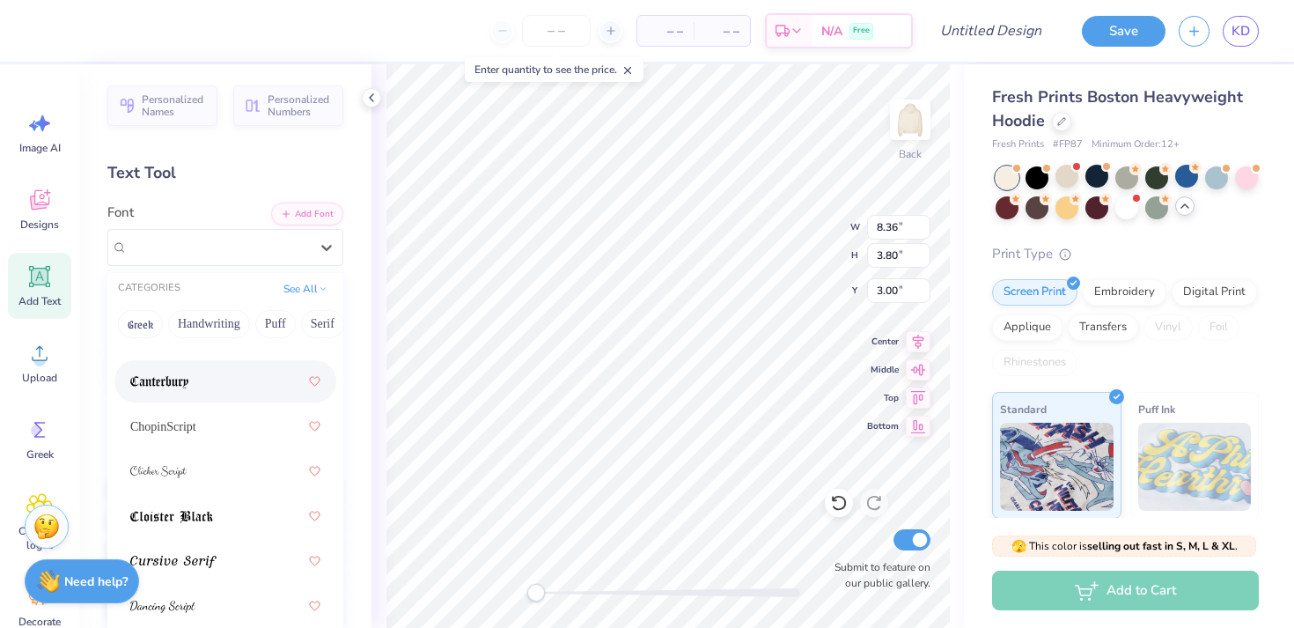
scroll to position [385, 0]
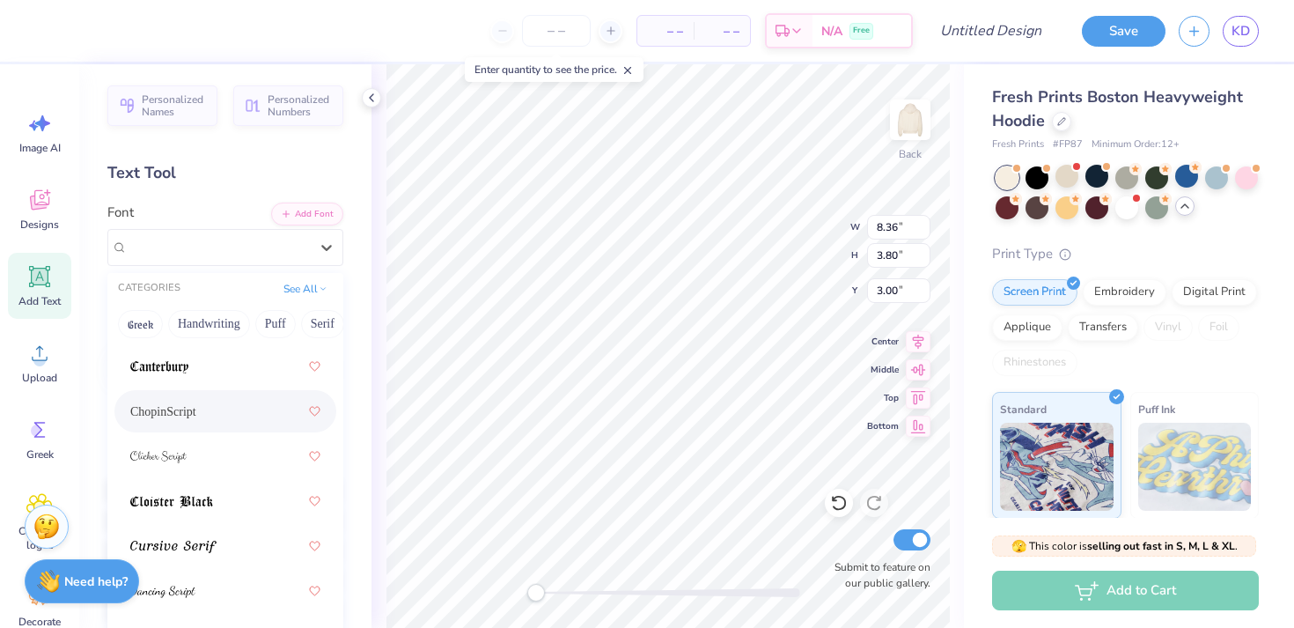
click at [215, 408] on div "ChopinScript" at bounding box center [225, 411] width 190 height 32
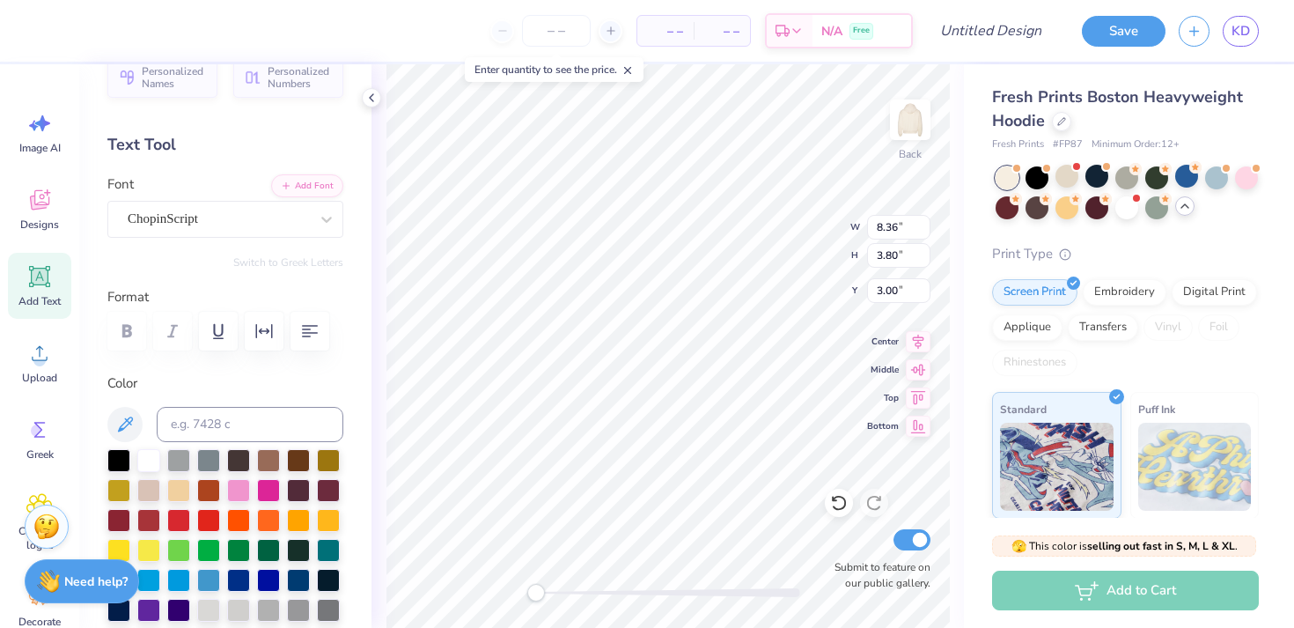
scroll to position [32, 0]
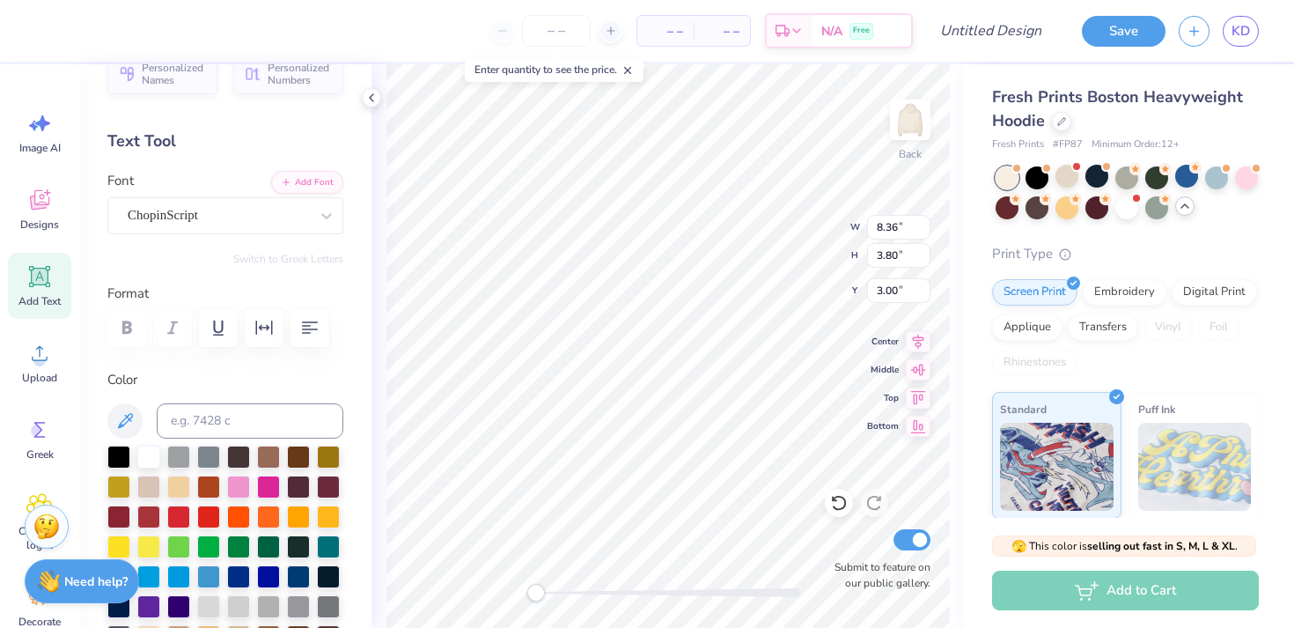
click at [198, 371] on label "Color" at bounding box center [225, 380] width 236 height 20
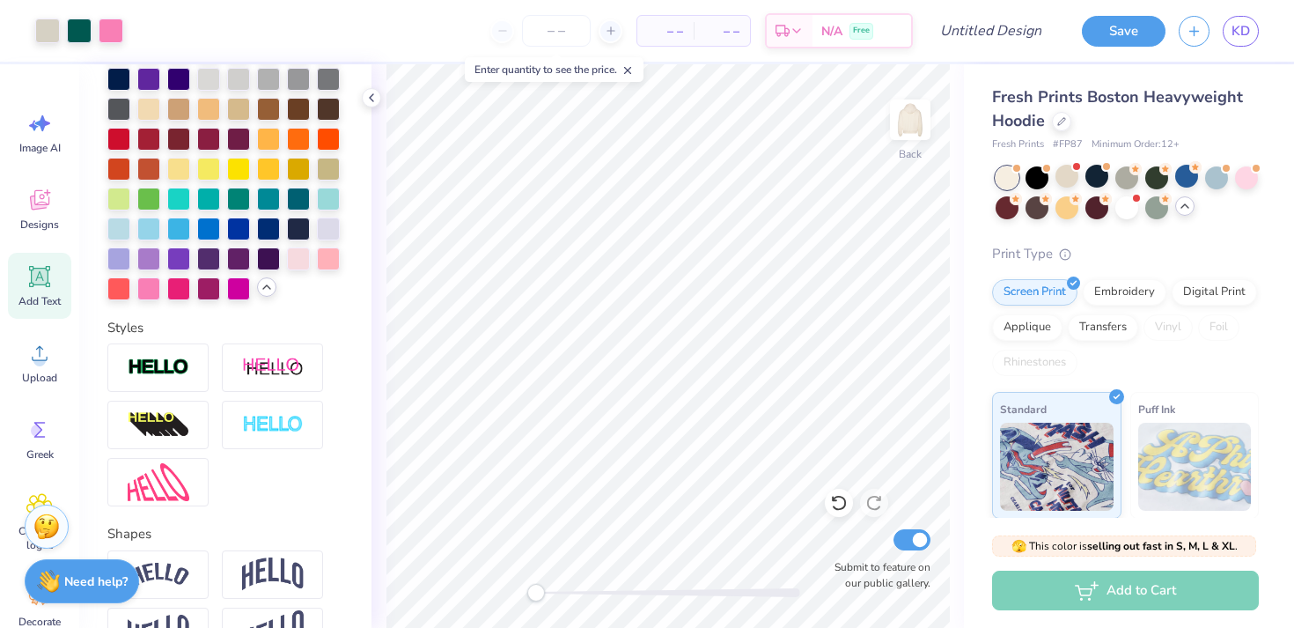
scroll to position [674, 0]
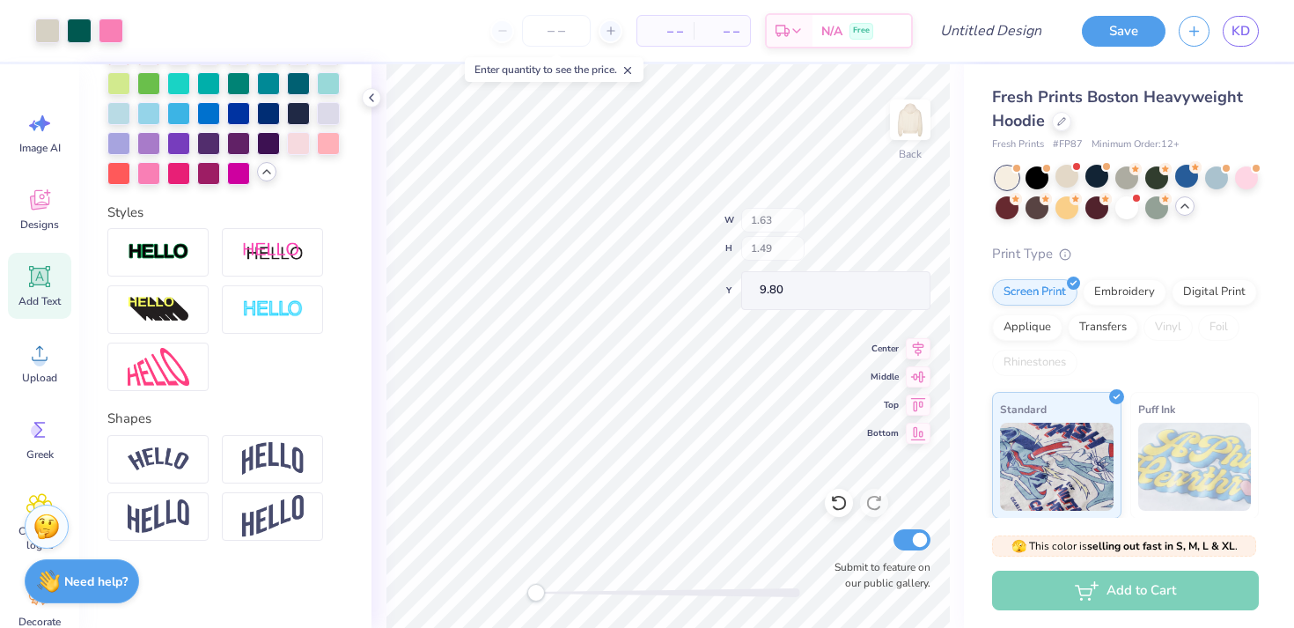
type input "1.63"
type input "1.49"
type input "9.80"
click at [48, 27] on div at bounding box center [47, 29] width 25 height 25
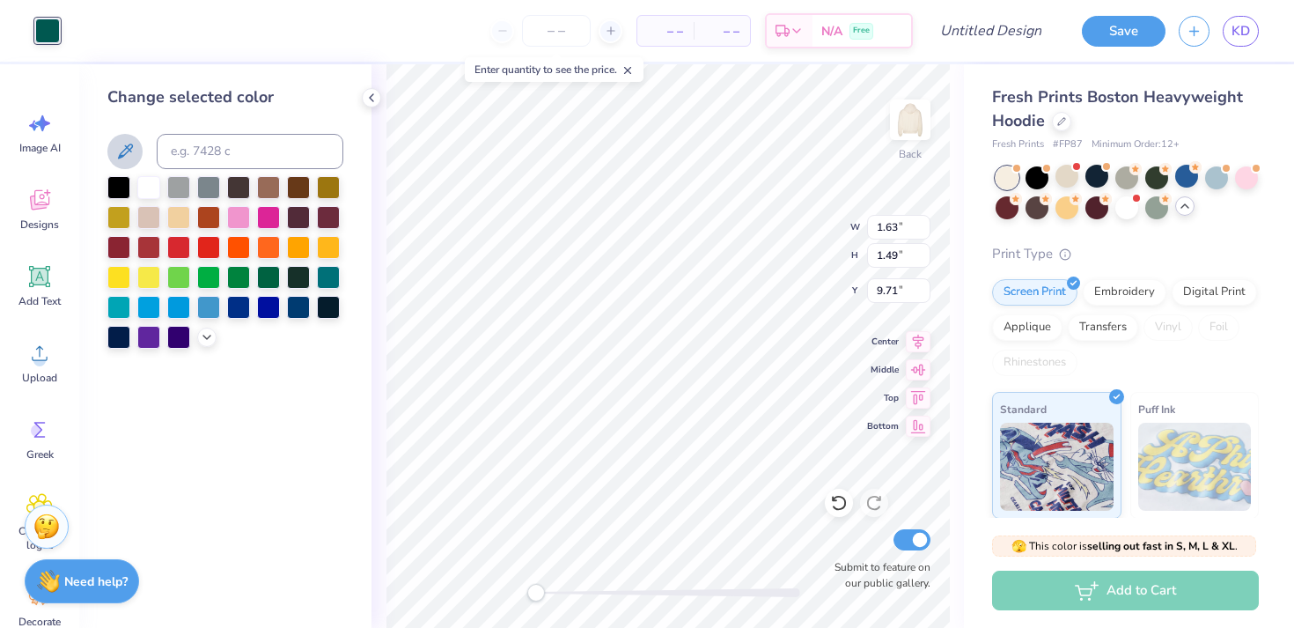
click at [122, 145] on icon at bounding box center [124, 151] width 21 height 21
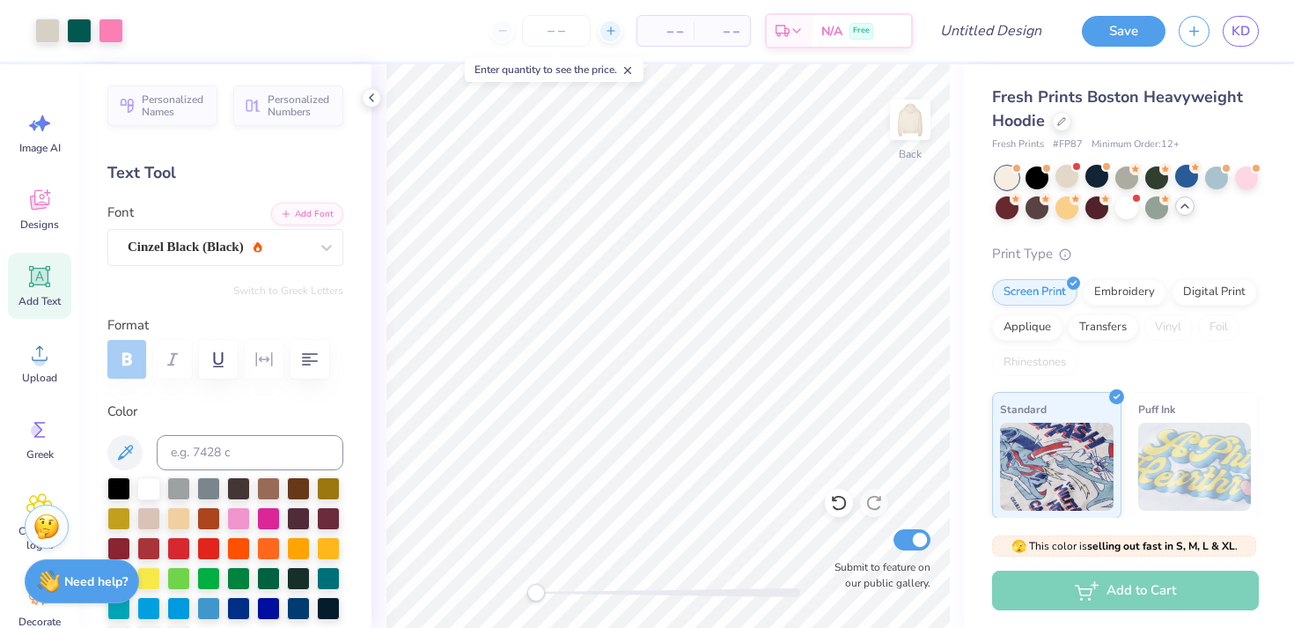
click at [612, 34] on icon at bounding box center [611, 31] width 12 height 12
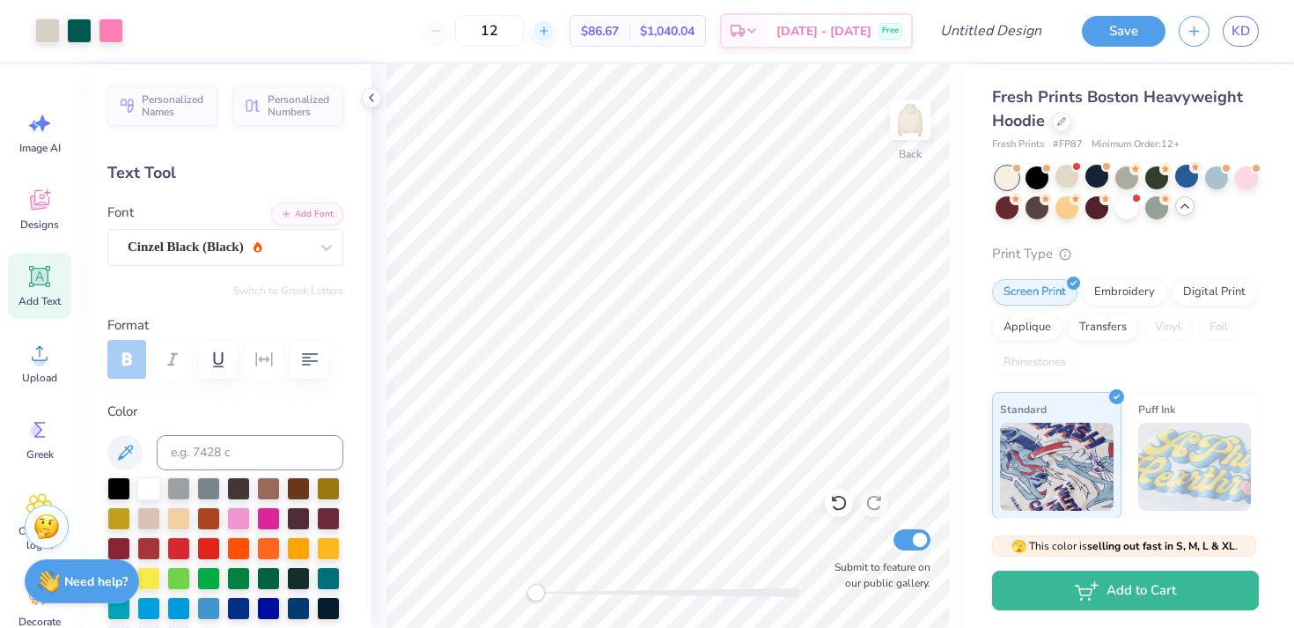
click at [550, 32] on icon at bounding box center [544, 31] width 12 height 12
click at [565, 32] on div "13" at bounding box center [556, 31] width 132 height 32
click at [550, 29] on icon at bounding box center [544, 31] width 12 height 12
click at [550, 30] on icon at bounding box center [544, 31] width 12 height 12
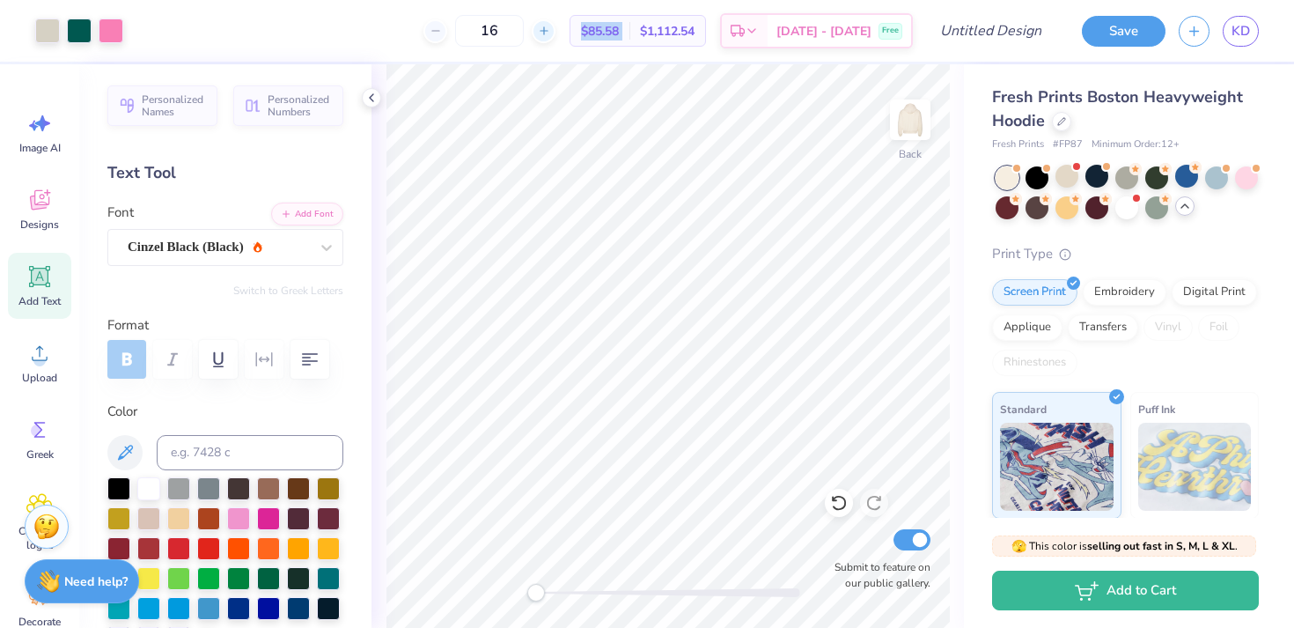
click at [550, 30] on icon at bounding box center [544, 31] width 12 height 12
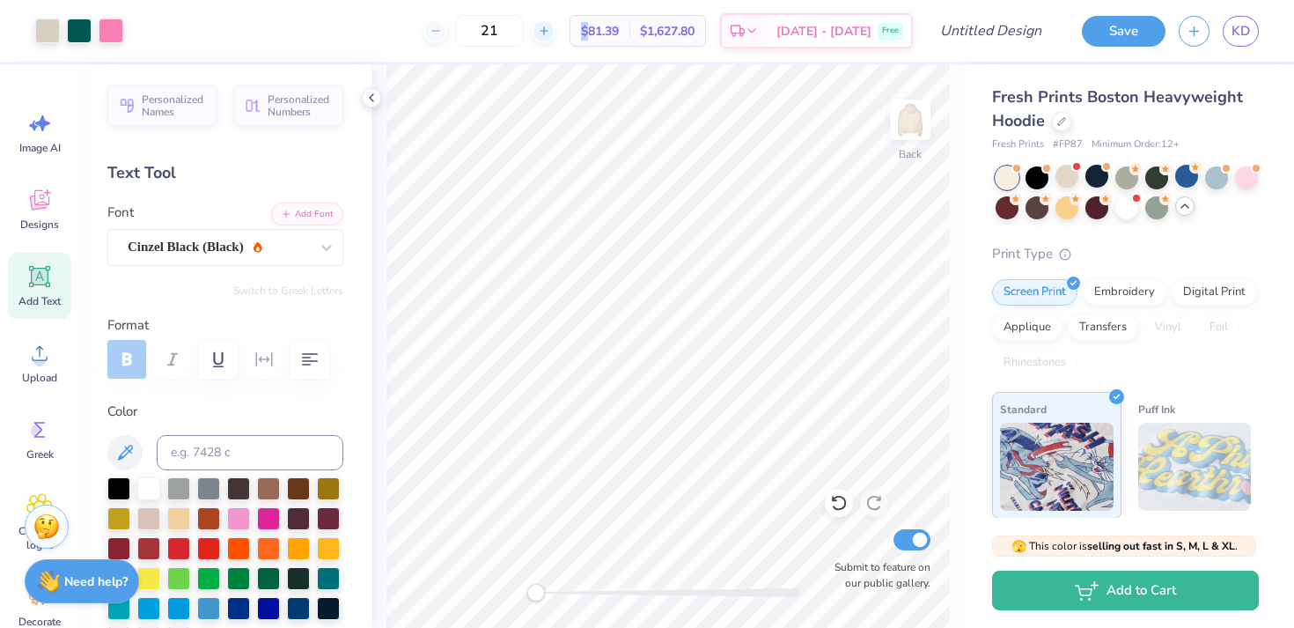
click at [550, 30] on icon at bounding box center [544, 31] width 12 height 12
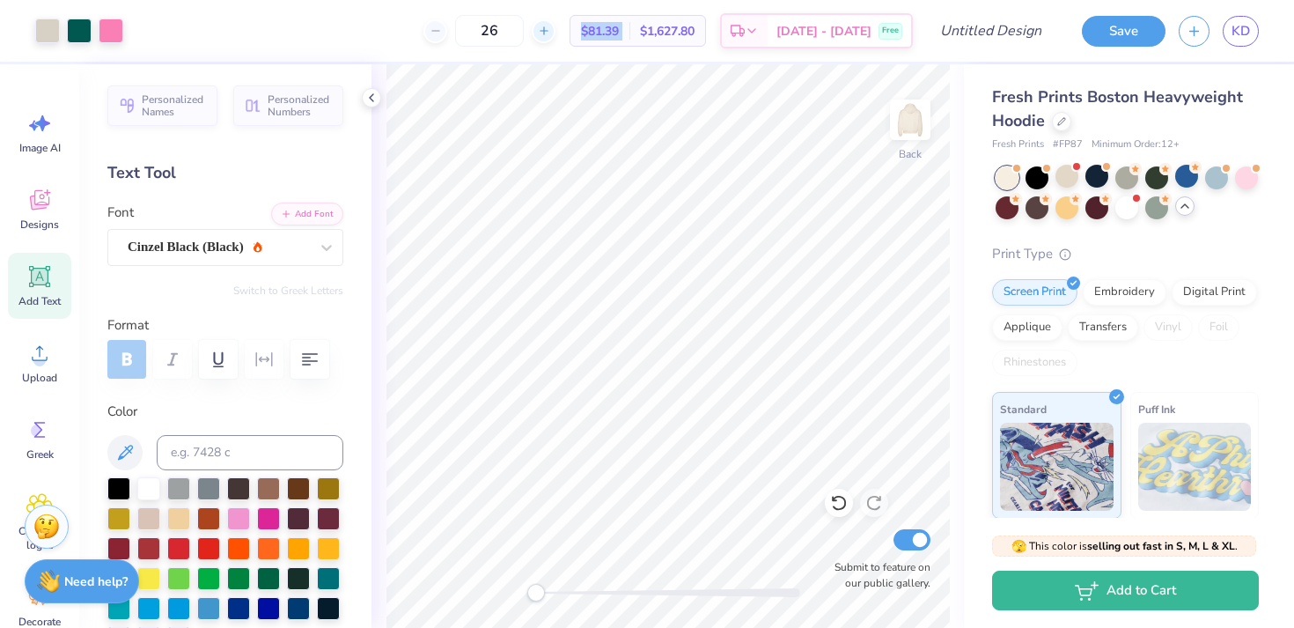
click at [550, 30] on icon at bounding box center [544, 31] width 12 height 12
type input "30"
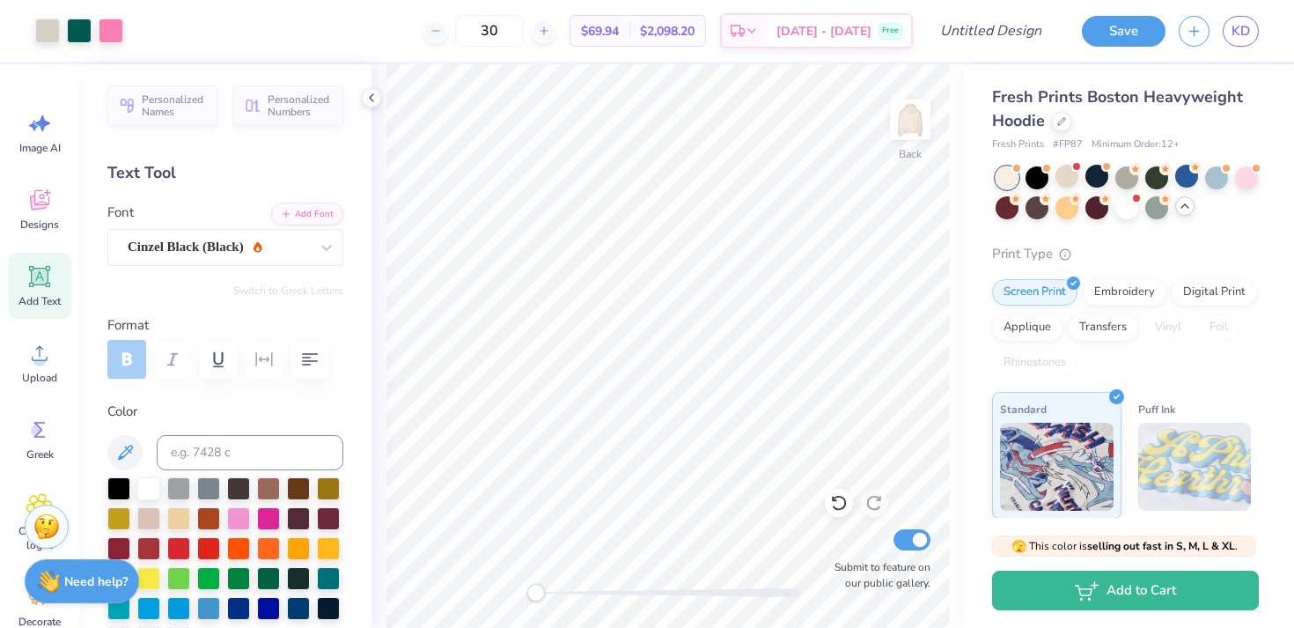
click at [629, 36] on div "$69.94 Per Item" at bounding box center [599, 31] width 59 height 30
click at [897, 144] on img at bounding box center [910, 119] width 70 height 70
click at [897, 137] on img at bounding box center [909, 119] width 35 height 35
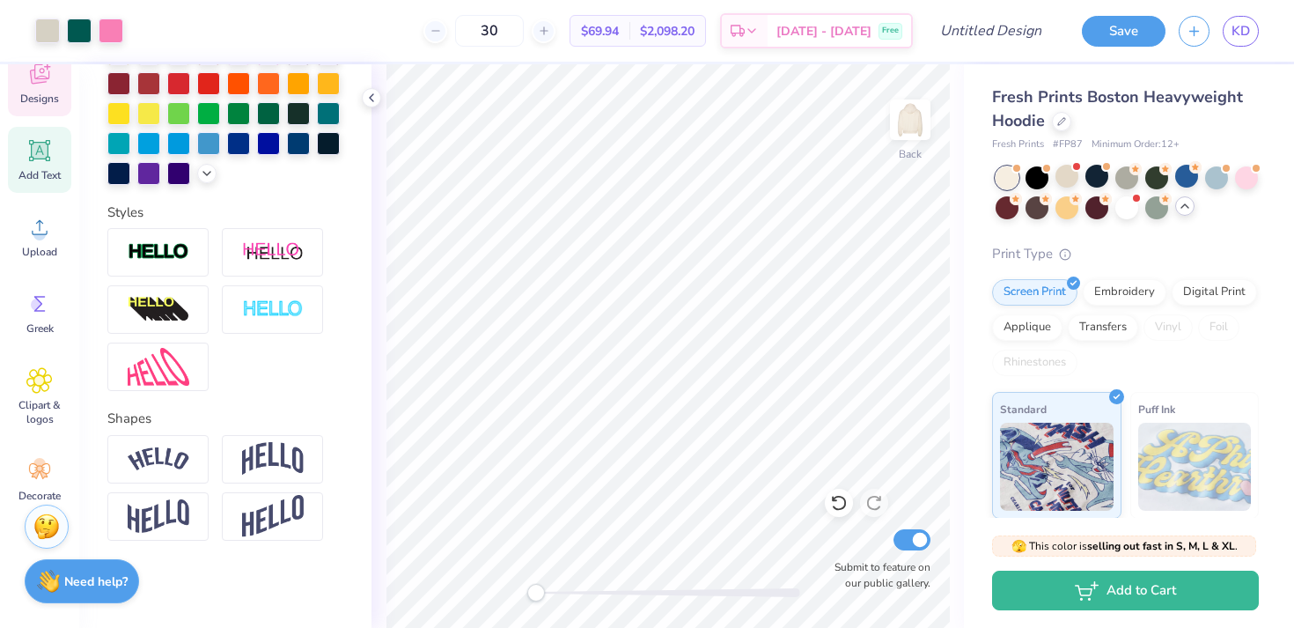
scroll to position [143, 0]
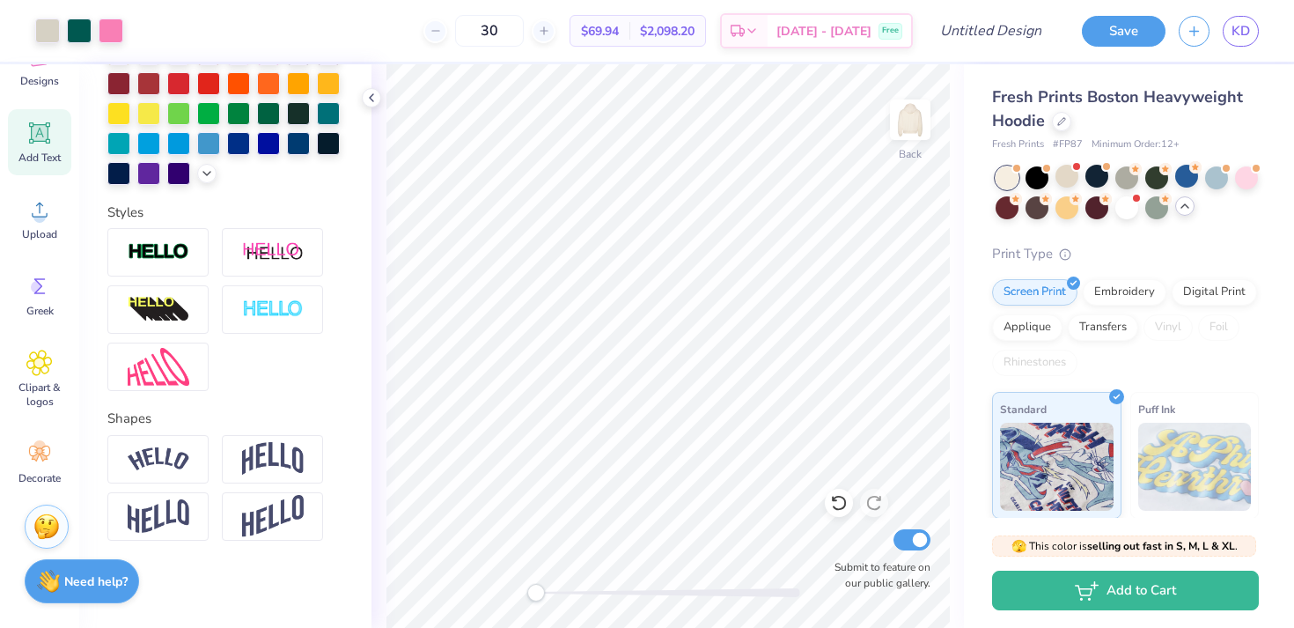
click at [262, 576] on div "Personalized Names Personalized Numbers Text Tool Add Font Font ChopinScript Sw…" at bounding box center [225, 345] width 292 height 563
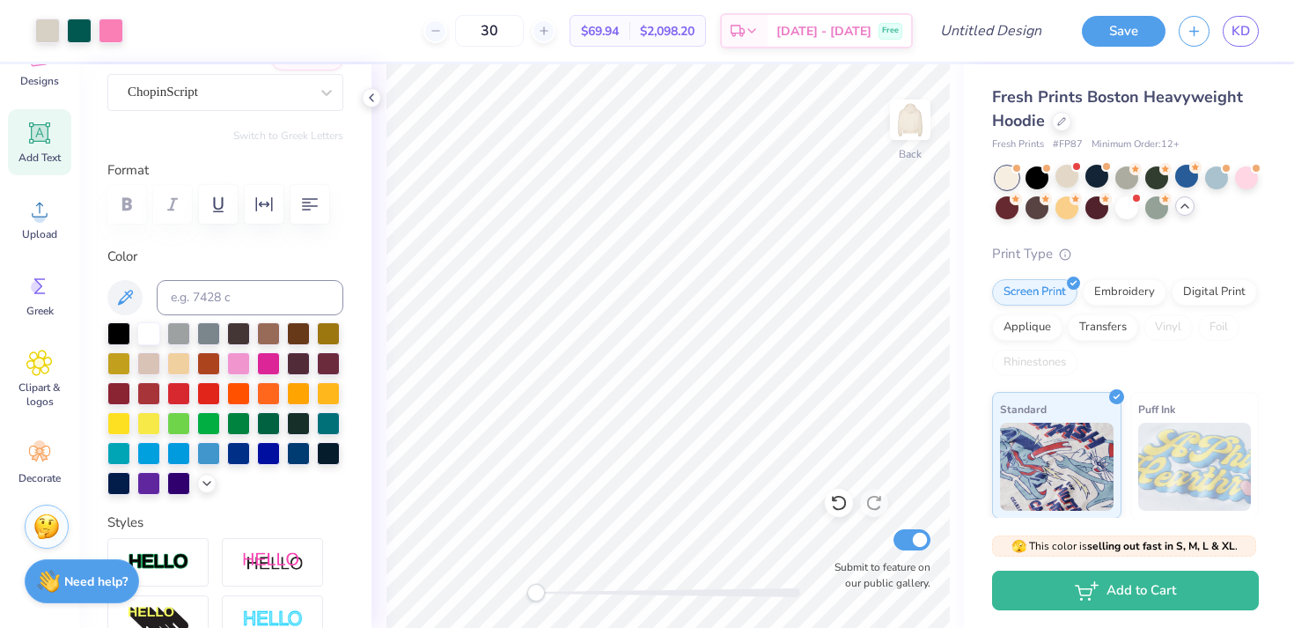
scroll to position [0, 0]
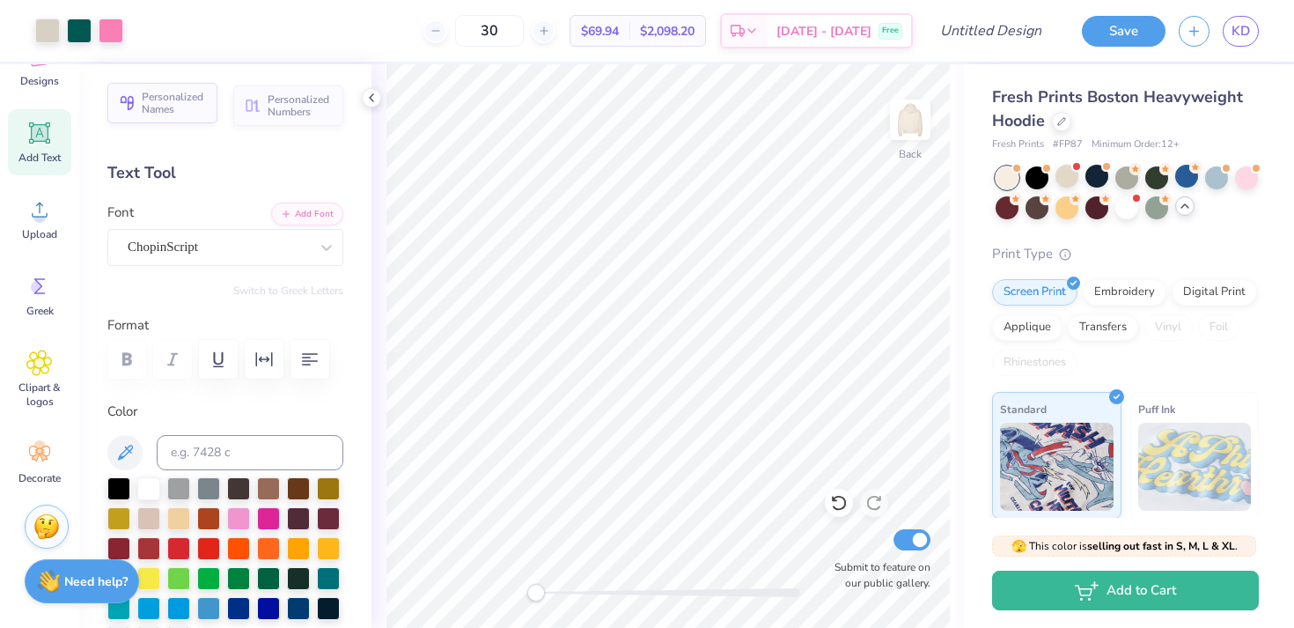
click at [153, 91] on span "Personalized Names" at bounding box center [174, 103] width 65 height 25
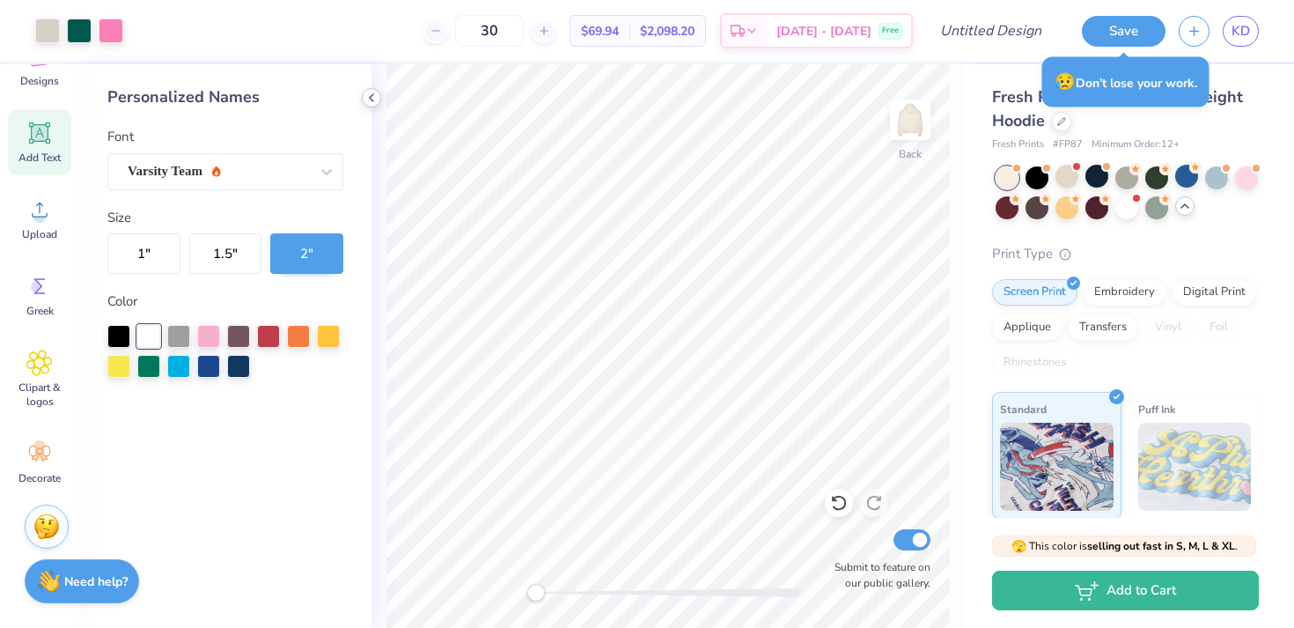
click at [373, 93] on icon at bounding box center [371, 98] width 14 height 14
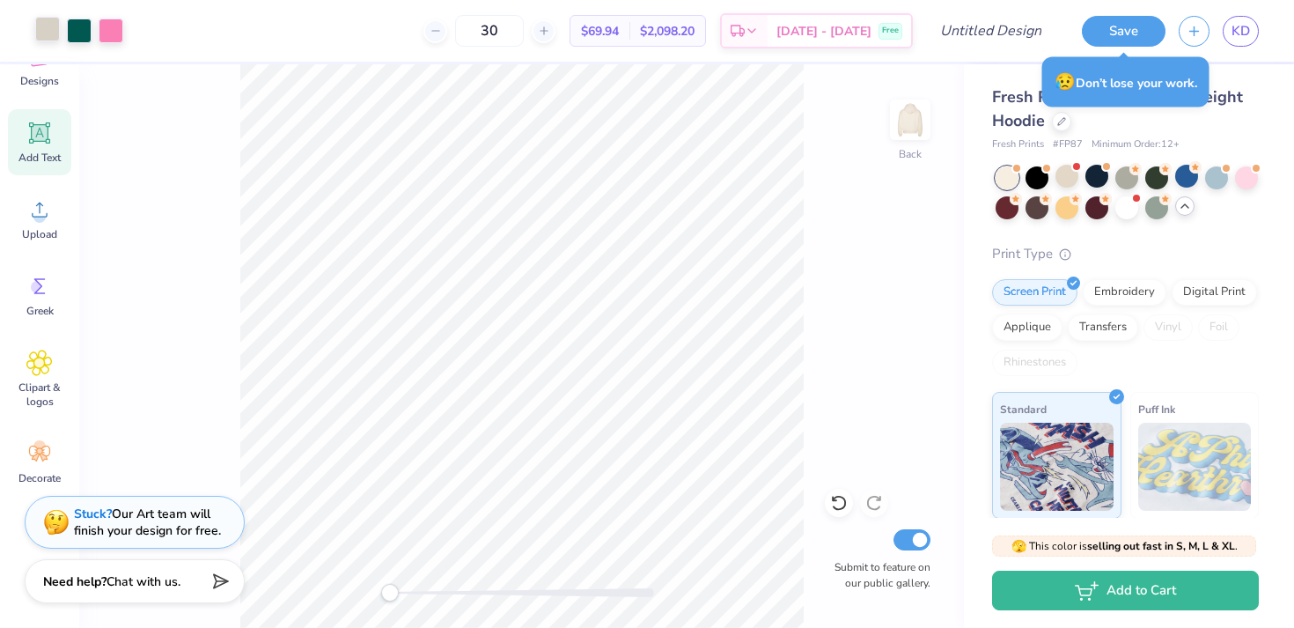
click at [49, 32] on div at bounding box center [47, 29] width 25 height 25
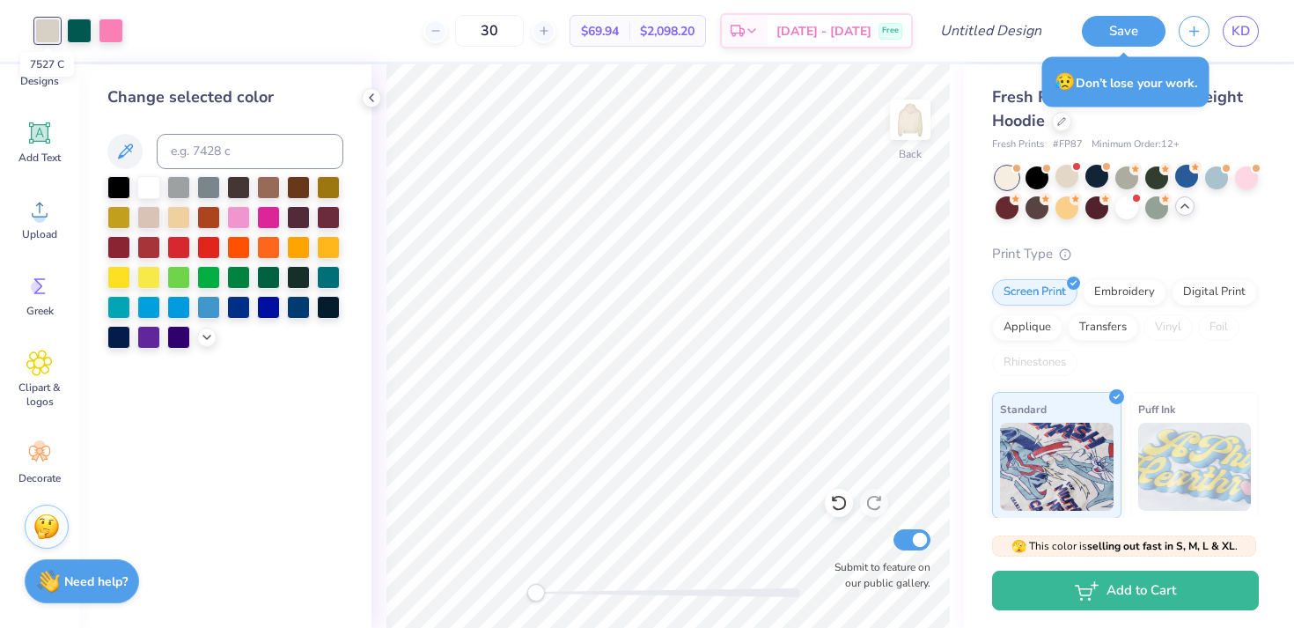
click at [49, 32] on div at bounding box center [47, 30] width 25 height 25
click at [149, 191] on div at bounding box center [148, 185] width 23 height 23
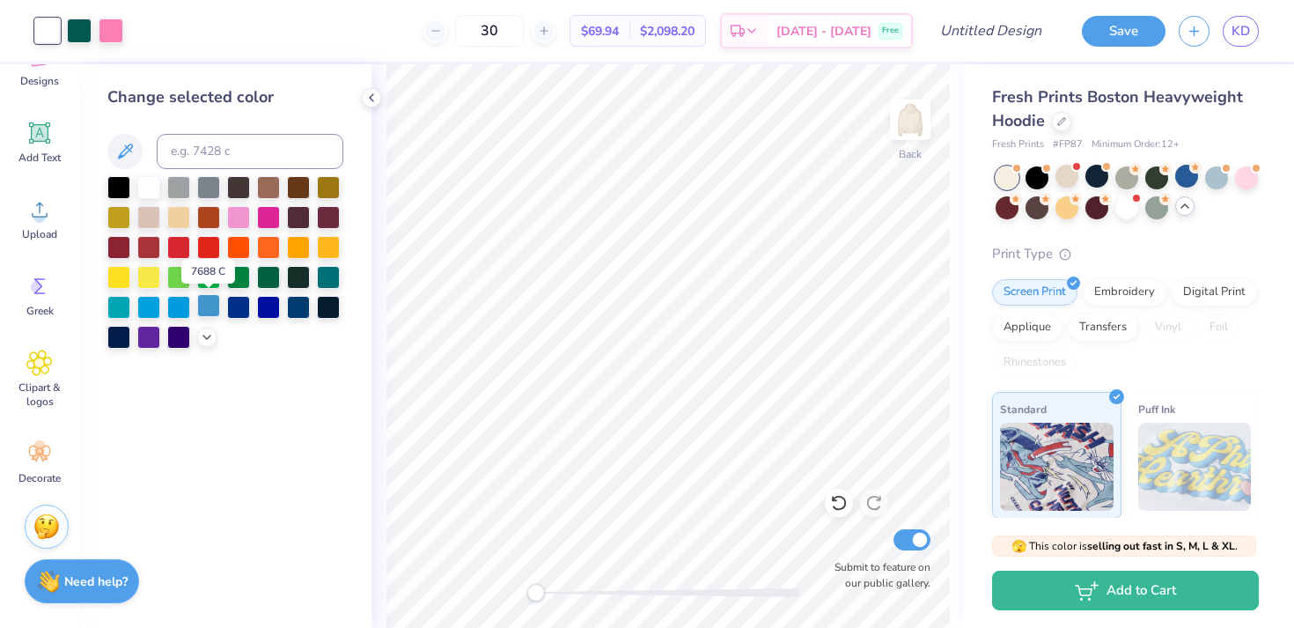
click at [205, 304] on div at bounding box center [208, 305] width 23 height 23
click at [290, 367] on div "Change selected color" at bounding box center [225, 345] width 292 height 563
click at [368, 93] on icon at bounding box center [371, 98] width 14 height 14
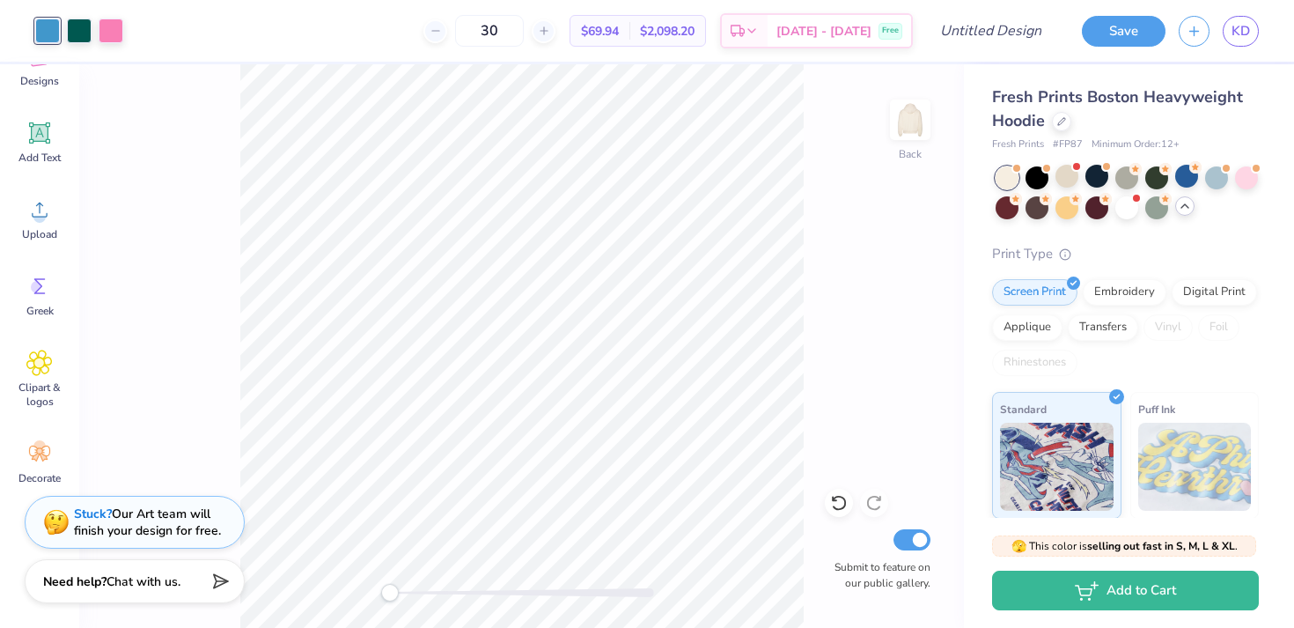
click at [50, 24] on div at bounding box center [47, 30] width 25 height 25
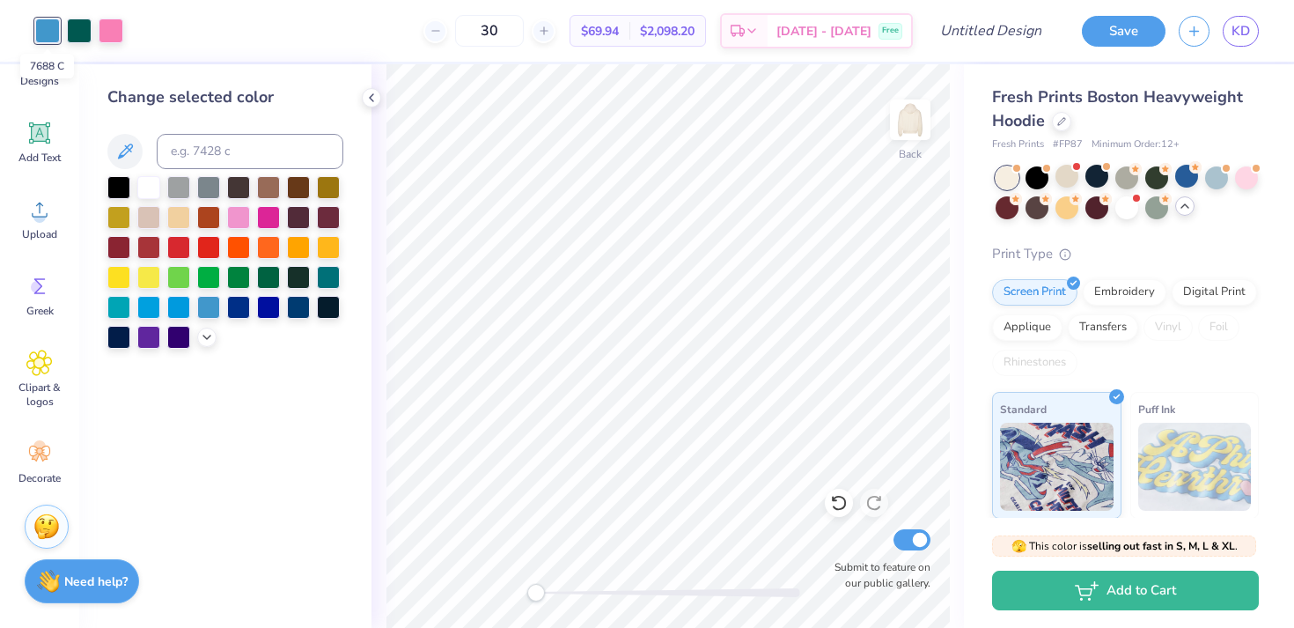
click at [35, 31] on div at bounding box center [47, 30] width 25 height 25
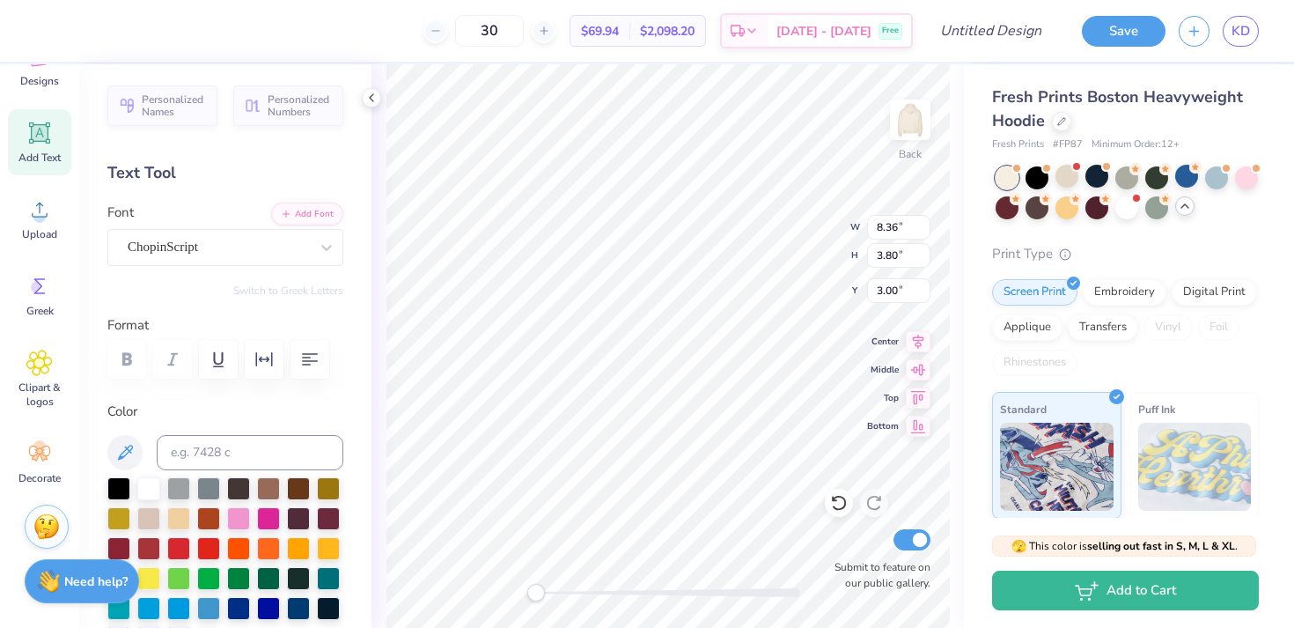
type input "10.42"
type input "3.54"
type input "5.87"
type input "1.63"
type input "1.49"
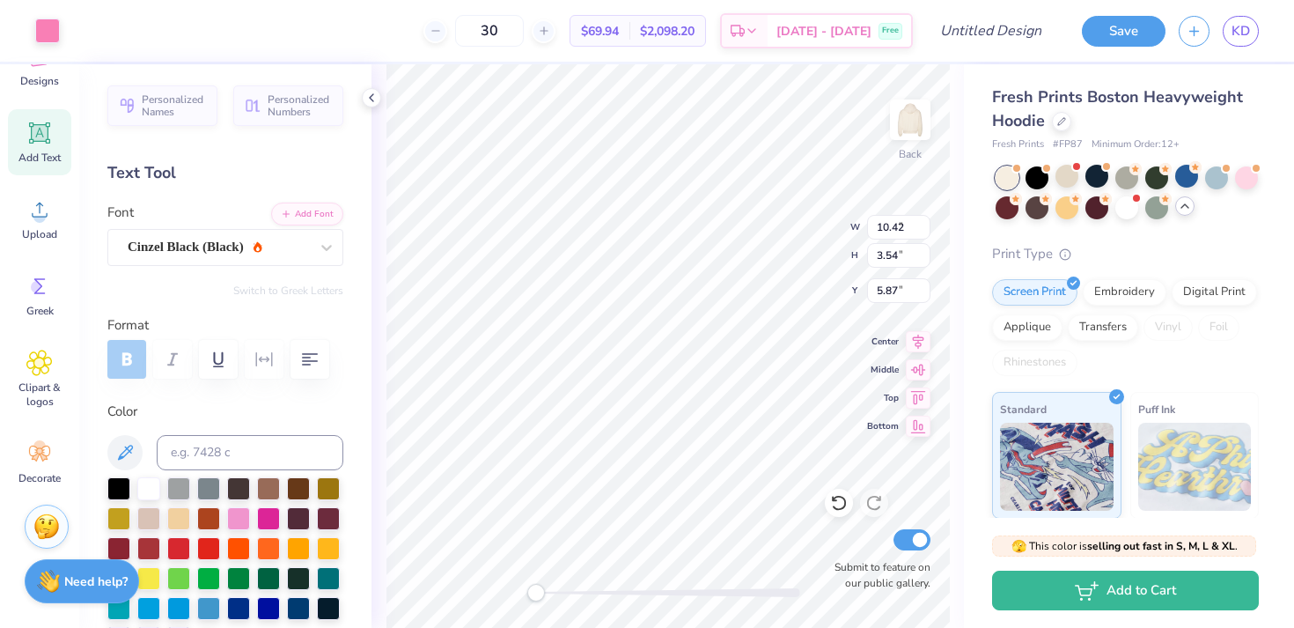
type input "9.71"
type input "2.12"
type input "1.06"
type input "9.92"
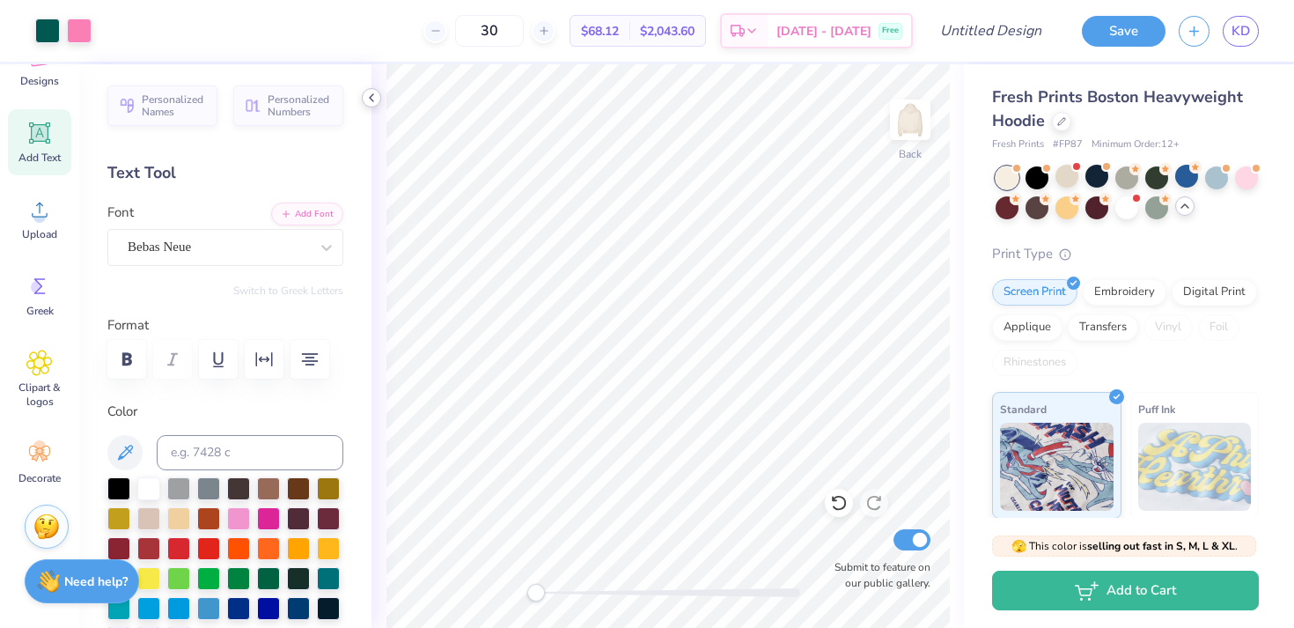
click at [375, 100] on icon at bounding box center [371, 98] width 14 height 14
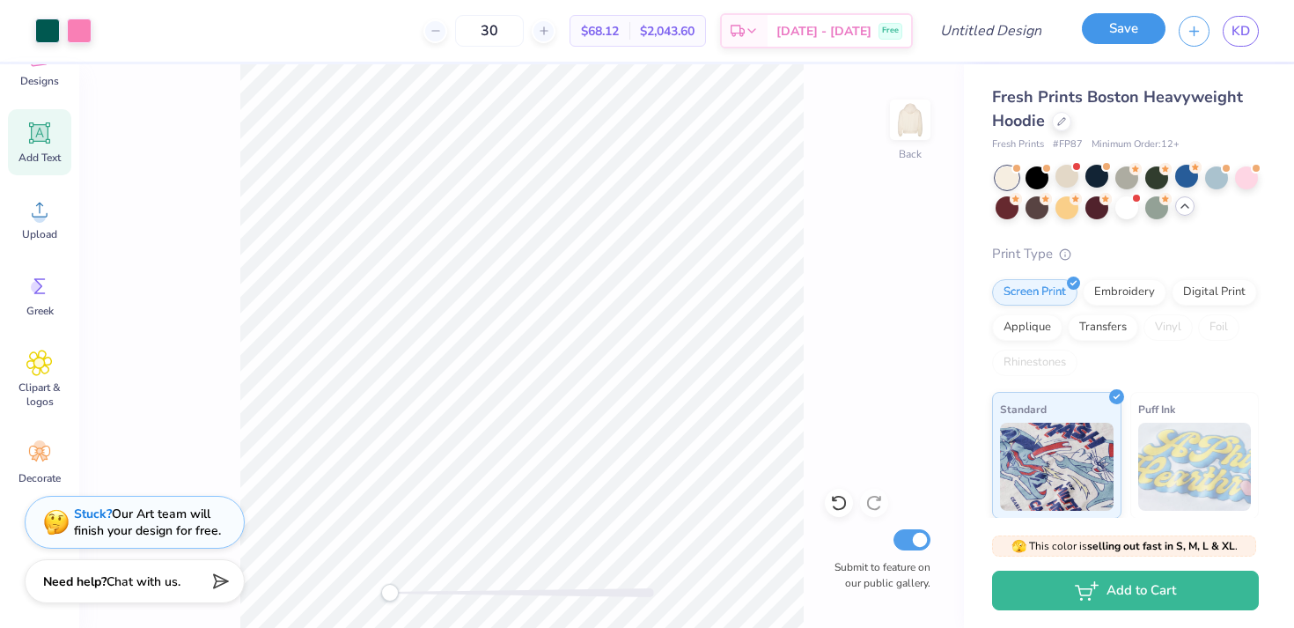
click at [1127, 29] on button "Save" at bounding box center [1124, 28] width 84 height 31
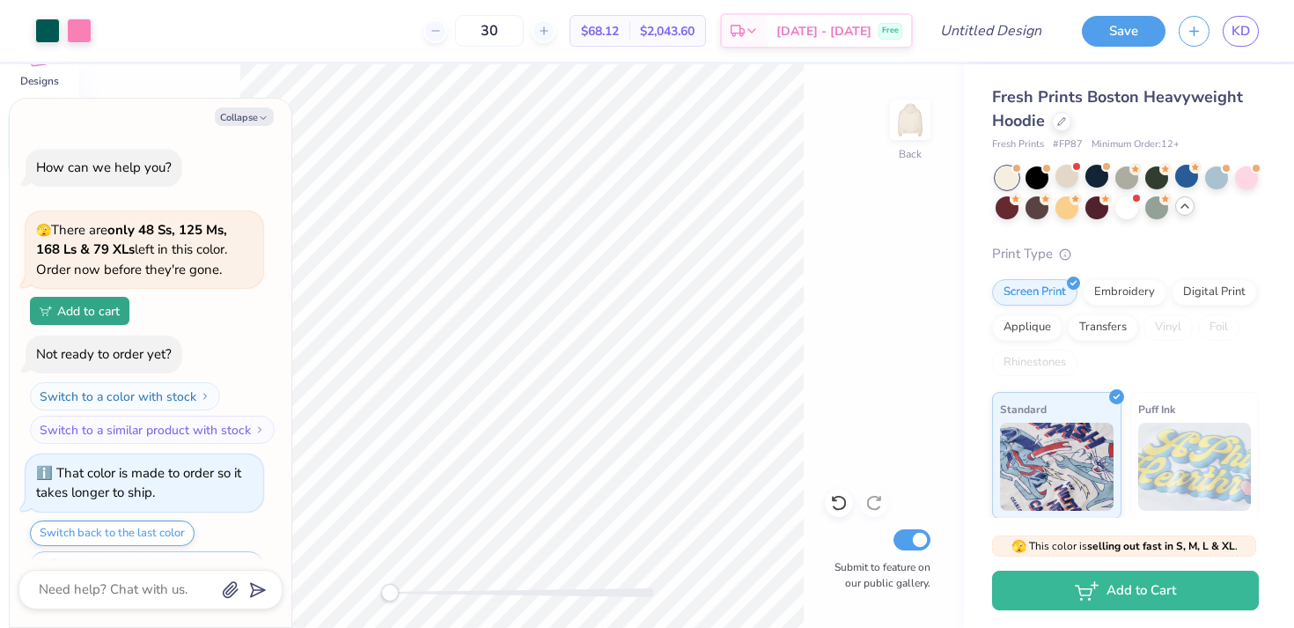
scroll to position [1776, 0]
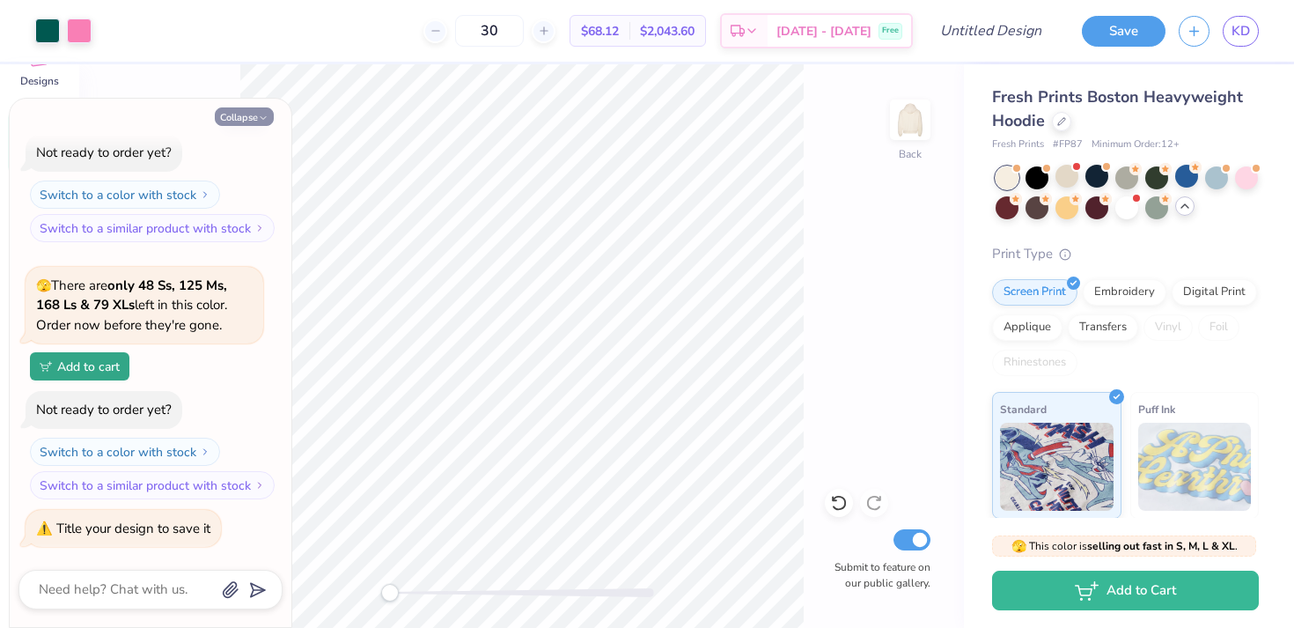
click at [246, 114] on button "Collapse" at bounding box center [244, 116] width 59 height 18
type textarea "x"
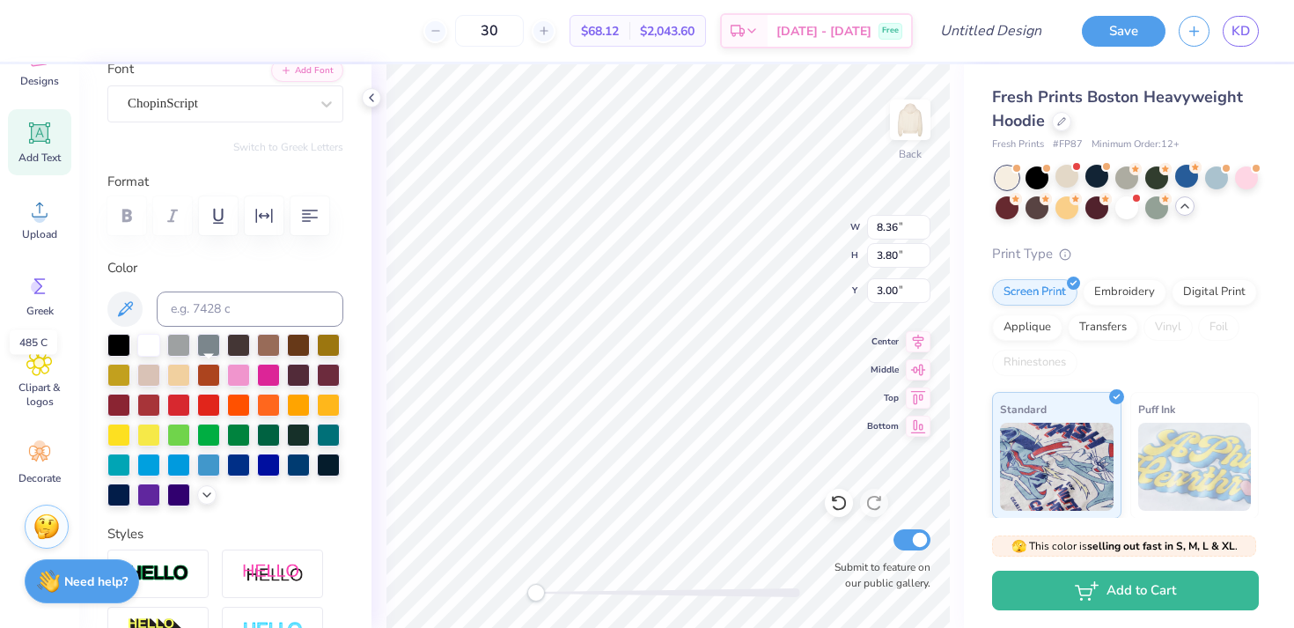
scroll to position [186, 0]
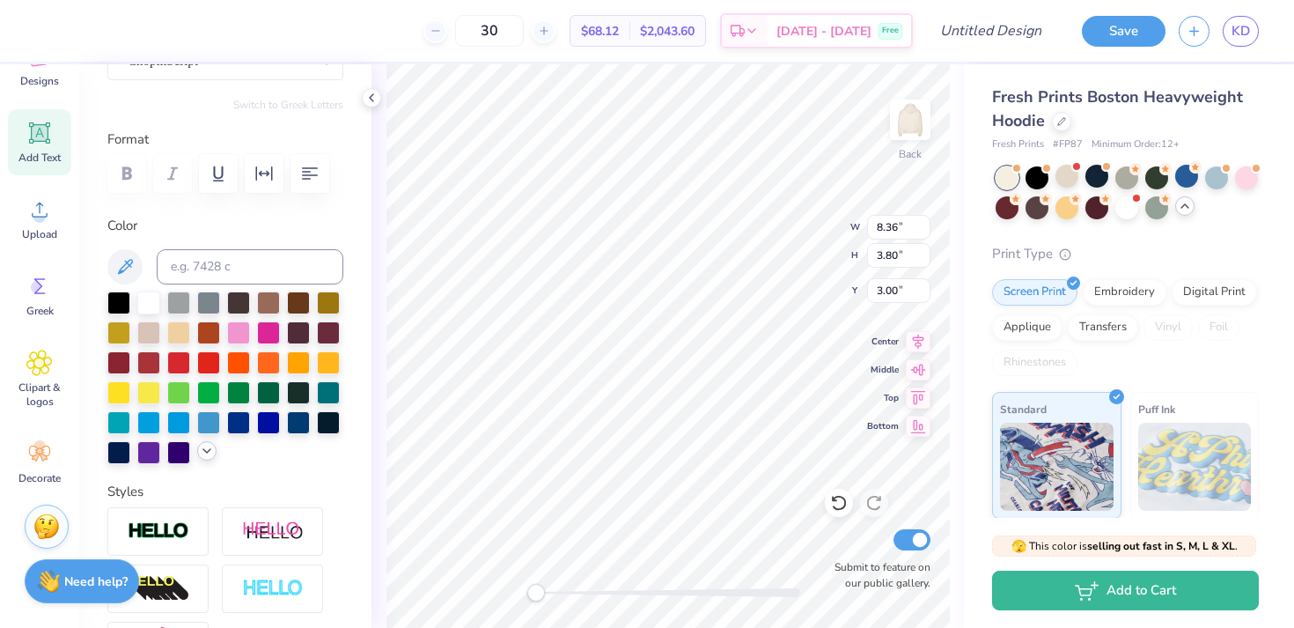
click at [206, 456] on icon at bounding box center [207, 451] width 14 height 14
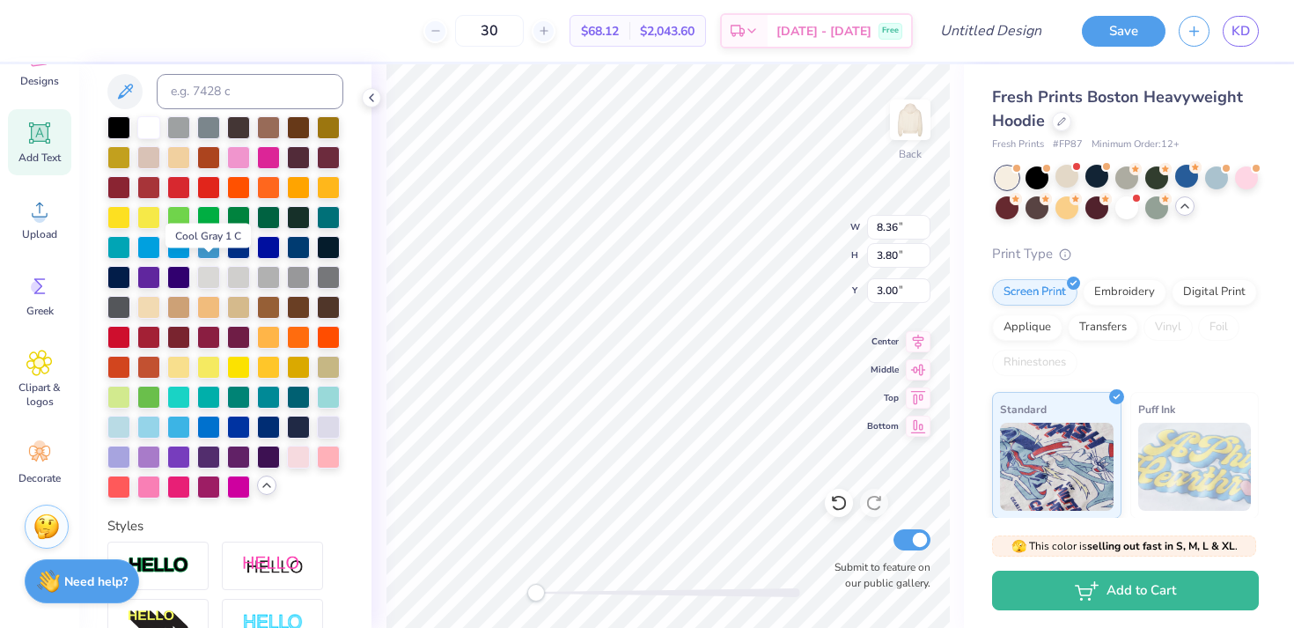
scroll to position [366, 0]
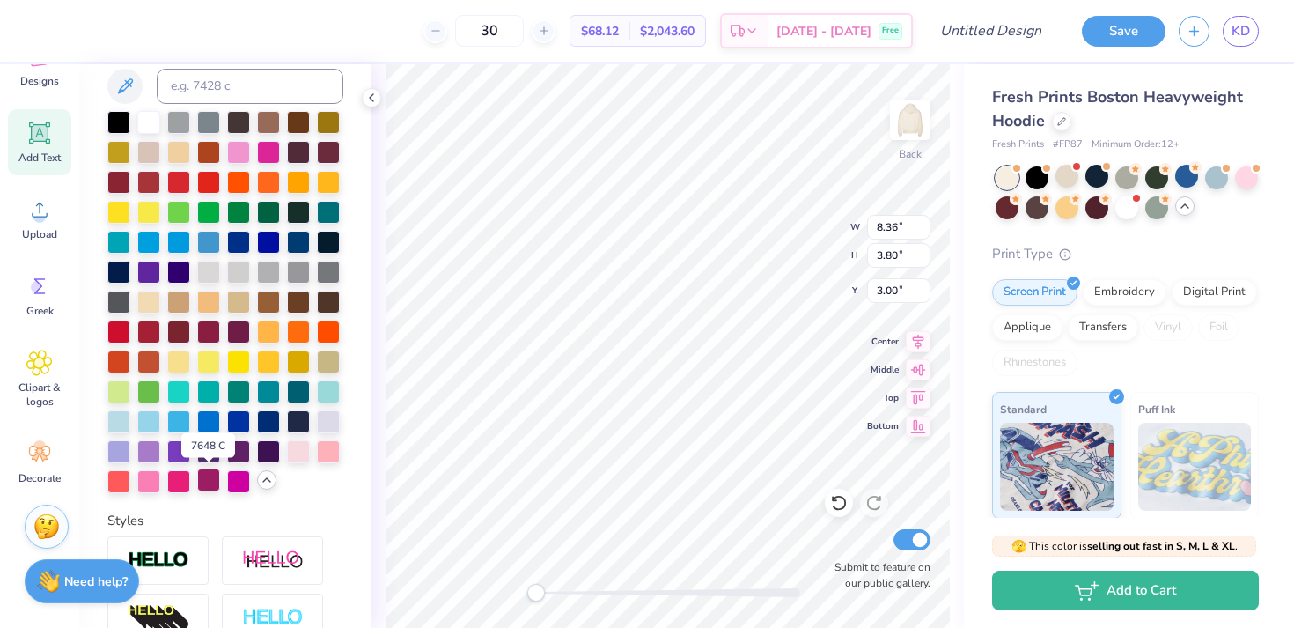
click at [198, 482] on div at bounding box center [208, 479] width 23 height 23
click at [213, 479] on div at bounding box center [208, 479] width 23 height 23
click at [202, 485] on div at bounding box center [208, 479] width 23 height 23
click at [209, 482] on div at bounding box center [208, 479] width 23 height 23
click at [197, 483] on div at bounding box center [208, 479] width 23 height 23
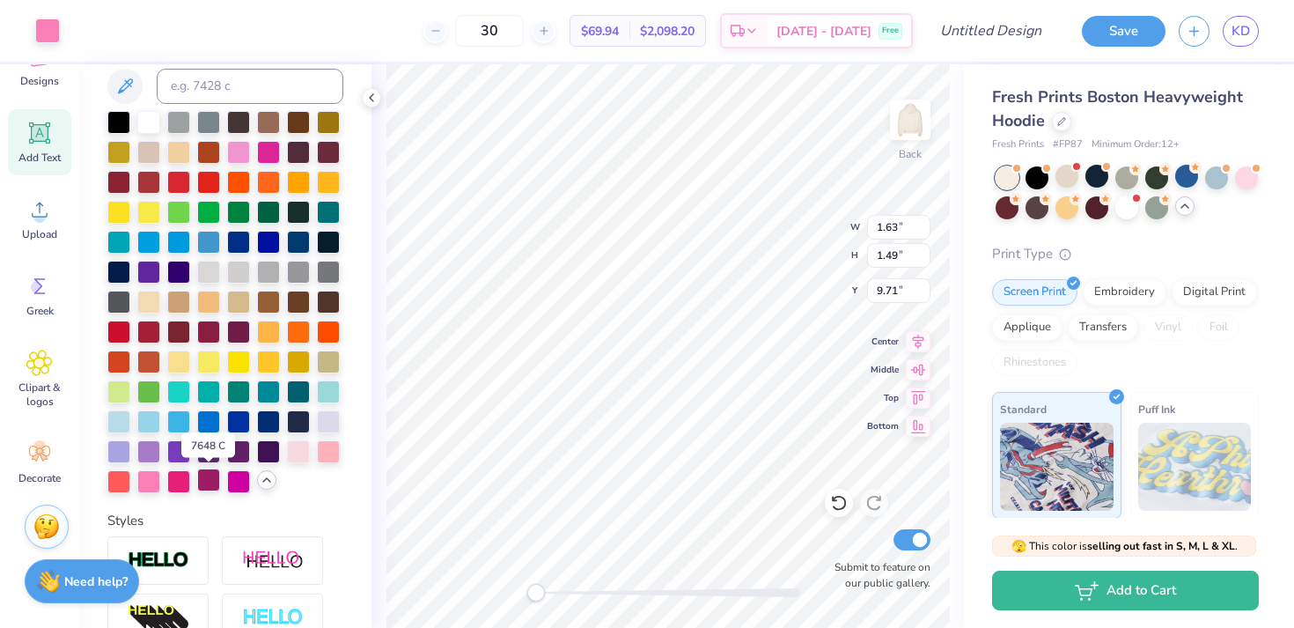
click at [210, 480] on div at bounding box center [208, 479] width 23 height 23
click at [211, 477] on div at bounding box center [208, 479] width 23 height 23
click at [203, 476] on div at bounding box center [208, 479] width 23 height 23
click at [283, 479] on div at bounding box center [225, 302] width 236 height 382
click at [256, 484] on div at bounding box center [225, 302] width 236 height 382
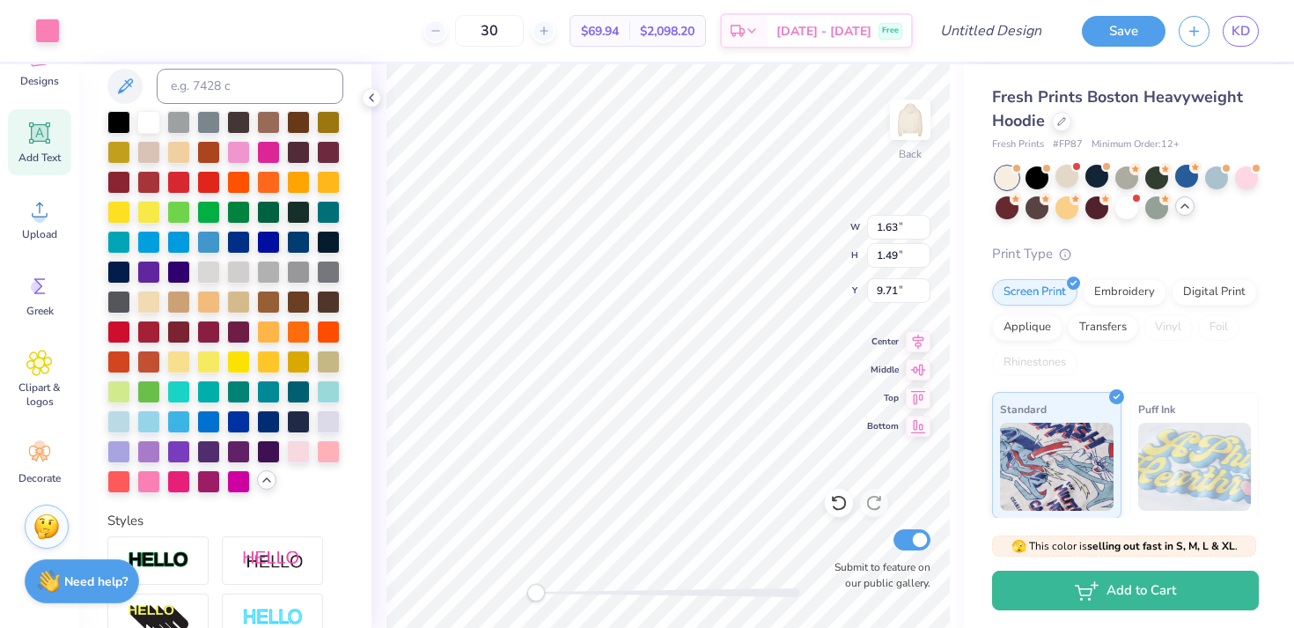
click at [276, 479] on div at bounding box center [225, 302] width 236 height 382
click at [156, 479] on div at bounding box center [148, 479] width 23 height 23
click at [84, 35] on div at bounding box center [79, 29] width 25 height 25
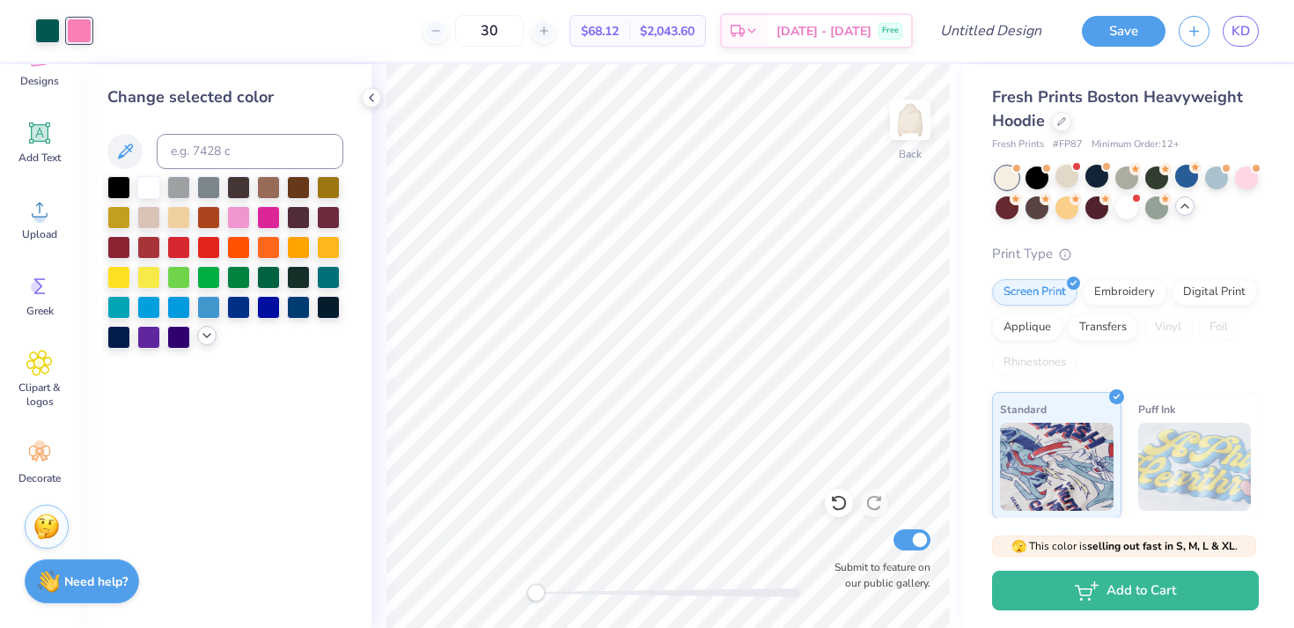
click at [203, 339] on icon at bounding box center [207, 335] width 14 height 14
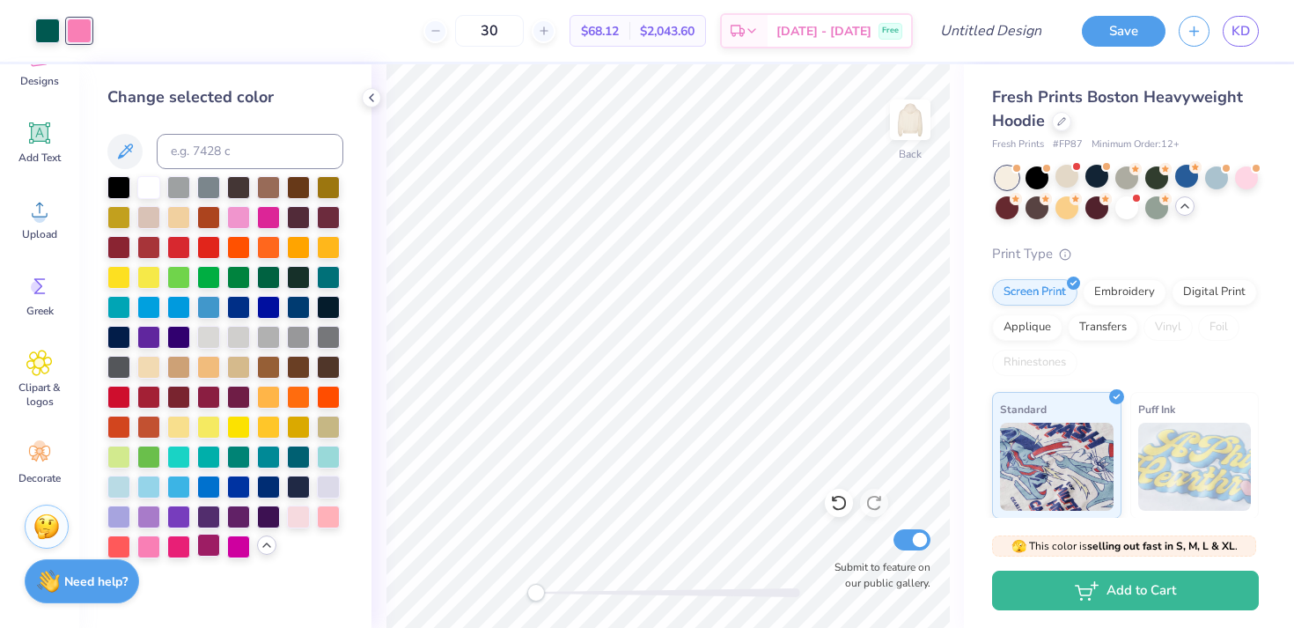
click at [211, 546] on div at bounding box center [208, 544] width 23 height 23
click at [180, 547] on div at bounding box center [178, 544] width 23 height 23
click at [363, 99] on div at bounding box center [371, 97] width 19 height 19
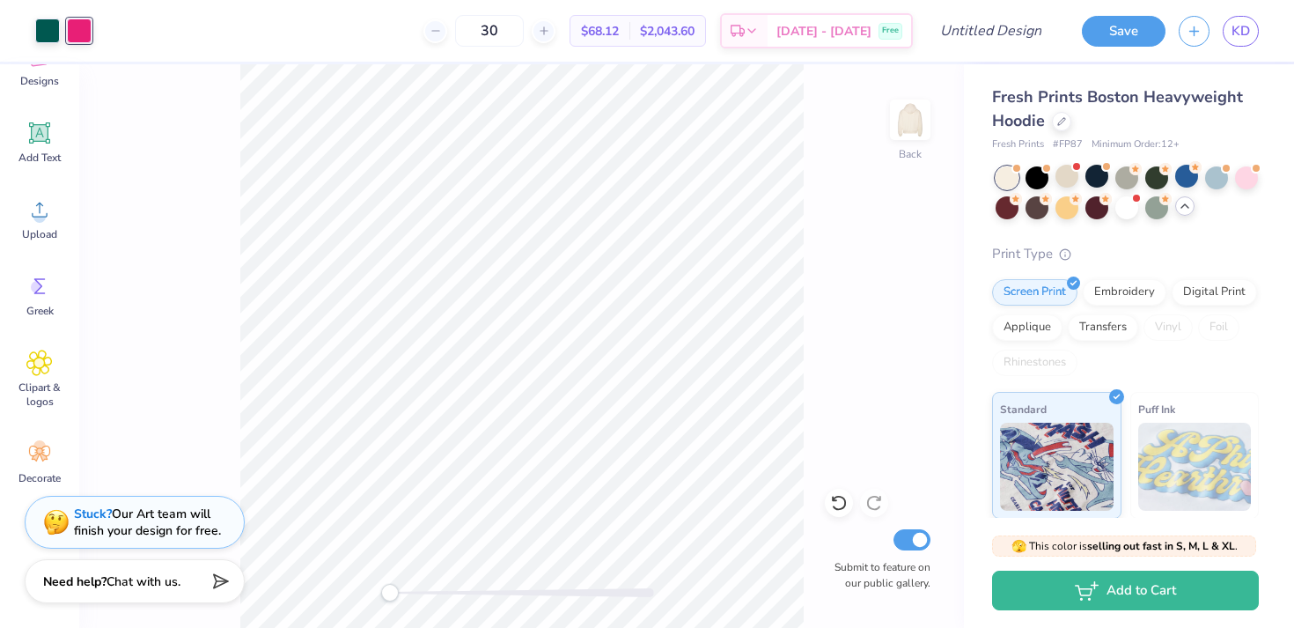
click at [160, 158] on div "Back Submit to feature on our public gallery." at bounding box center [521, 345] width 885 height 563
click at [84, 27] on div at bounding box center [79, 30] width 25 height 25
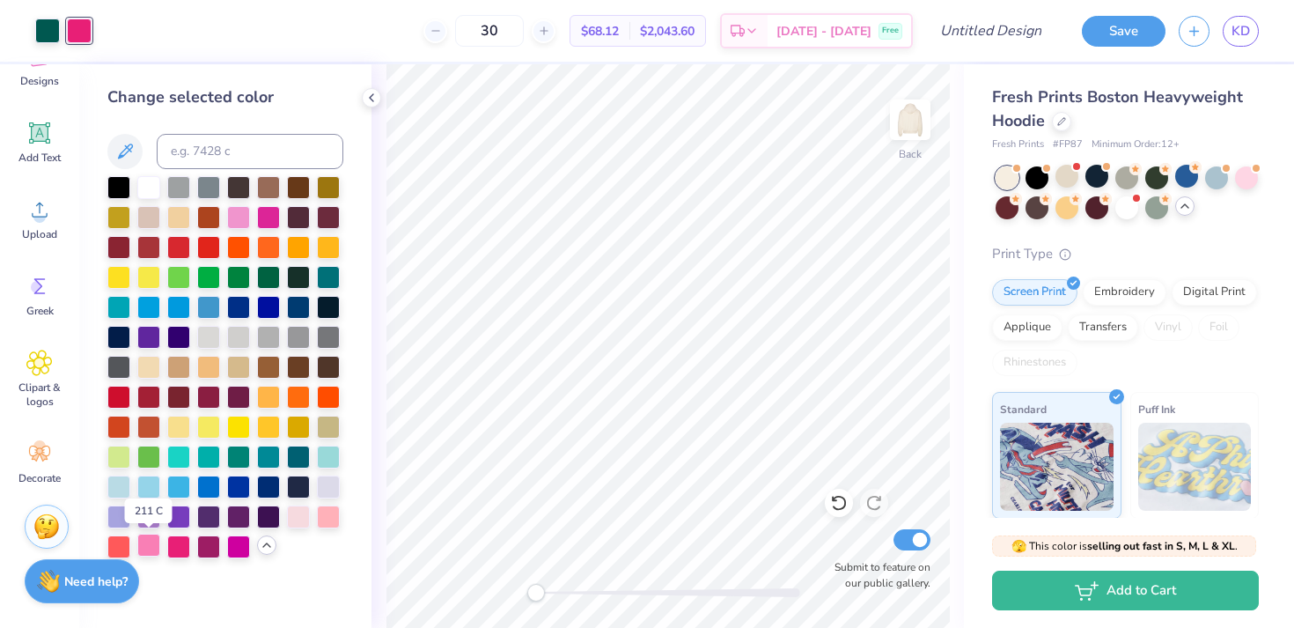
click at [151, 547] on div at bounding box center [148, 544] width 23 height 23
click at [375, 104] on icon at bounding box center [371, 98] width 14 height 14
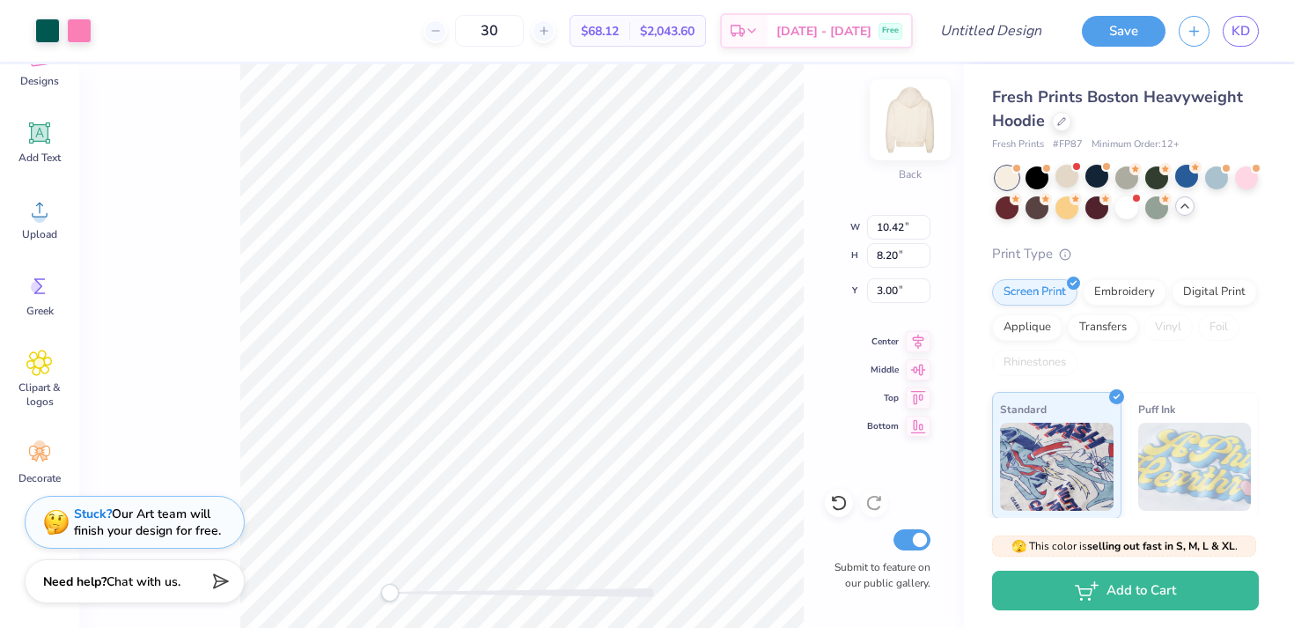
click at [910, 118] on img at bounding box center [910, 119] width 70 height 70
click at [907, 100] on div at bounding box center [910, 119] width 81 height 81
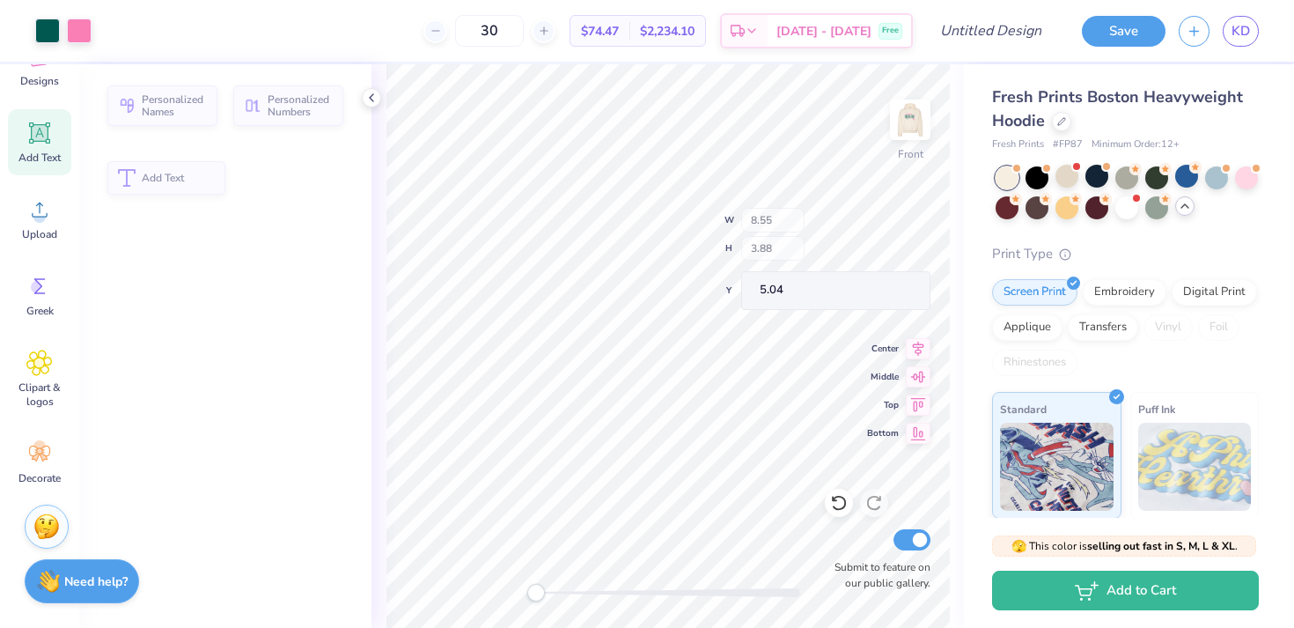
type input "8.55"
type input "3.88"
type input "5.04"
click at [901, 128] on img at bounding box center [910, 119] width 70 height 70
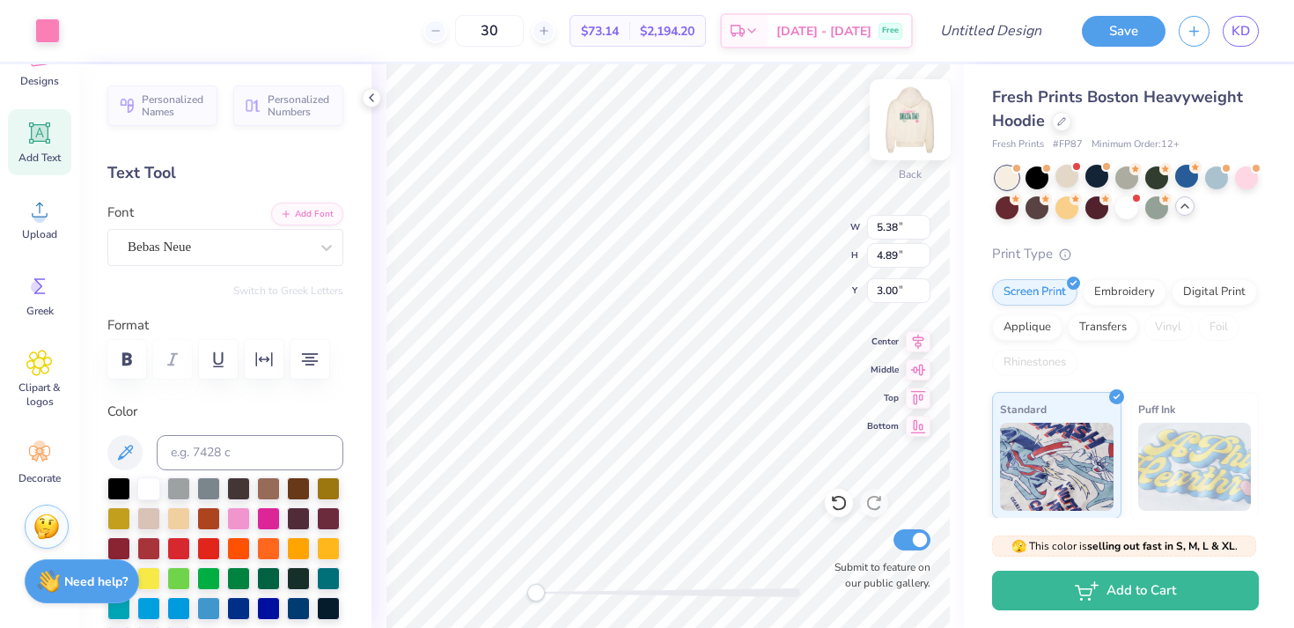
type input "5.38"
type input "4.89"
click at [902, 139] on img at bounding box center [910, 119] width 70 height 70
click at [899, 121] on img at bounding box center [910, 119] width 70 height 70
click at [911, 126] on img at bounding box center [910, 119] width 70 height 70
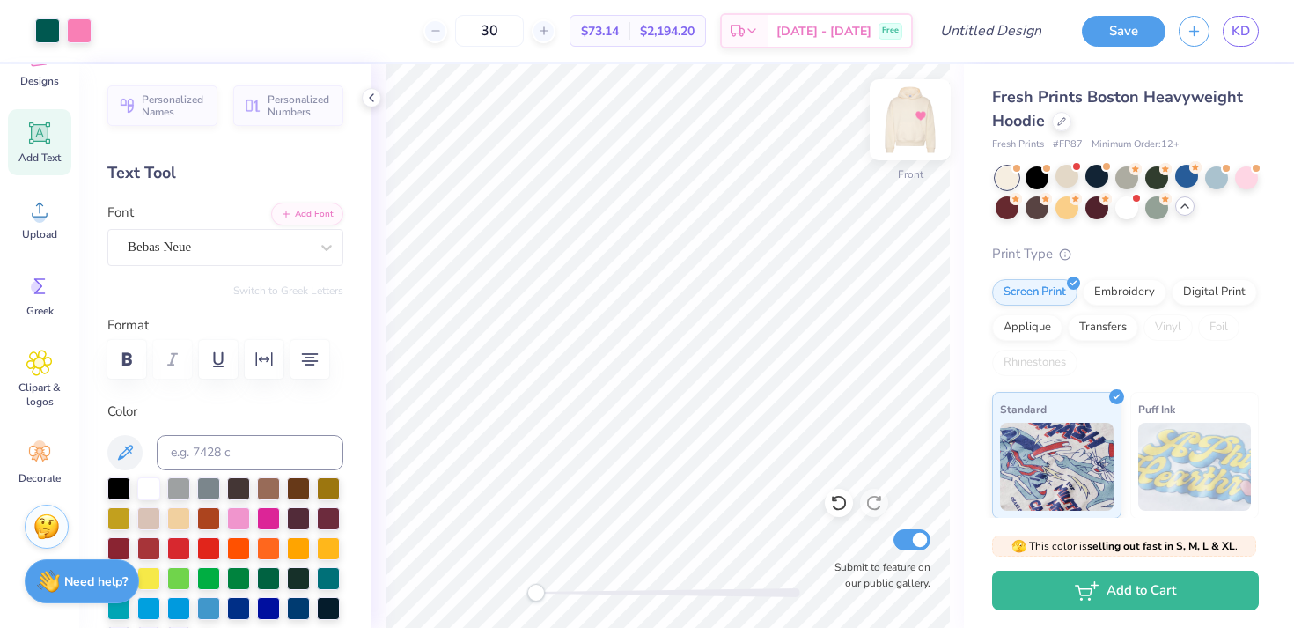
click at [903, 125] on img at bounding box center [910, 119] width 70 height 70
click at [775, 225] on div "Back W 5.32 5.32 " H 5.10 5.10 " Y 6.36 6.36 " Center Middle Top Bottom Submit …" at bounding box center [667, 345] width 592 height 563
type input "2.76"
type input "2.51"
type input "9.04"
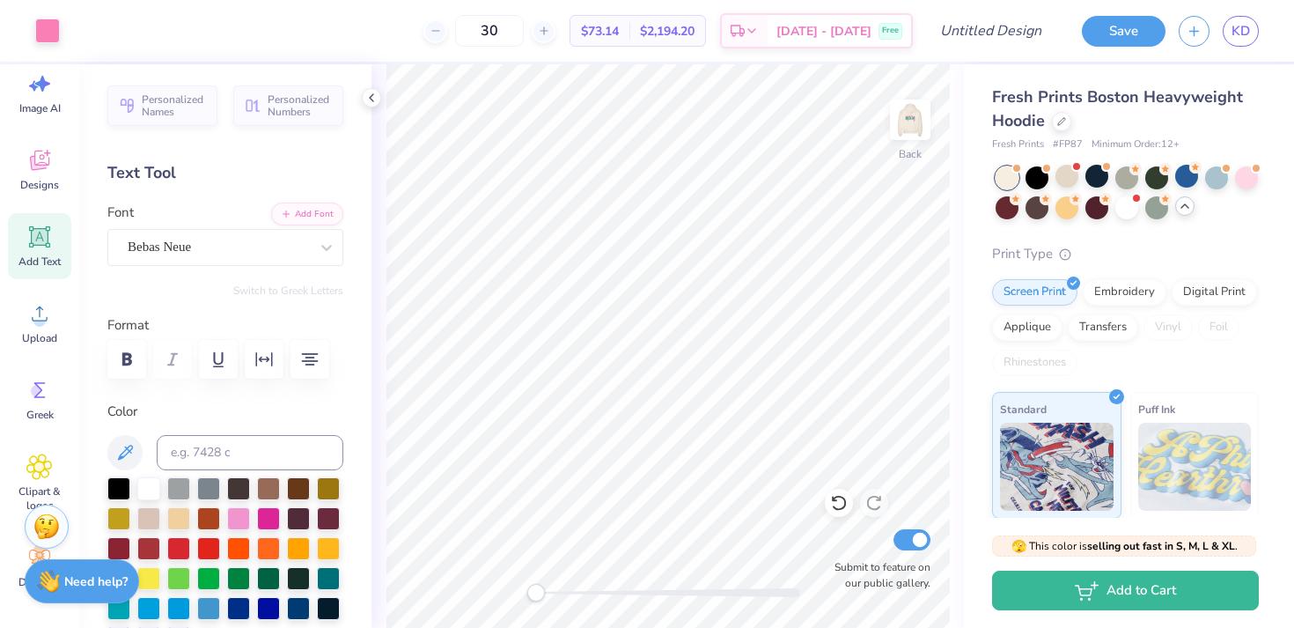
scroll to position [0, 0]
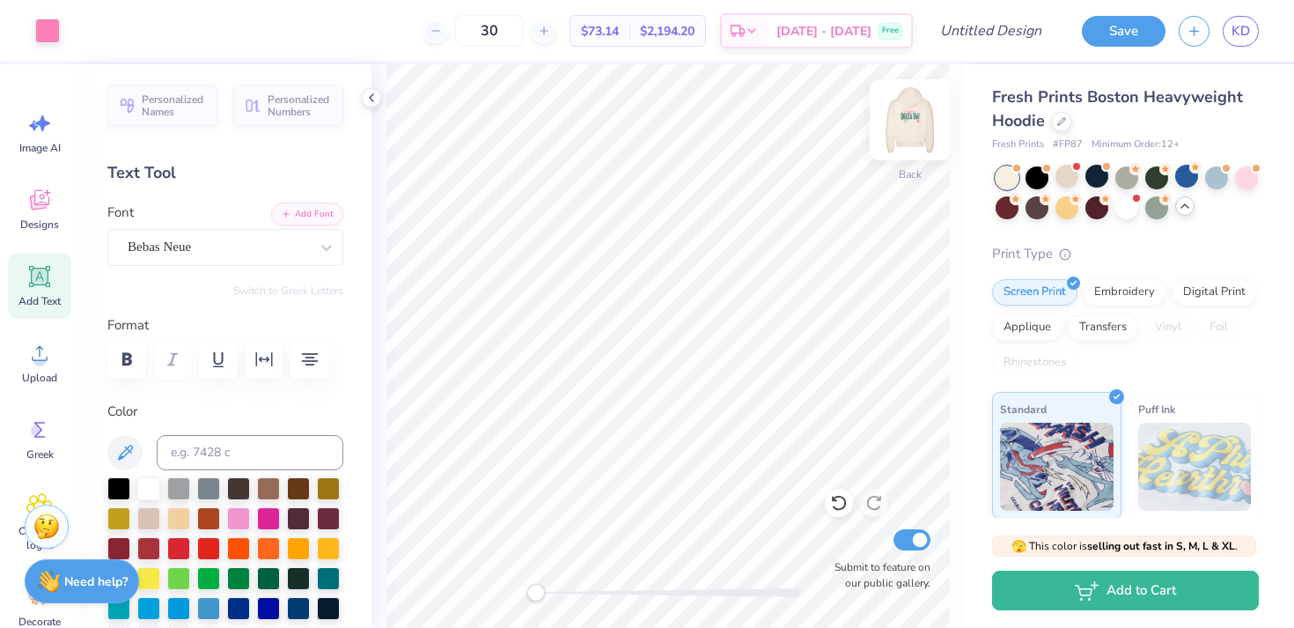
click at [897, 110] on img at bounding box center [910, 119] width 70 height 70
click at [911, 134] on img at bounding box center [910, 119] width 70 height 70
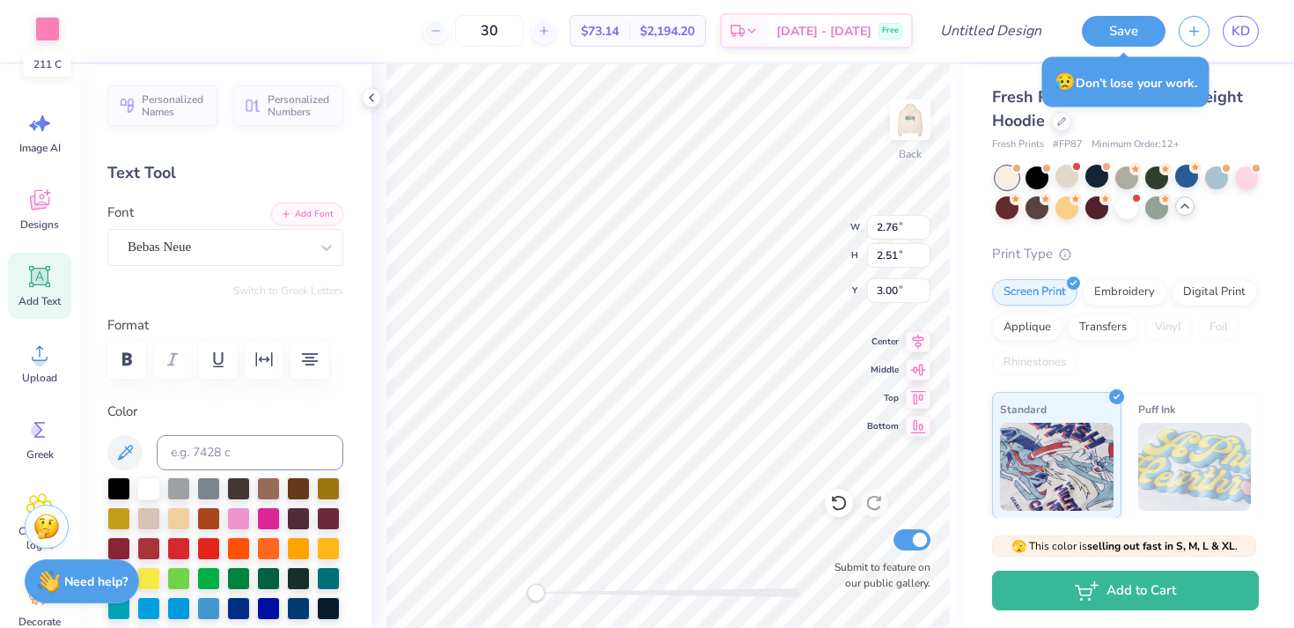
click at [35, 28] on div at bounding box center [47, 29] width 25 height 25
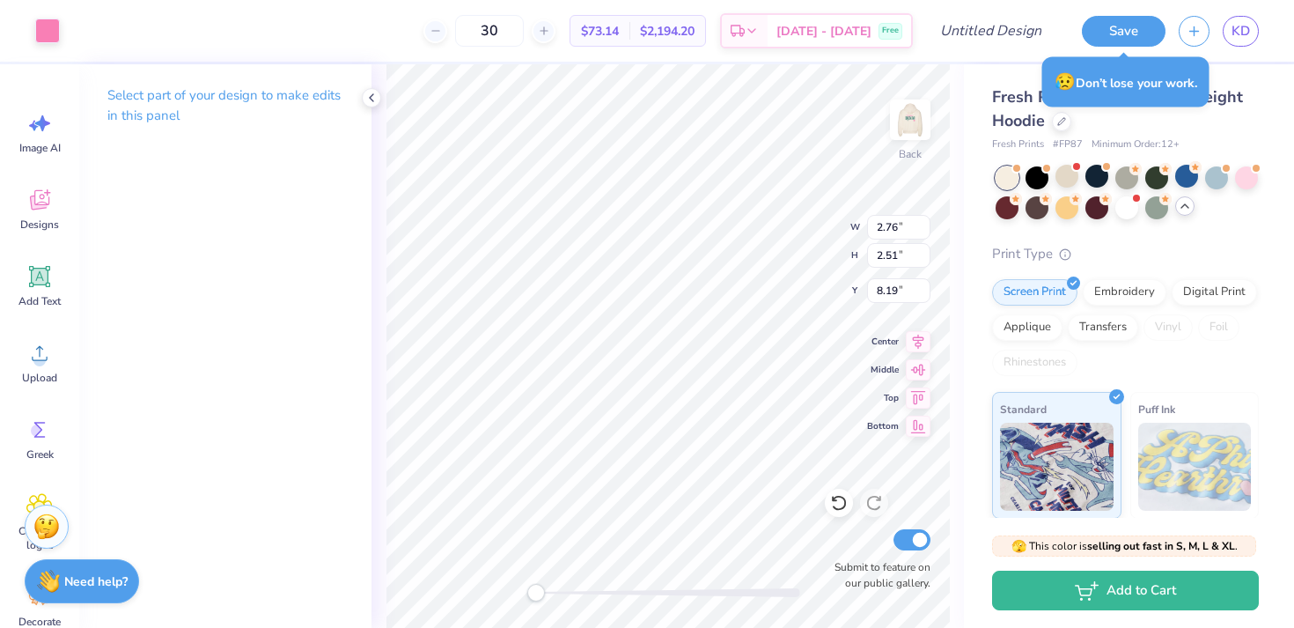
click at [370, 107] on div "Select part of your design to make edits in this panel" at bounding box center [225, 112] width 292 height 96
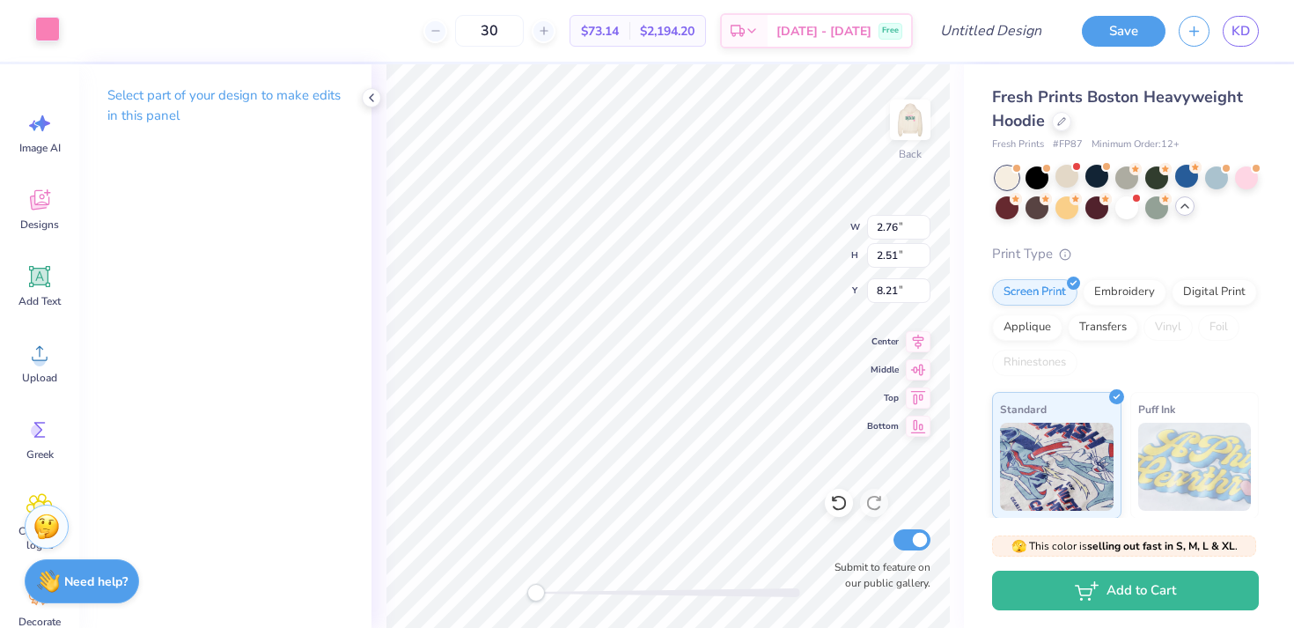
click at [50, 26] on div at bounding box center [47, 29] width 25 height 25
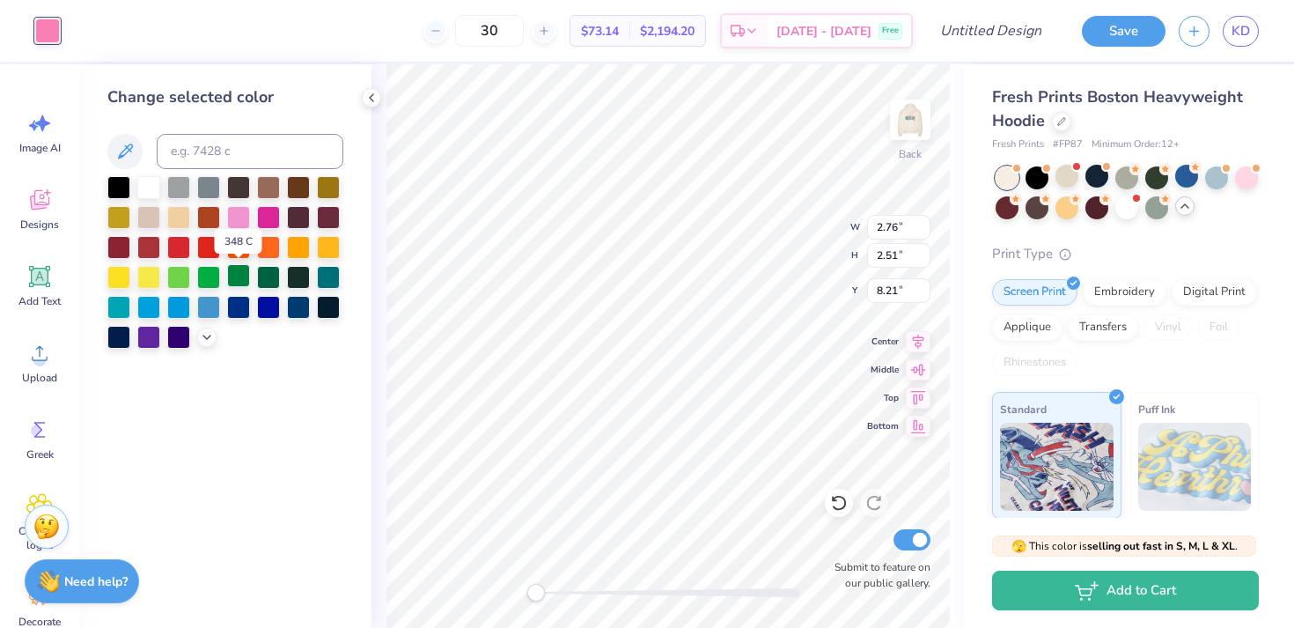
click at [237, 279] on div at bounding box center [238, 275] width 23 height 23
click at [266, 283] on div at bounding box center [268, 275] width 23 height 23
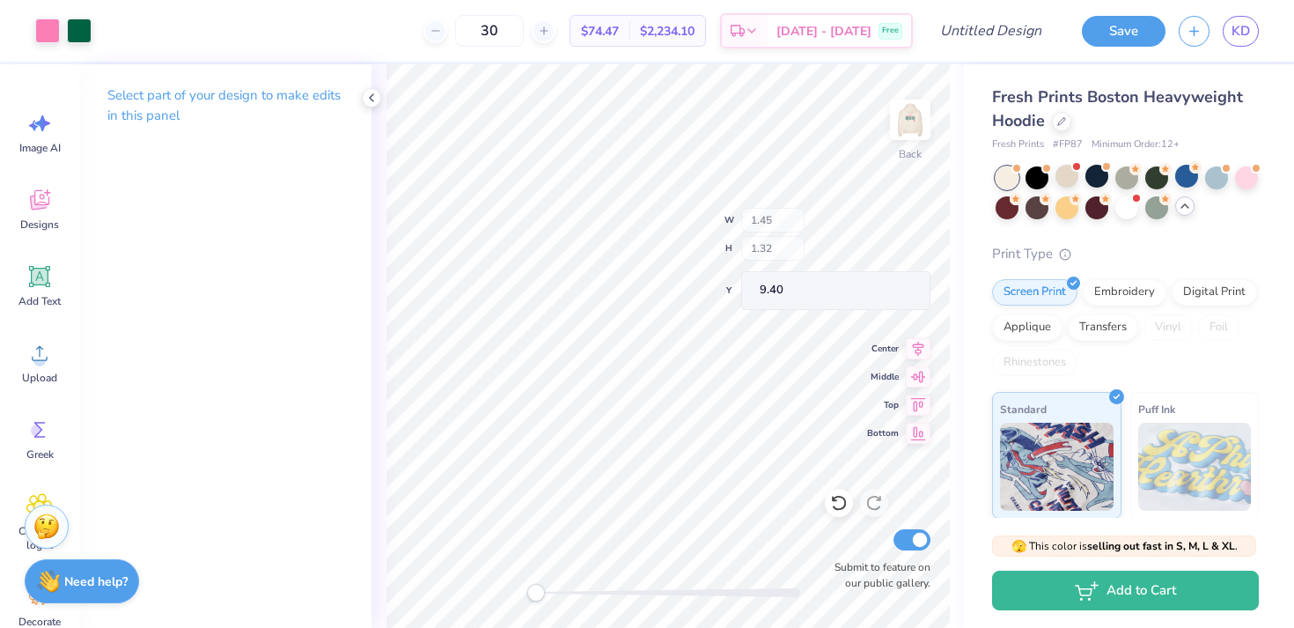
type input "1.45"
type input "1.32"
type input "9.40"
click at [920, 121] on img at bounding box center [910, 119] width 70 height 70
click at [905, 158] on div "Front" at bounding box center [910, 130] width 40 height 62
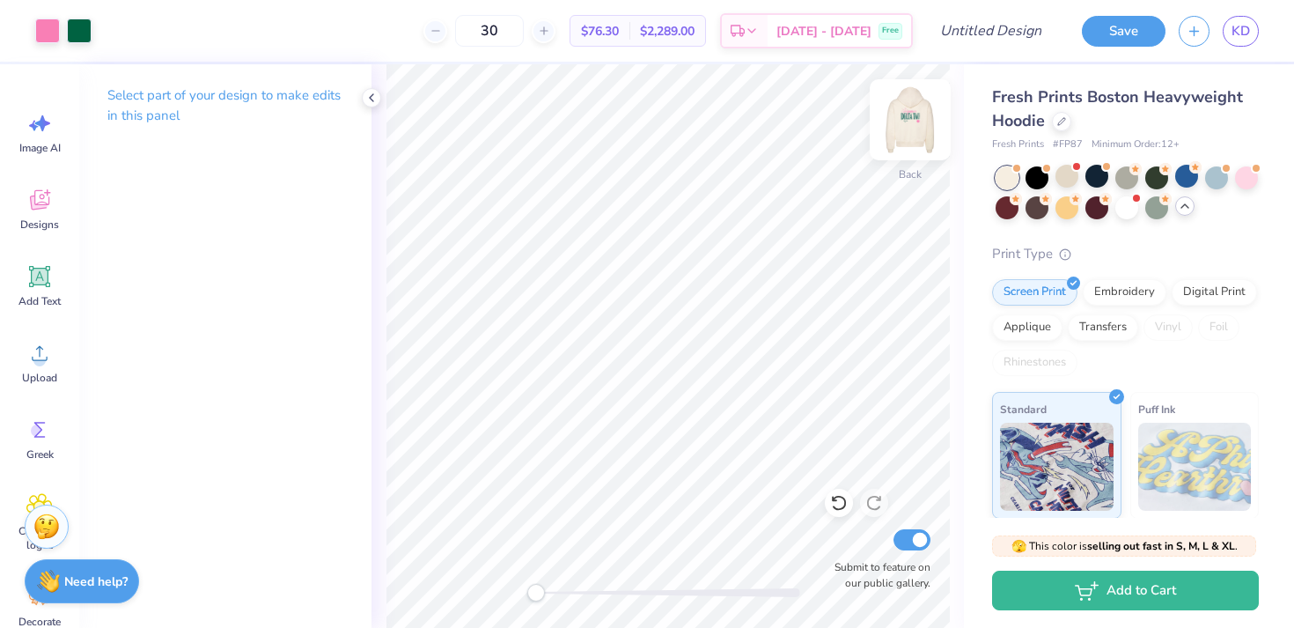
click at [910, 113] on img at bounding box center [910, 119] width 70 height 70
click at [902, 137] on img at bounding box center [910, 119] width 70 height 70
click at [72, 30] on div at bounding box center [79, 29] width 25 height 25
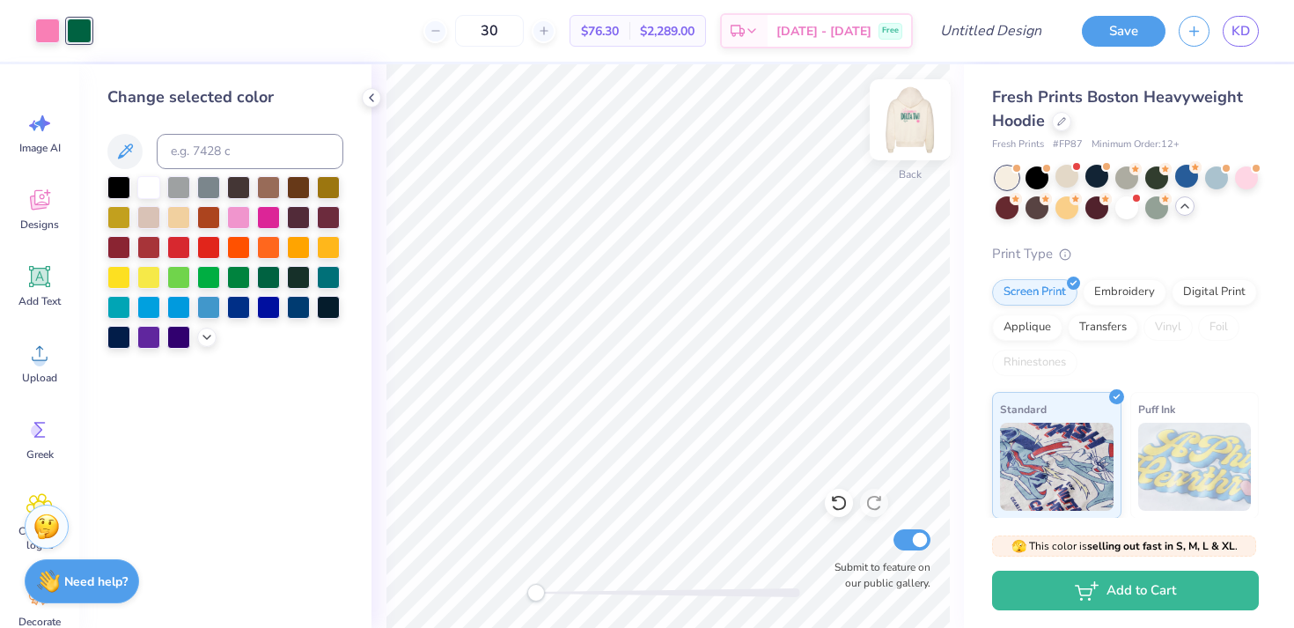
click at [898, 121] on img at bounding box center [910, 119] width 70 height 70
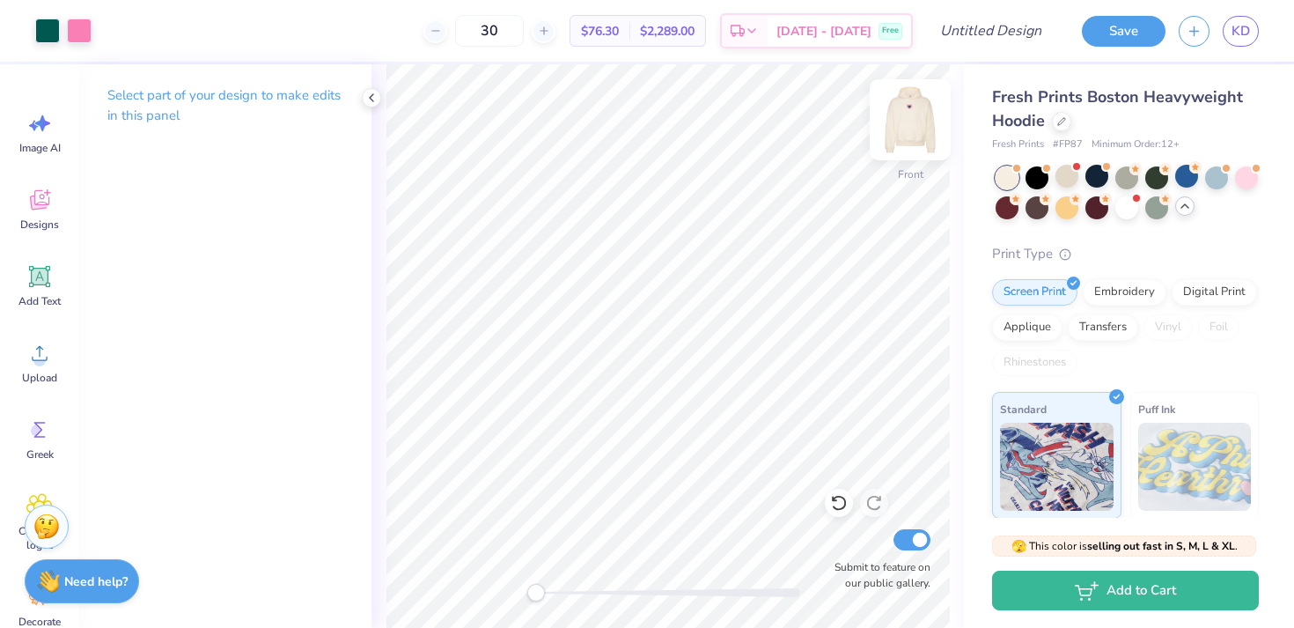
click at [910, 119] on img at bounding box center [910, 119] width 70 height 70
click at [38, 33] on div at bounding box center [47, 29] width 25 height 25
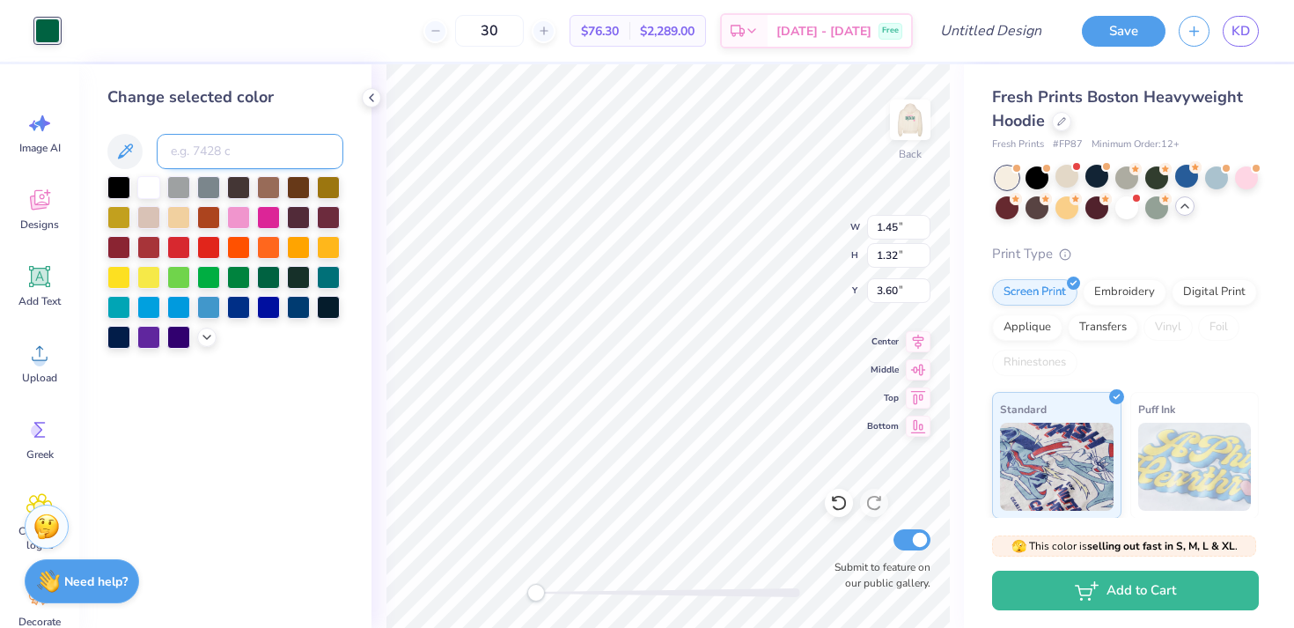
click at [225, 152] on input at bounding box center [250, 151] width 187 height 35
type input "3292"
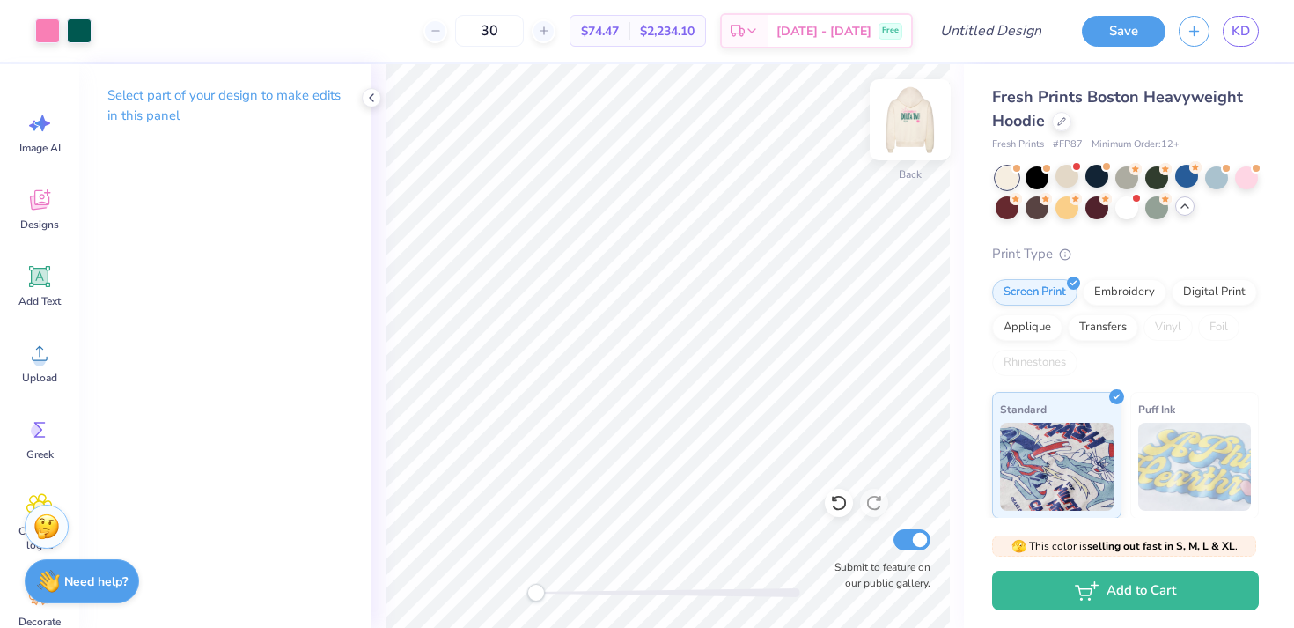
click at [914, 109] on img at bounding box center [910, 119] width 70 height 70
click at [914, 109] on img at bounding box center [909, 119] width 35 height 35
click at [897, 130] on img at bounding box center [910, 119] width 70 height 70
click at [907, 119] on img at bounding box center [910, 119] width 70 height 70
type input "9.06"
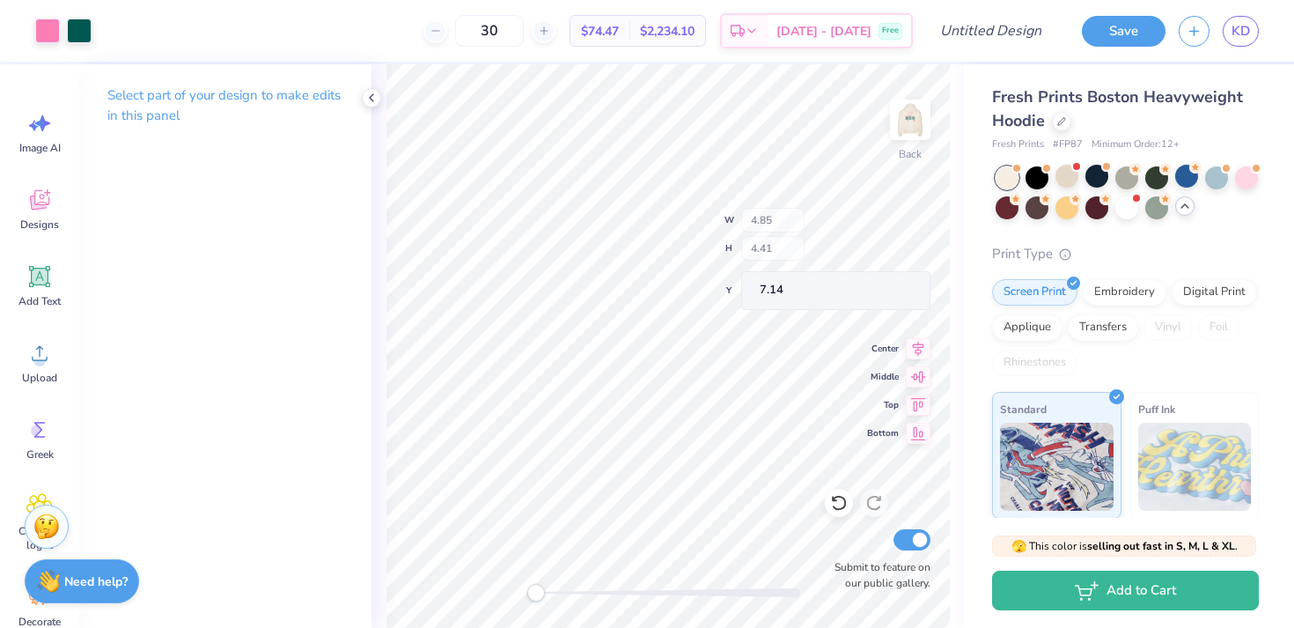
type input "4.85"
type input "4.41"
type input "7.14"
type input "2.34"
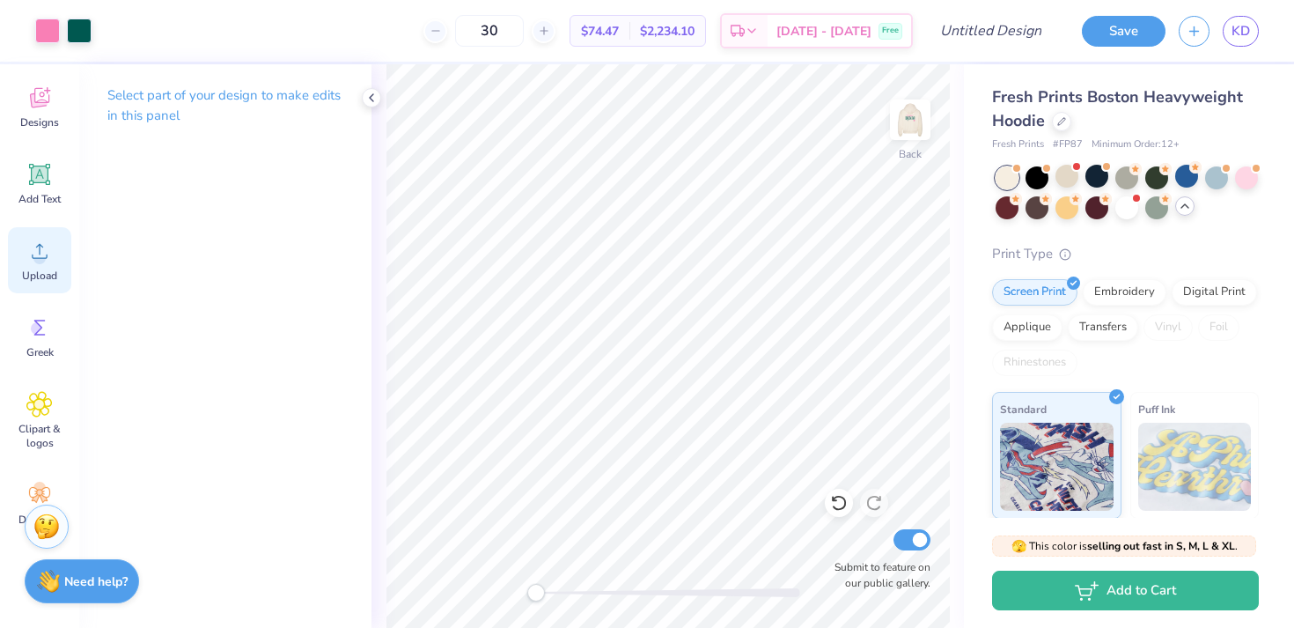
scroll to position [143, 0]
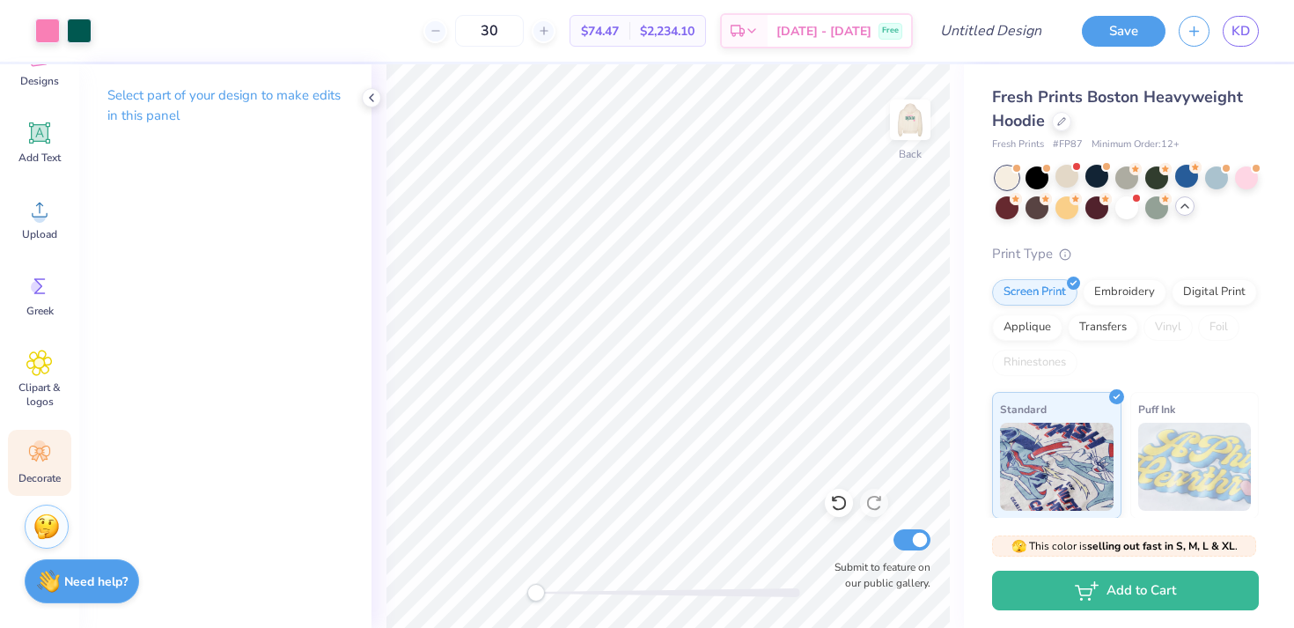
click at [32, 452] on icon at bounding box center [39, 453] width 26 height 26
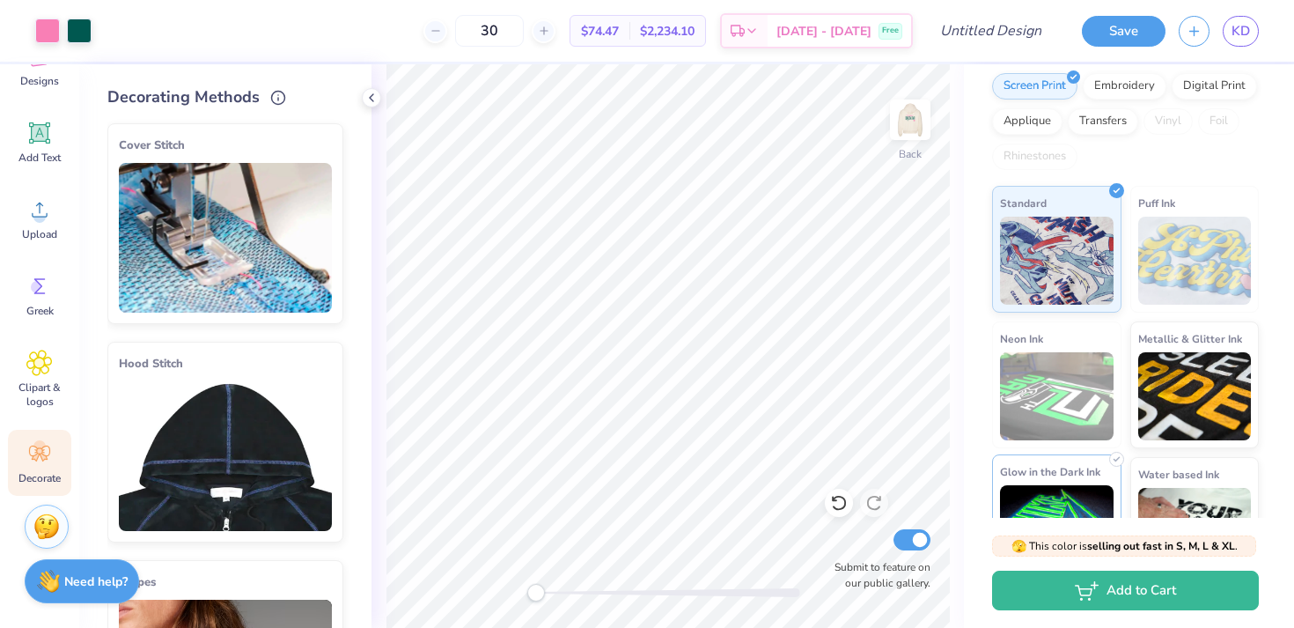
scroll to position [193, 0]
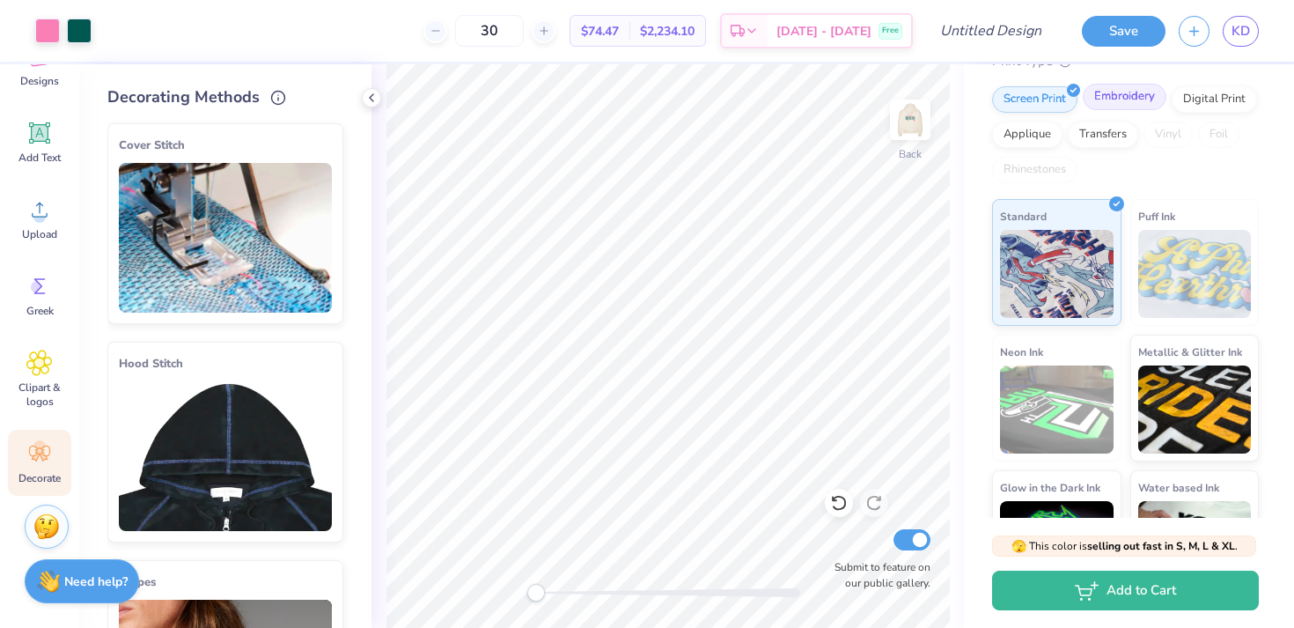
click at [1120, 107] on div "Embroidery" at bounding box center [1125, 97] width 84 height 26
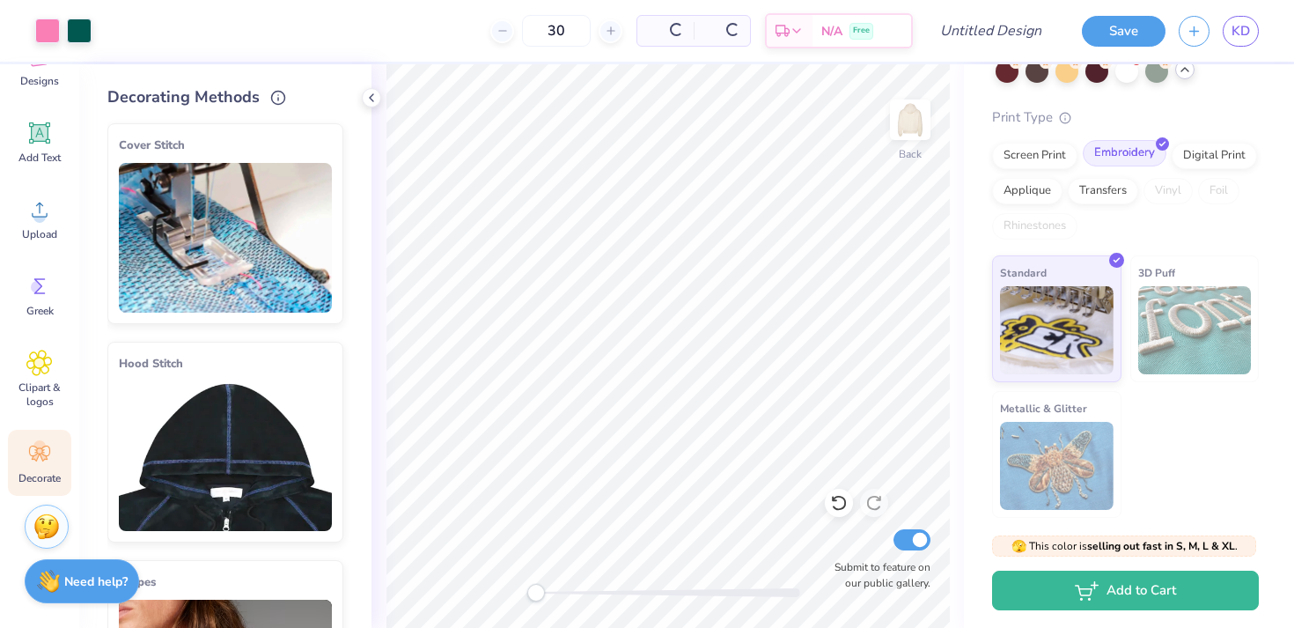
scroll to position [136, 0]
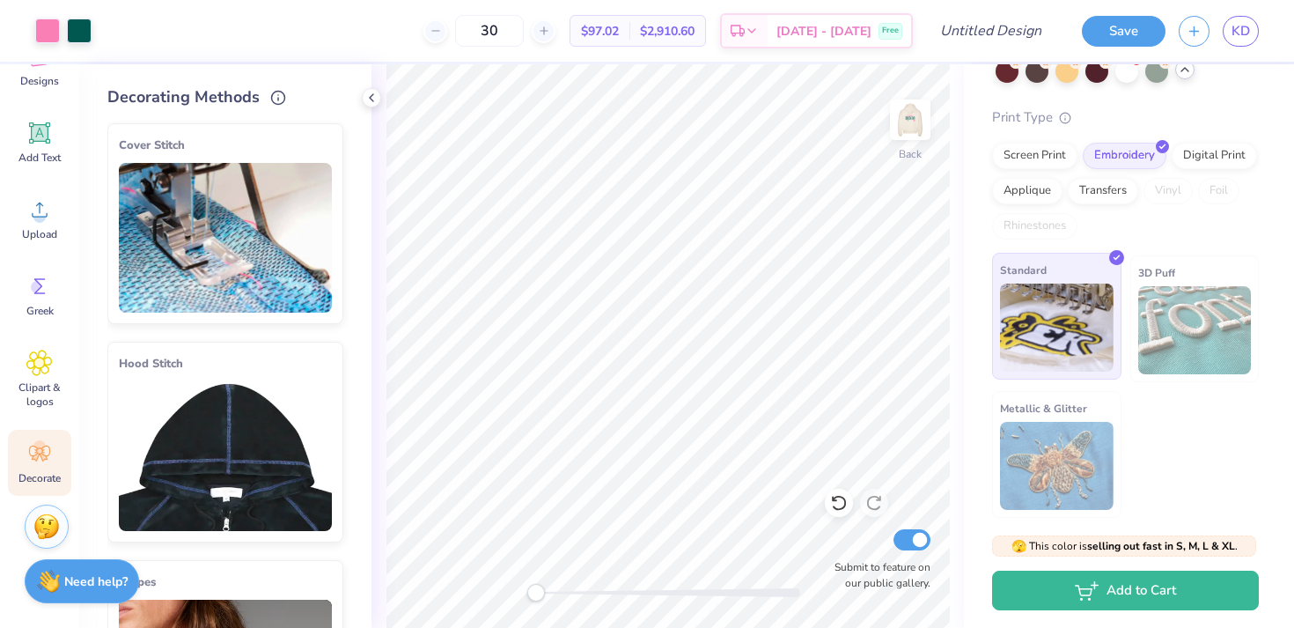
click at [1074, 313] on img at bounding box center [1057, 327] width 114 height 88
click at [909, 135] on img at bounding box center [910, 119] width 70 height 70
click at [909, 135] on img at bounding box center [909, 119] width 35 height 35
click at [1054, 145] on div "Screen Print" at bounding box center [1034, 153] width 85 height 26
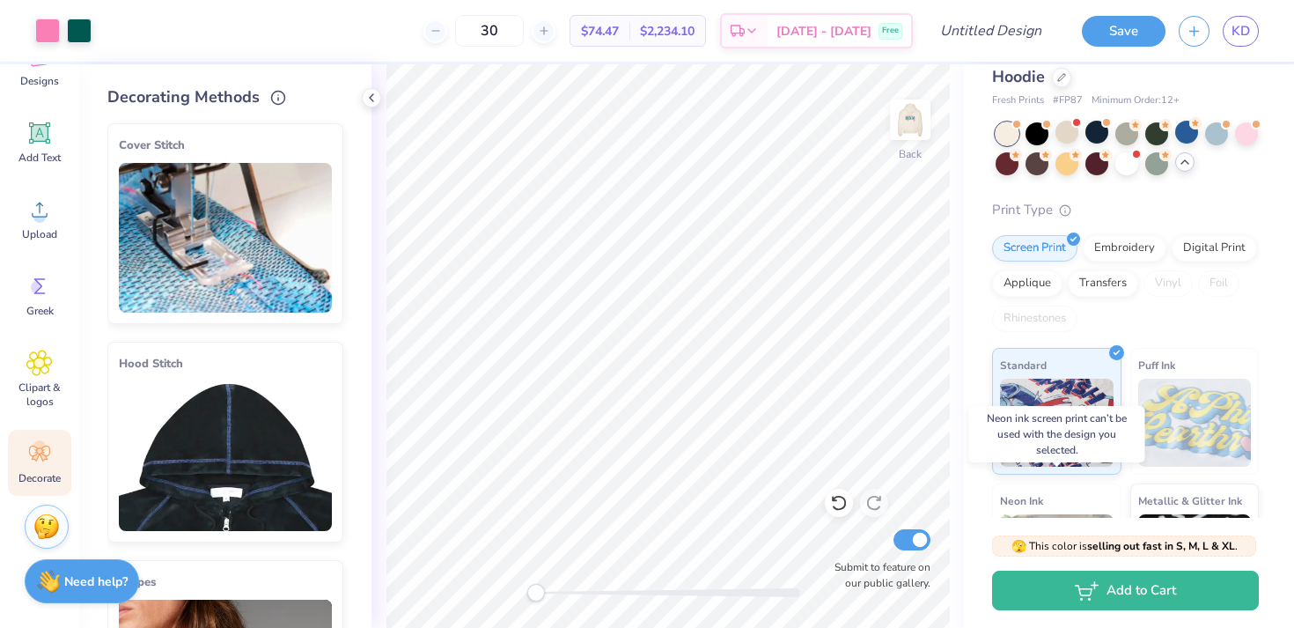
scroll to position [14, 0]
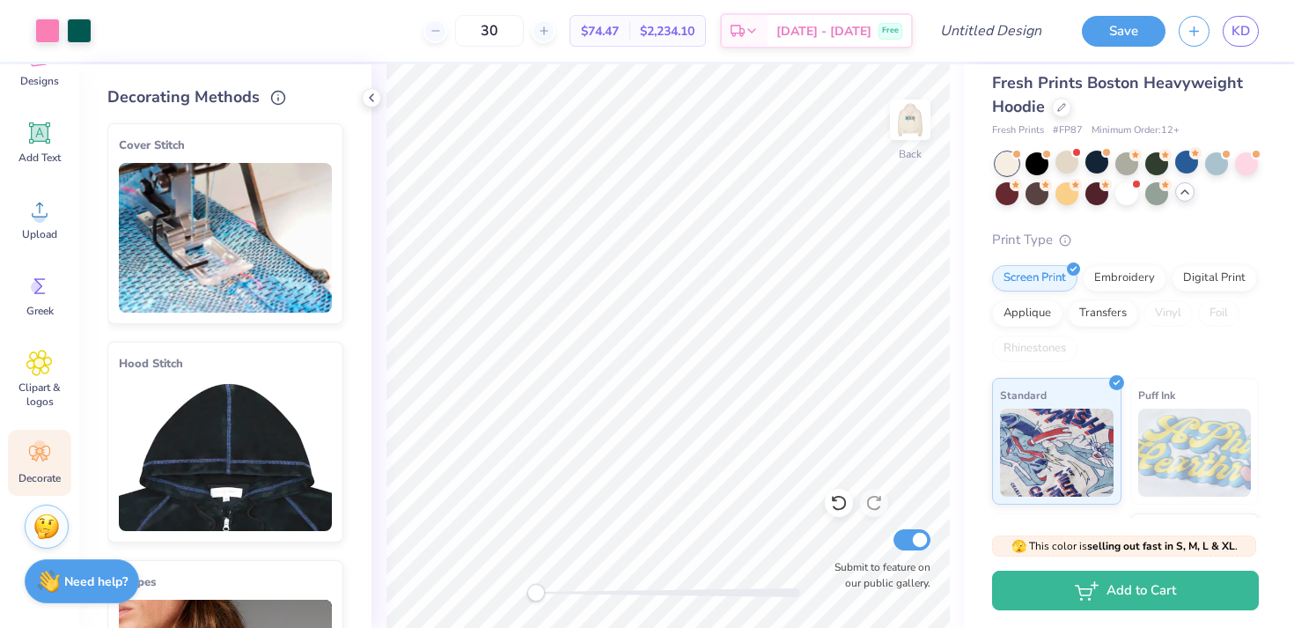
click at [1043, 351] on div "Rhinestones" at bounding box center [1034, 348] width 85 height 26
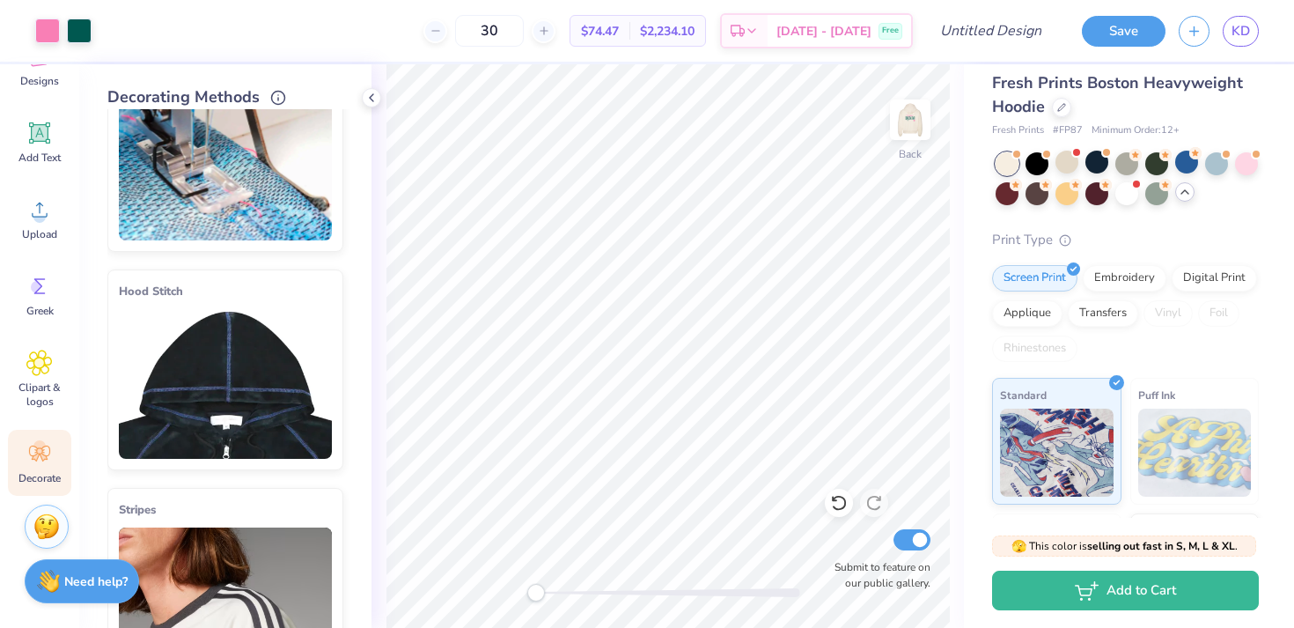
scroll to position [74, 0]
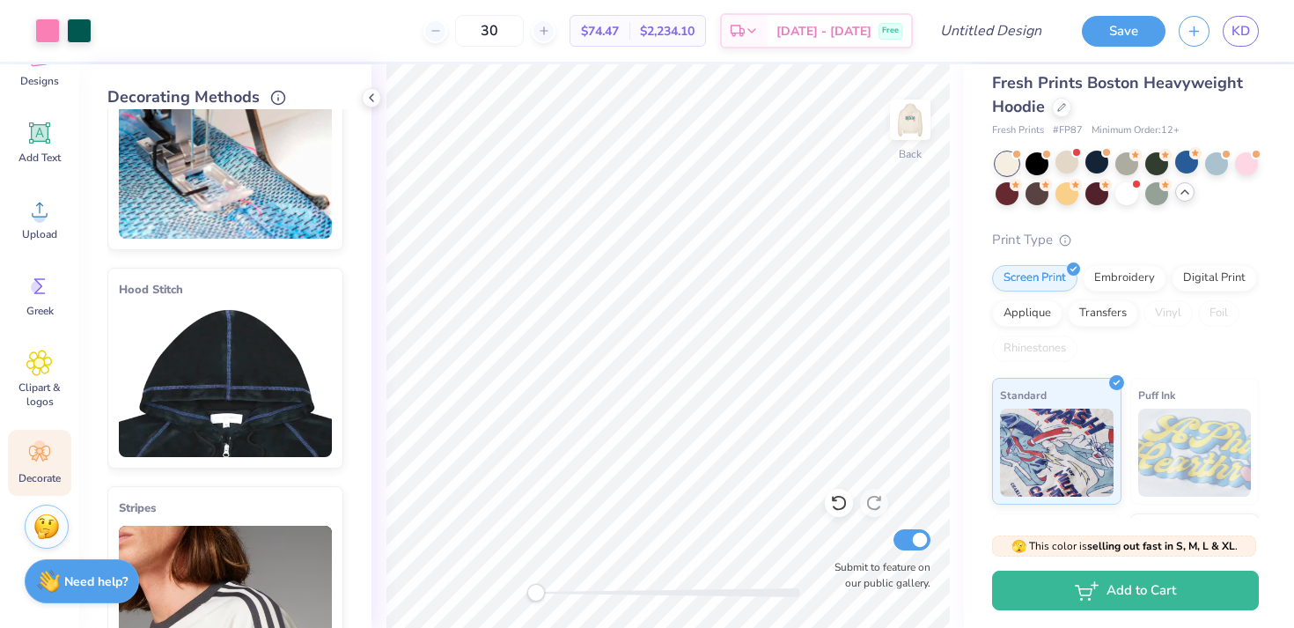
click at [255, 371] on img at bounding box center [225, 382] width 213 height 150
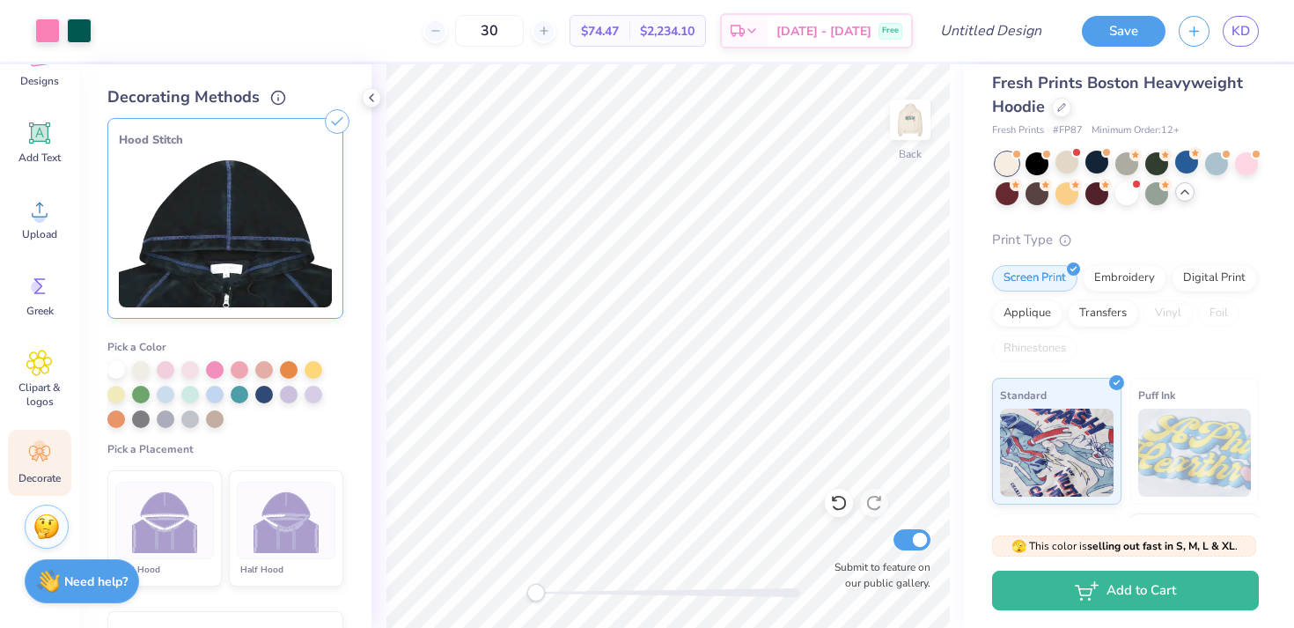
scroll to position [224, 0]
click at [215, 371] on div at bounding box center [215, 367] width 18 height 18
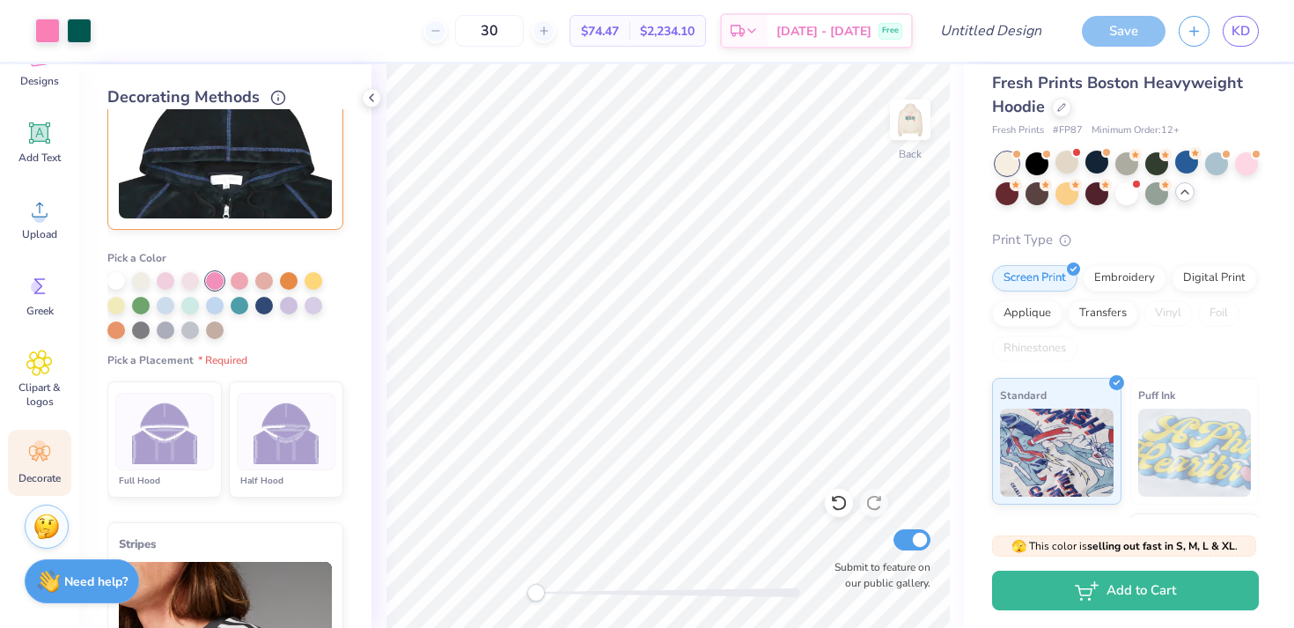
scroll to position [316, 0]
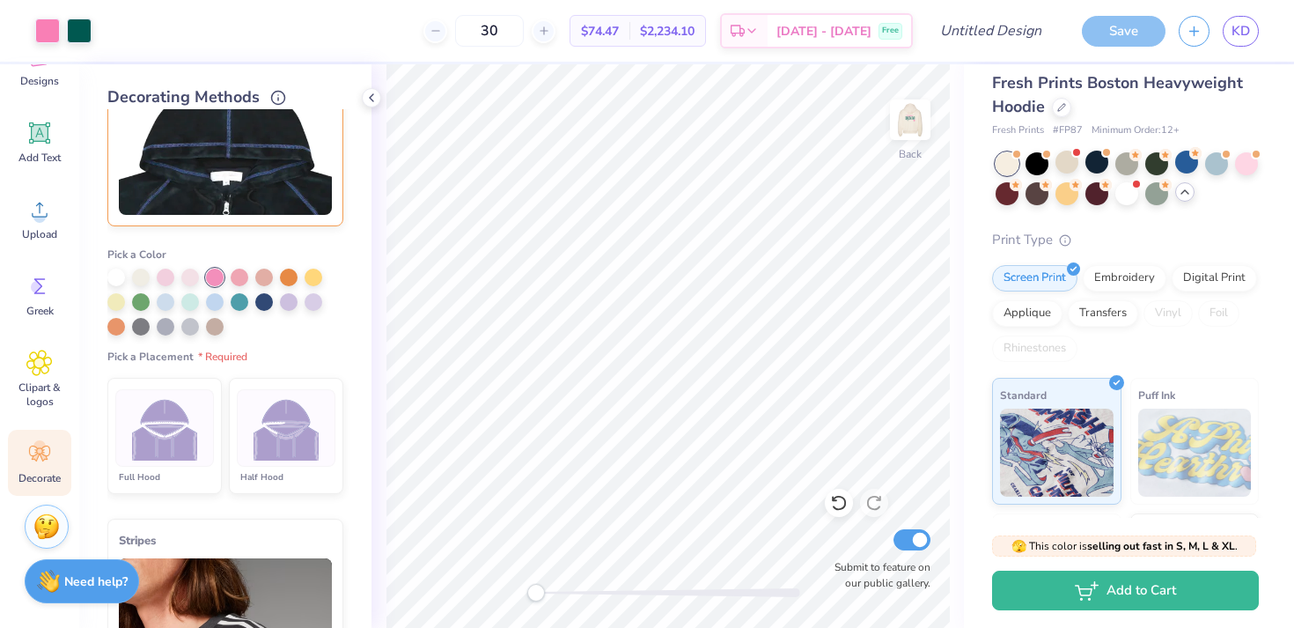
click at [275, 457] on img at bounding box center [286, 428] width 66 height 66
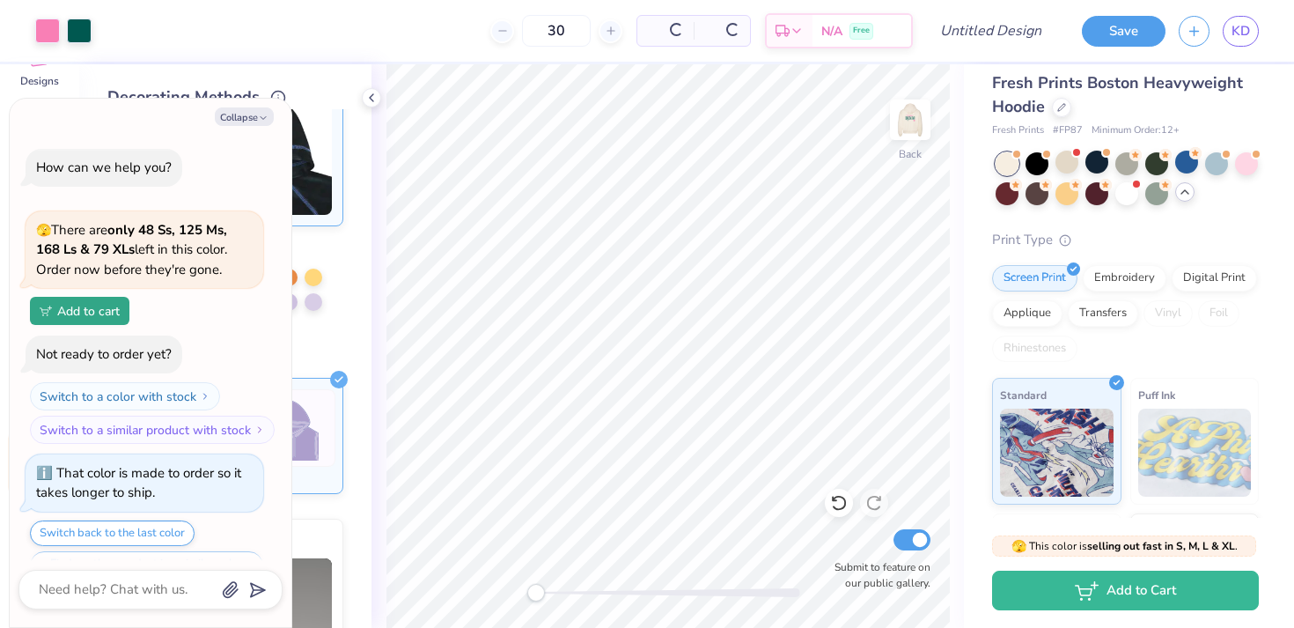
scroll to position [1903, 0]
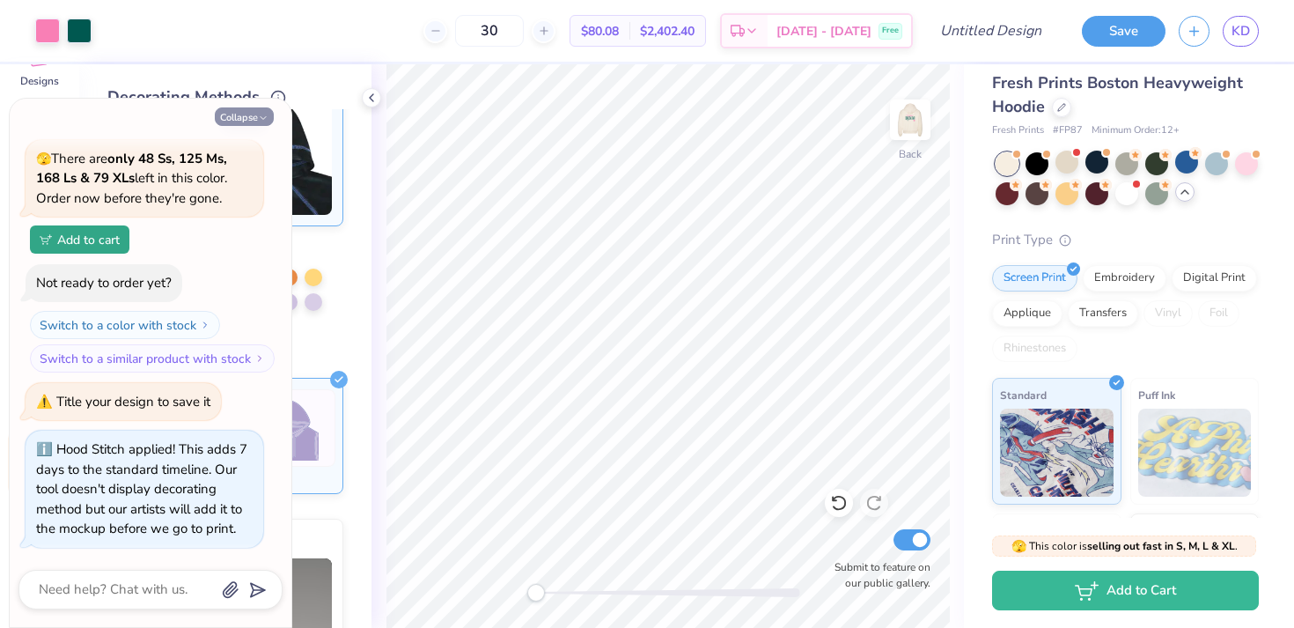
click at [255, 124] on button "Collapse" at bounding box center [244, 116] width 59 height 18
type textarea "x"
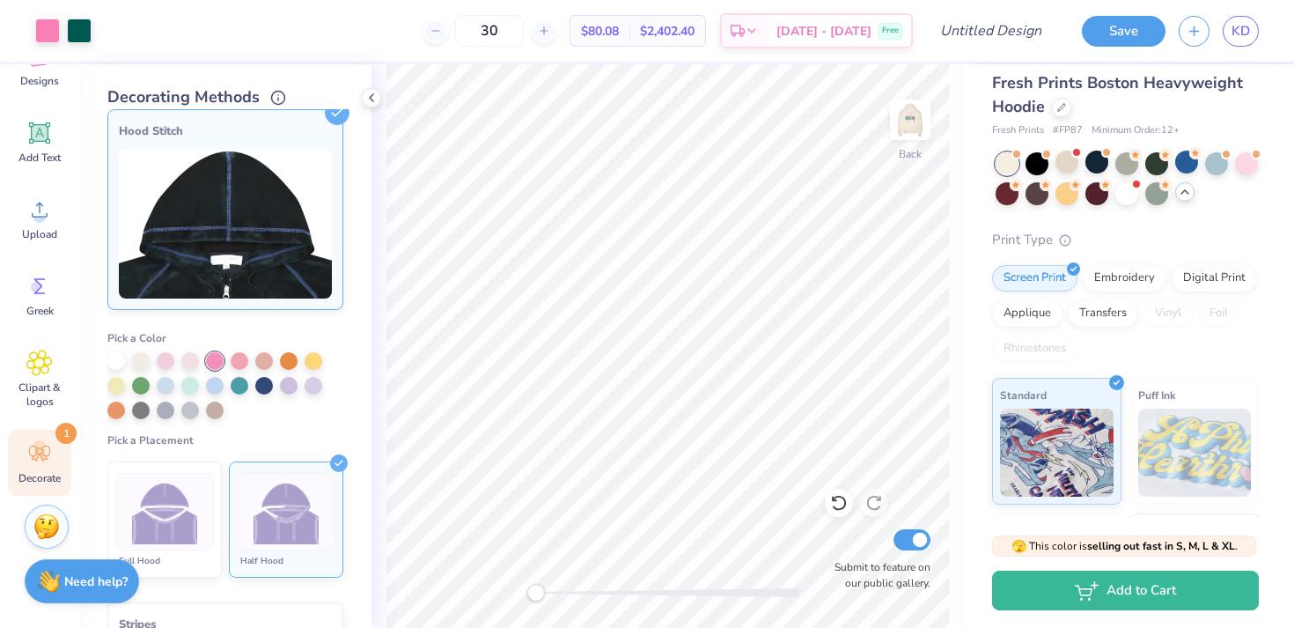
scroll to position [333, 0]
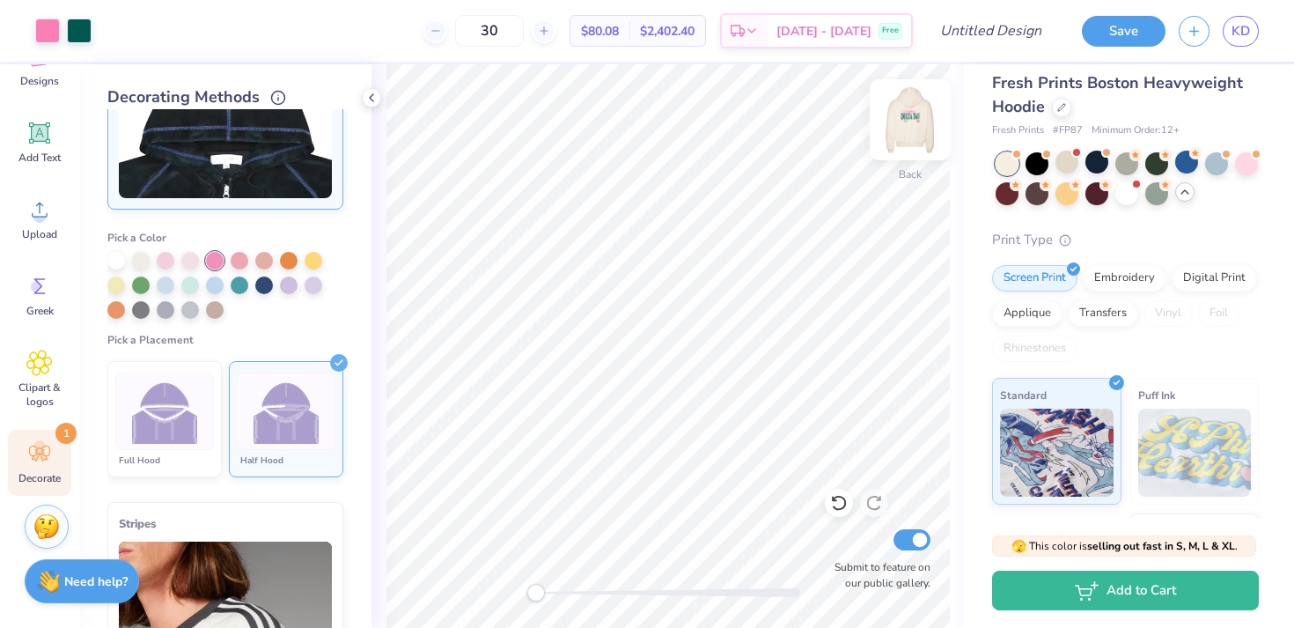
click at [910, 119] on img at bounding box center [910, 119] width 70 height 70
click at [910, 119] on img at bounding box center [909, 119] width 35 height 35
type input "3.99"
type input "3.64"
type input "2.33"
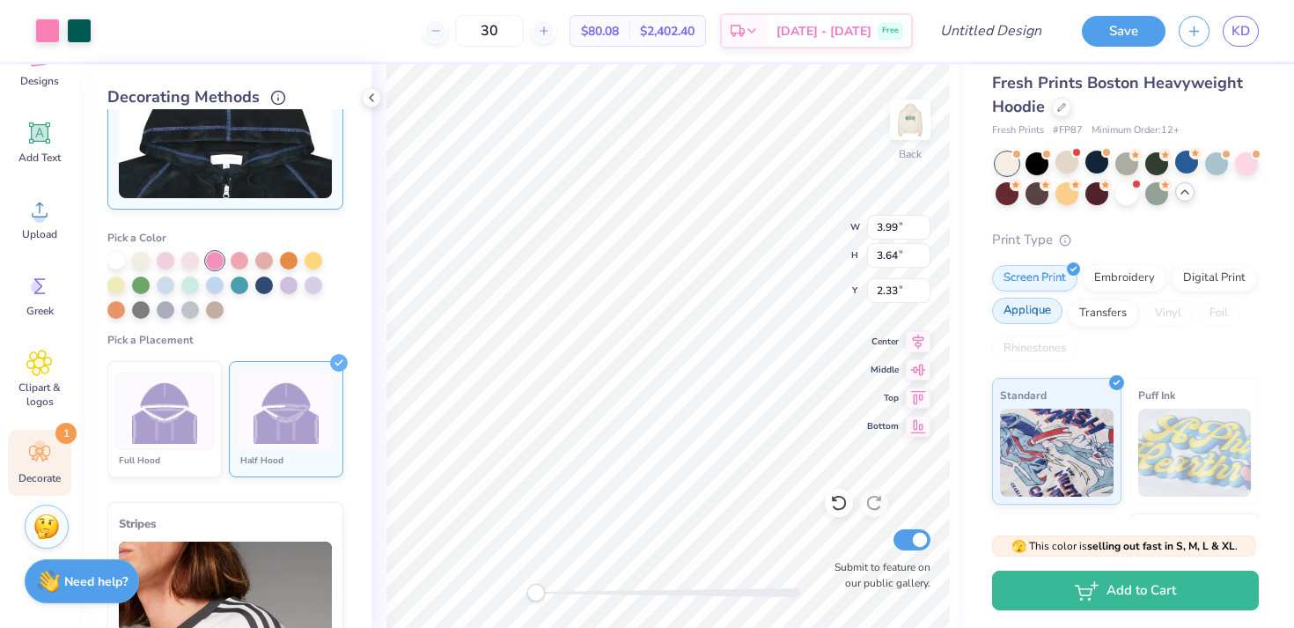
type input "2.38"
click at [907, 126] on img at bounding box center [910, 119] width 70 height 70
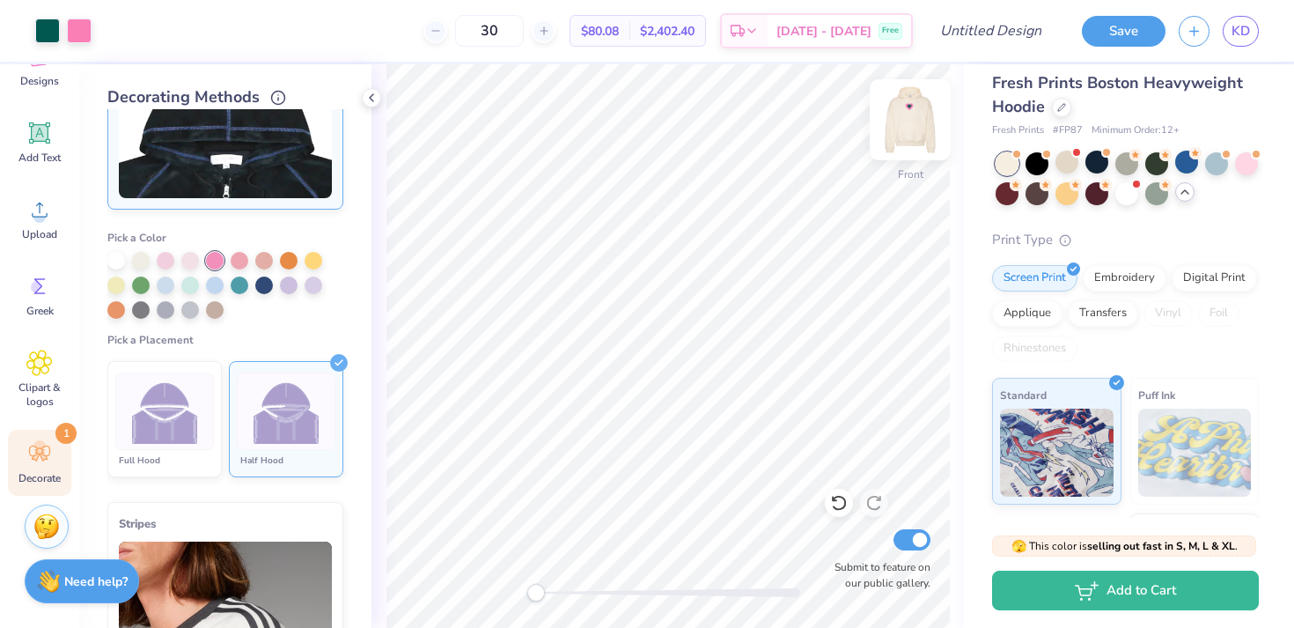
click at [925, 133] on img at bounding box center [910, 119] width 70 height 70
click at [907, 124] on img at bounding box center [910, 119] width 70 height 70
click at [1120, 33] on button "Save" at bounding box center [1124, 28] width 84 height 31
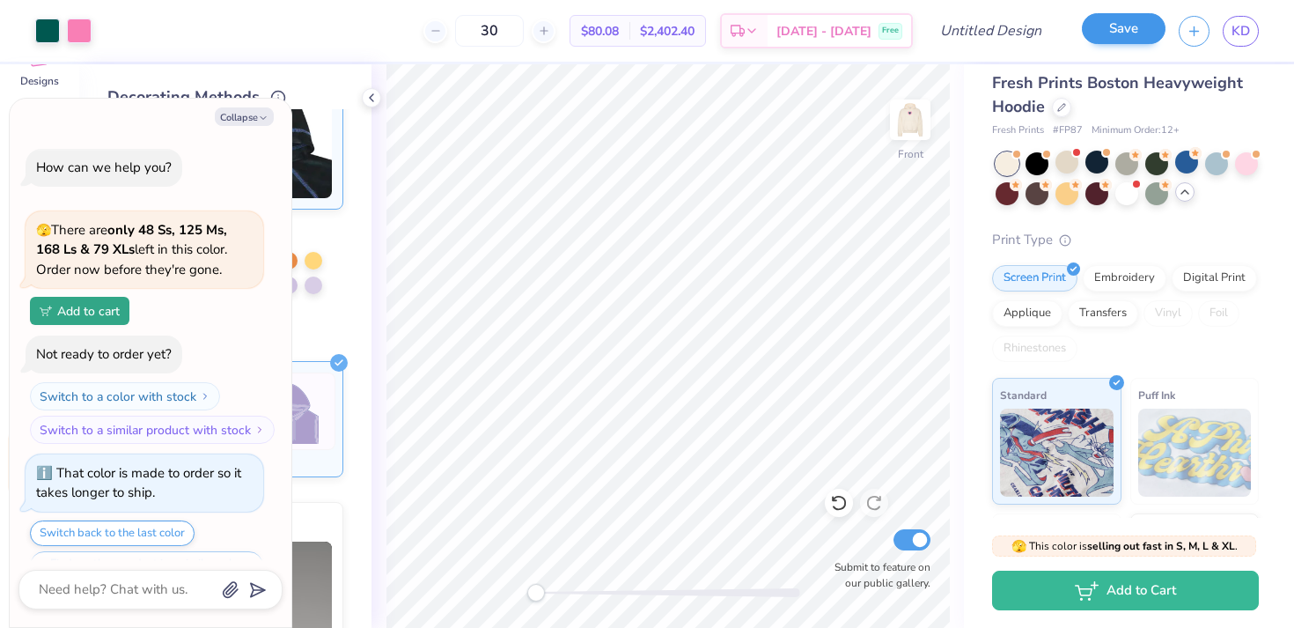
scroll to position [1951, 0]
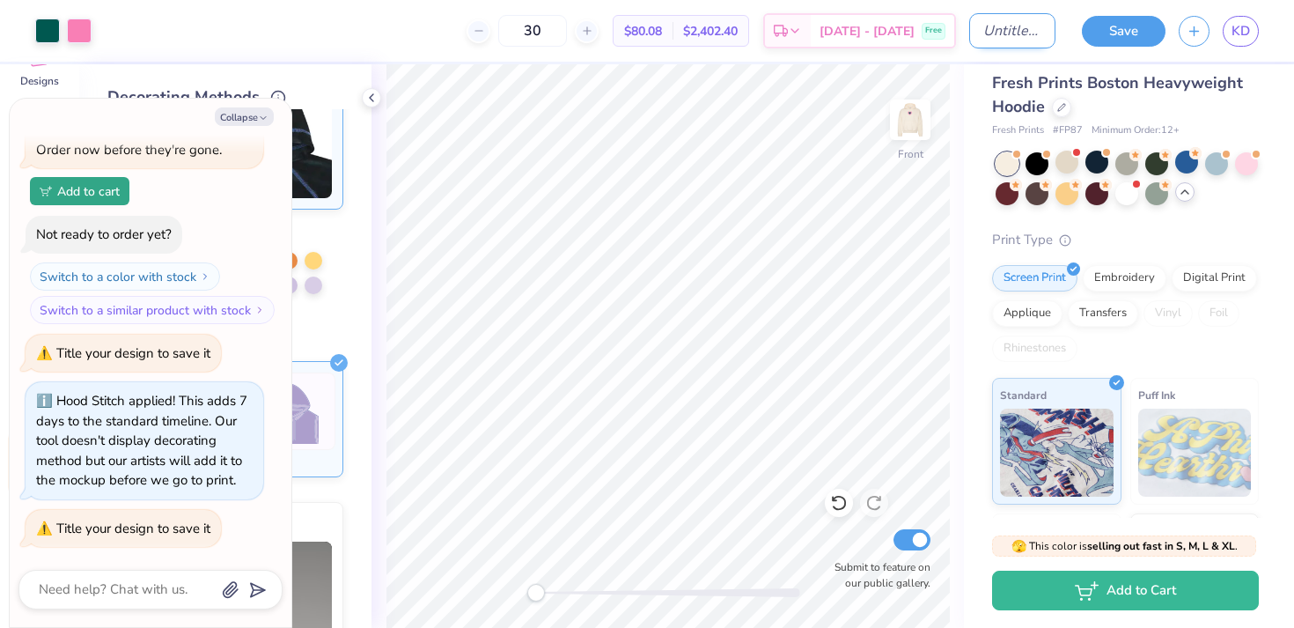
type textarea "x"
click at [991, 24] on input "Design Title" at bounding box center [1012, 30] width 86 height 35
type input "H"
type textarea "x"
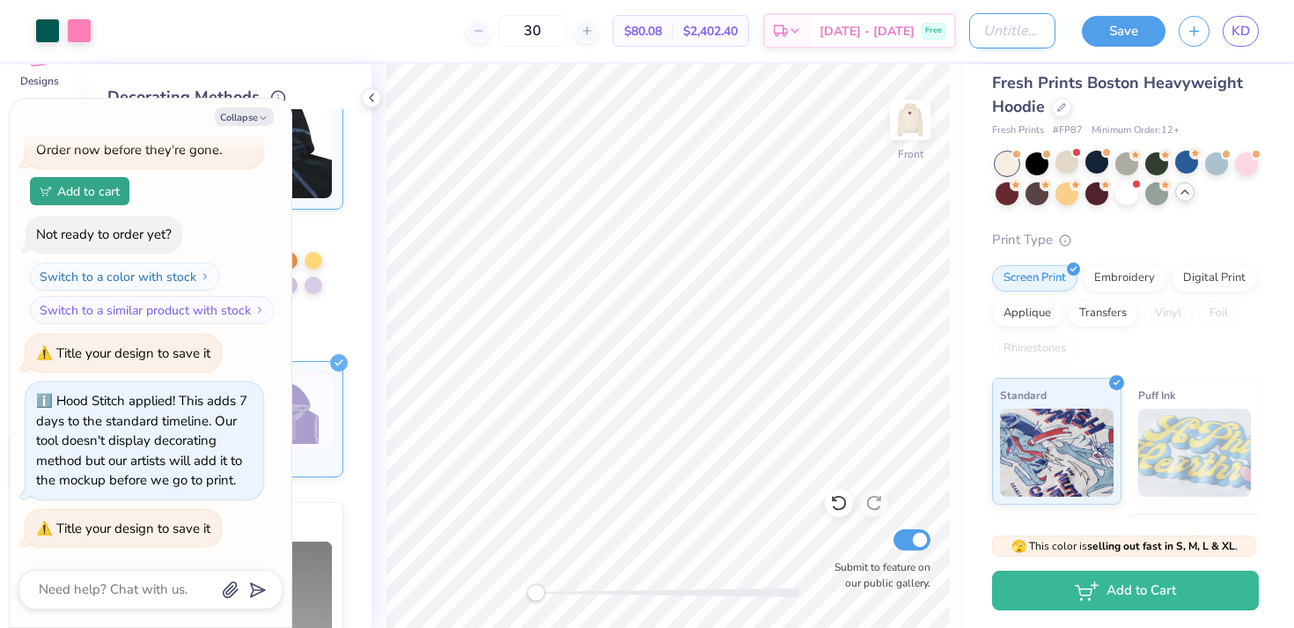
type input "G"
type textarea "x"
type input "Gr"
type textarea "x"
type input "Gre"
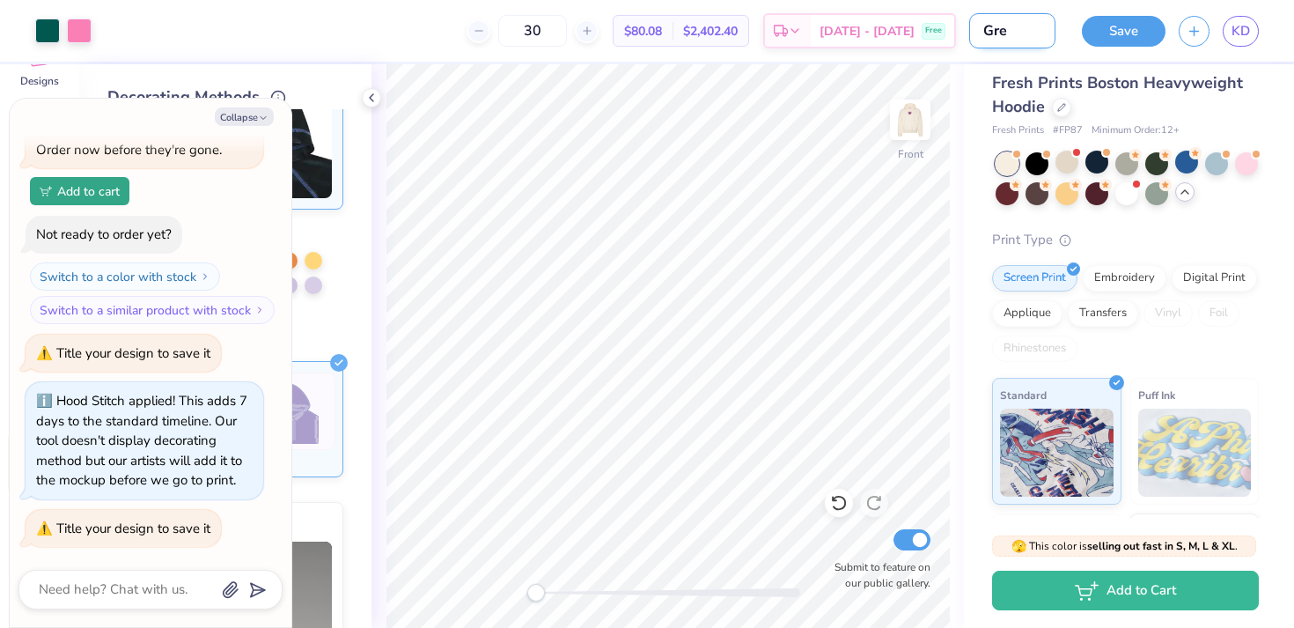
type textarea "x"
type input "Gree"
type textarea "x"
type input "Green"
type textarea "x"
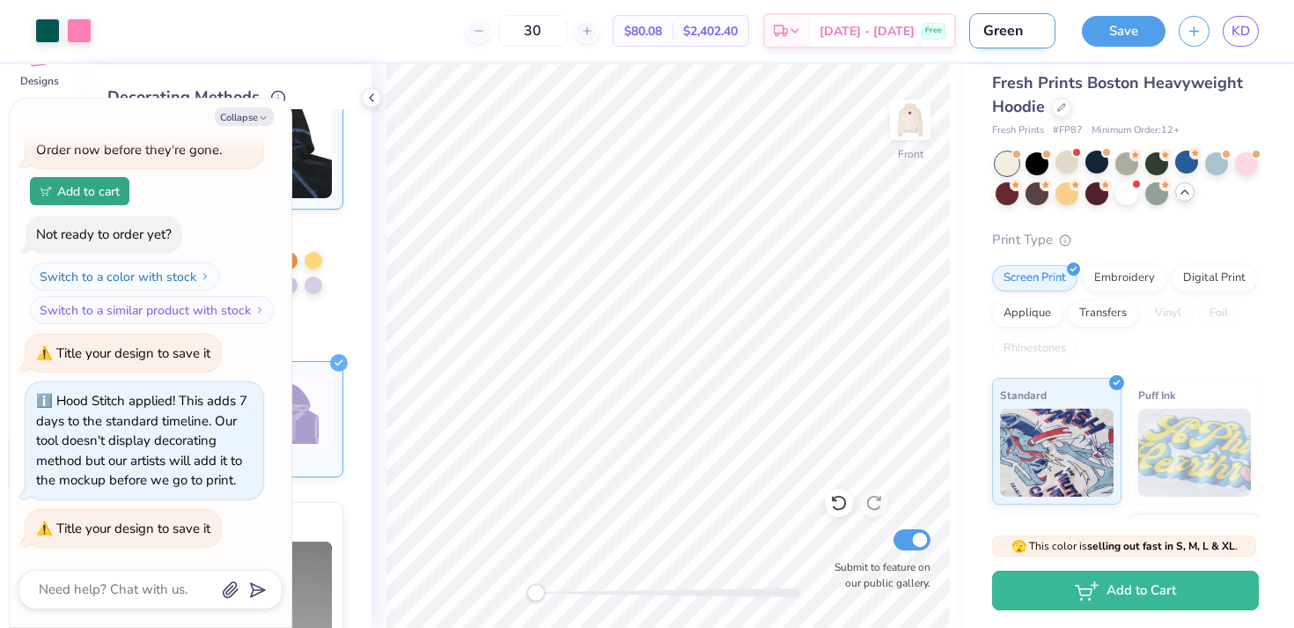
type input "Green"
type textarea "x"
type input "Green P"
type textarea "x"
type input "Green Pi"
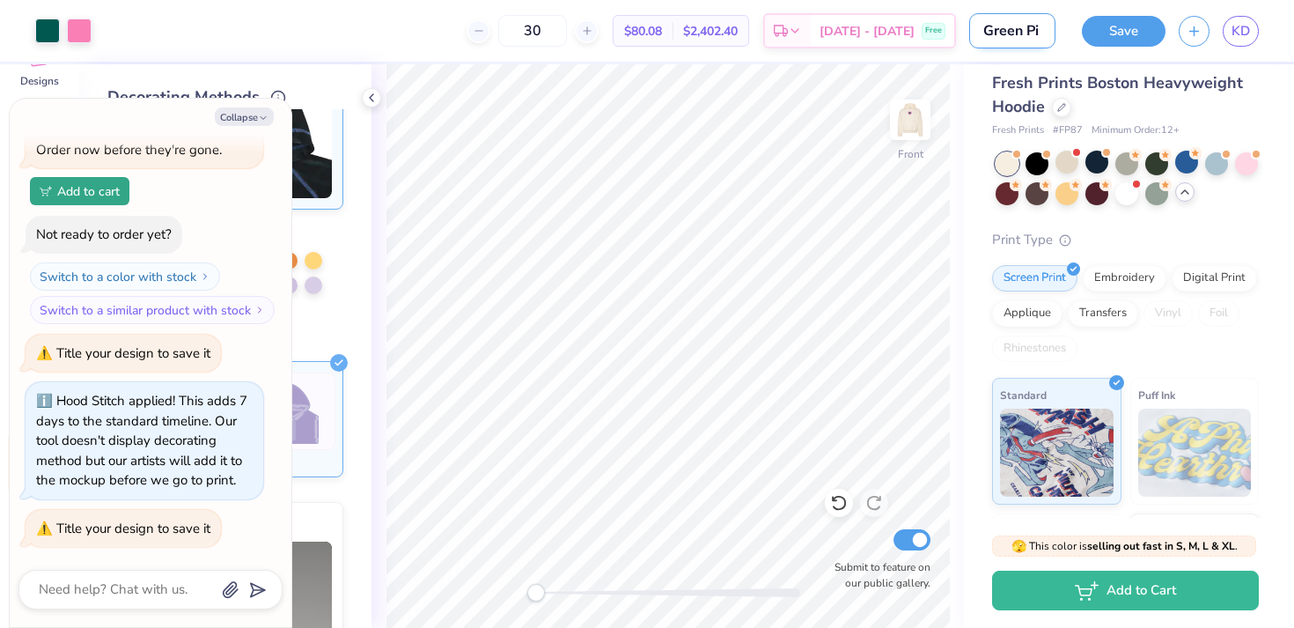
type textarea "x"
type input "Green Pin"
type textarea "x"
type input "Green Pink"
type textarea "x"
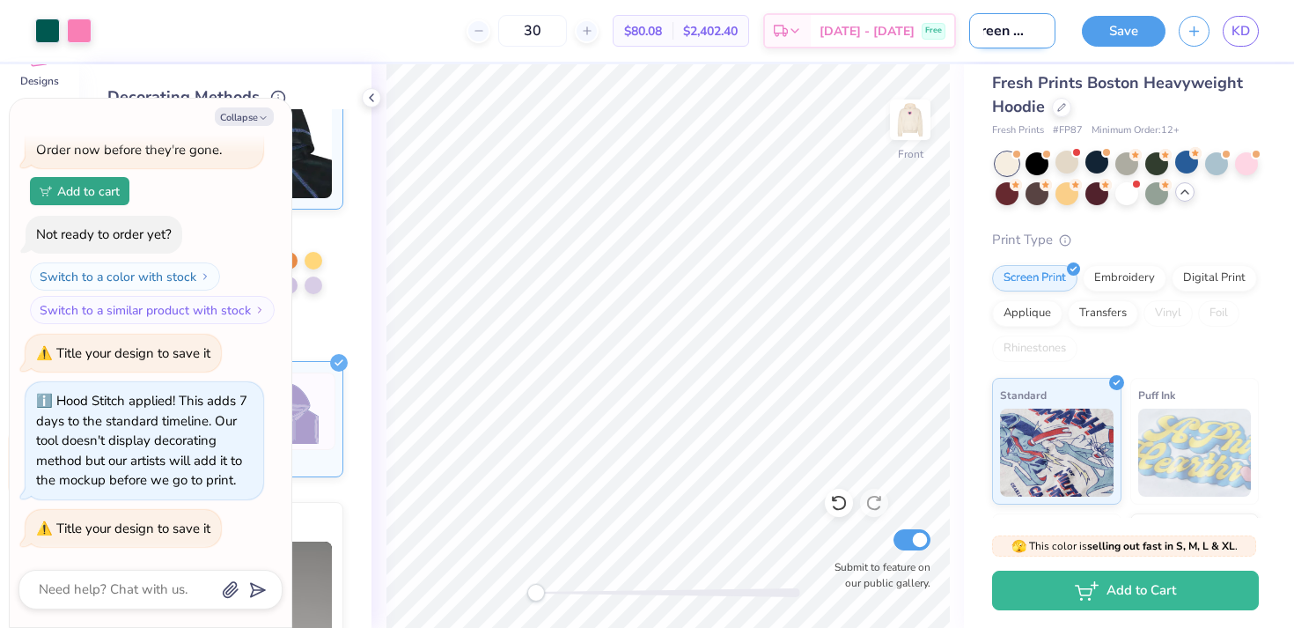
type input "Green Pink"
type textarea "x"
type input "Green Pink H"
type textarea "x"
type input "Green Pink Ho"
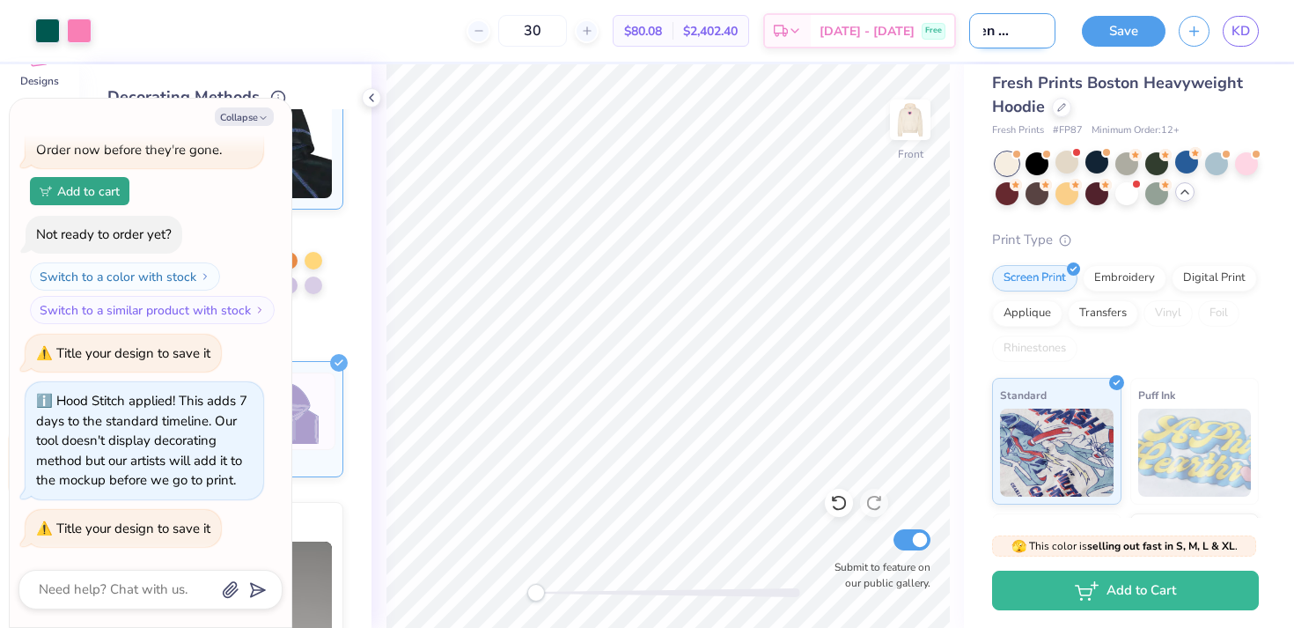
type textarea "x"
type input "Green Pink Hoo"
type textarea "x"
type input "Green Pink Hood"
type textarea "x"
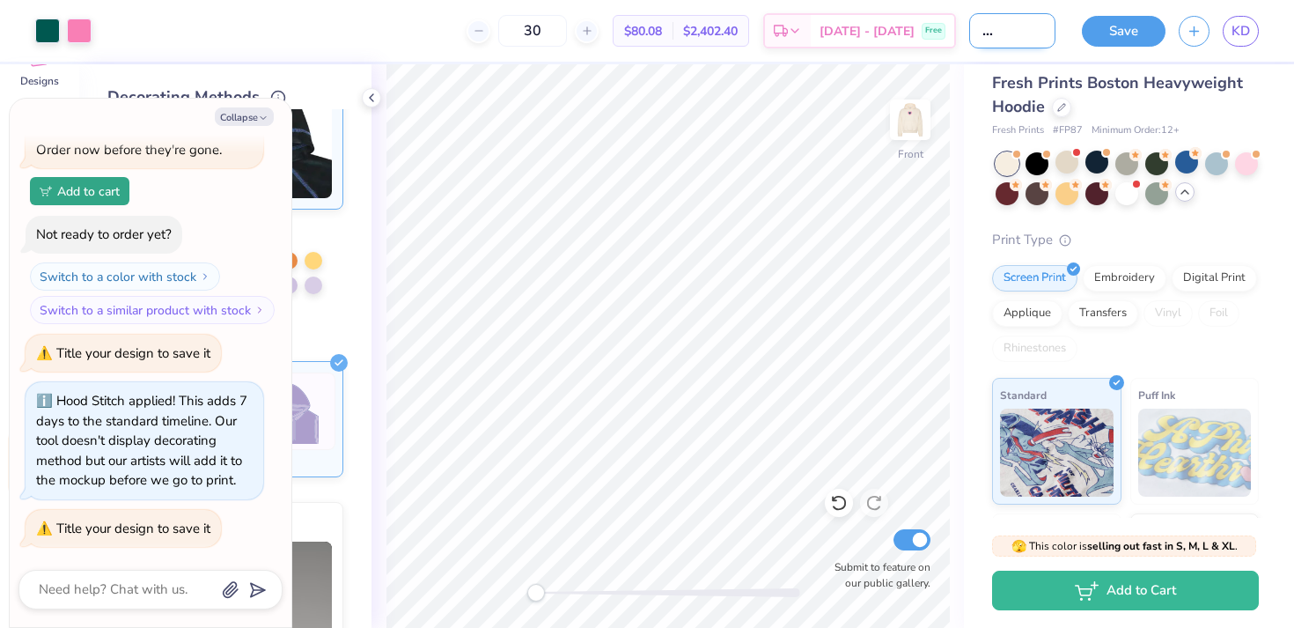
type input "Green Pink Hoodi"
type textarea "x"
type input "Green Pink Hoodie"
type textarea "x"
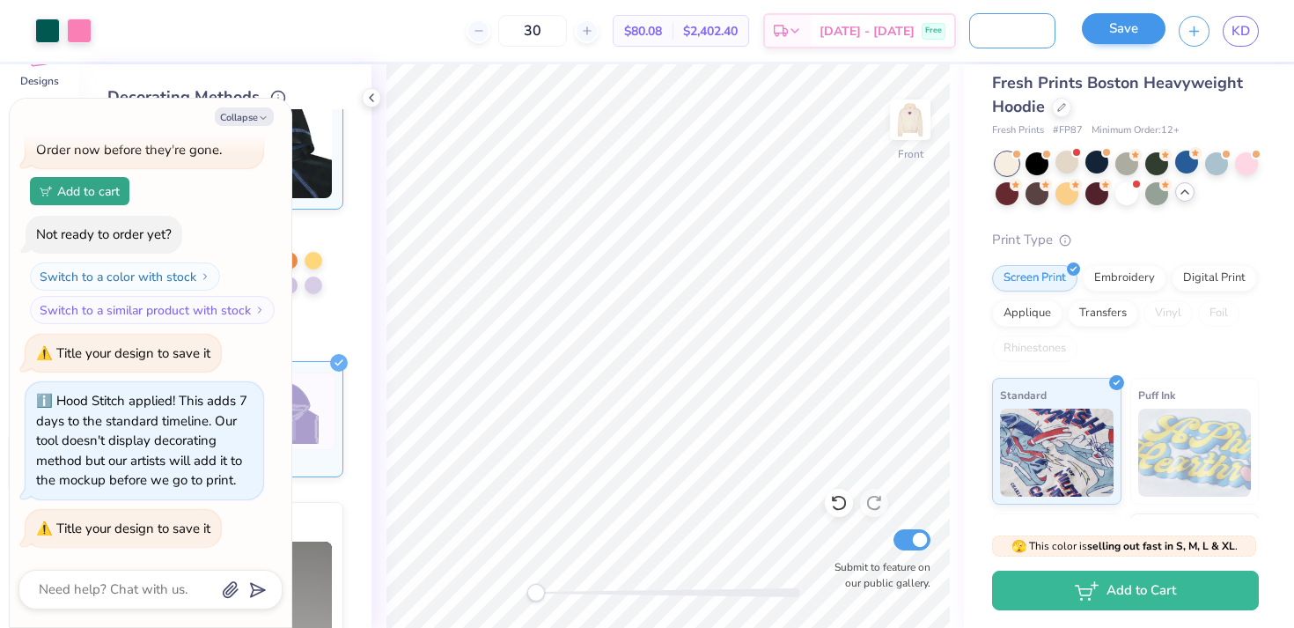
type input "Green Pink Hoodie"
click at [1112, 33] on button "Save" at bounding box center [1124, 28] width 84 height 31
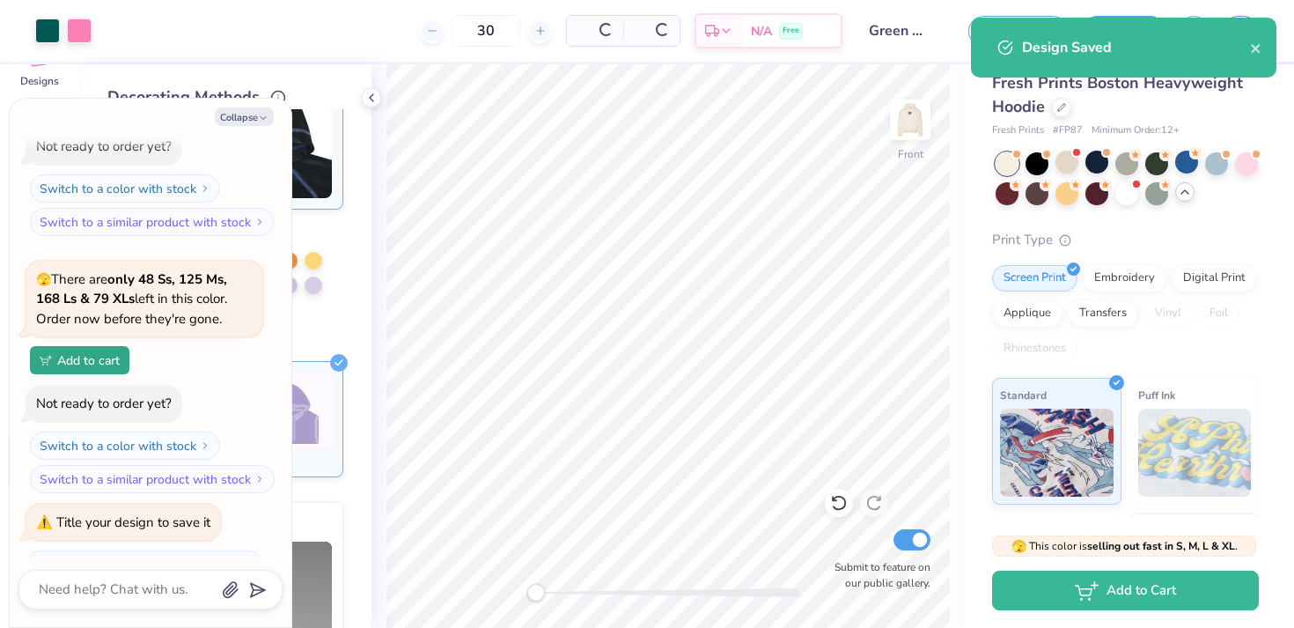
scroll to position [1951, 0]
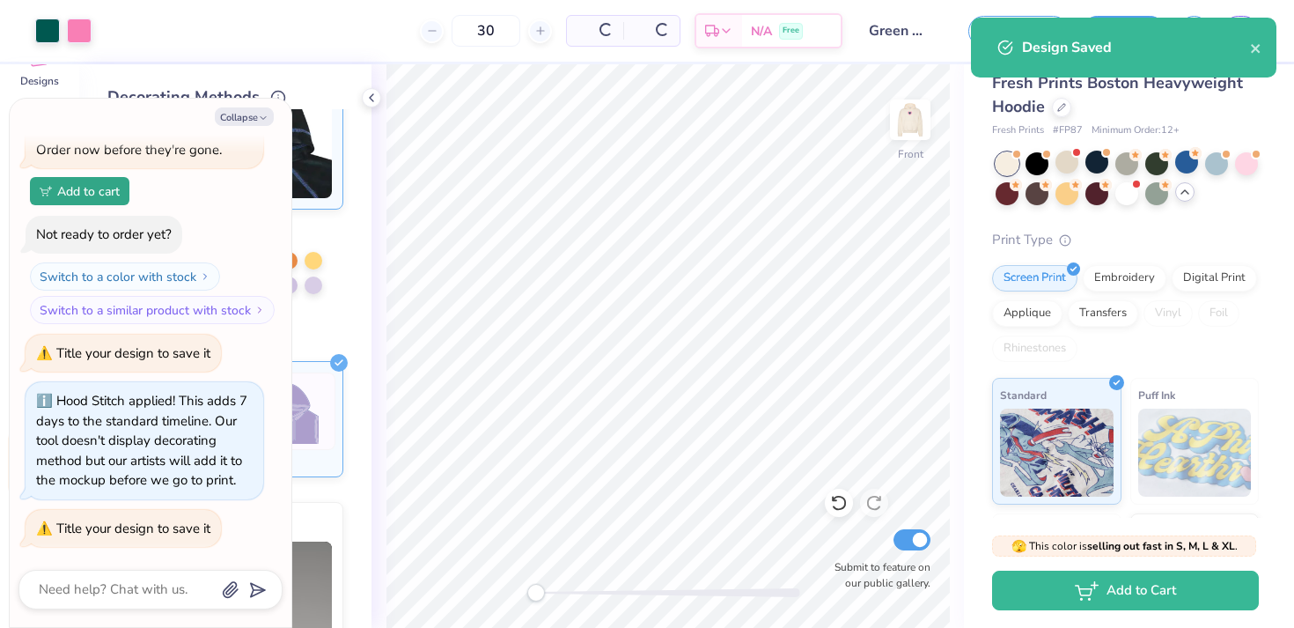
type textarea "x"
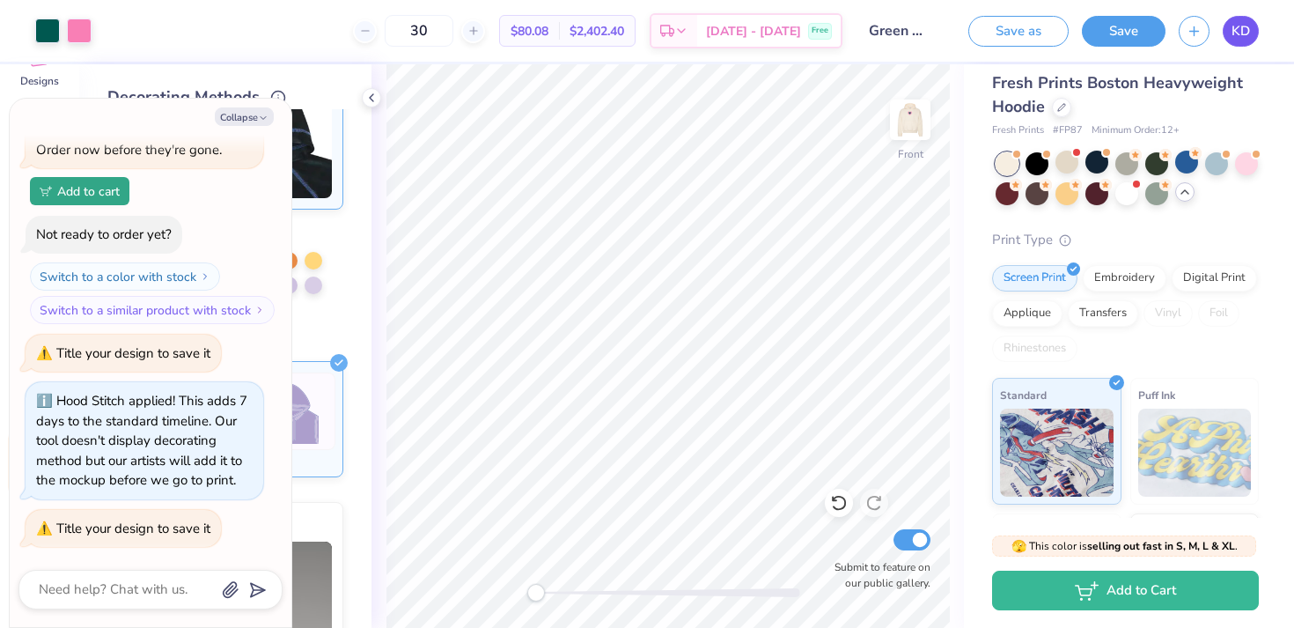
click at [1238, 34] on span "KD" at bounding box center [1240, 31] width 18 height 20
